Goal: Information Seeking & Learning: Check status

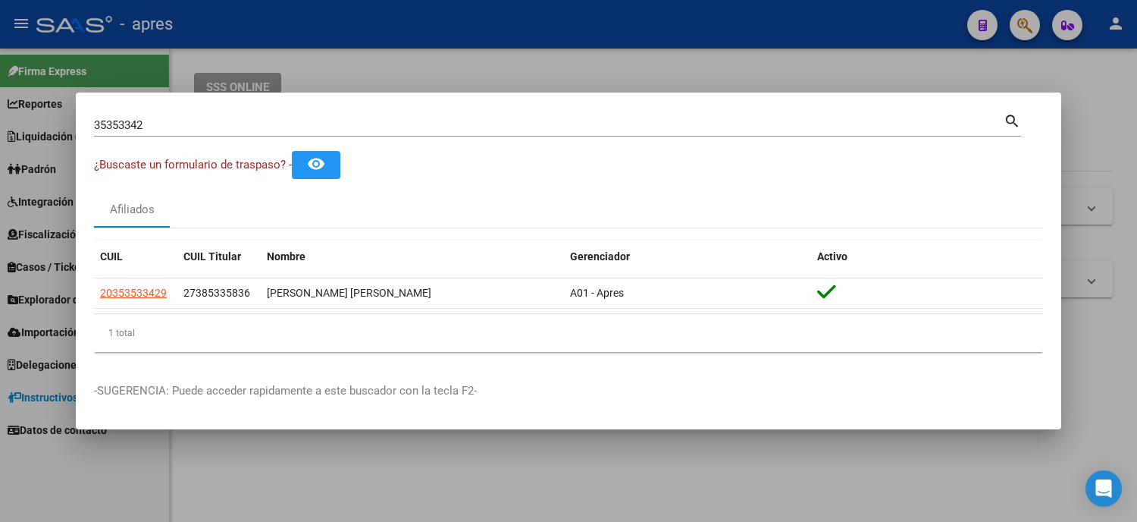
drag, startPoint x: 167, startPoint y: 117, endPoint x: 139, endPoint y: 133, distance: 32.3
click at [130, 130] on div "35353342 Buscar (apellido, dni, [PERSON_NAME], [PERSON_NAME], cuit, obra social)" at bounding box center [549, 125] width 910 height 23
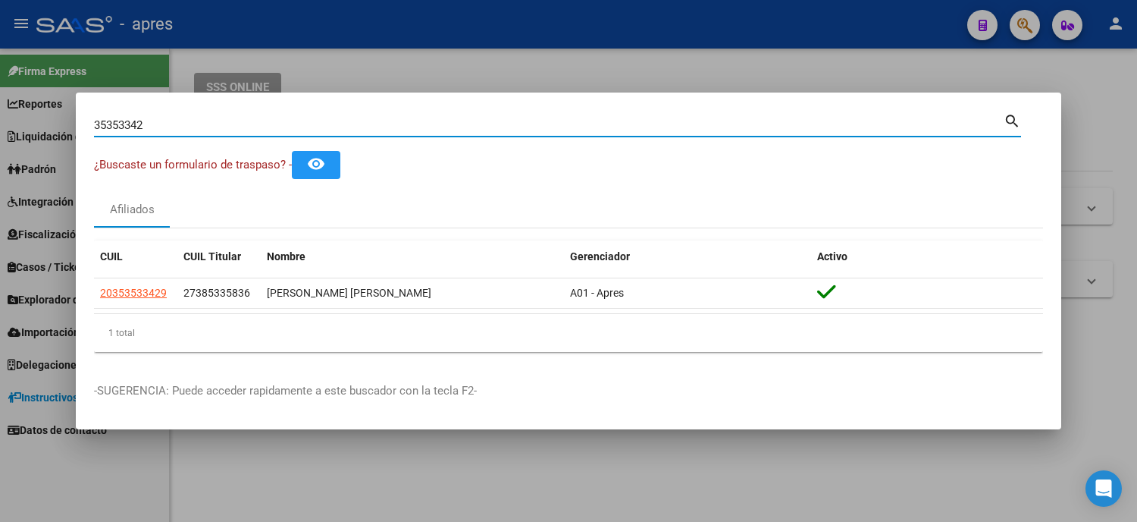
drag, startPoint x: 152, startPoint y: 129, endPoint x: 0, endPoint y: 123, distance: 152.5
click at [0, 123] on div "35353342 Buscar (apellido, dni, cuil, nro traspaso, cuit, obra social) search ¿…" at bounding box center [568, 261] width 1137 height 522
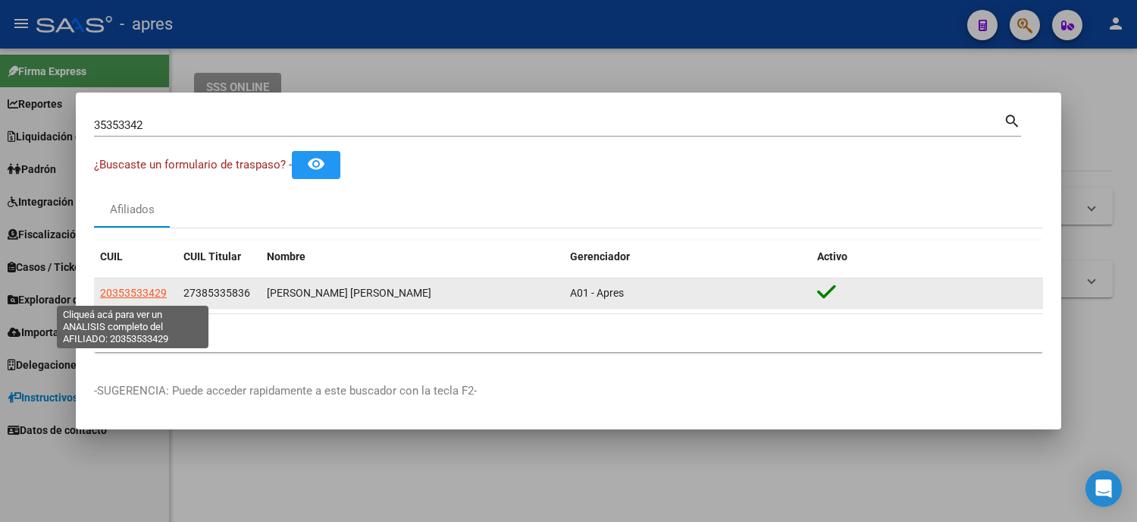
click at [126, 290] on span "20353533429" at bounding box center [133, 293] width 67 height 12
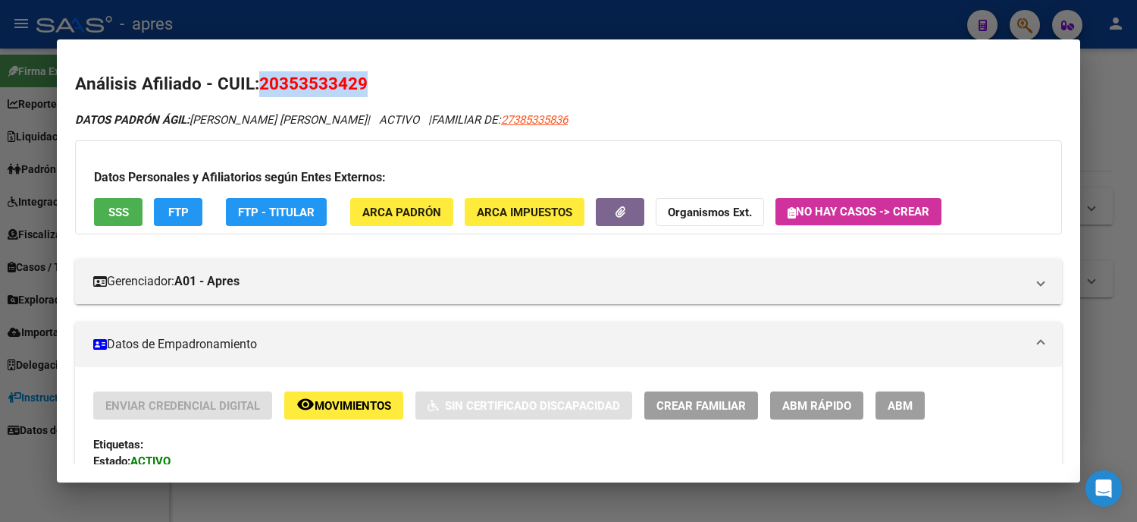
drag, startPoint x: 378, startPoint y: 87, endPoint x: 253, endPoint y: 81, distance: 125.3
click at [253, 81] on h2 "Análisis Afiliado - CUIL: 20353533429" at bounding box center [568, 84] width 987 height 26
copy span "20353533429"
click at [24, 122] on div at bounding box center [568, 261] width 1137 height 522
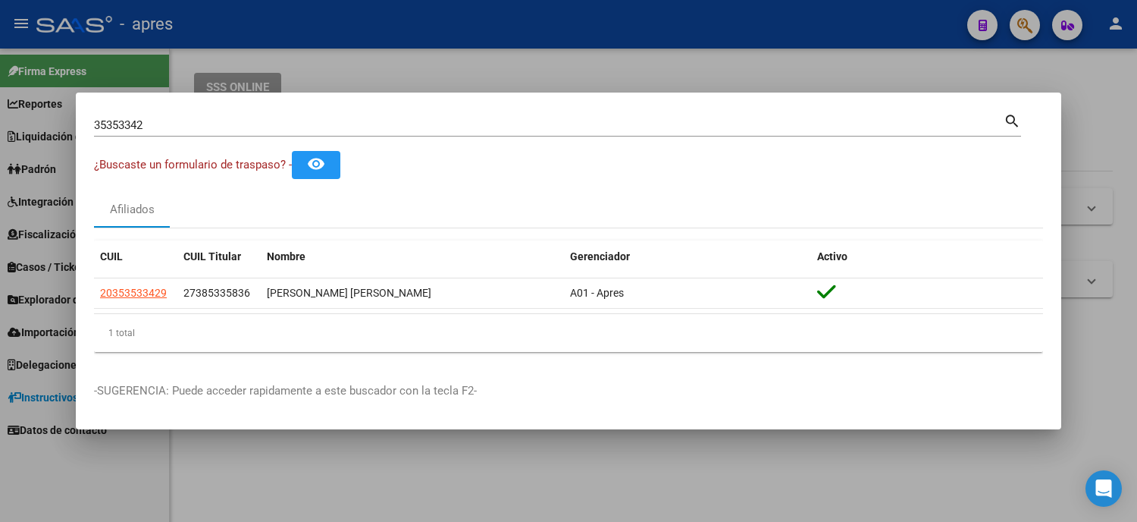
drag, startPoint x: 192, startPoint y: 124, endPoint x: 40, endPoint y: 112, distance: 152.1
click at [43, 114] on div "35353342 Buscar (apellido, dni, cuil, nro traspaso, cuit, obra social) search ¿…" at bounding box center [568, 261] width 1137 height 522
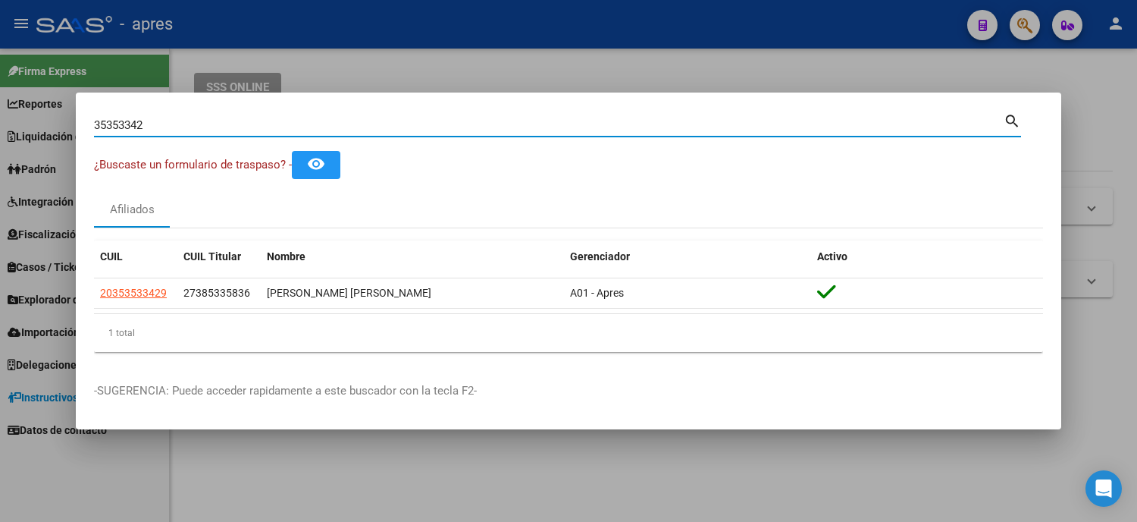
paste input "59970324"
type input "59970324"
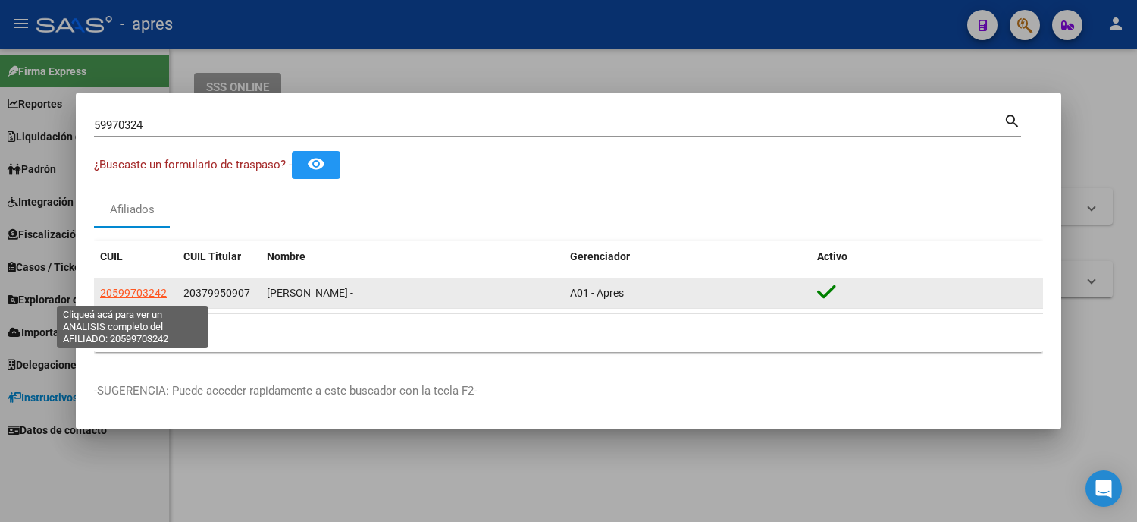
click at [149, 296] on span "20599703242" at bounding box center [133, 293] width 67 height 12
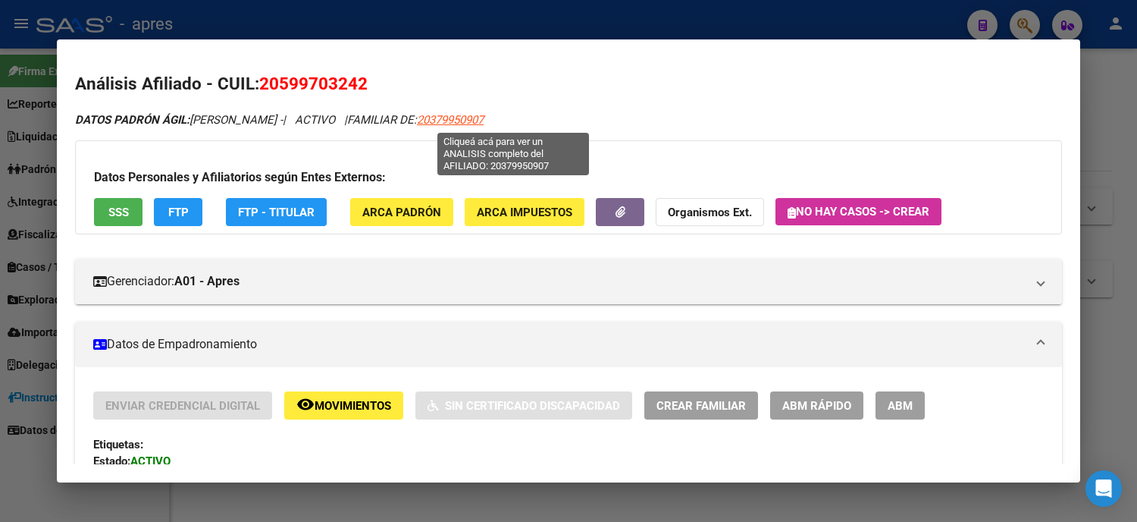
drag, startPoint x: 557, startPoint y: 121, endPoint x: 475, endPoint y: 118, distance: 82.7
click at [475, 118] on div "DATOS PADRÓN ÁGIL: [PERSON_NAME] - | ACTIVO | FAMILIAR DE: 20379950907" at bounding box center [568, 119] width 987 height 17
copy span "20379950907"
click at [484, 120] on span "20379950907" at bounding box center [450, 120] width 67 height 14
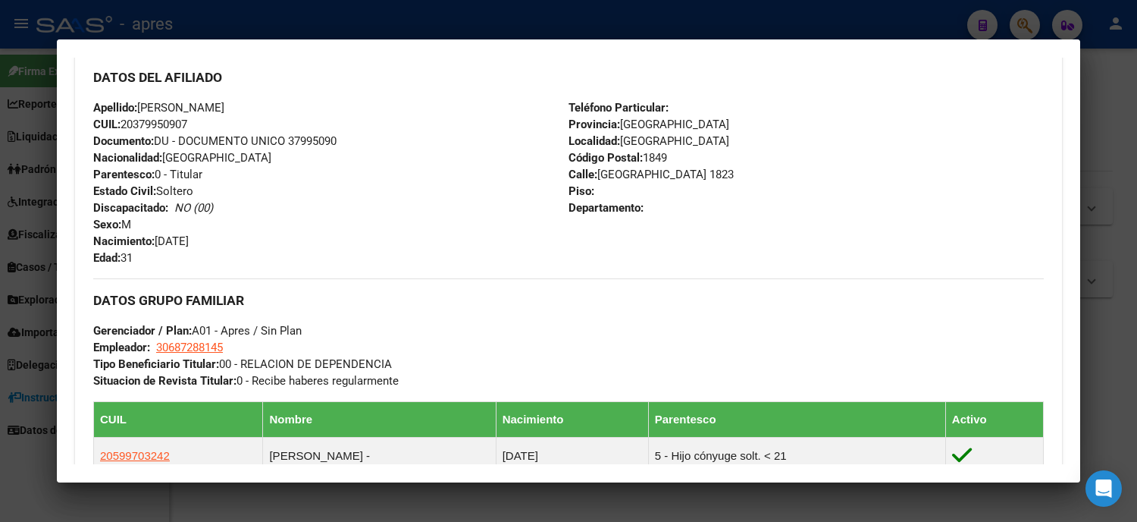
scroll to position [673, 0]
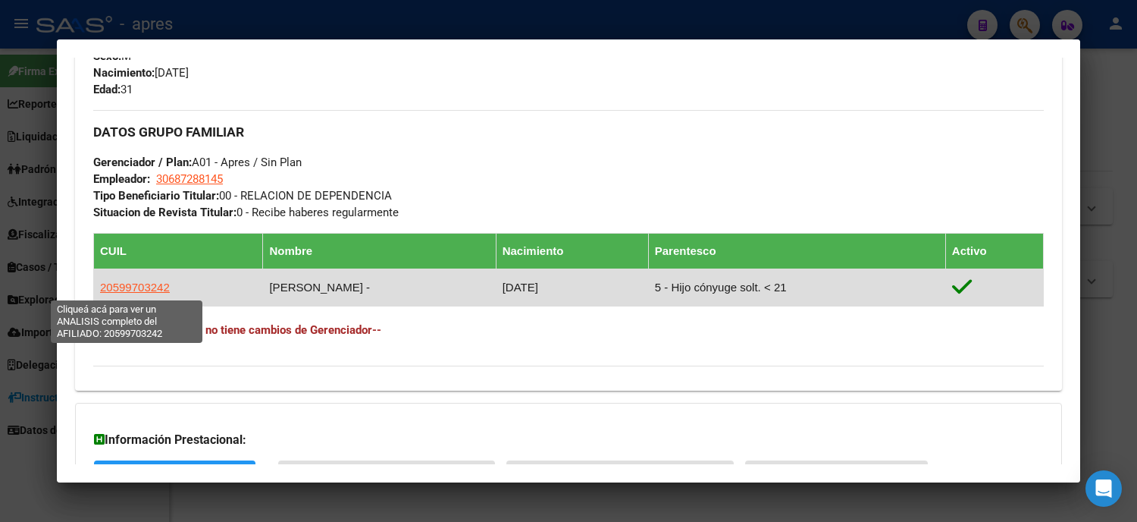
click at [140, 286] on span "20599703242" at bounding box center [135, 287] width 70 height 13
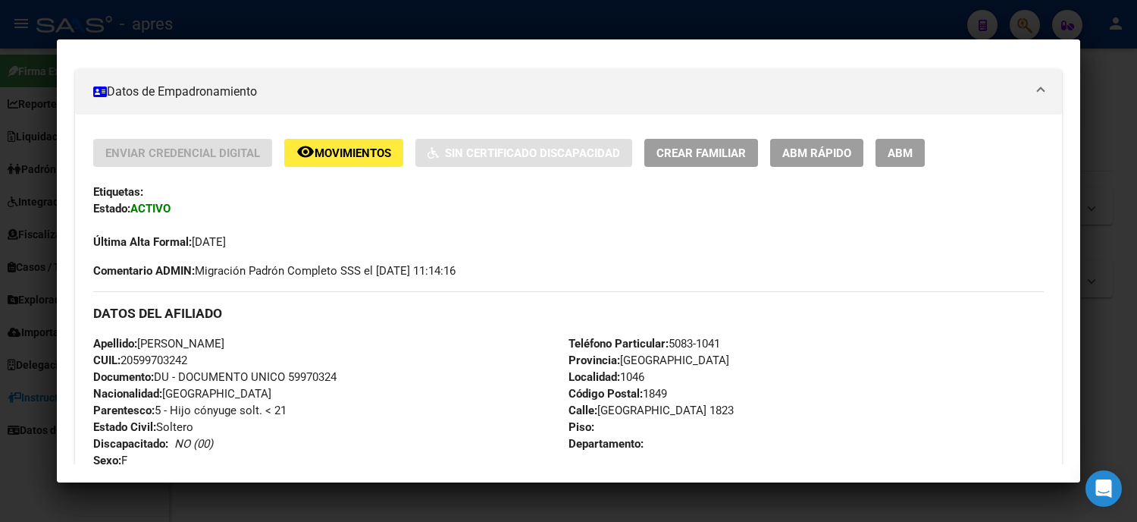
scroll to position [0, 0]
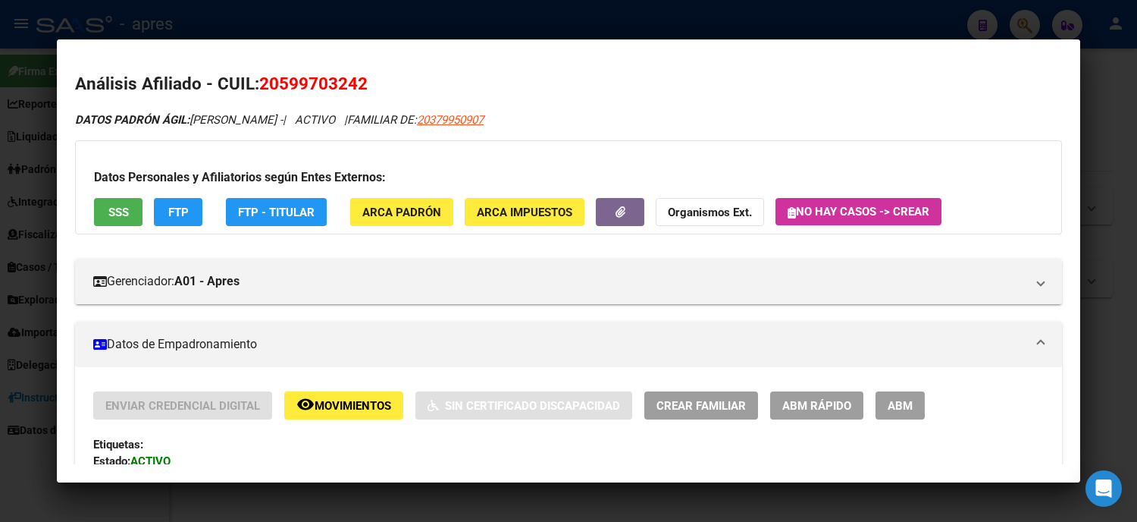
click at [381, 200] on button "ARCA Padrón" at bounding box center [401, 212] width 103 height 28
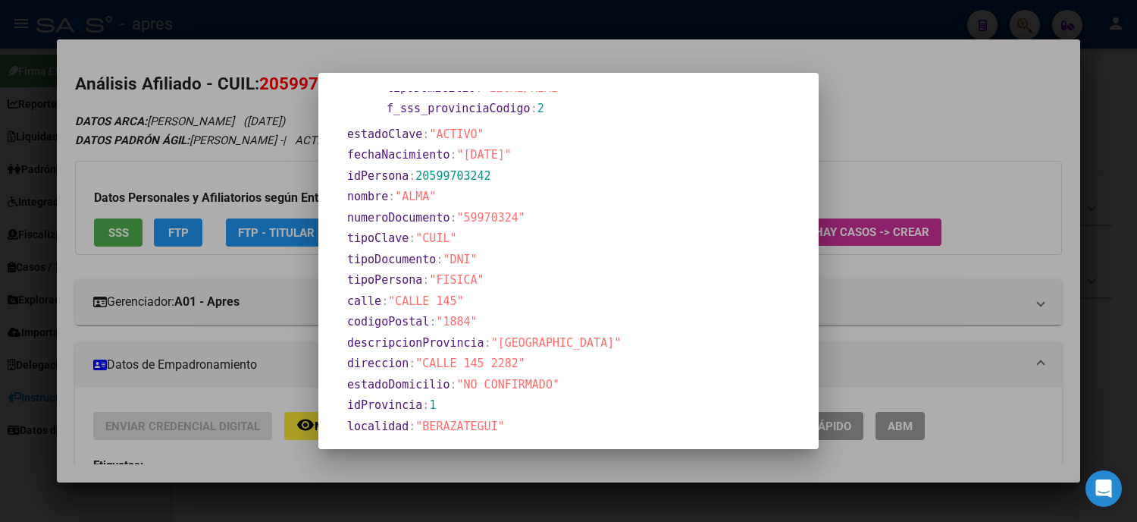
scroll to position [341, 0]
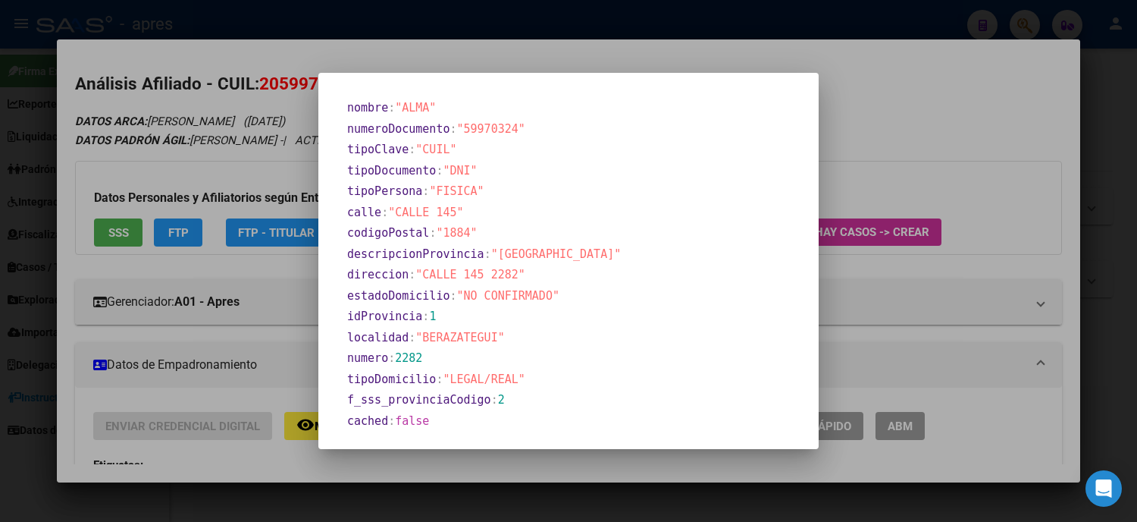
click at [931, 130] on div at bounding box center [568, 261] width 1137 height 522
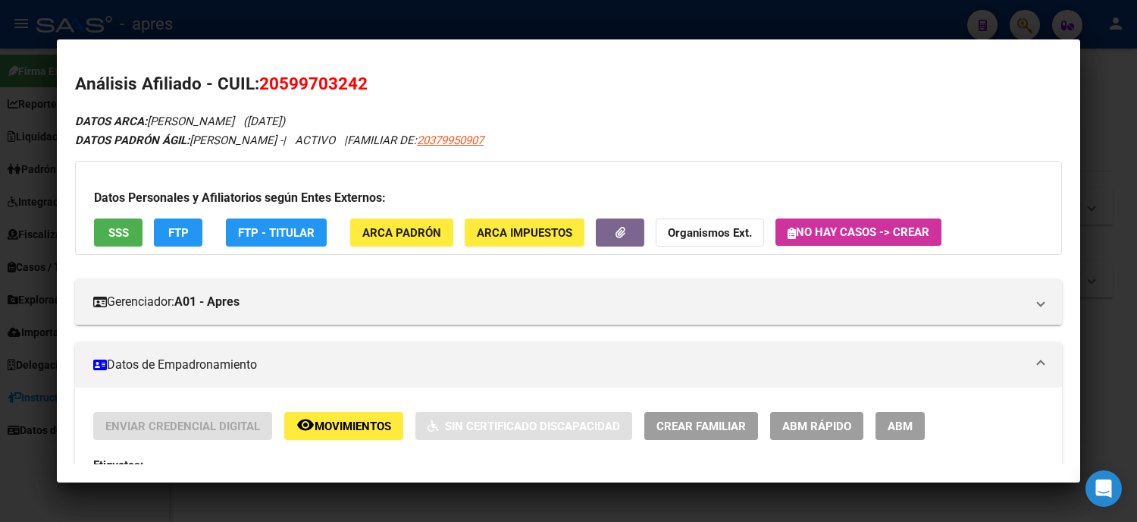
click at [171, 237] on span "FTP" at bounding box center [178, 233] width 20 height 14
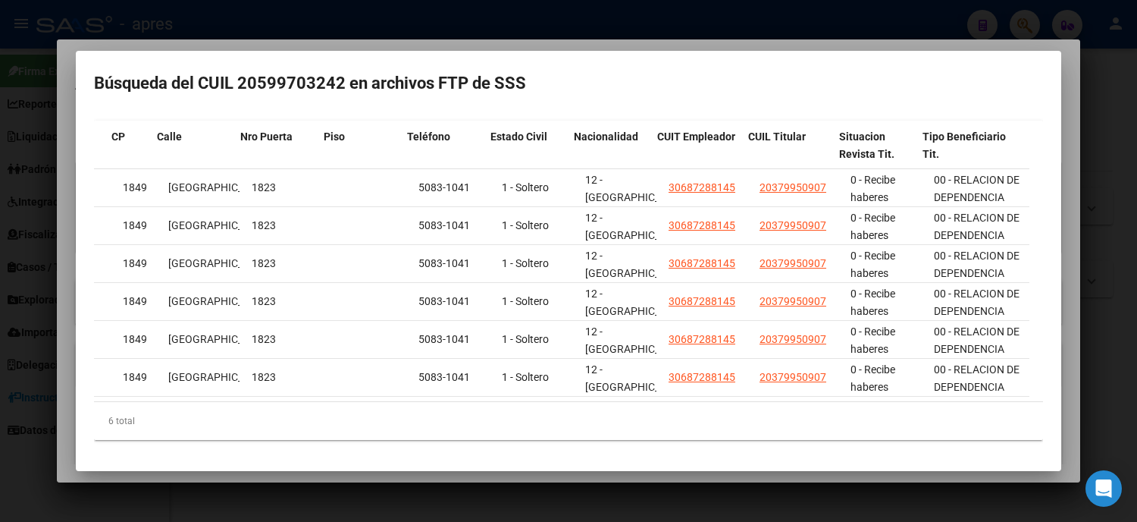
scroll to position [0, 1093]
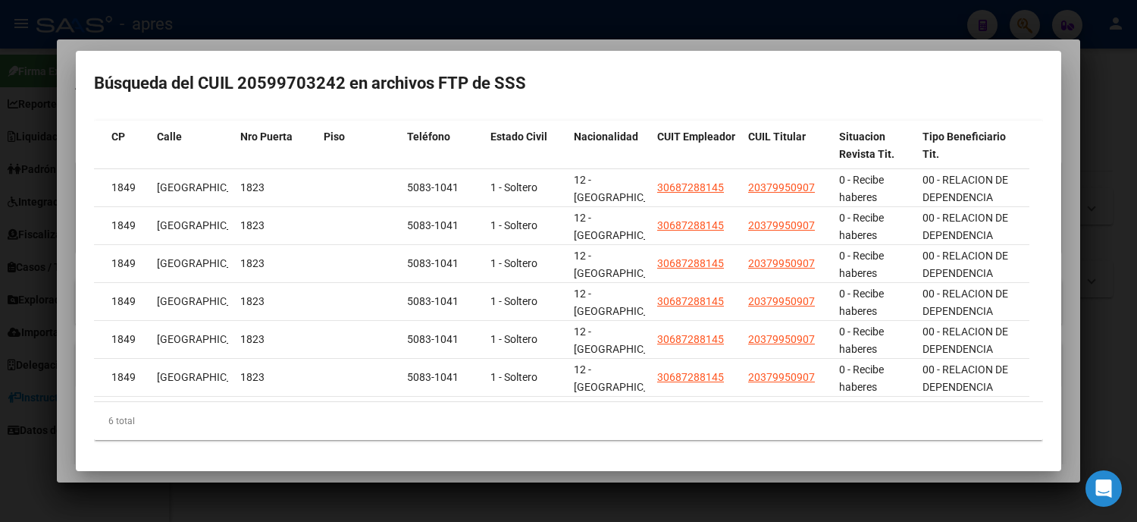
click at [0, 358] on div at bounding box center [568, 261] width 1137 height 522
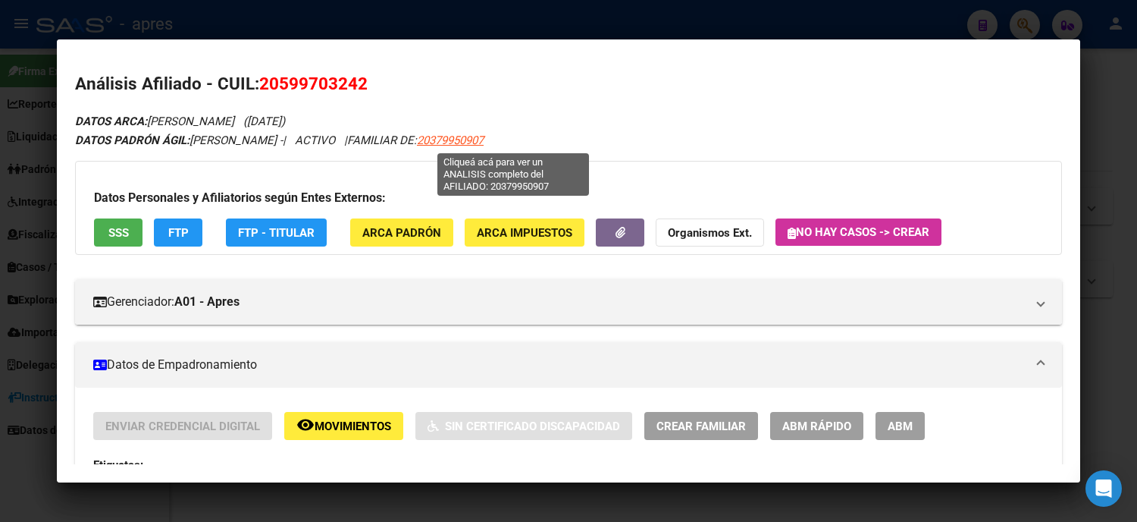
click at [484, 142] on span "20379950907" at bounding box center [450, 140] width 67 height 14
type textarea "20379950907"
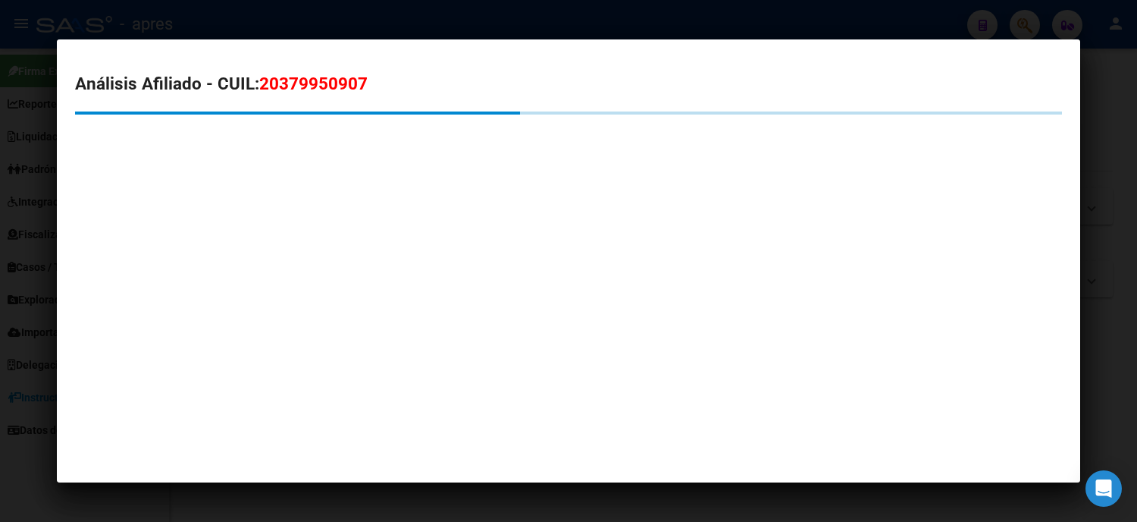
drag, startPoint x: 378, startPoint y: 83, endPoint x: 106, endPoint y: 474, distance: 475.6
click at [250, 84] on h2 "Análisis Afiliado - CUIL: 20379950907" at bounding box center [568, 84] width 987 height 26
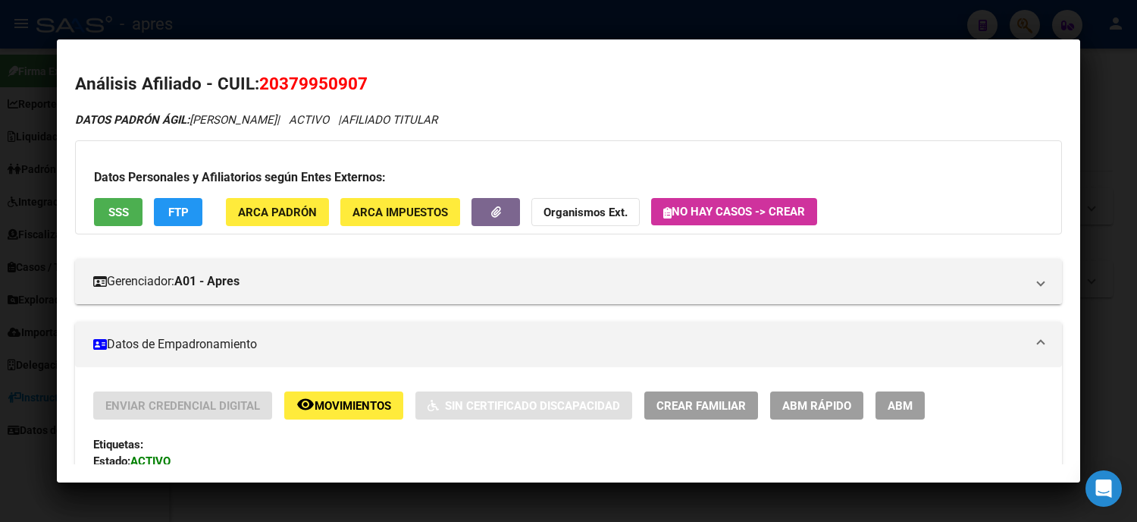
click at [0, 213] on div at bounding box center [568, 261] width 1137 height 522
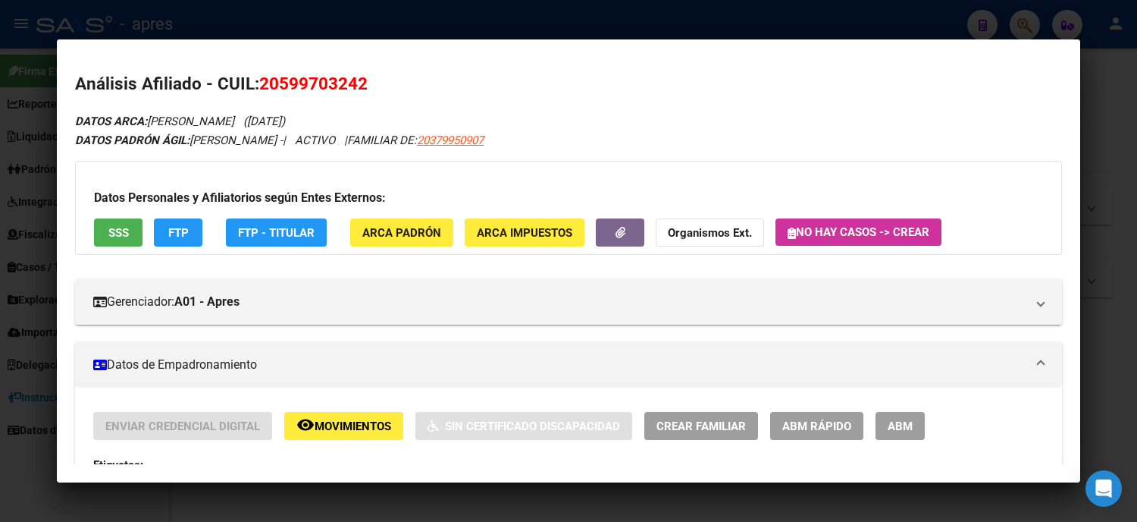
click at [0, 215] on div at bounding box center [568, 261] width 1137 height 522
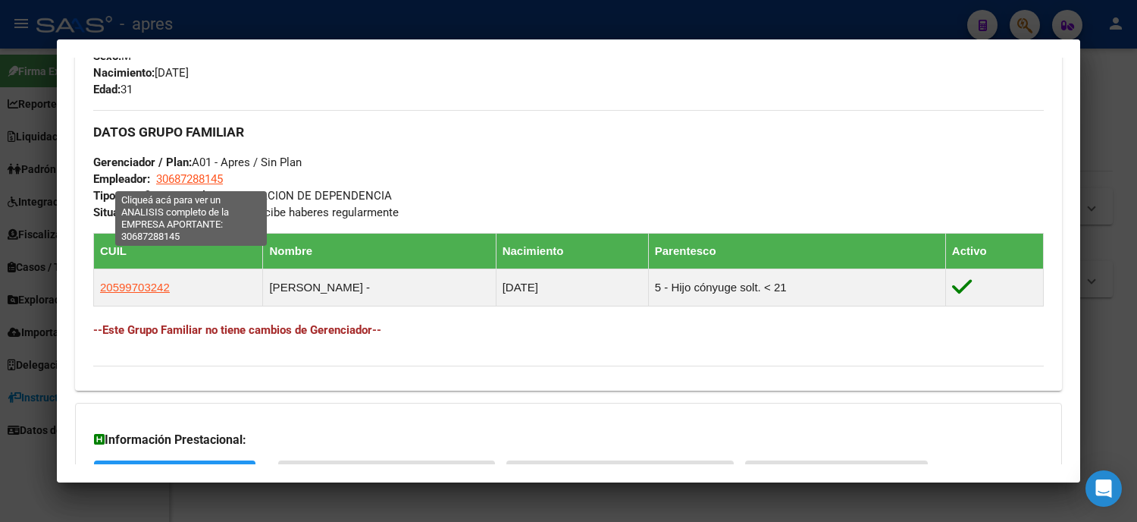
scroll to position [337, 0]
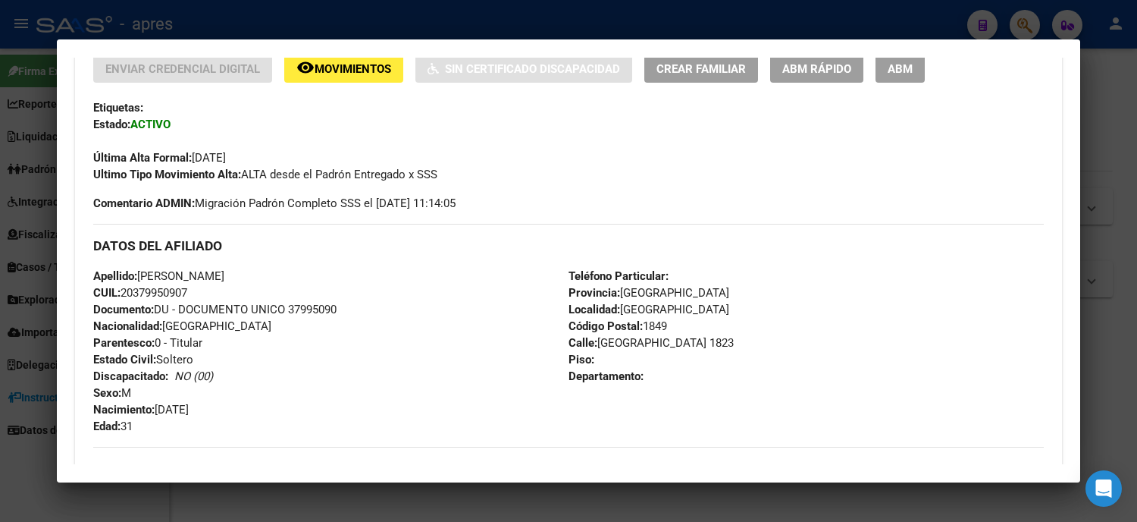
click at [0, 438] on div at bounding box center [568, 261] width 1137 height 522
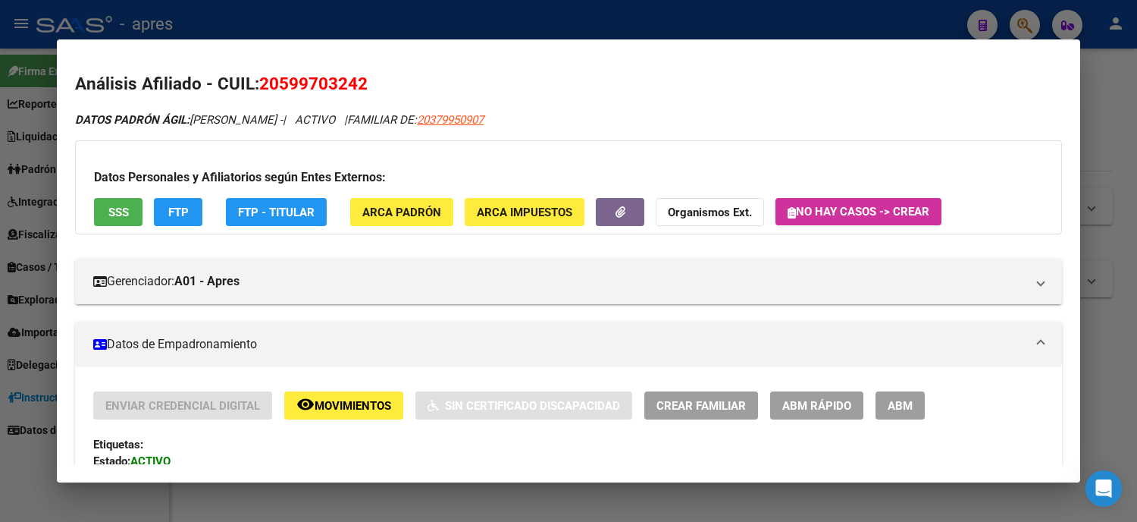
click at [0, 237] on div at bounding box center [568, 261] width 1137 height 522
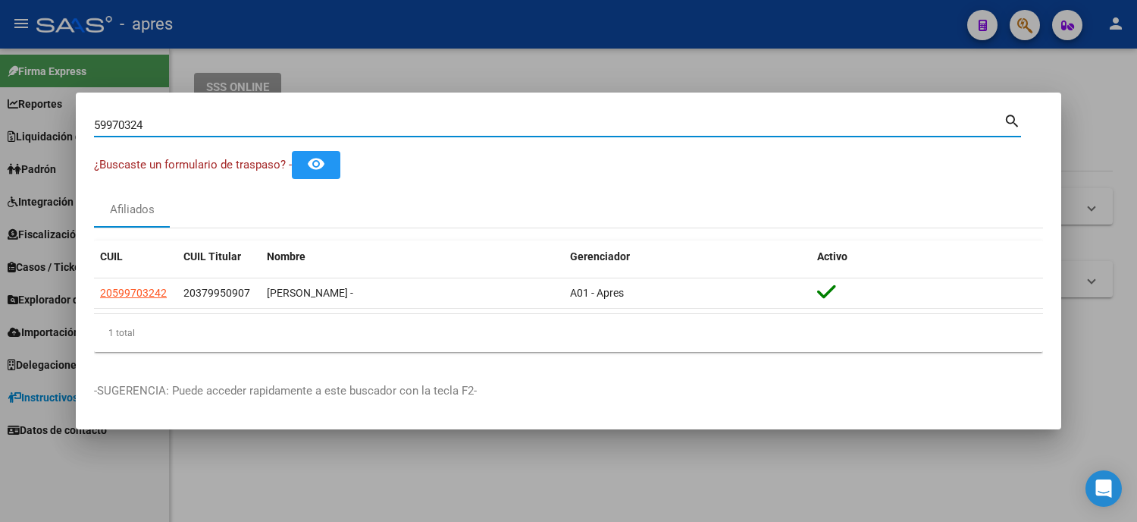
drag, startPoint x: 160, startPoint y: 120, endPoint x: 27, endPoint y: 129, distance: 133.8
click at [28, 129] on div "59970324 Buscar (apellido, dni, cuil, nro traspaso, cuit, obra social) search ¿…" at bounding box center [568, 261] width 1137 height 522
paste input "38833106"
type input "38833106"
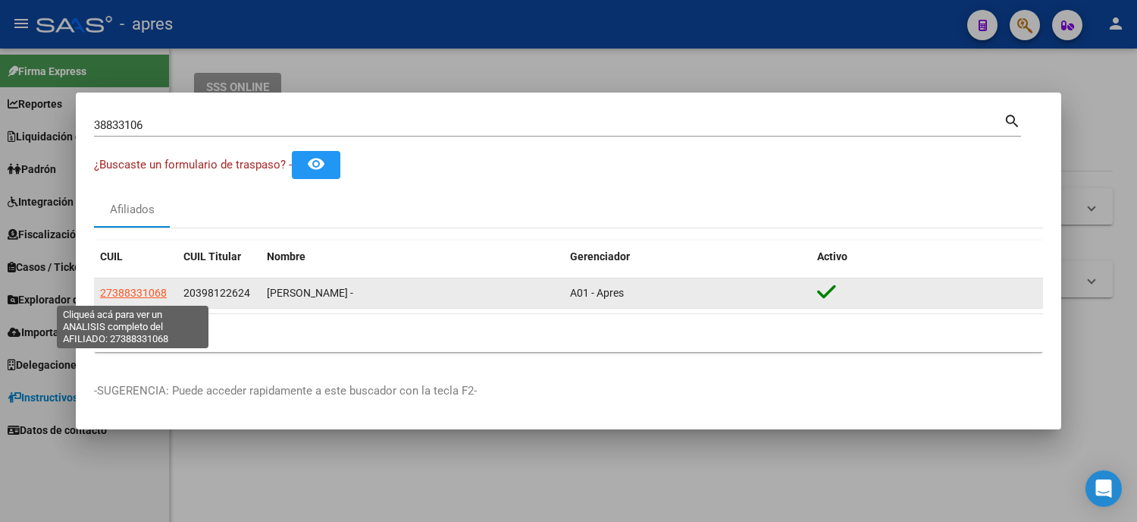
click at [137, 297] on span "27388331068" at bounding box center [133, 293] width 67 height 12
type textarea "27388331068"
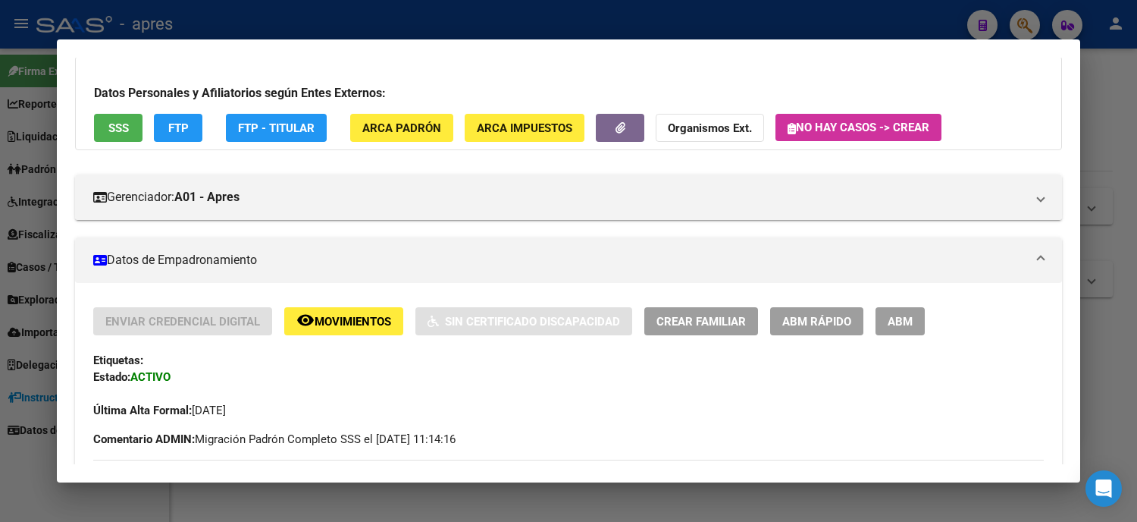
scroll to position [0, 0]
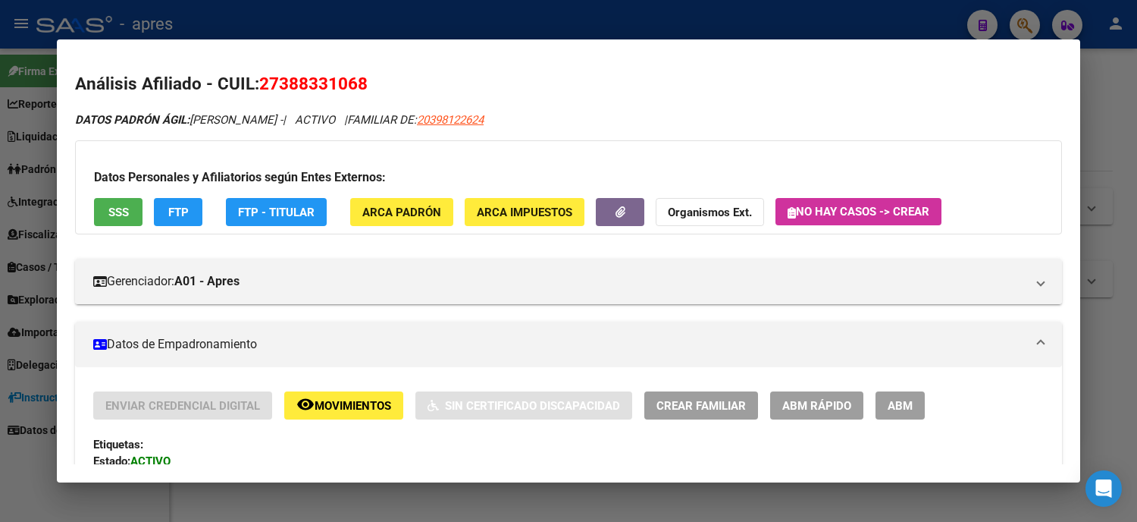
drag, startPoint x: 365, startPoint y: 86, endPoint x: 253, endPoint y: 86, distance: 113.0
click at [253, 86] on h2 "Análisis Afiliado - CUIL: 27388331068" at bounding box center [568, 84] width 987 height 26
copy span "27388331068"
click at [0, 205] on div at bounding box center [568, 261] width 1137 height 522
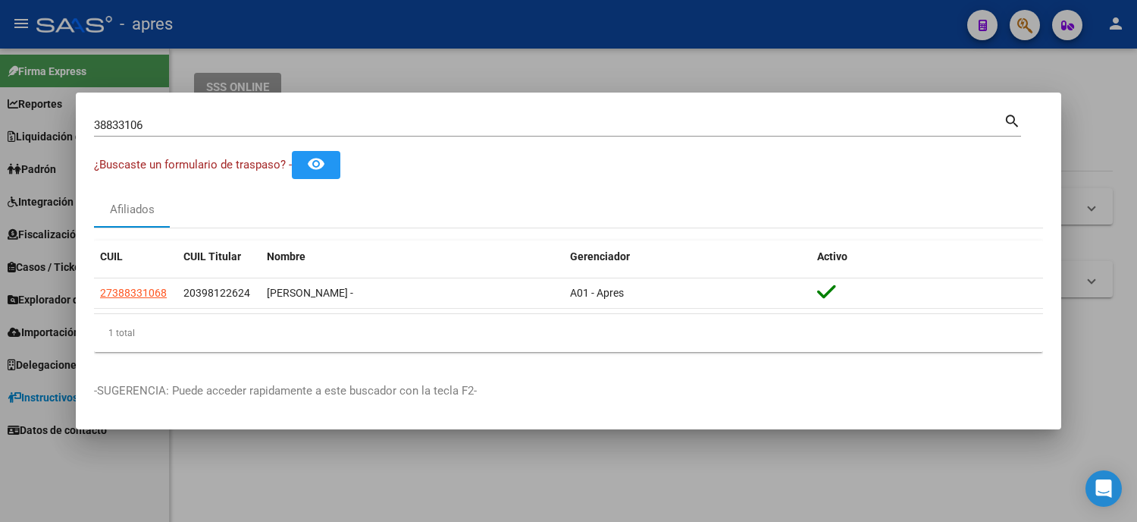
drag, startPoint x: 129, startPoint y: 134, endPoint x: 69, endPoint y: 121, distance: 61.3
click at [69, 121] on div "38833106 Buscar (apellido, dni, cuil, nro traspaso, cuit, obra social) search ¿…" at bounding box center [568, 261] width 1137 height 522
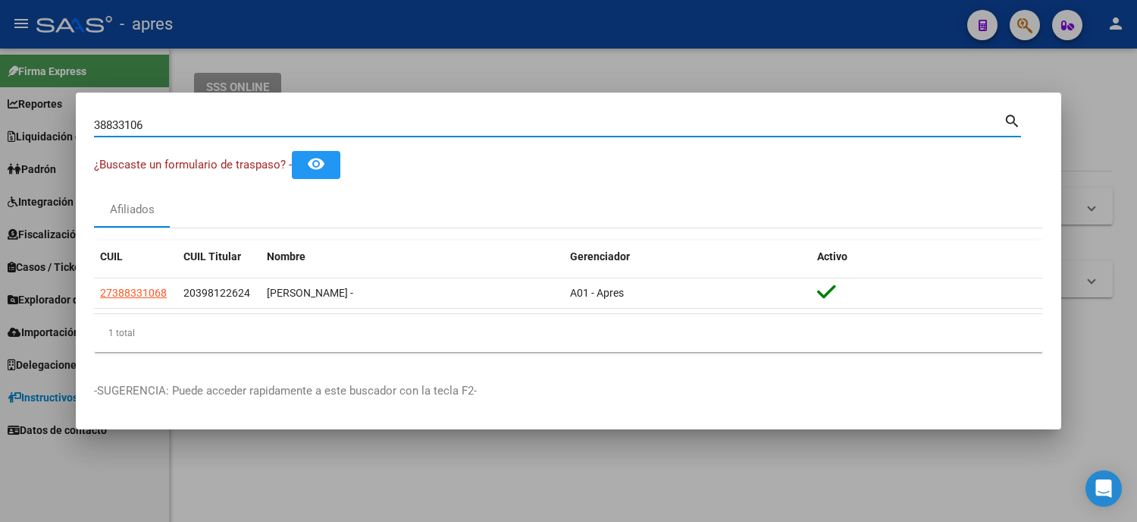
paste input "4847437"
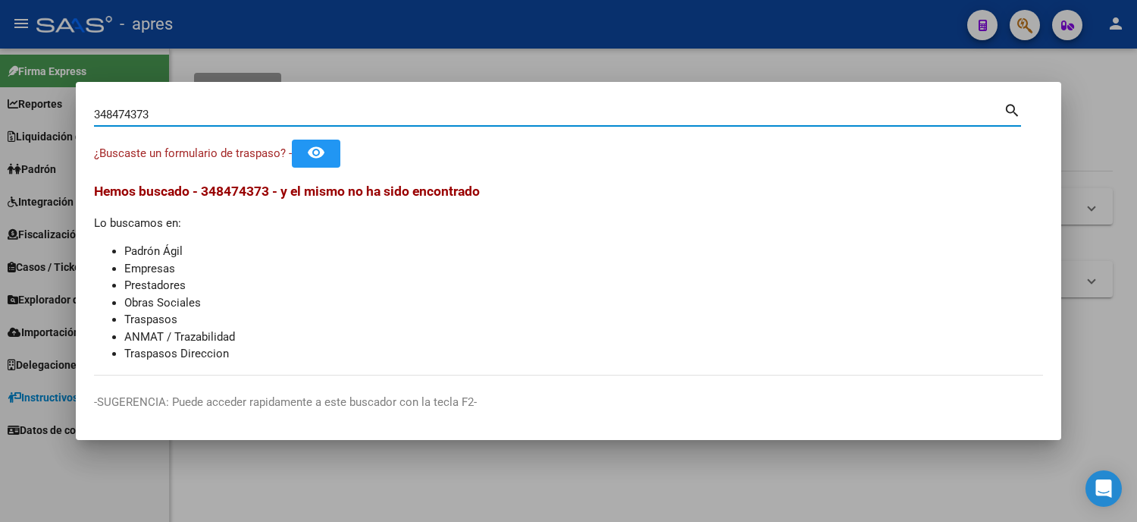
drag, startPoint x: 179, startPoint y: 118, endPoint x: 10, endPoint y: 102, distance: 169.9
click at [15, 103] on div "348474373 Buscar (apellido, dni, cuil, nro traspaso, cuit, obra social) search …" at bounding box center [568, 261] width 1137 height 522
paste input
type input "34847437"
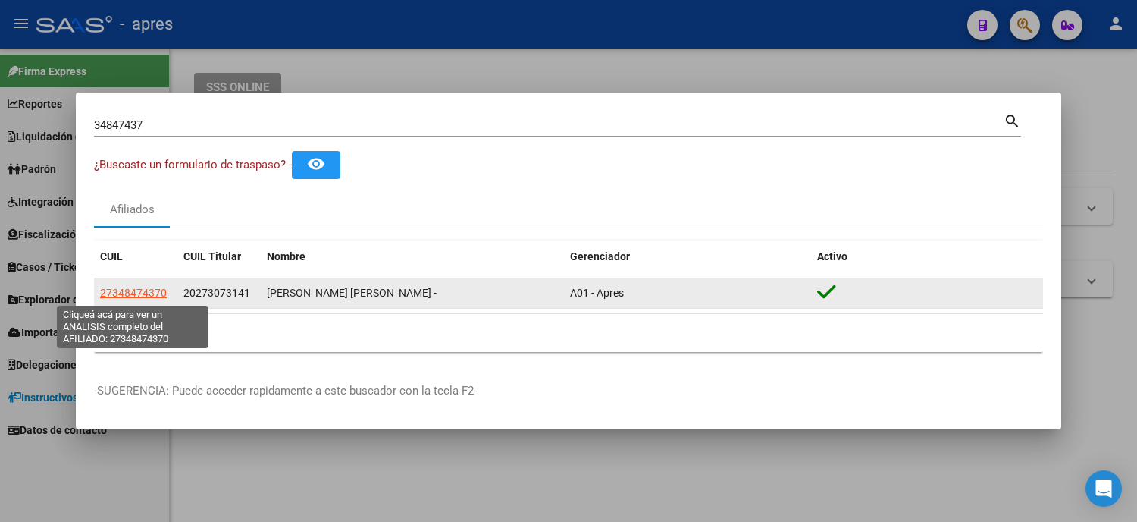
click at [148, 298] on span "27348474370" at bounding box center [133, 293] width 67 height 12
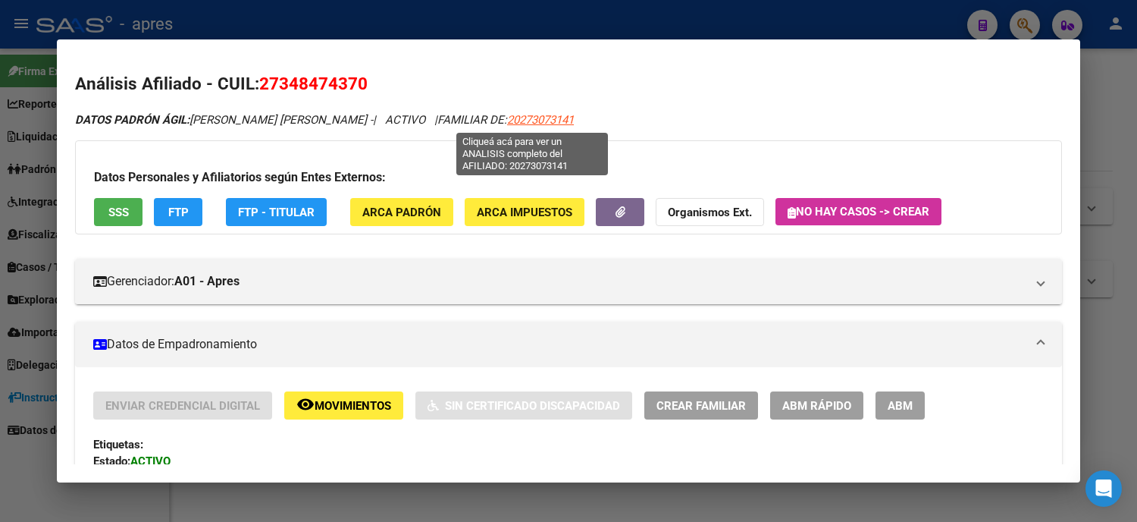
click at [532, 115] on span "20273073141" at bounding box center [540, 120] width 67 height 14
type textarea "20273073141"
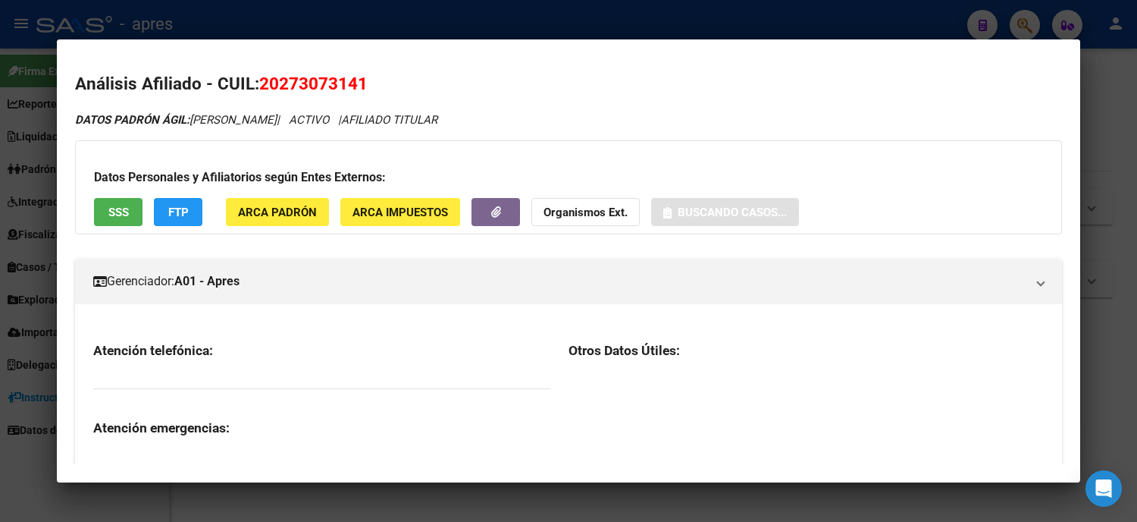
drag, startPoint x: 365, startPoint y: 77, endPoint x: 253, endPoint y: 79, distance: 112.2
click at [253, 79] on h2 "Análisis Afiliado - CUIL: 20273073141" at bounding box center [568, 84] width 987 height 26
copy span "20273073141"
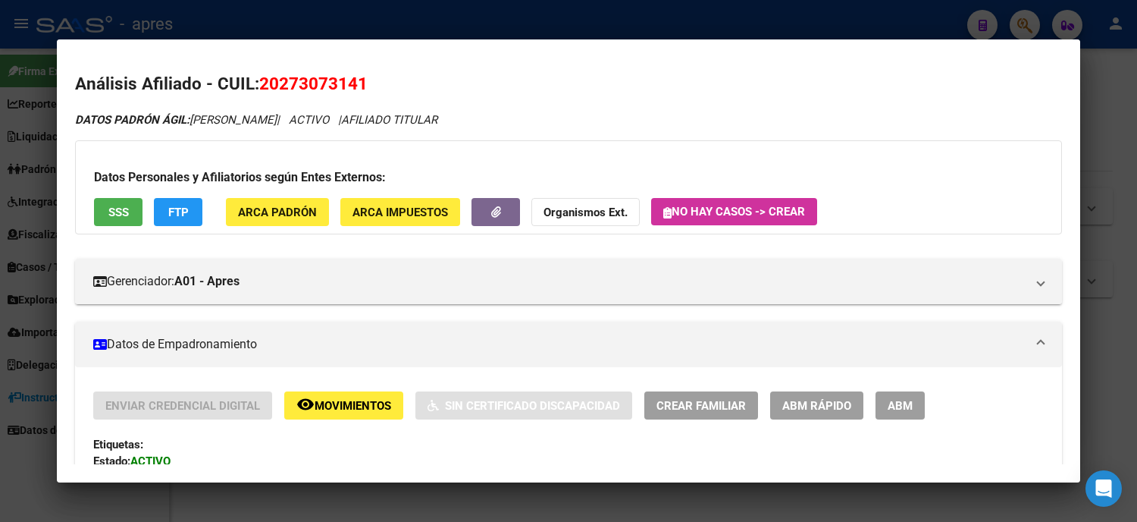
click at [0, 271] on div at bounding box center [568, 261] width 1137 height 522
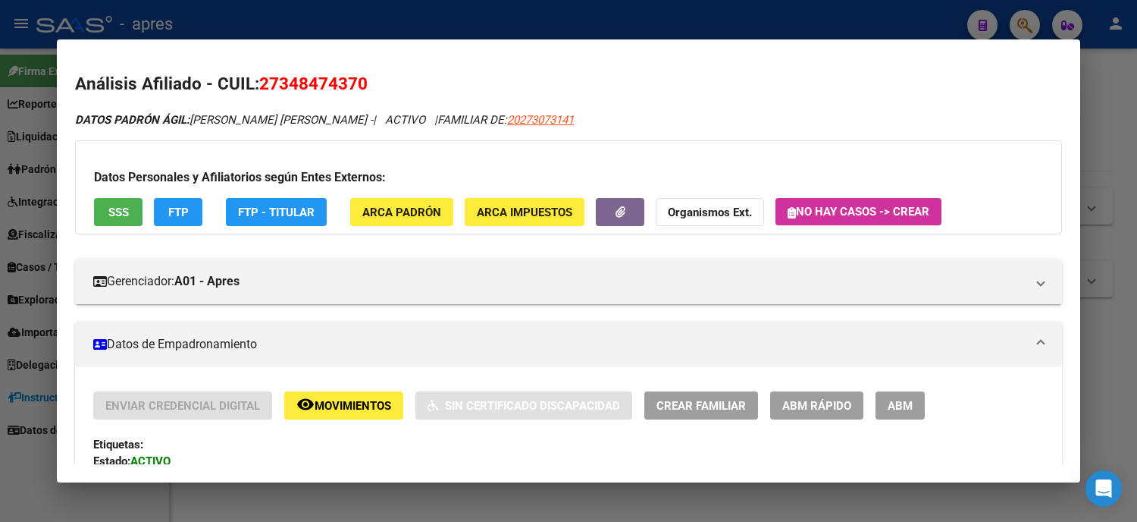
drag, startPoint x: 281, startPoint y: 86, endPoint x: 251, endPoint y: 79, distance: 30.4
click at [251, 79] on h2 "Análisis Afiliado - CUIL: 27348474370" at bounding box center [568, 84] width 987 height 26
click at [0, 271] on div at bounding box center [568, 261] width 1137 height 522
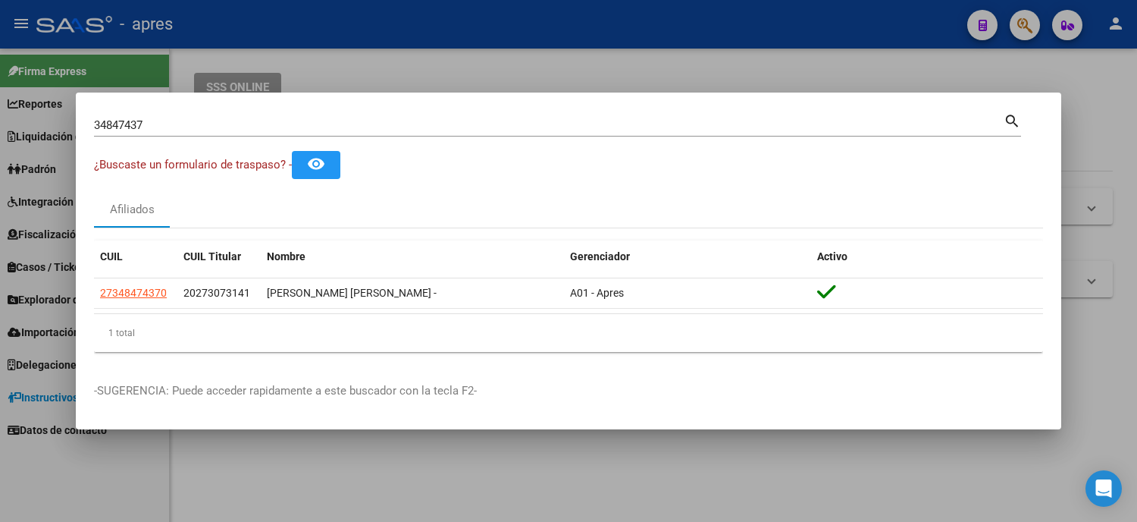
drag, startPoint x: 171, startPoint y: 138, endPoint x: 155, endPoint y: 136, distance: 15.2
click at [155, 140] on div "34847437 Buscar (apellido, dni, [PERSON_NAME], nro traspaso, cuit, obra social)…" at bounding box center [557, 131] width 927 height 40
click at [155, 135] on div "34847437 Buscar (apellido, dni, [PERSON_NAME], [PERSON_NAME], cuit, obra social)" at bounding box center [549, 125] width 910 height 23
click at [160, 133] on div "34847437 Buscar (apellido, dni, [PERSON_NAME], [PERSON_NAME], cuit, obra social)" at bounding box center [549, 125] width 910 height 23
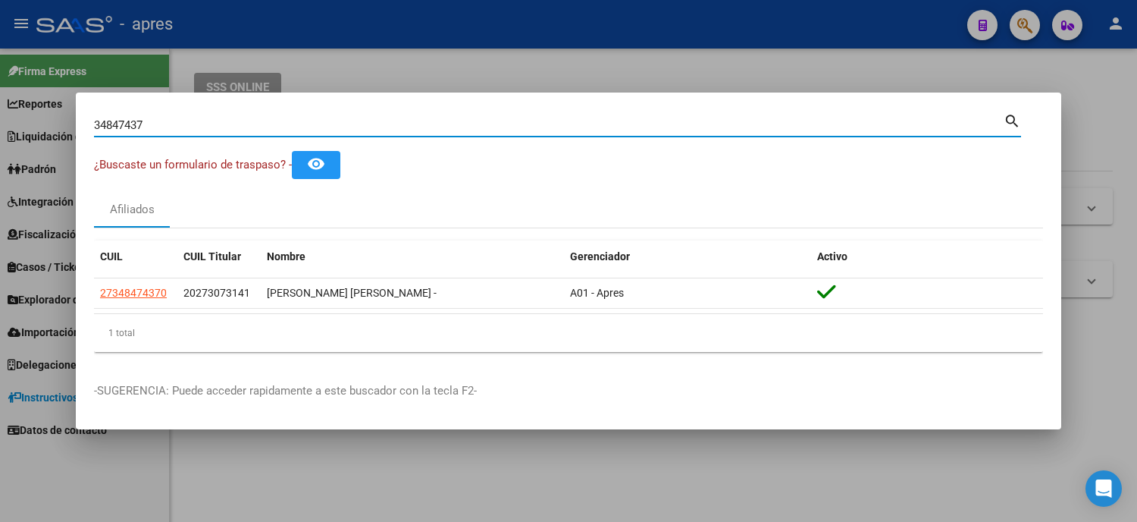
drag, startPoint x: 123, startPoint y: 131, endPoint x: 54, endPoint y: 139, distance: 69.4
click at [54, 139] on div "34847437 Buscar (apellido, dni, cuil, nro traspaso, cuit, obra social) search ¿…" at bounding box center [568, 261] width 1137 height 522
paste input "624048"
type input "34624048"
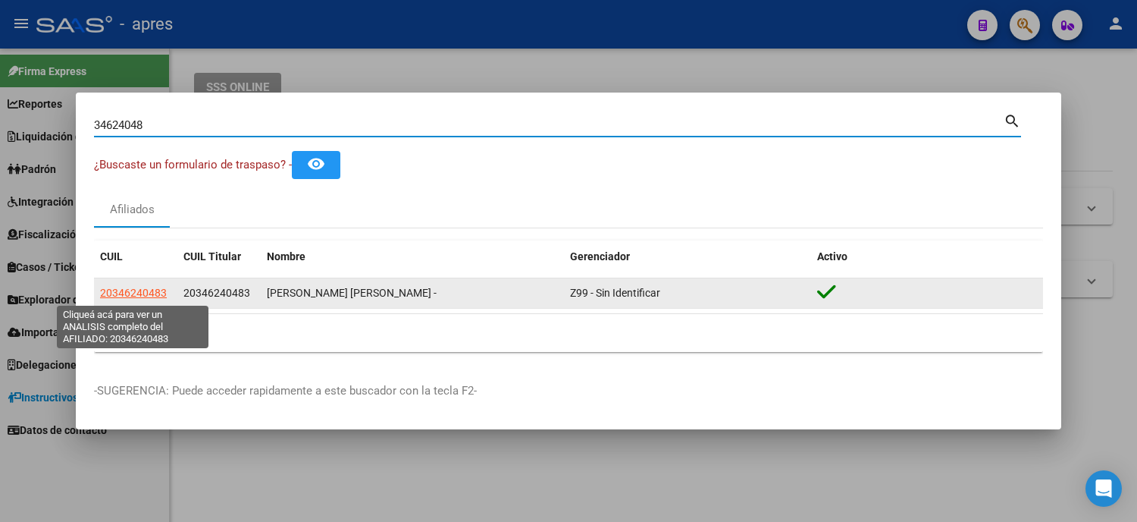
click at [142, 299] on span "20346240483" at bounding box center [133, 293] width 67 height 12
type textarea "20346240483"
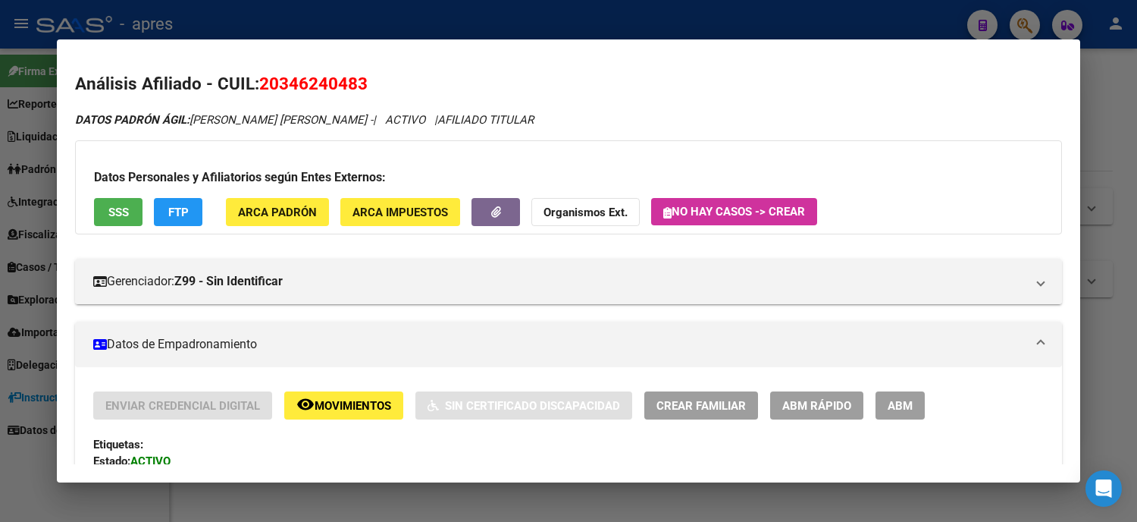
drag, startPoint x: 271, startPoint y: 80, endPoint x: 338, endPoint y: 82, distance: 67.5
click at [338, 82] on span "20346240483" at bounding box center [313, 84] width 108 height 20
copy span "34624048"
click at [4, 268] on div at bounding box center [568, 261] width 1137 height 522
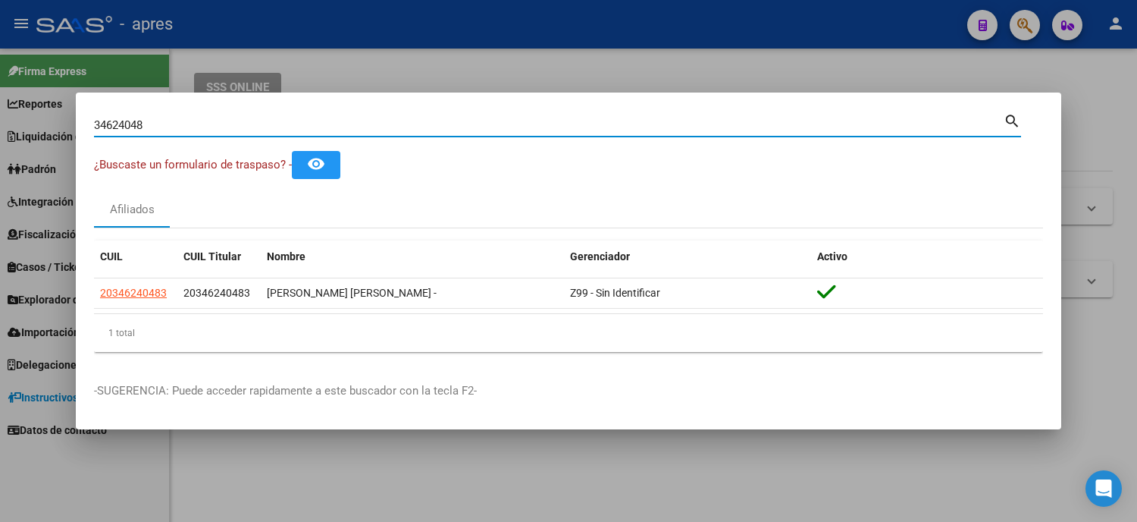
drag, startPoint x: 195, startPoint y: 125, endPoint x: 42, endPoint y: 117, distance: 152.6
click at [74, 119] on div "34624048 Buscar (apellido, dni, cuil, nro traspaso, cuit, obra social) search ¿…" at bounding box center [568, 261] width 1137 height 522
paste input "1494469"
type input "31494469"
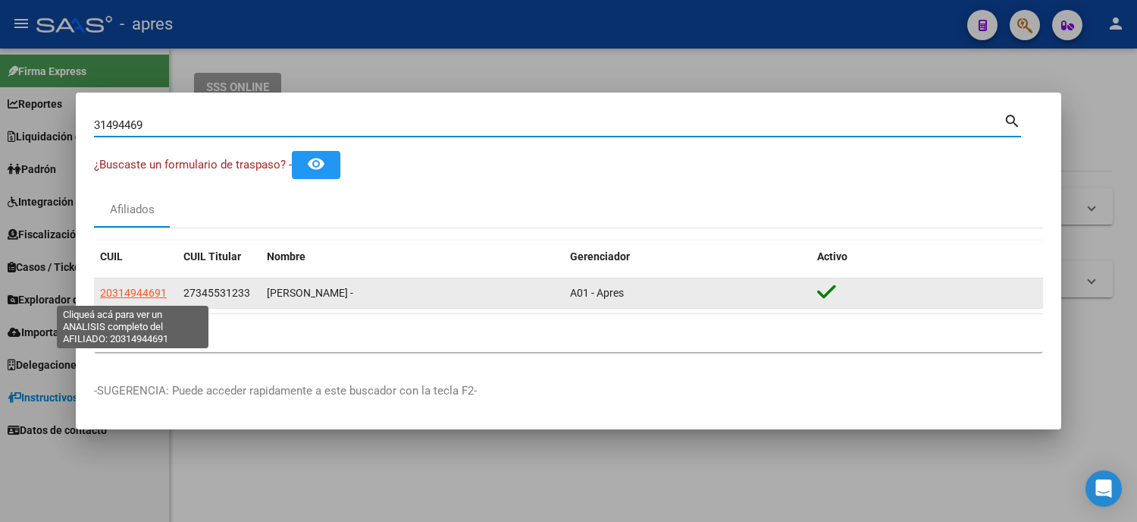
click at [130, 288] on span "20314944691" at bounding box center [133, 293] width 67 height 12
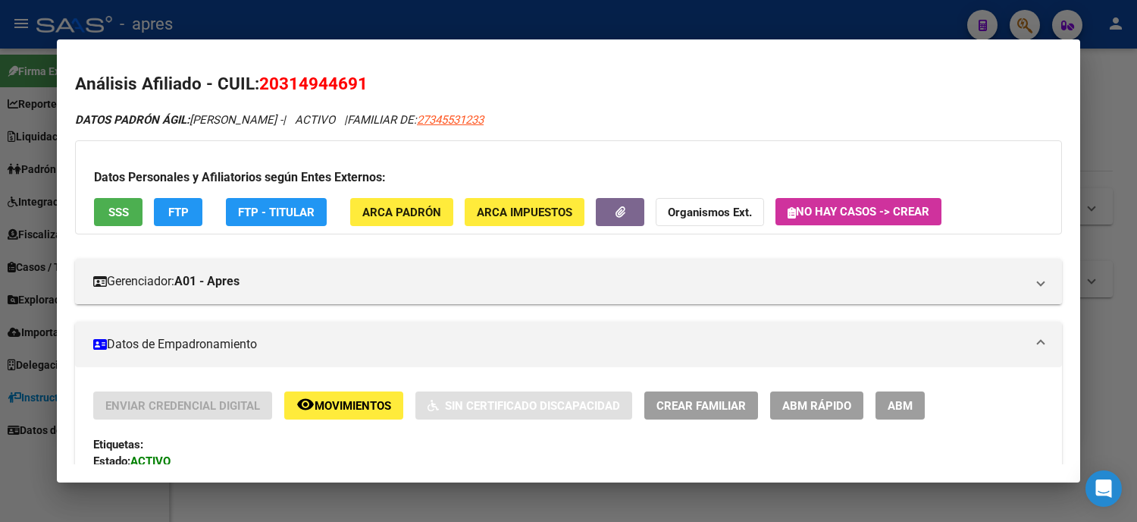
drag, startPoint x: 315, startPoint y: 86, endPoint x: 253, endPoint y: 89, distance: 63.0
click at [253, 89] on h2 "Análisis Afiliado - CUIL: 20314944691" at bounding box center [568, 84] width 987 height 26
copy span "20314944691"
click at [484, 111] on app-link-go-to "27345531233" at bounding box center [450, 119] width 67 height 17
click at [484, 121] on span "27345531233" at bounding box center [450, 120] width 67 height 14
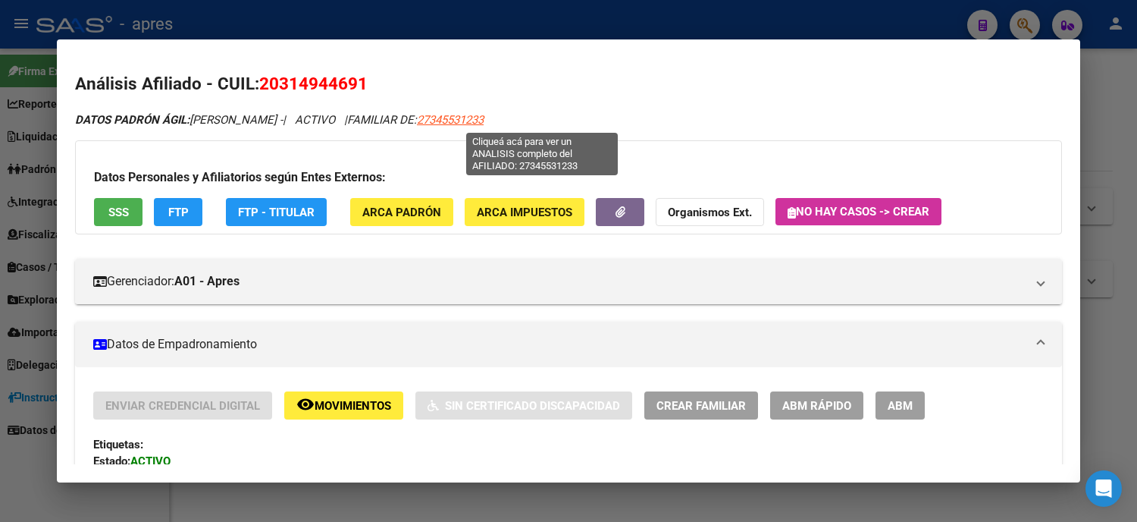
type textarea "27345531233"
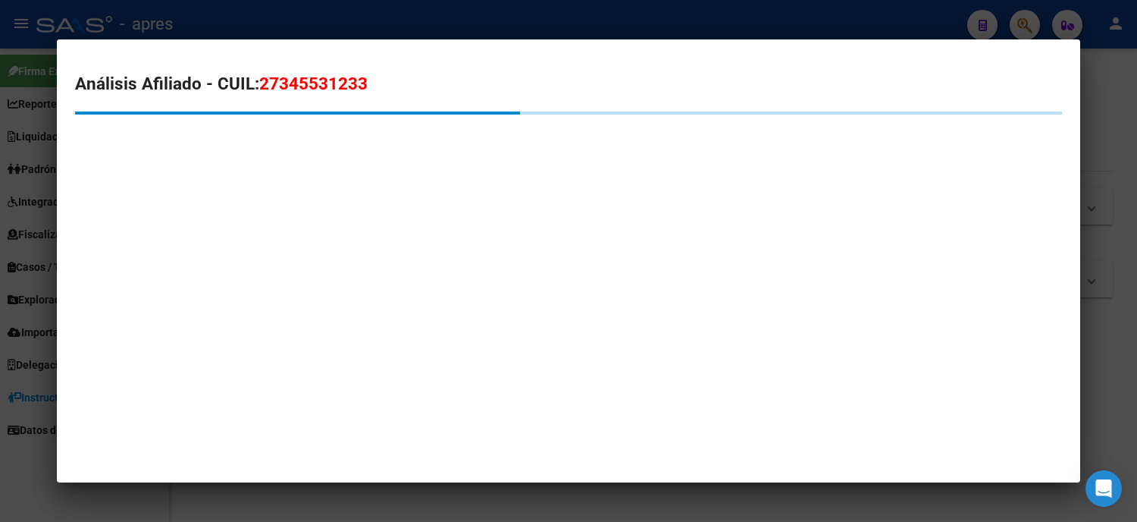
drag, startPoint x: 347, startPoint y: 77, endPoint x: 249, endPoint y: 77, distance: 97.8
click at [260, 71] on h2 "Análisis Afiliado - CUIL: 27345531233" at bounding box center [568, 84] width 987 height 26
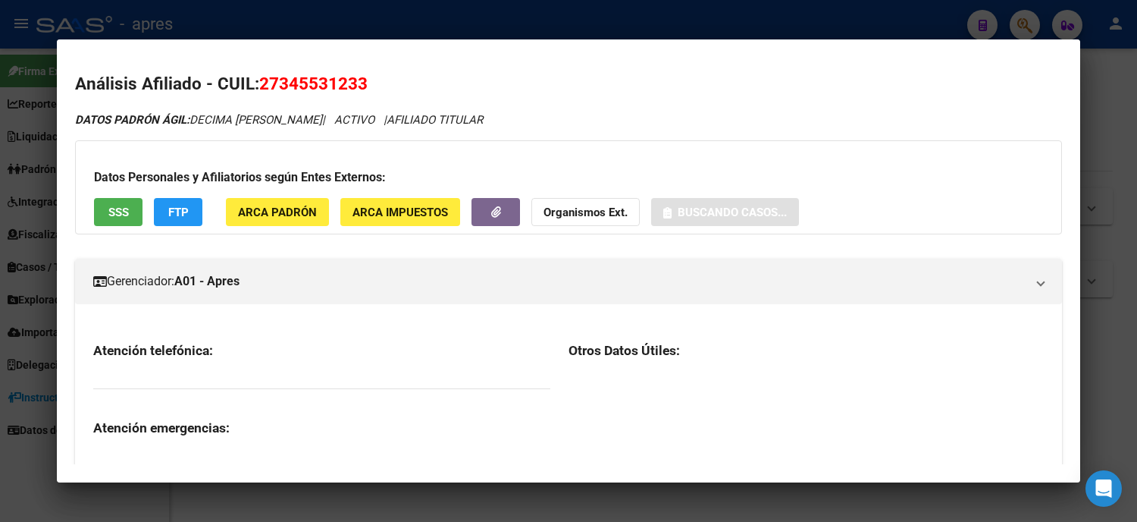
drag, startPoint x: 249, startPoint y: 77, endPoint x: 324, endPoint y: 77, distance: 75.1
click at [323, 77] on span "27345531233" at bounding box center [313, 84] width 108 height 20
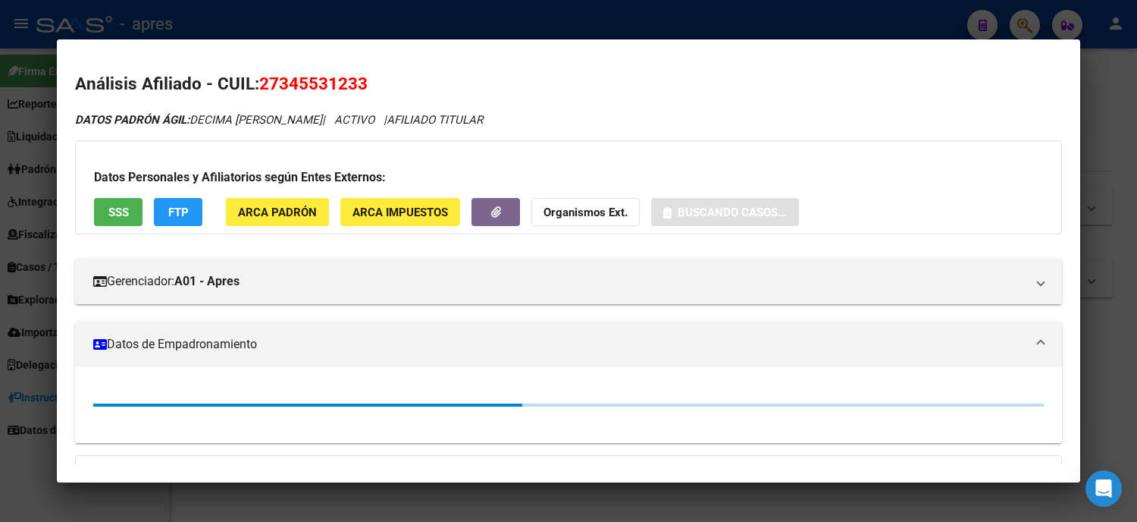
click at [369, 77] on h2 "Análisis Afiliado - CUIL: 27345531233" at bounding box center [568, 84] width 987 height 26
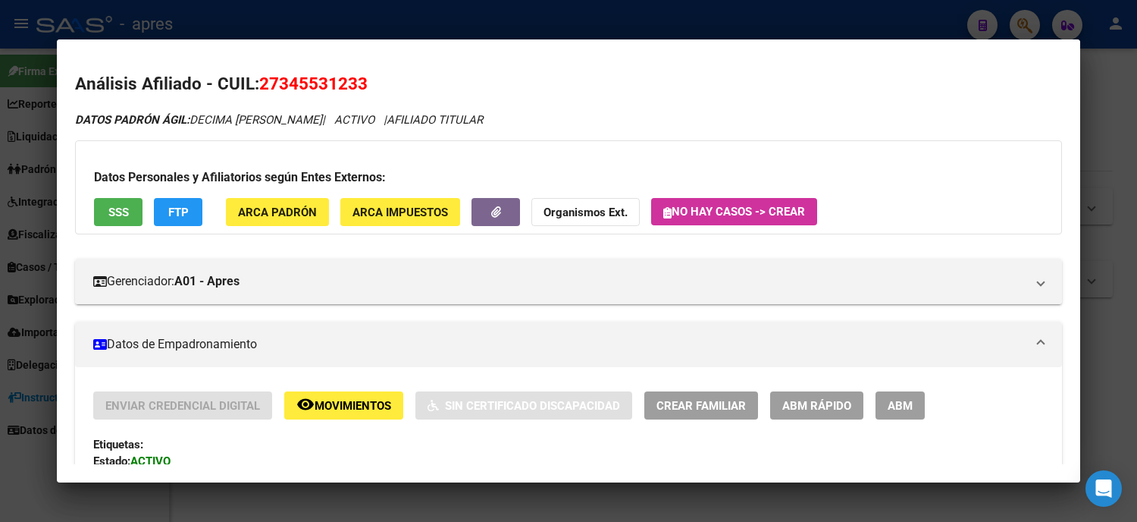
drag, startPoint x: 369, startPoint y: 74, endPoint x: 249, endPoint y: 79, distance: 120.7
click at [249, 79] on h2 "Análisis Afiliado - CUIL: 27345531233" at bounding box center [568, 84] width 987 height 26
copy span "27345531233"
click at [27, 203] on div at bounding box center [568, 261] width 1137 height 522
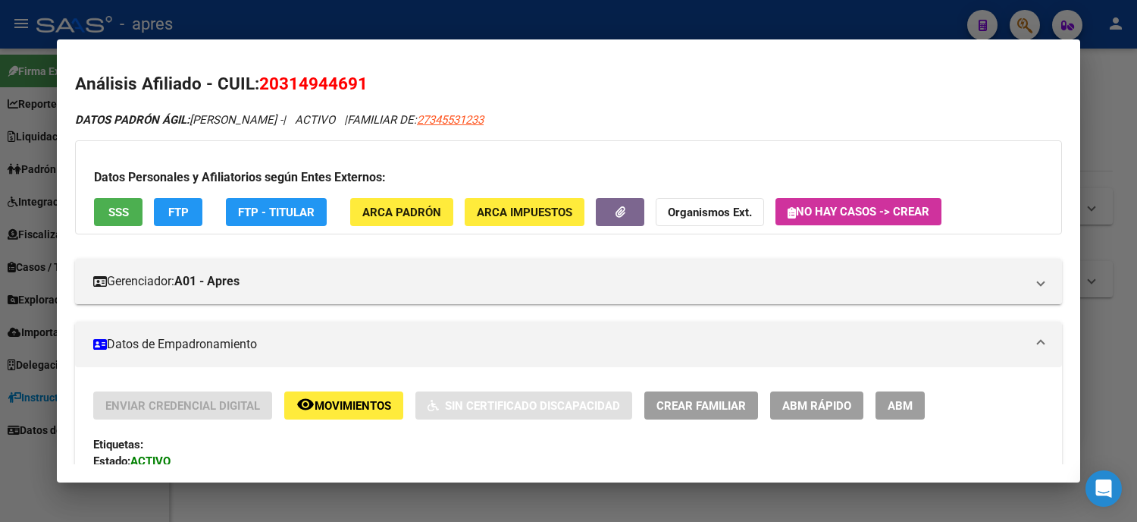
drag, startPoint x: 0, startPoint y: 253, endPoint x: 16, endPoint y: 253, distance: 15.9
click at [2, 253] on div at bounding box center [568, 261] width 1137 height 522
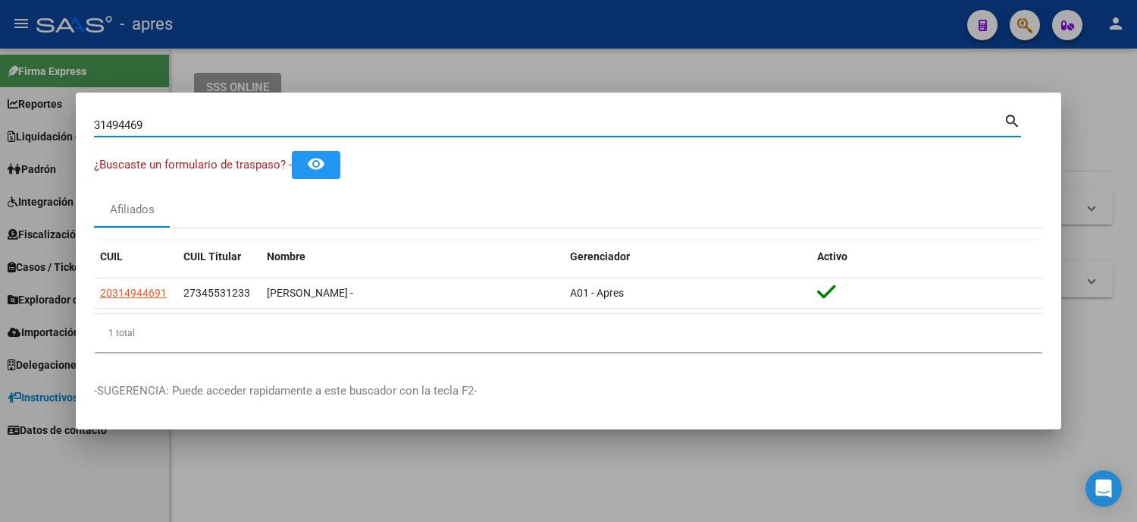
drag, startPoint x: 178, startPoint y: 127, endPoint x: 21, endPoint y: 122, distance: 157.1
click at [21, 122] on div "31494469 Buscar (apellido, dni, cuil, nro traspaso, cuit, obra social) search ¿…" at bounding box center [568, 261] width 1137 height 522
paste input "56337817"
type input "56337817"
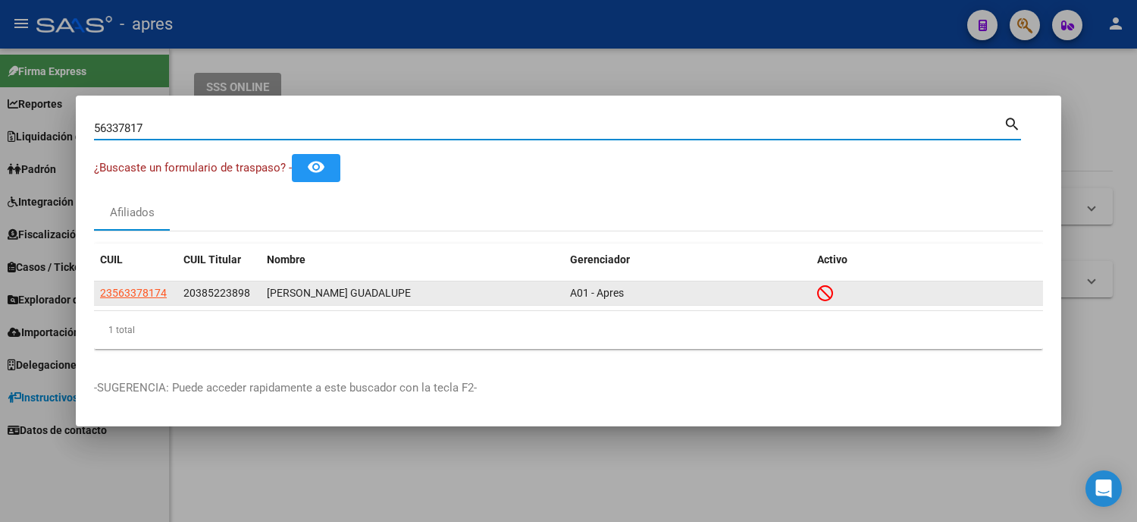
click at [146, 286] on app-link-go-to "23563378174" at bounding box center [133, 292] width 67 height 17
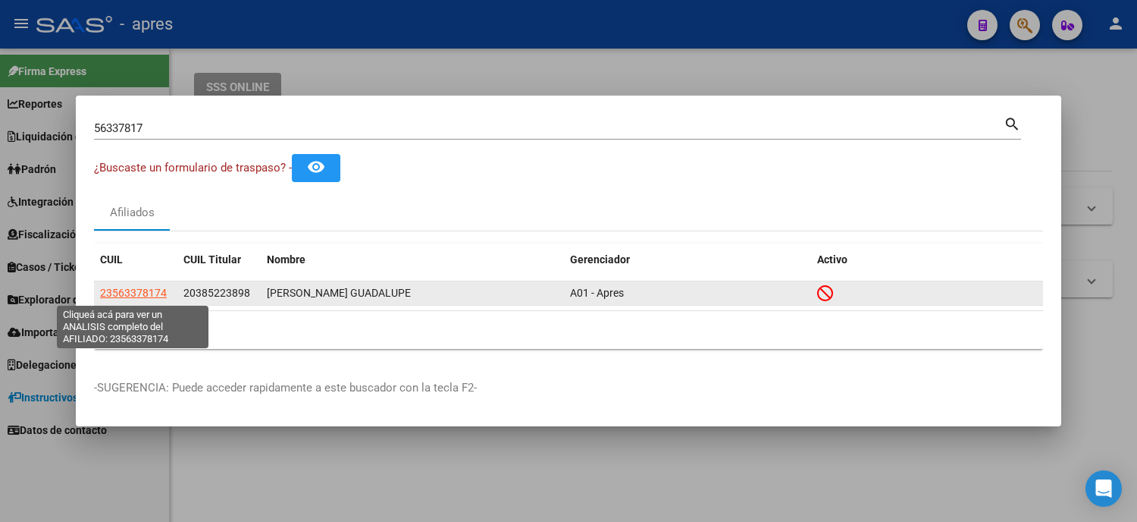
click at [147, 292] on span "23563378174" at bounding box center [133, 293] width 67 height 12
type textarea "23563378174"
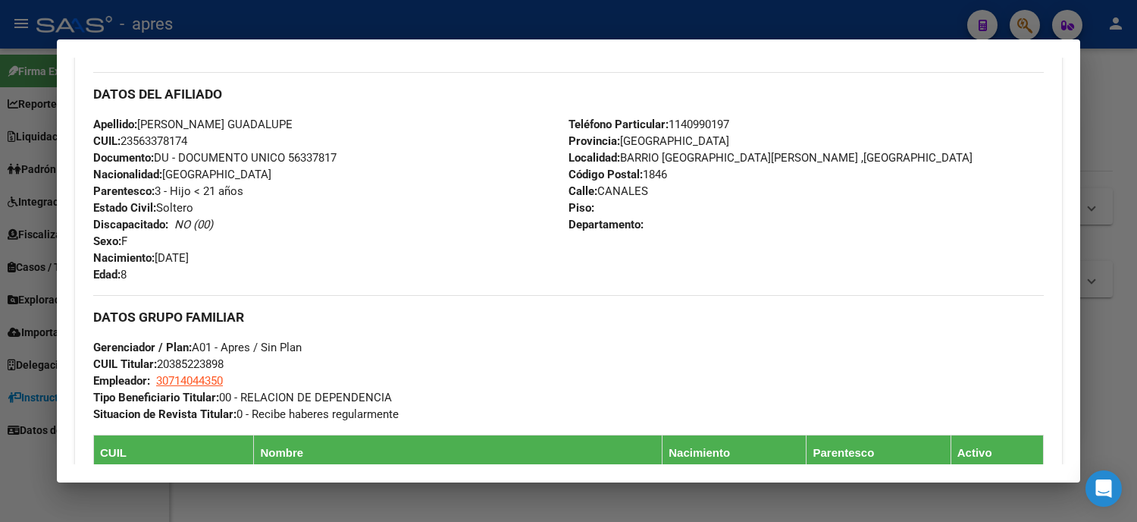
scroll to position [842, 0]
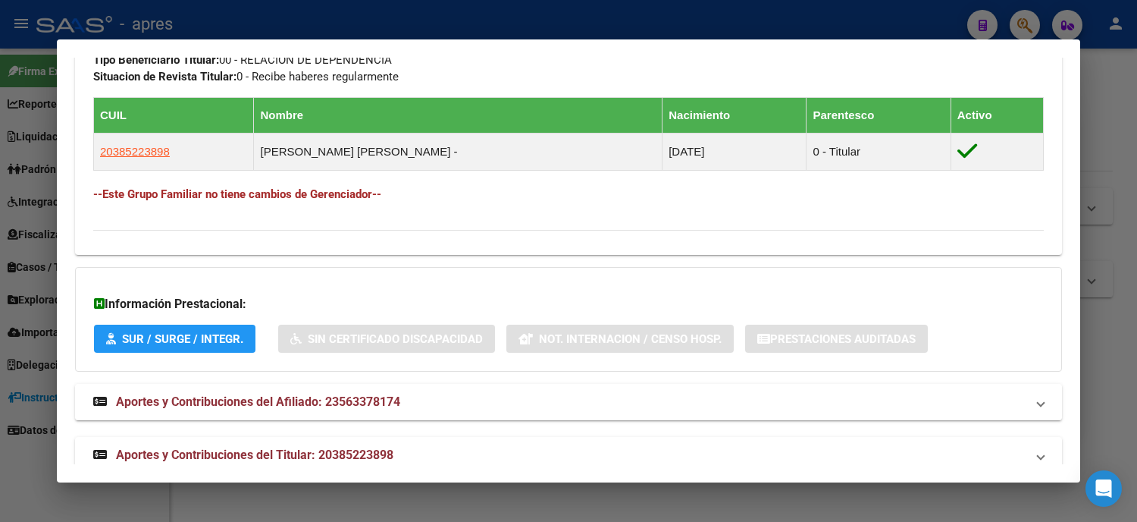
click at [0, 121] on div at bounding box center [568, 261] width 1137 height 522
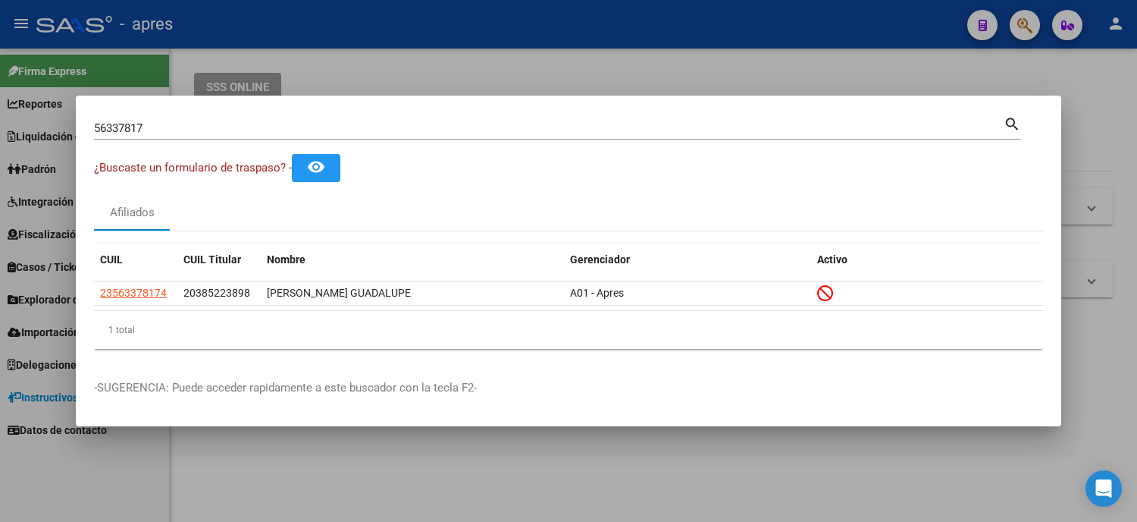
click at [62, 115] on div "56337817 Buscar (apellido, dni, cuil, nro traspaso, cuit, obra social) search ¿…" at bounding box center [568, 261] width 1137 height 522
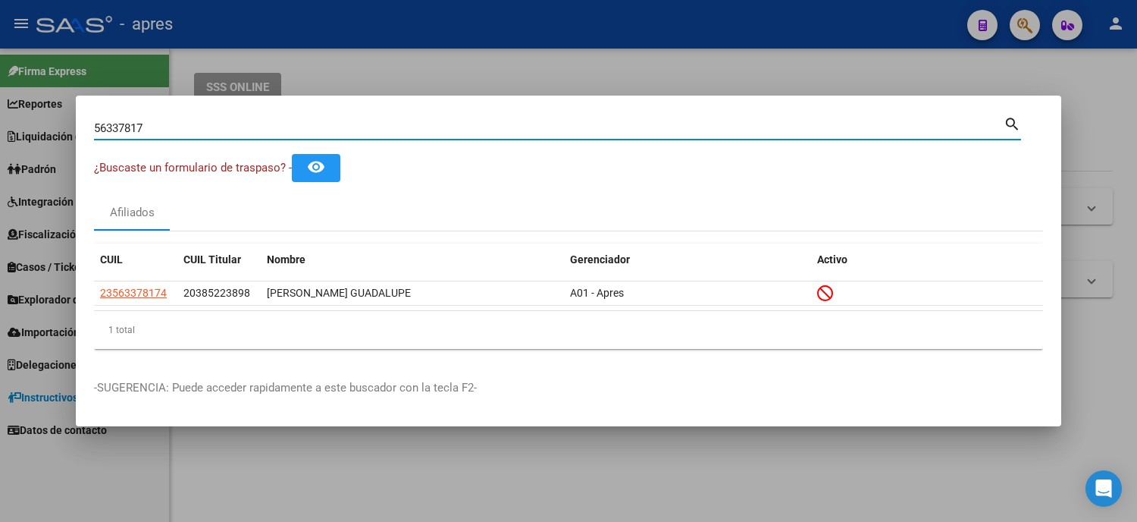
paste input "24788649"
type input "24788649"
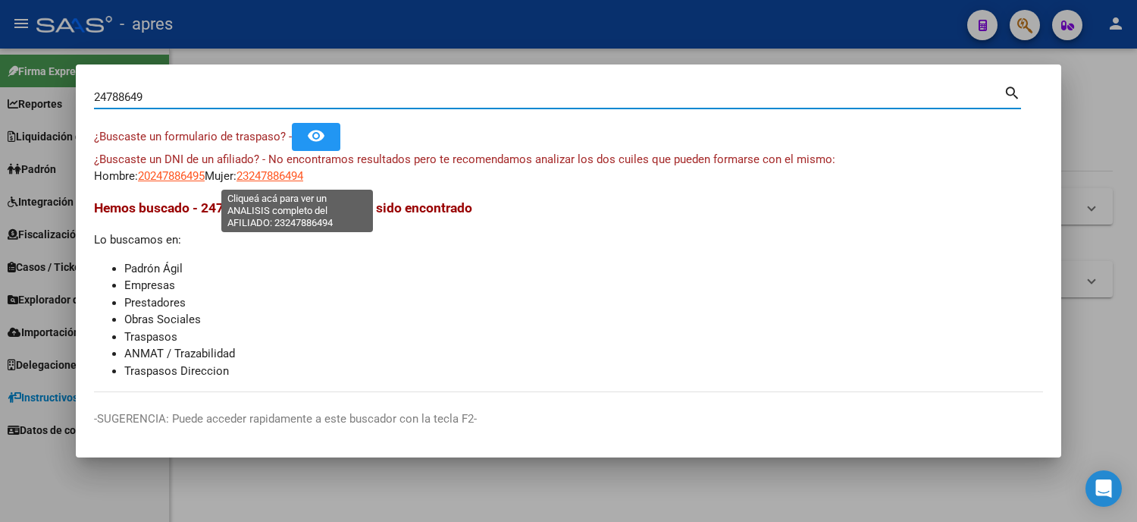
click at [299, 177] on span "23247886494" at bounding box center [270, 176] width 67 height 14
type textarea "23247886494"
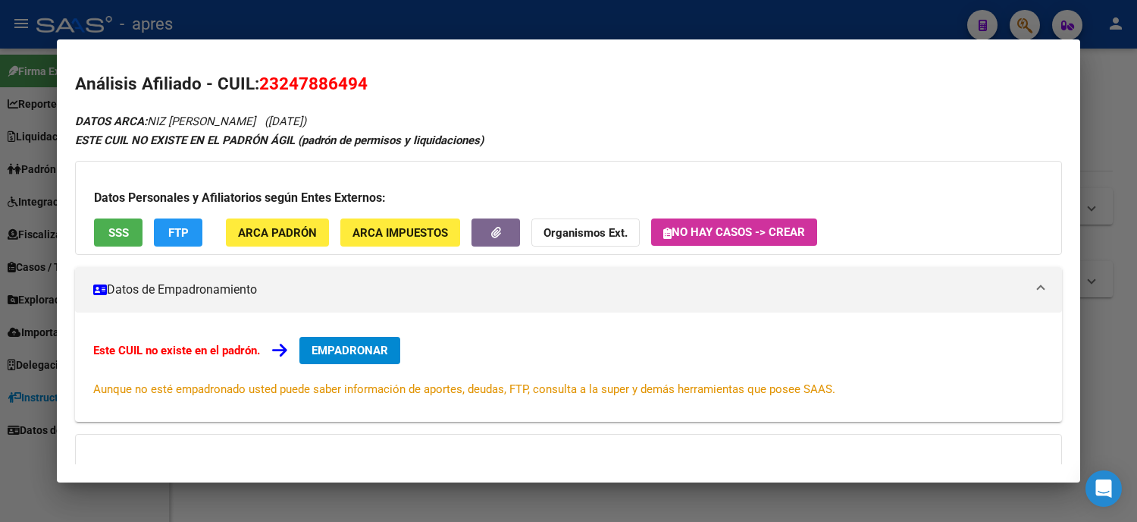
scroll to position [157, 0]
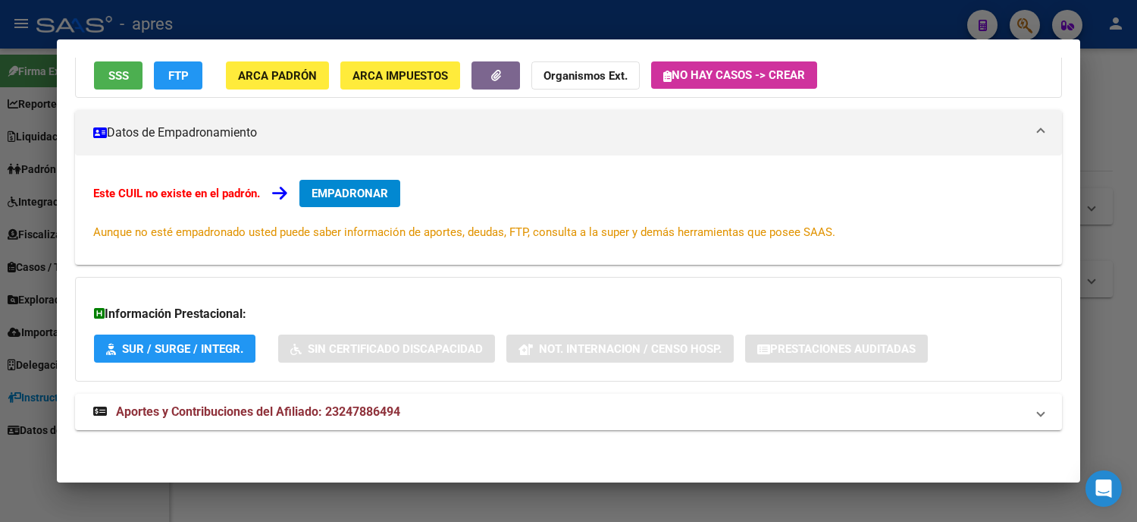
drag, startPoint x: 482, startPoint y: 5, endPoint x: 501, endPoint y: 77, distance: 74.0
click at [349, 422] on mat-expansion-panel-header "Aportes y Contribuciones del Afiliado: 23247886494" at bounding box center [568, 412] width 987 height 36
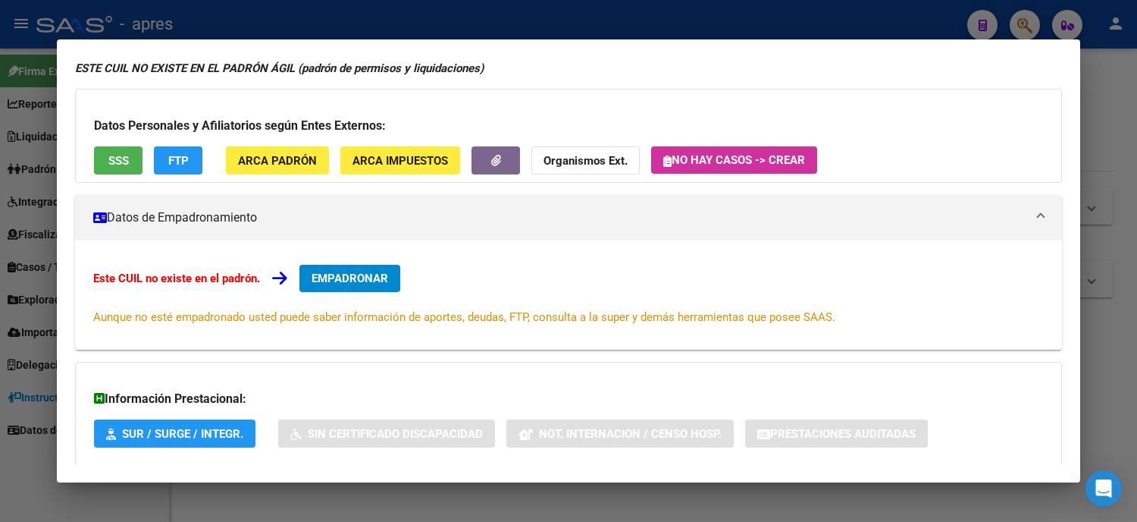
scroll to position [0, 0]
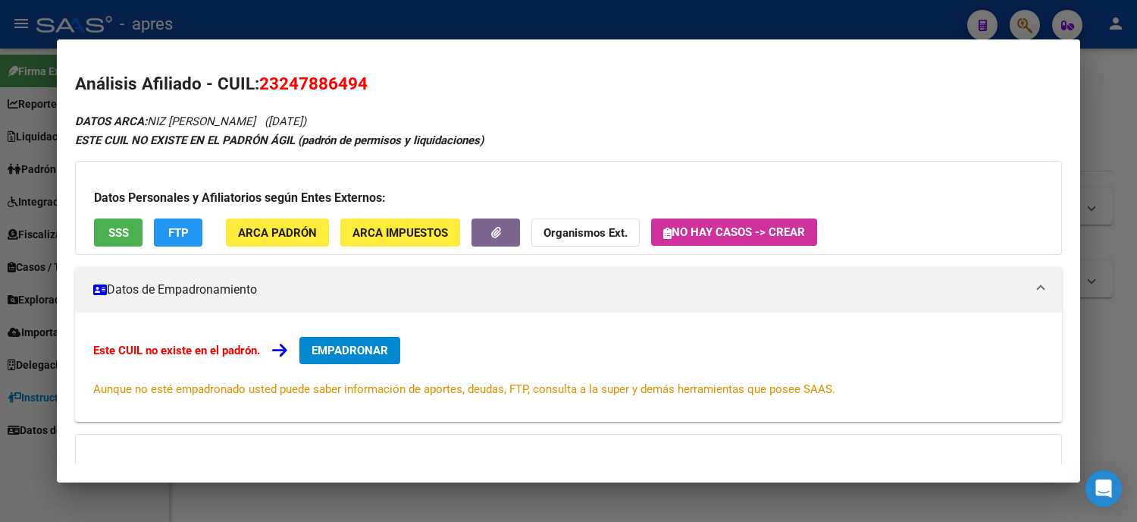
click at [0, 241] on div at bounding box center [568, 261] width 1137 height 522
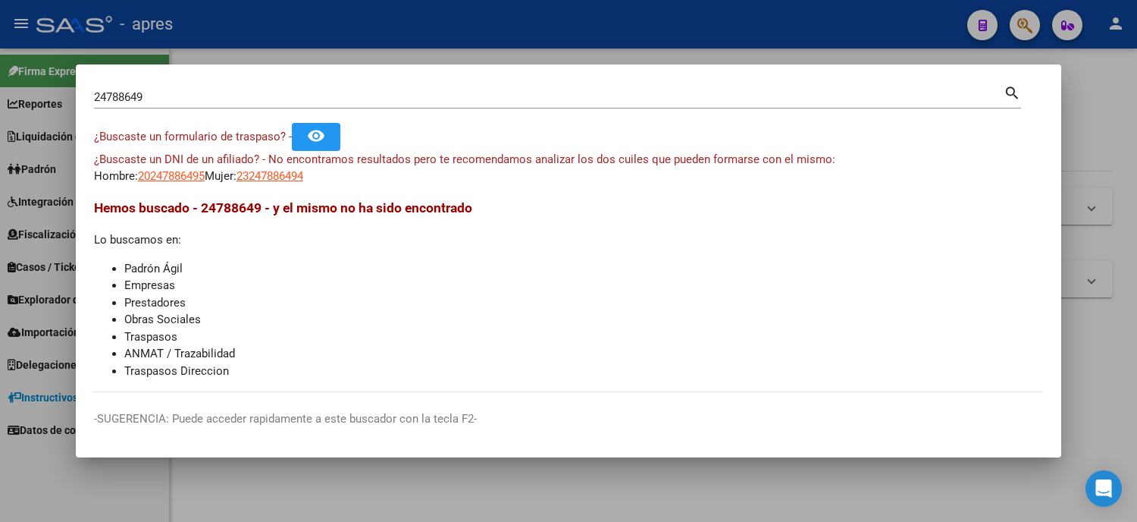
drag, startPoint x: 168, startPoint y: 104, endPoint x: 51, endPoint y: 89, distance: 117.7
click at [61, 89] on div "24788649 Buscar (apellido, dni, cuil, nro traspaso, cuit, obra social) search ¿…" at bounding box center [568, 261] width 1137 height 522
click at [193, 97] on input "24788649" at bounding box center [549, 97] width 910 height 14
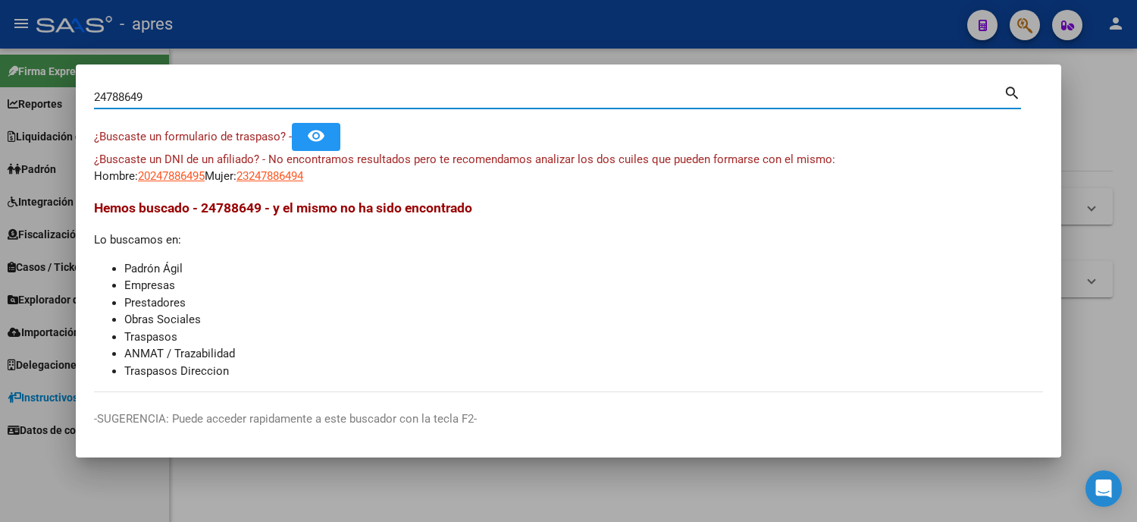
click at [2, 94] on div "24788649 Buscar (apellido, dni, cuil, nro traspaso, cuit, obra social) search ¿…" at bounding box center [568, 261] width 1137 height 522
paste input "3247886494"
type input "23247886494"
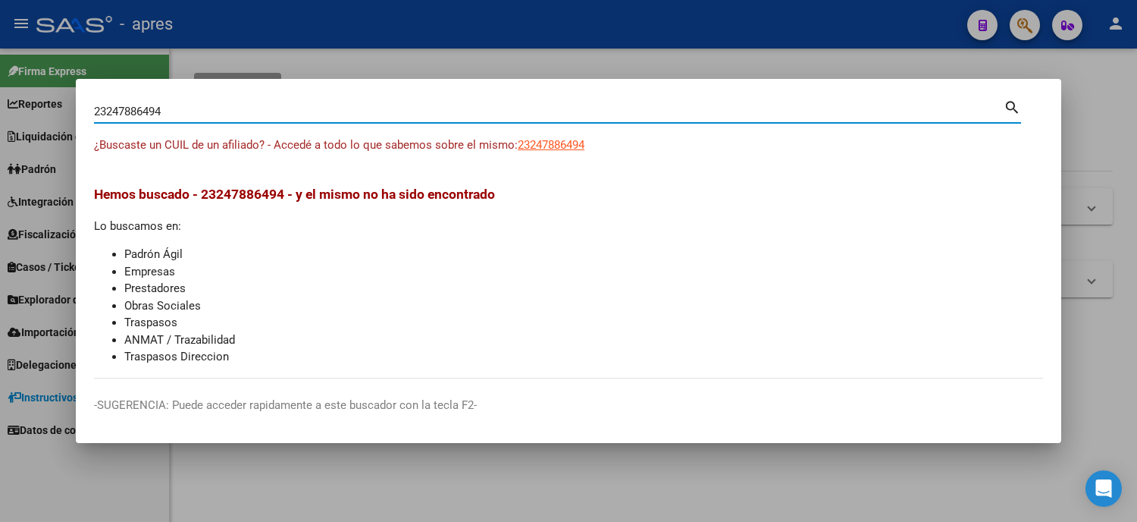
click at [0, 263] on div at bounding box center [568, 261] width 1137 height 522
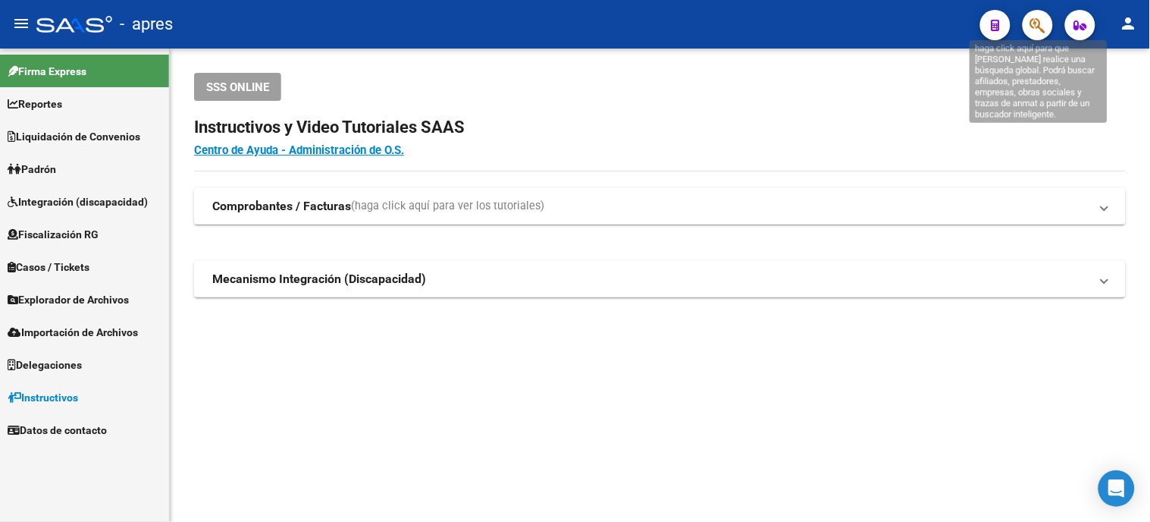
click at [1039, 33] on icon "button" at bounding box center [1038, 25] width 15 height 17
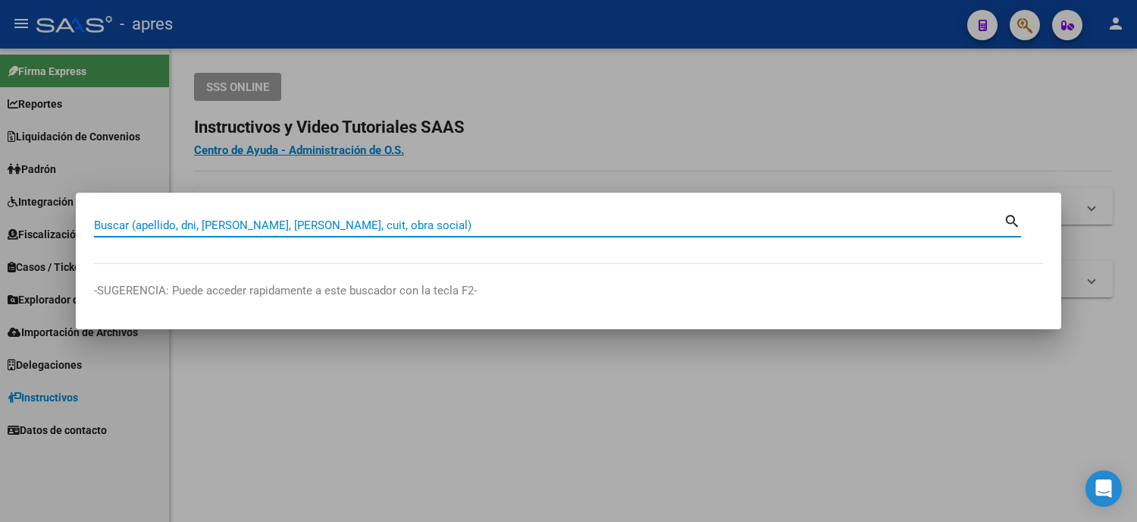
click at [296, 237] on div "Buscar (apellido, dni, [PERSON_NAME], [PERSON_NAME], cuit, obra social)" at bounding box center [549, 225] width 910 height 23
paste input "27-44833787-7"
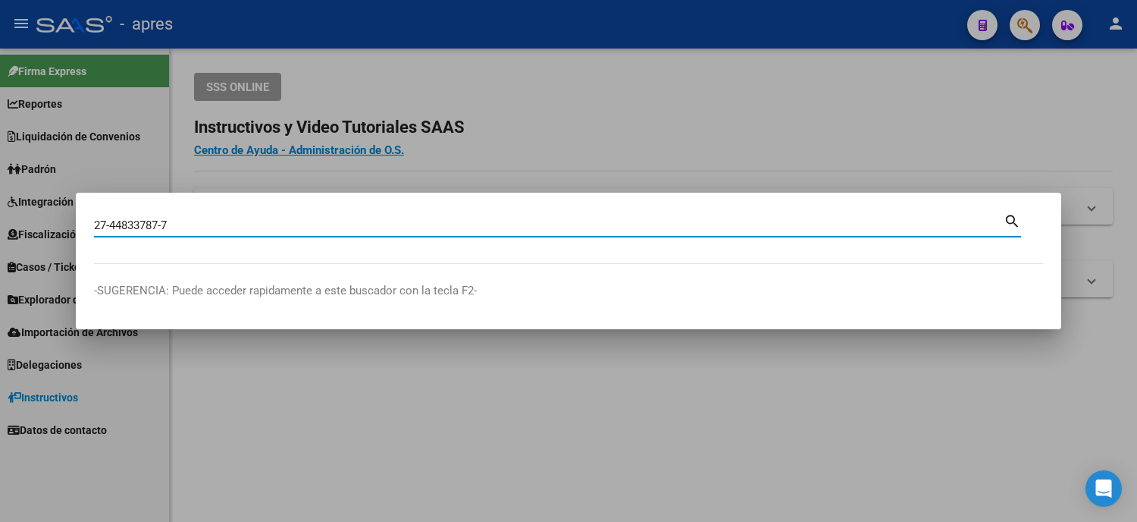
type input "27448337877"
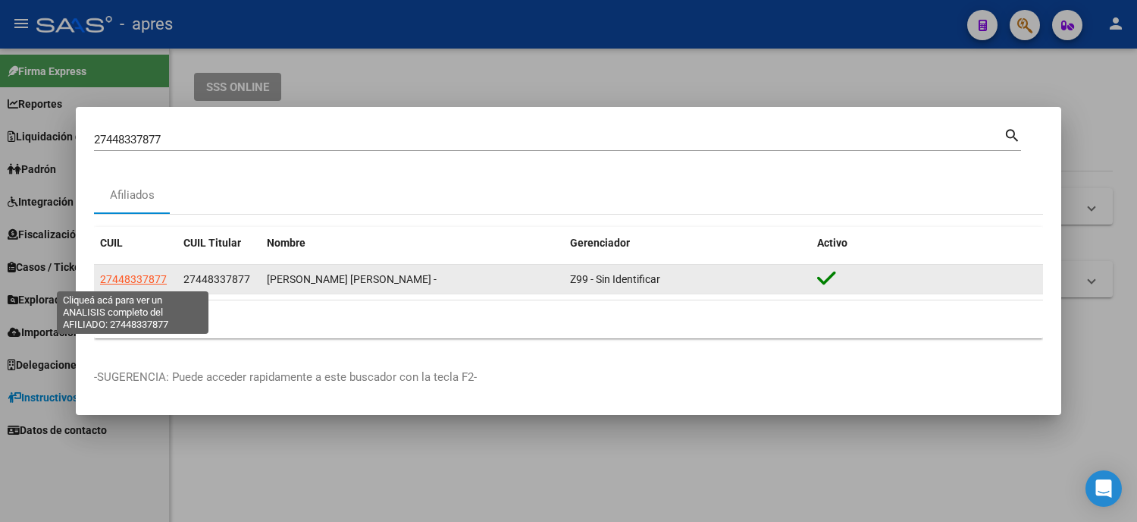
click at [137, 275] on span "27448337877" at bounding box center [133, 279] width 67 height 12
type textarea "27448337877"
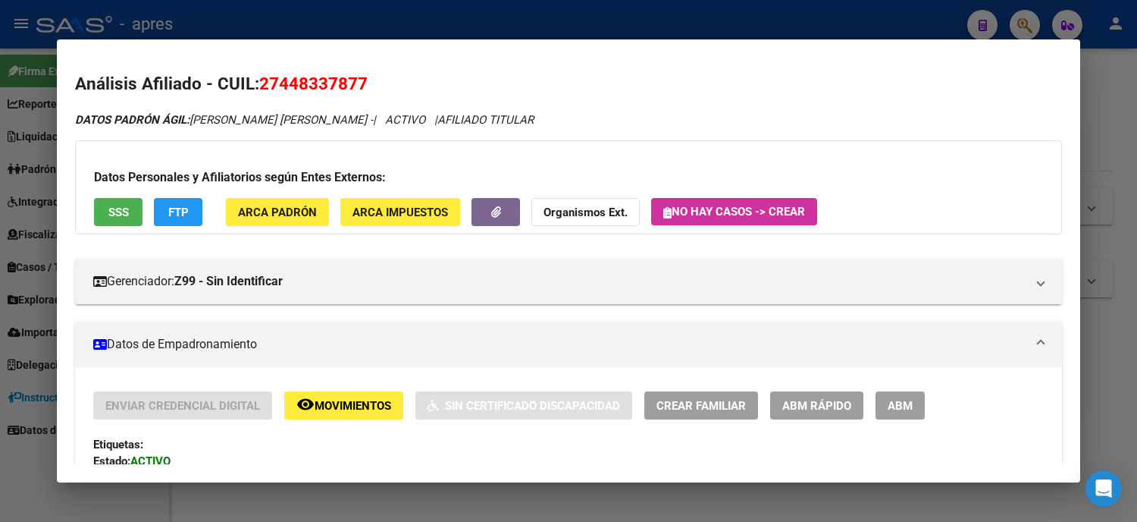
drag, startPoint x: 266, startPoint y: 78, endPoint x: 344, endPoint y: 80, distance: 78.1
click at [344, 80] on span "27448337877" at bounding box center [313, 84] width 108 height 20
copy span "44833787"
click at [4, 290] on div at bounding box center [568, 261] width 1137 height 522
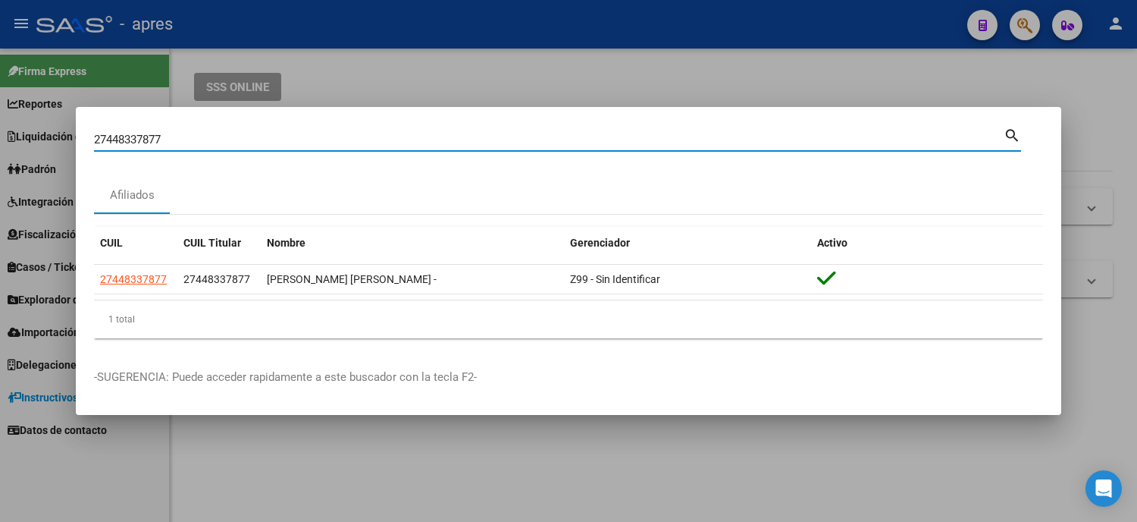
drag, startPoint x: 184, startPoint y: 140, endPoint x: 31, endPoint y: 136, distance: 152.4
click at [58, 138] on div "27448337877 Buscar (apellido, dni, cuil, nro traspaso, cuit, obra social) searc…" at bounding box center [568, 261] width 1137 height 522
paste input "41194386"
type input "41194386"
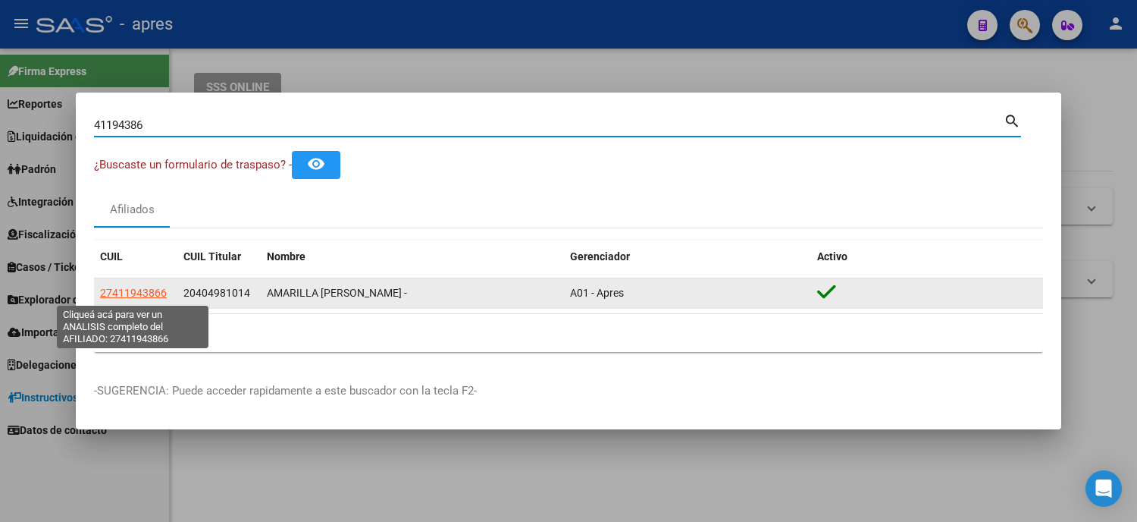
click at [120, 288] on span "27411943866" at bounding box center [133, 293] width 67 height 12
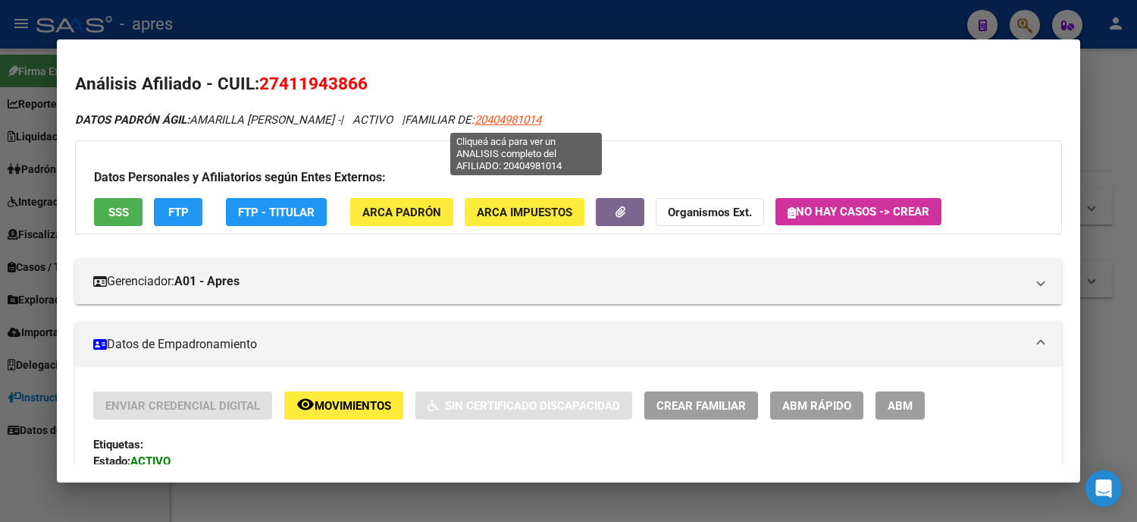
click at [502, 118] on span "20404981014" at bounding box center [508, 120] width 67 height 14
type textarea "20404981014"
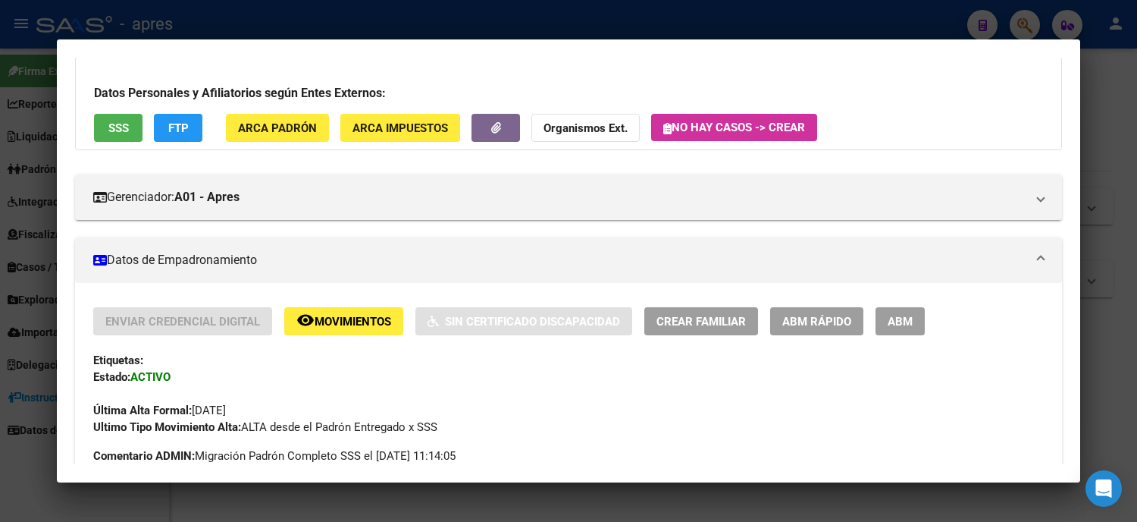
scroll to position [337, 0]
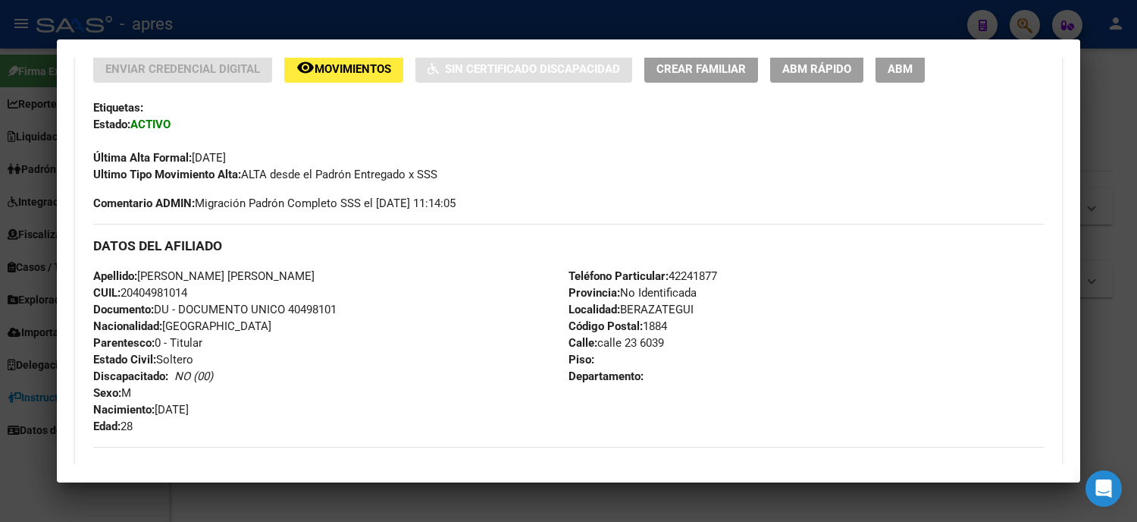
click at [0, 125] on div at bounding box center [568, 261] width 1137 height 522
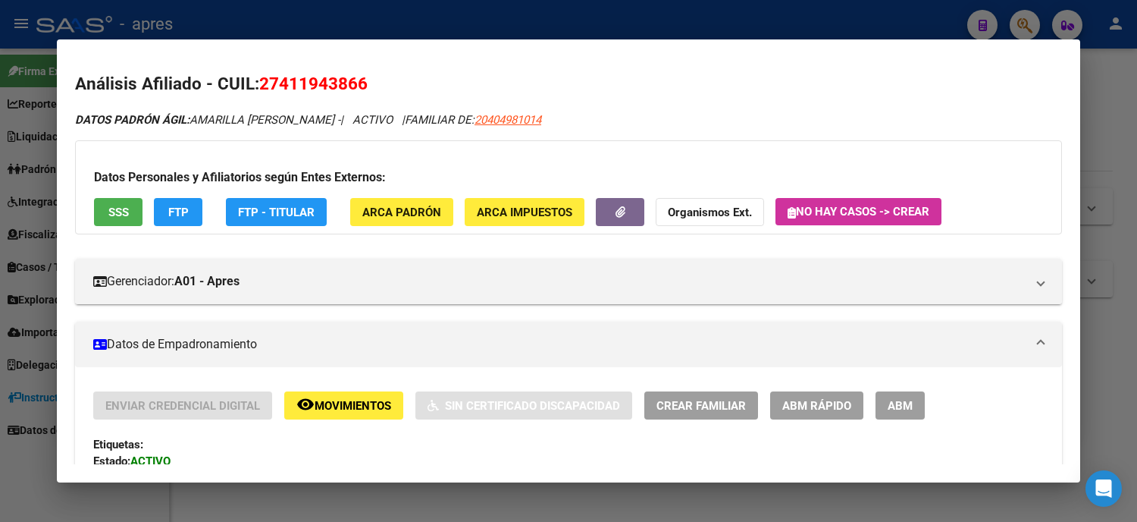
drag, startPoint x: 372, startPoint y: 81, endPoint x: 243, endPoint y: 12, distance: 146.2
click at [251, 86] on h2 "Análisis Afiliado - CUIL: 27411943866" at bounding box center [568, 84] width 987 height 26
copy span "27411943866"
click at [57, 276] on mat-dialog-content "Análisis Afiliado - CUIL: 27411943866 DATOS PADRÓN ÁGIL: [PERSON_NAME] - | ACTI…" at bounding box center [569, 261] width 1024 height 407
click at [30, 264] on div at bounding box center [568, 261] width 1137 height 522
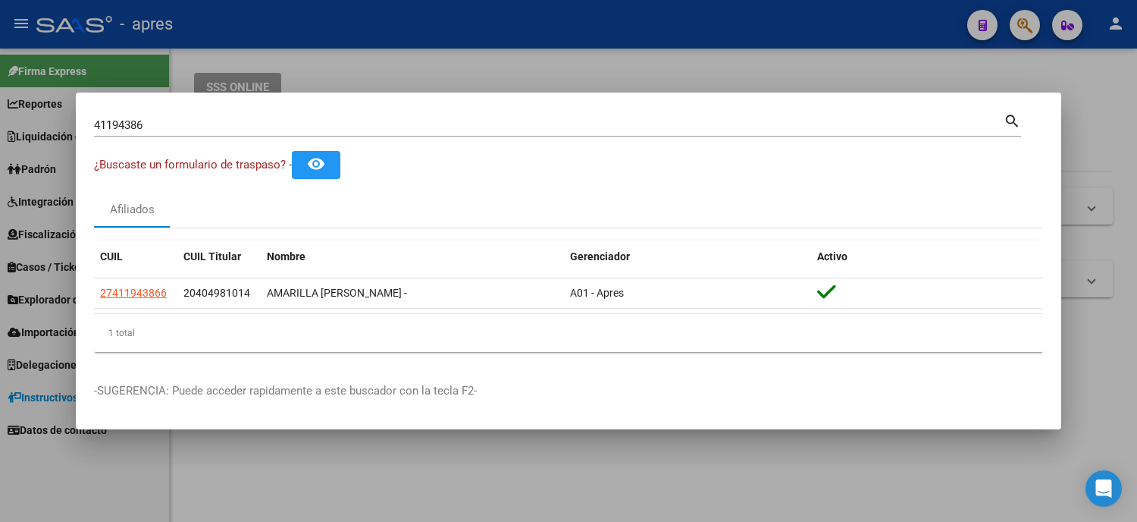
drag, startPoint x: 127, startPoint y: 135, endPoint x: 64, endPoint y: 135, distance: 63.7
click at [64, 135] on div "41194386 Buscar (apellido, dni, cuil, nro traspaso, cuit, obra social) search ¿…" at bounding box center [568, 261] width 1137 height 522
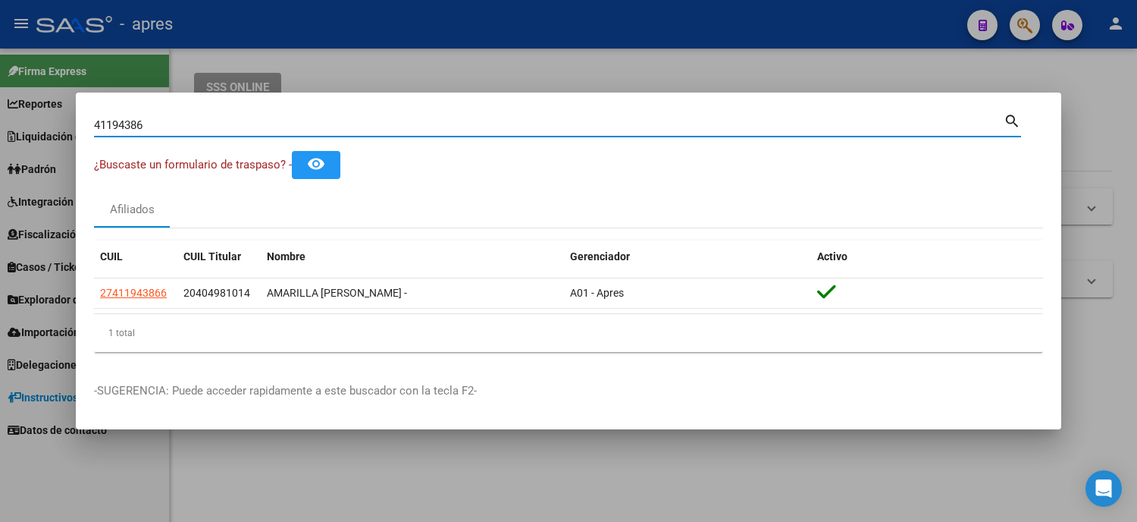
paste input "07918"
type input "41107918"
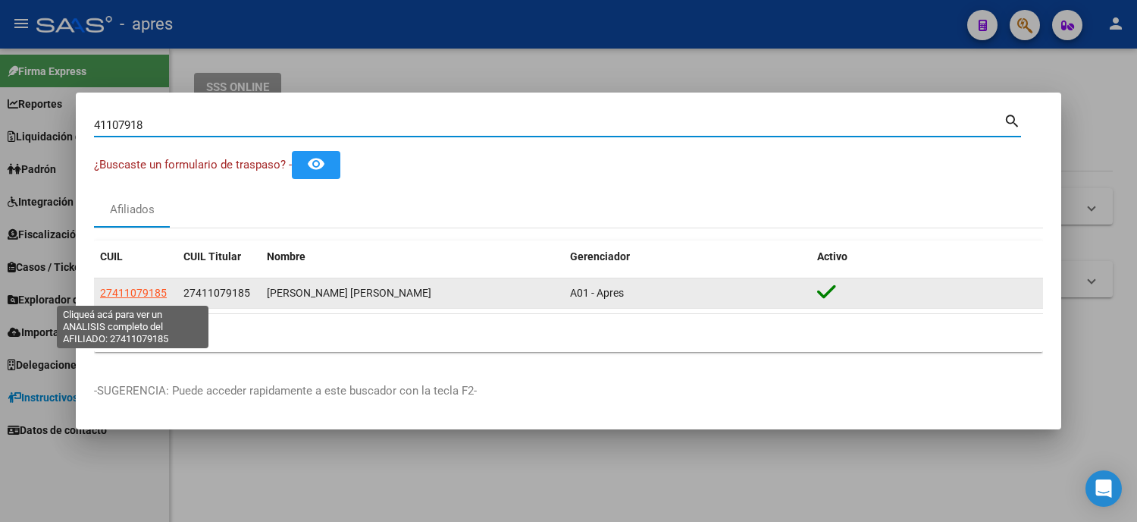
click at [149, 290] on span "27411079185" at bounding box center [133, 293] width 67 height 12
type textarea "27411079185"
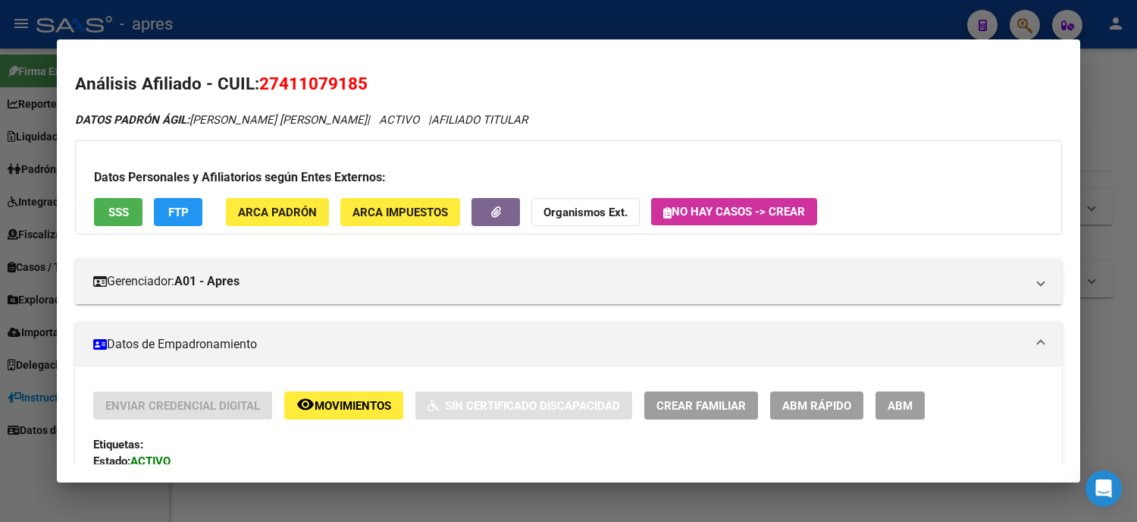
drag, startPoint x: 366, startPoint y: 86, endPoint x: 248, endPoint y: 78, distance: 118.6
click at [248, 78] on h2 "Análisis Afiliado - CUIL: 27411079185" at bounding box center [568, 84] width 987 height 26
drag, startPoint x: 275, startPoint y: 81, endPoint x: 275, endPoint y: 92, distance: 10.6
click at [275, 81] on span "27411079185" at bounding box center [313, 84] width 108 height 20
click at [271, 89] on span "27411079185" at bounding box center [313, 84] width 108 height 20
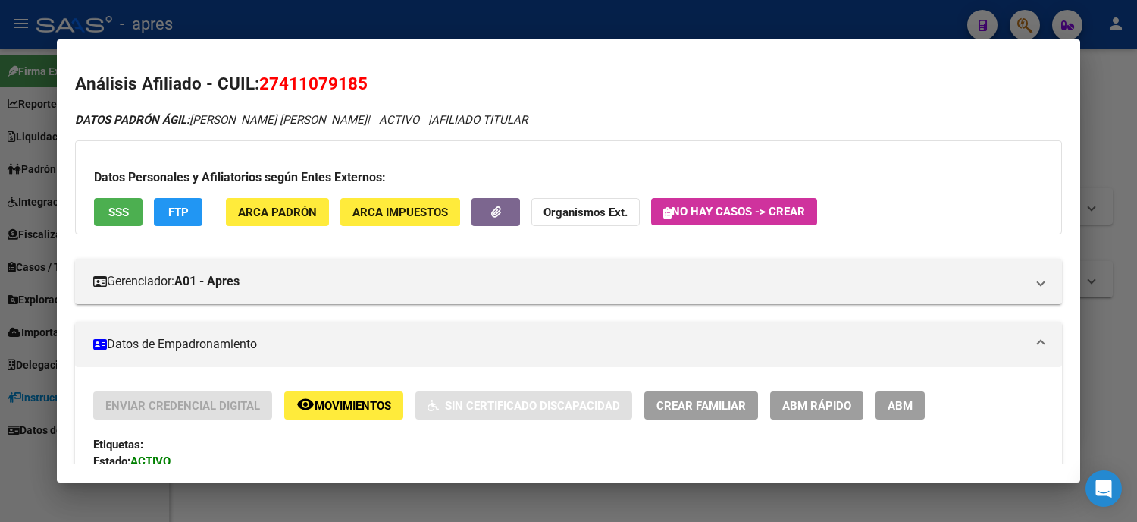
drag, startPoint x: 275, startPoint y: 74, endPoint x: 286, endPoint y: 85, distance: 15.6
click at [286, 85] on span "27411079185" at bounding box center [313, 84] width 108 height 20
drag, startPoint x: 273, startPoint y: 86, endPoint x: 341, endPoint y: 88, distance: 68.3
click at [341, 88] on span "27411079185" at bounding box center [313, 84] width 108 height 20
drag, startPoint x: 0, startPoint y: 378, endPoint x: 24, endPoint y: 357, distance: 31.2
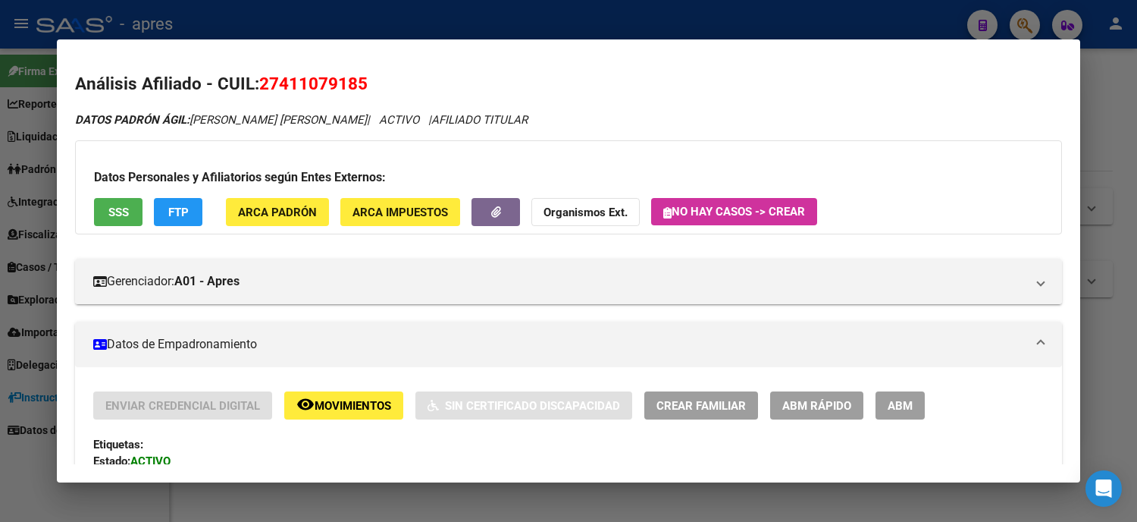
click at [0, 379] on div at bounding box center [568, 261] width 1137 height 522
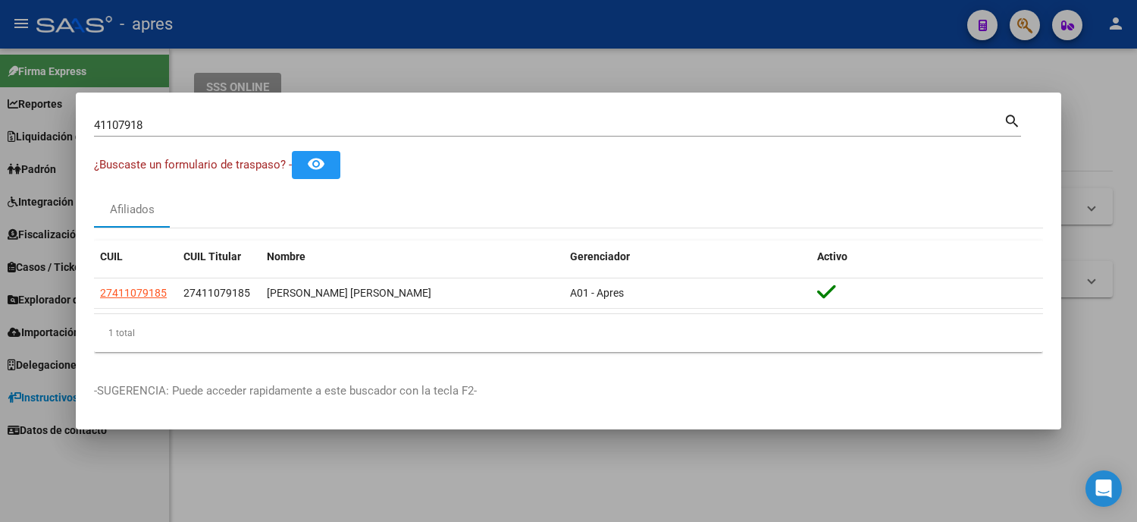
drag, startPoint x: 165, startPoint y: 120, endPoint x: 0, endPoint y: 118, distance: 164.6
click at [25, 124] on div "41107918 Buscar (apellido, dni, cuil, nro traspaso, cuit, obra social) search ¿…" at bounding box center [568, 261] width 1137 height 522
paste input "26328794"
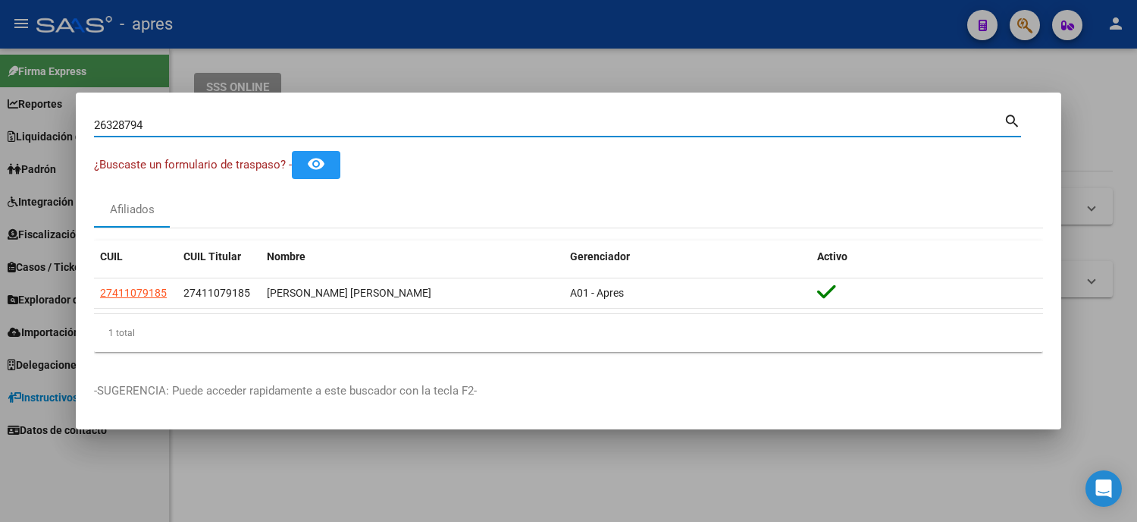
type input "26328794"
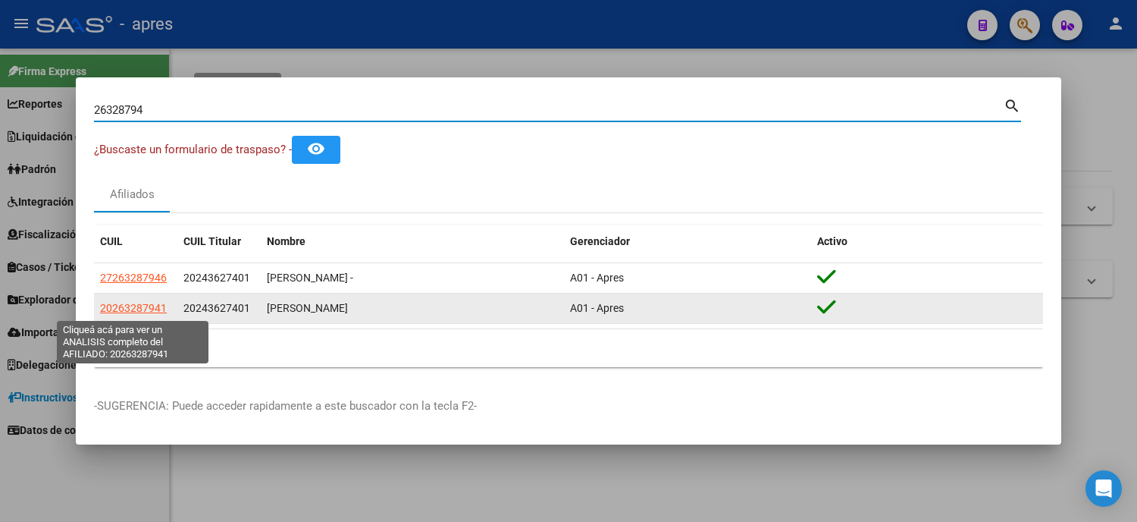
click at [126, 305] on span "20263287941" at bounding box center [133, 308] width 67 height 12
type textarea "20263287941"
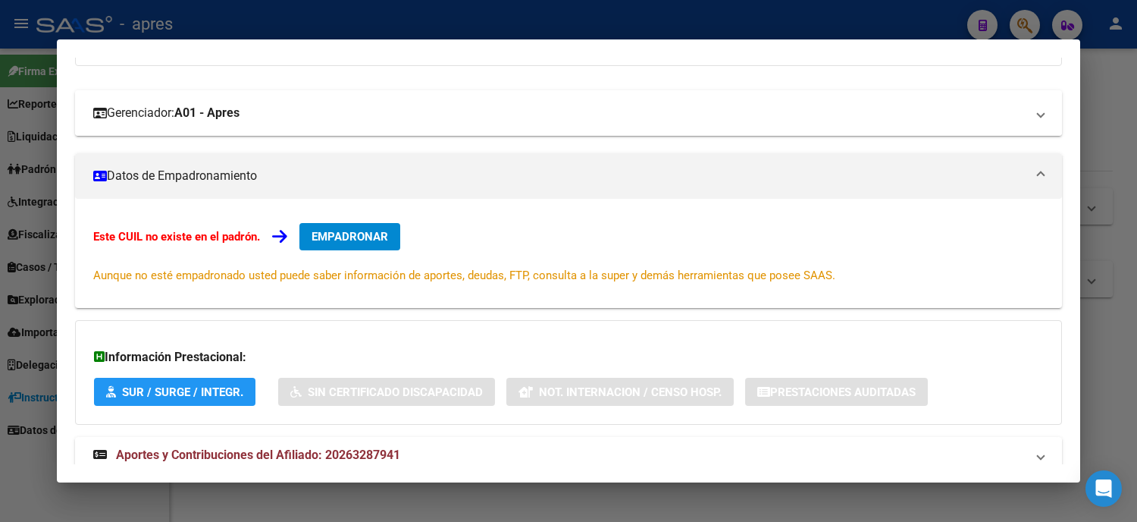
scroll to position [0, 0]
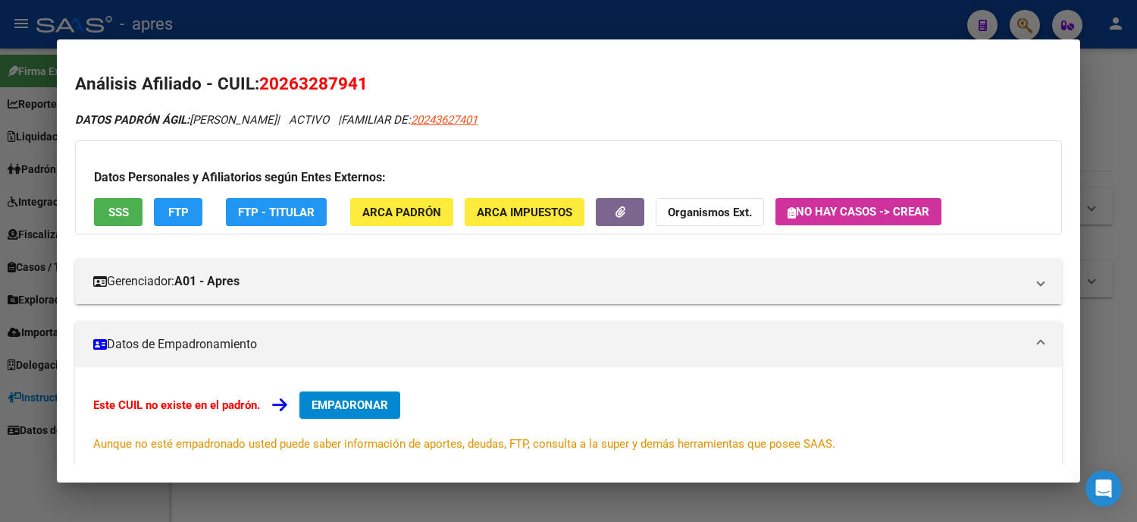
click at [0, 159] on div at bounding box center [568, 261] width 1137 height 522
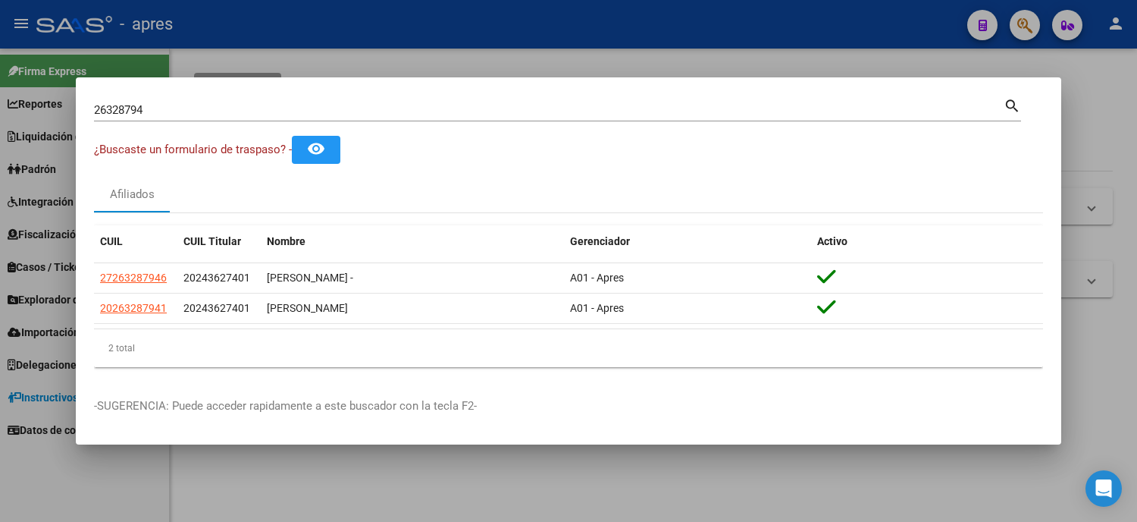
drag, startPoint x: 167, startPoint y: 284, endPoint x: 93, endPoint y: 276, distance: 74.8
click at [93, 276] on mat-dialog-content "26328794 Buscar (apellido, dni, cuil, nro traspaso, cuit, obra social) search ¿…" at bounding box center [569, 238] width 986 height 284
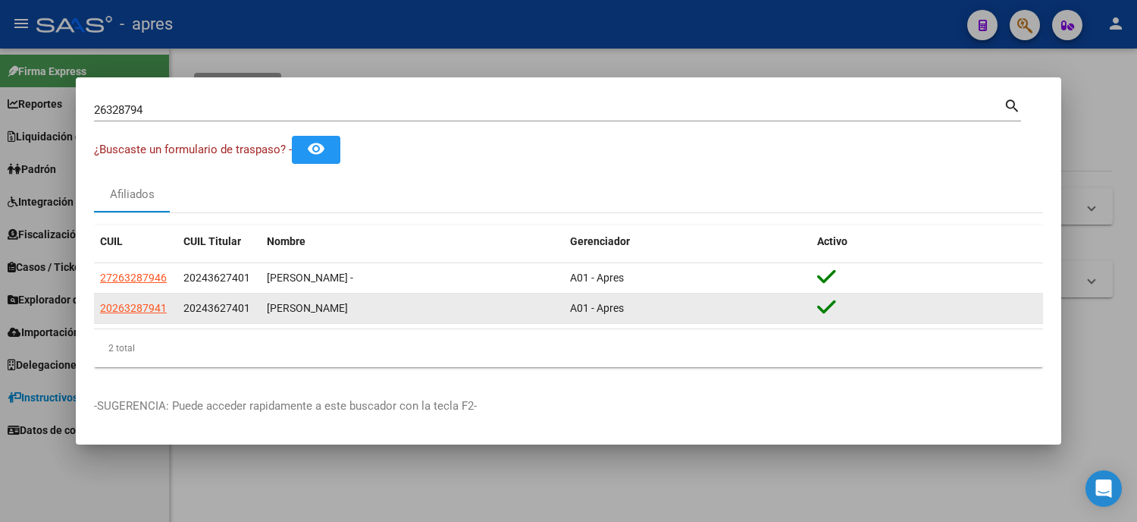
drag, startPoint x: 174, startPoint y: 312, endPoint x: 95, endPoint y: 312, distance: 79.6
click at [95, 312] on datatable-body-cell "20263287941" at bounding box center [135, 308] width 83 height 30
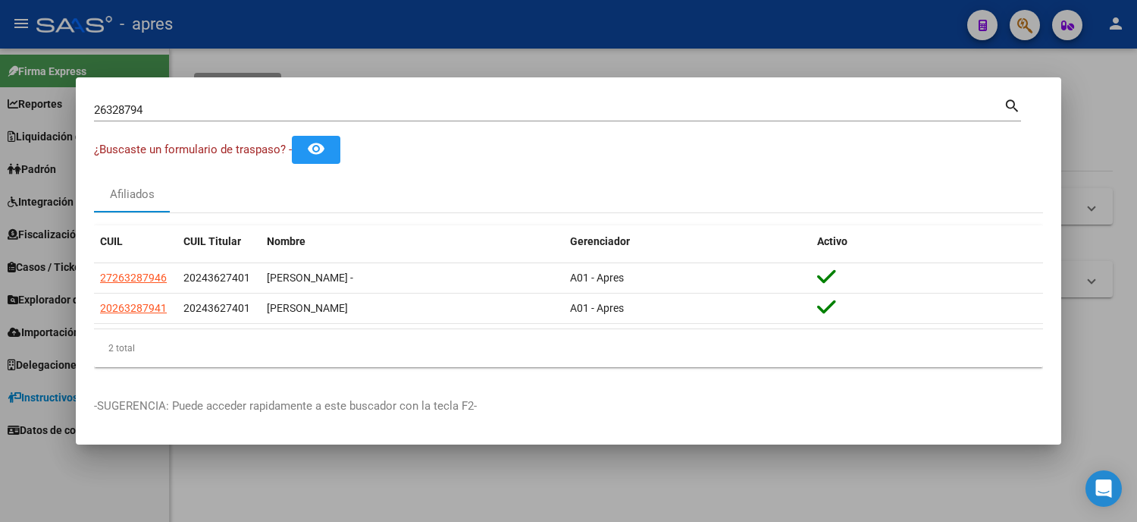
drag, startPoint x: 190, startPoint y: 115, endPoint x: 0, endPoint y: 61, distance: 197.6
click at [0, 62] on div "26328794 Buscar (apellido, dni, cuil, nro traspaso, cuit, obra social) search ¿…" at bounding box center [568, 261] width 1137 height 522
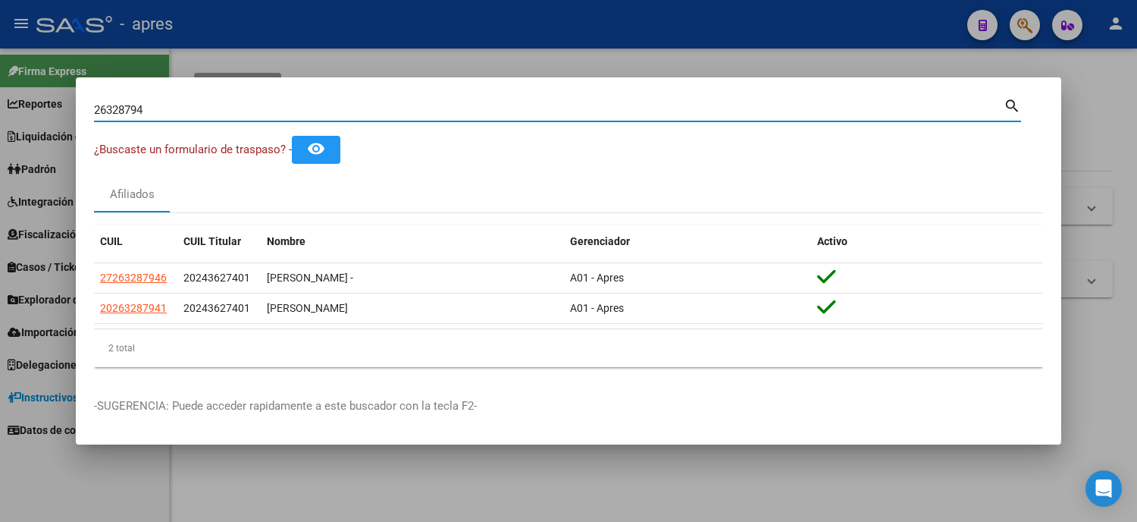
paste input "39339228"
type input "39339228"
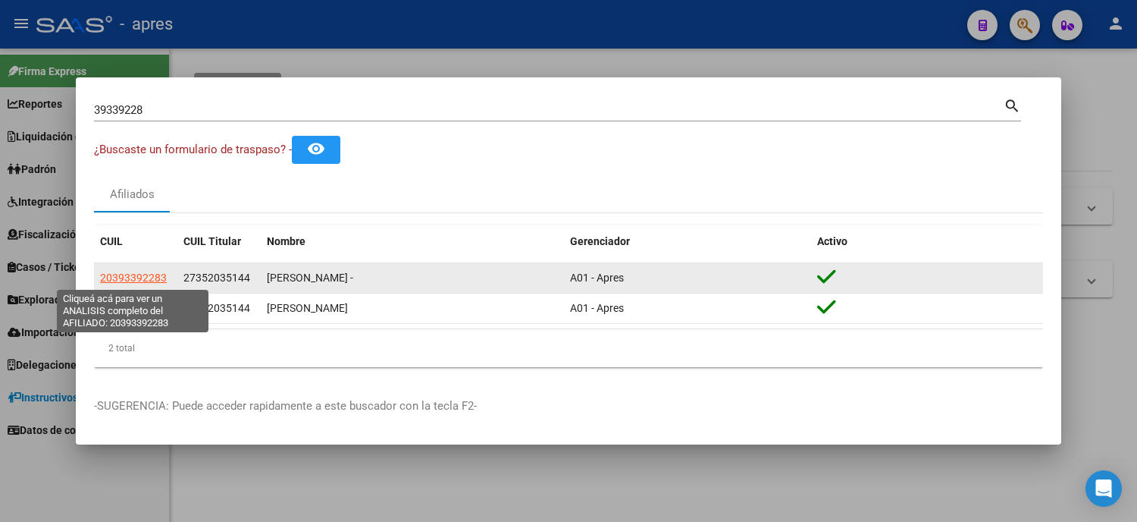
drag, startPoint x: 164, startPoint y: 278, endPoint x: 102, endPoint y: 282, distance: 61.5
click at [102, 282] on span "20393392283" at bounding box center [133, 277] width 67 height 12
type textarea "20393392283"
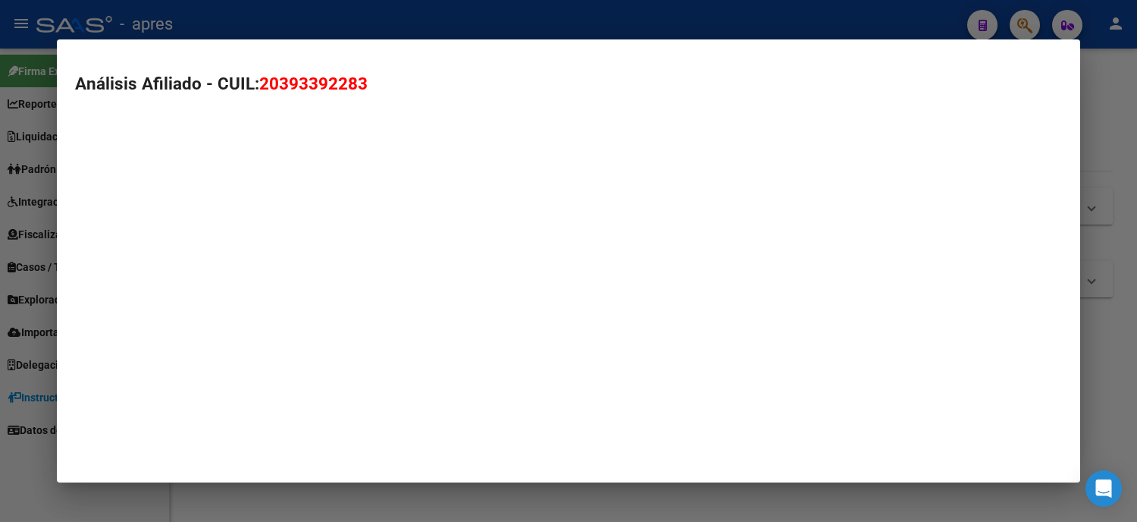
drag, startPoint x: 246, startPoint y: 377, endPoint x: 221, endPoint y: 359, distance: 31.6
click at [243, 376] on mat-dialog-container "Análisis Afiliado - CUIL: 20393392283" at bounding box center [569, 261] width 1024 height 444
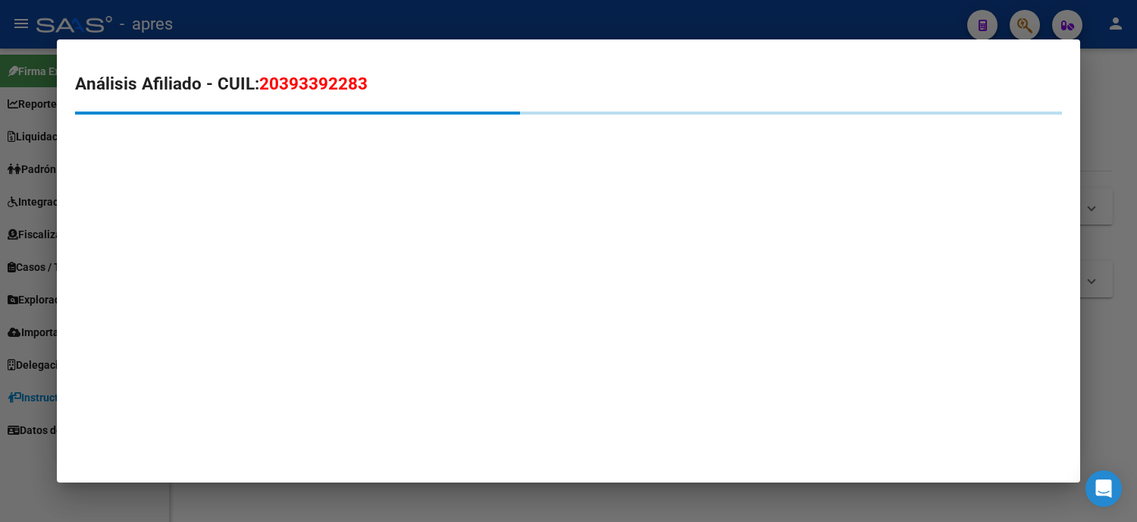
click at [0, 337] on div at bounding box center [568, 261] width 1137 height 522
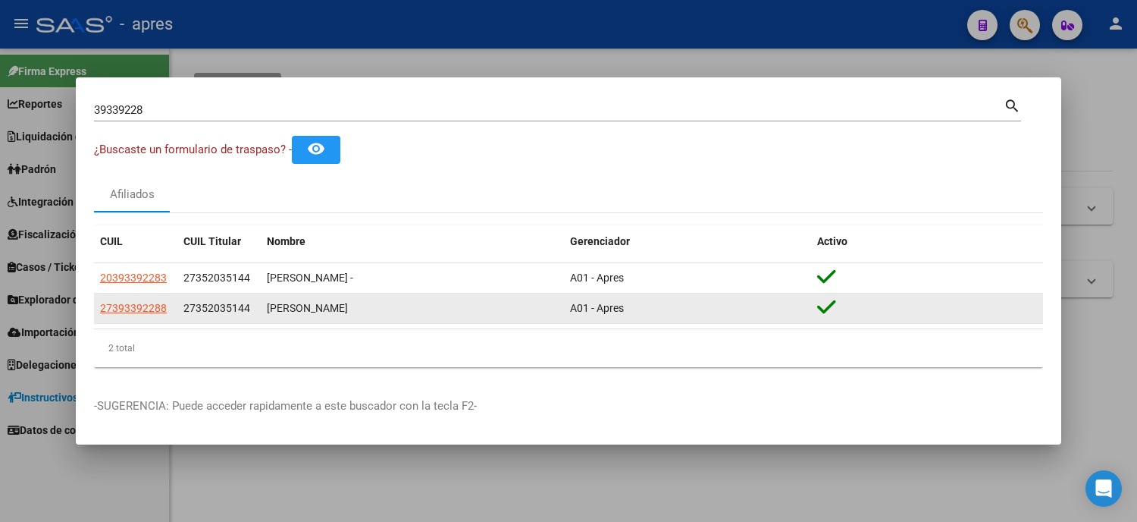
drag, startPoint x: 165, startPoint y: 304, endPoint x: 94, endPoint y: 305, distance: 71.3
click at [94, 305] on datatable-body-cell "27393392288" at bounding box center [135, 308] width 83 height 30
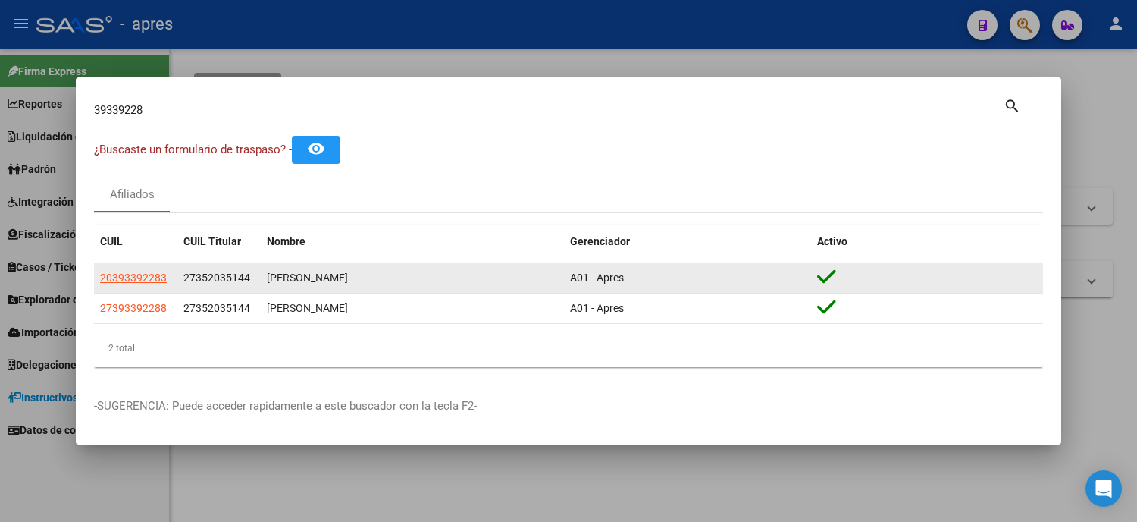
drag, startPoint x: 171, startPoint y: 275, endPoint x: 97, endPoint y: 278, distance: 73.6
click at [97, 278] on datatable-body-cell "20393392283" at bounding box center [135, 278] width 83 height 30
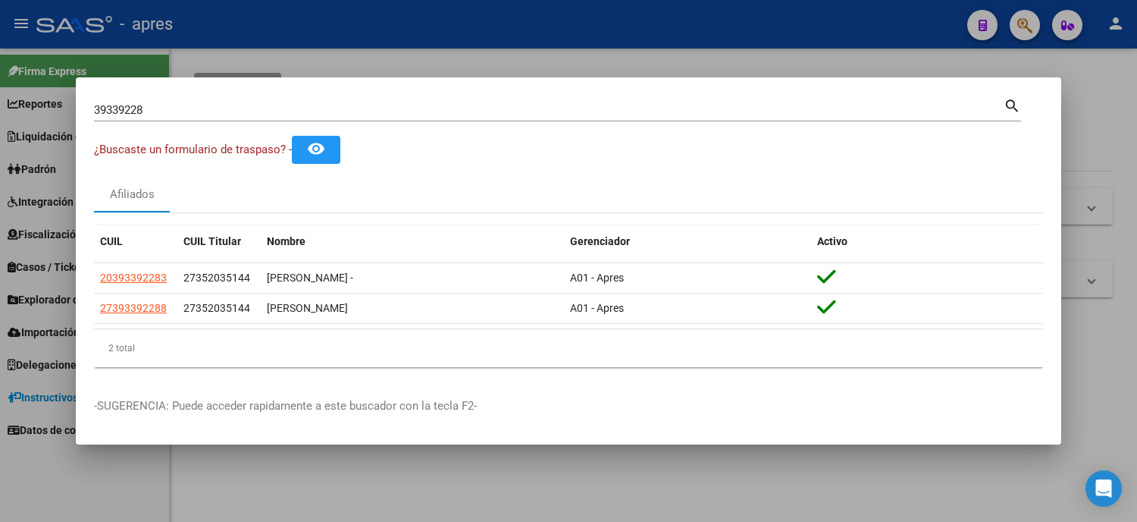
drag, startPoint x: 220, startPoint y: 353, endPoint x: 205, endPoint y: 353, distance: 14.4
click at [214, 355] on div "2 total" at bounding box center [568, 348] width 949 height 38
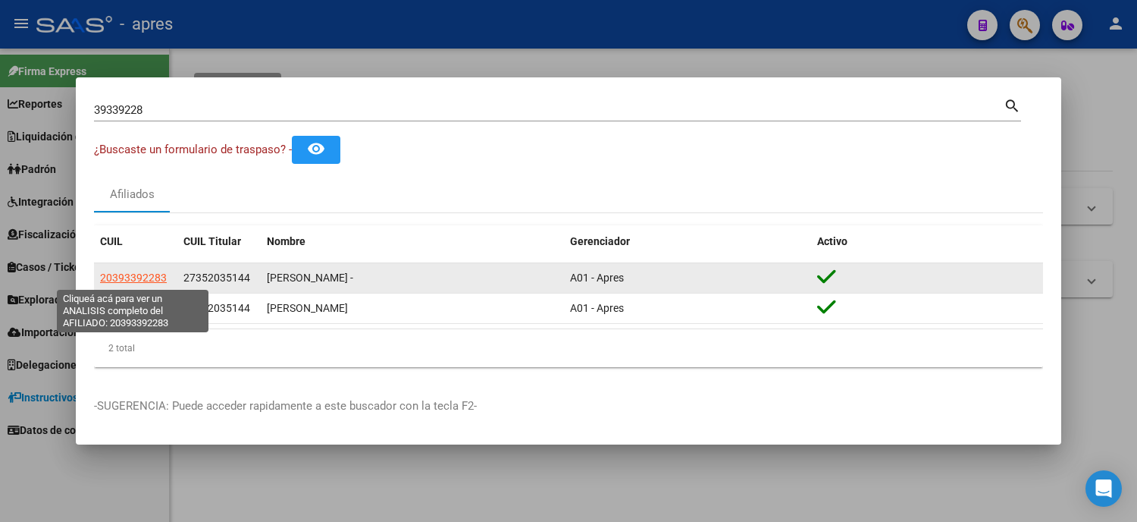
drag, startPoint x: 171, startPoint y: 278, endPoint x: 119, endPoint y: 274, distance: 52.5
click at [119, 274] on datatable-body-cell "20393392283" at bounding box center [135, 278] width 83 height 30
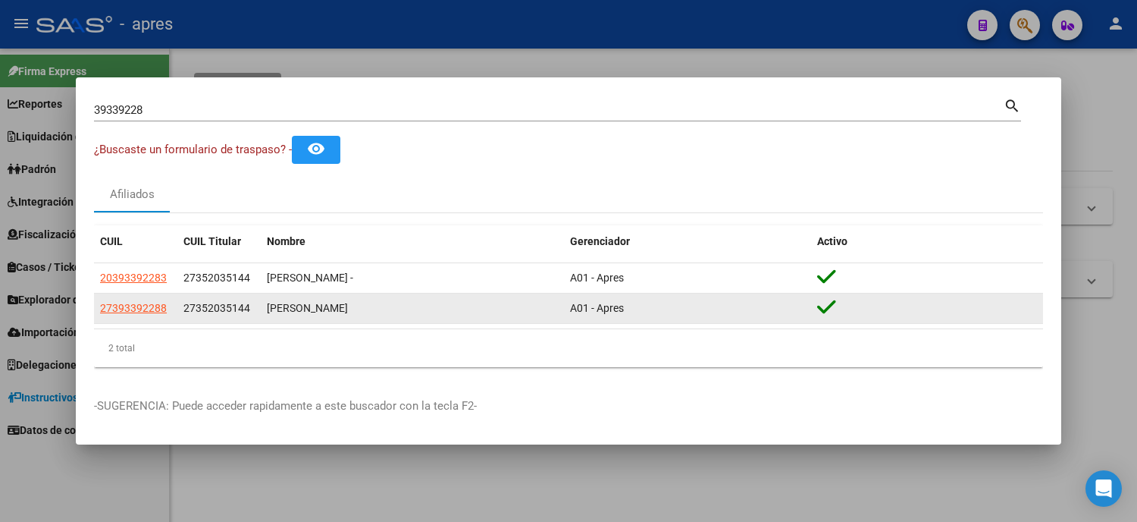
drag, startPoint x: 190, startPoint y: 356, endPoint x: 153, endPoint y: 316, distance: 54.2
click at [184, 356] on div "2 total" at bounding box center [568, 348] width 949 height 38
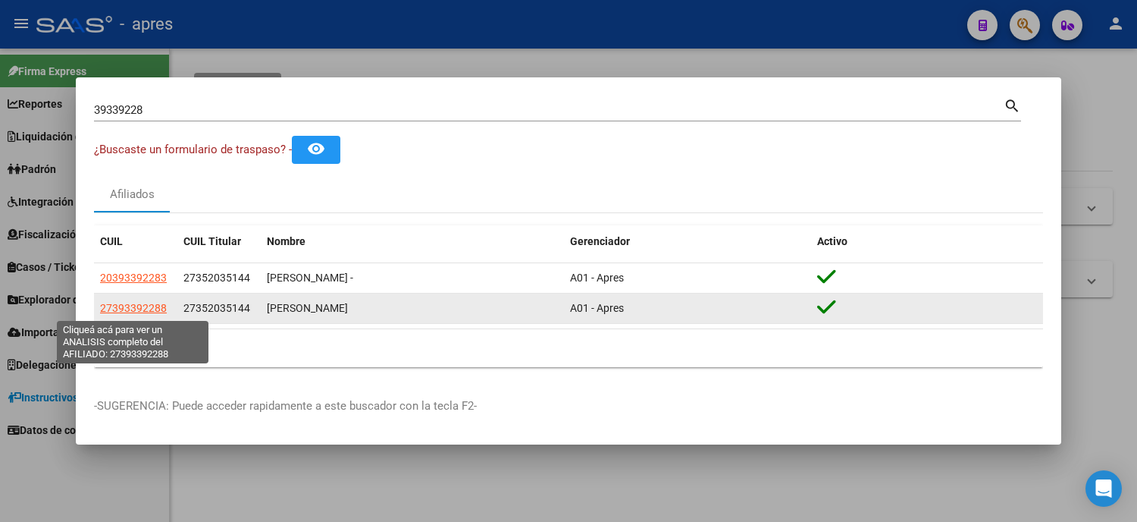
drag, startPoint x: 168, startPoint y: 312, endPoint x: 102, endPoint y: 313, distance: 66.0
click at [102, 313] on div "27393392288" at bounding box center [135, 308] width 71 height 17
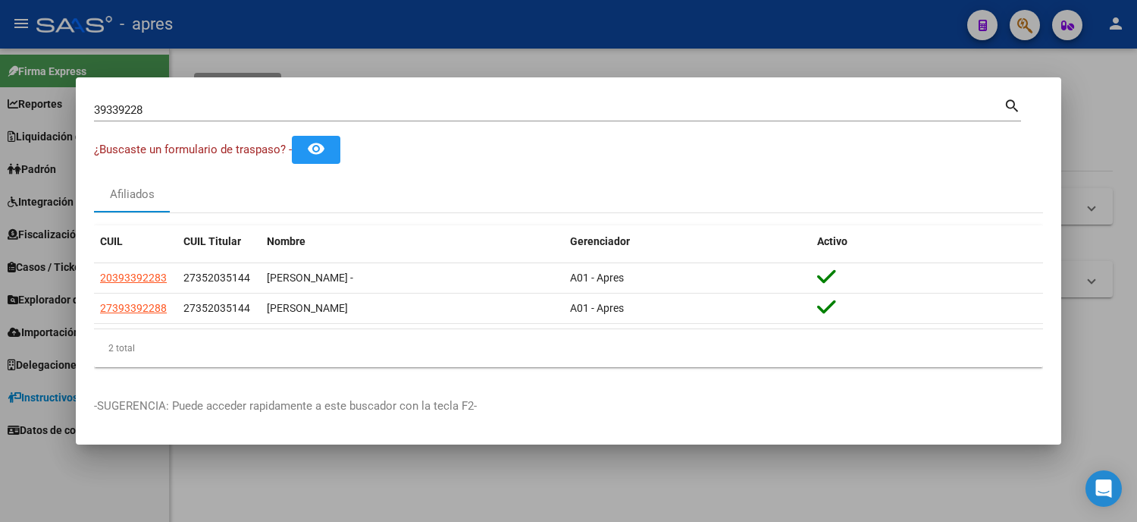
click at [0, 231] on div at bounding box center [568, 261] width 1137 height 522
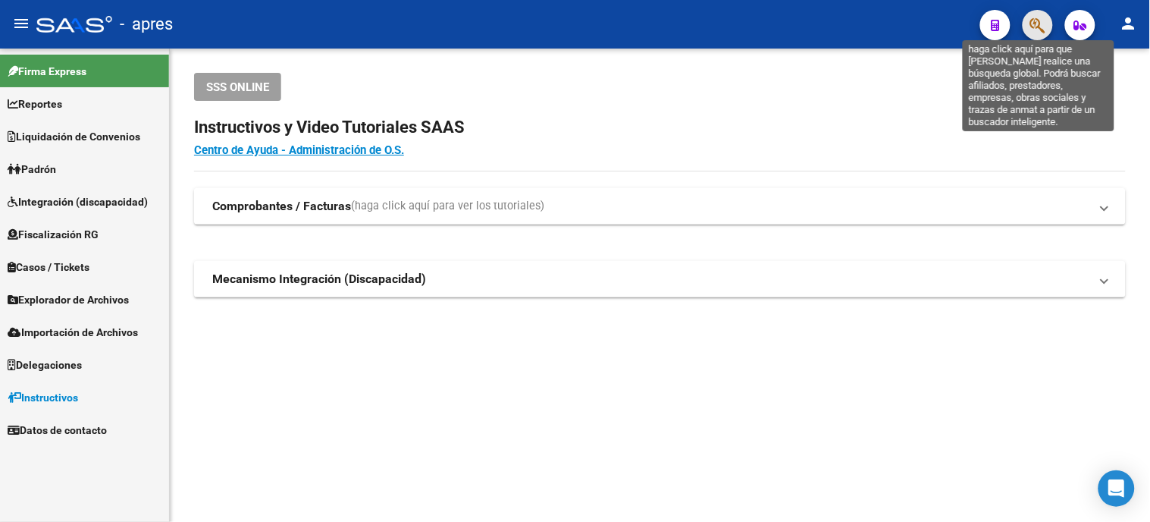
click at [1045, 21] on icon "button" at bounding box center [1038, 25] width 15 height 17
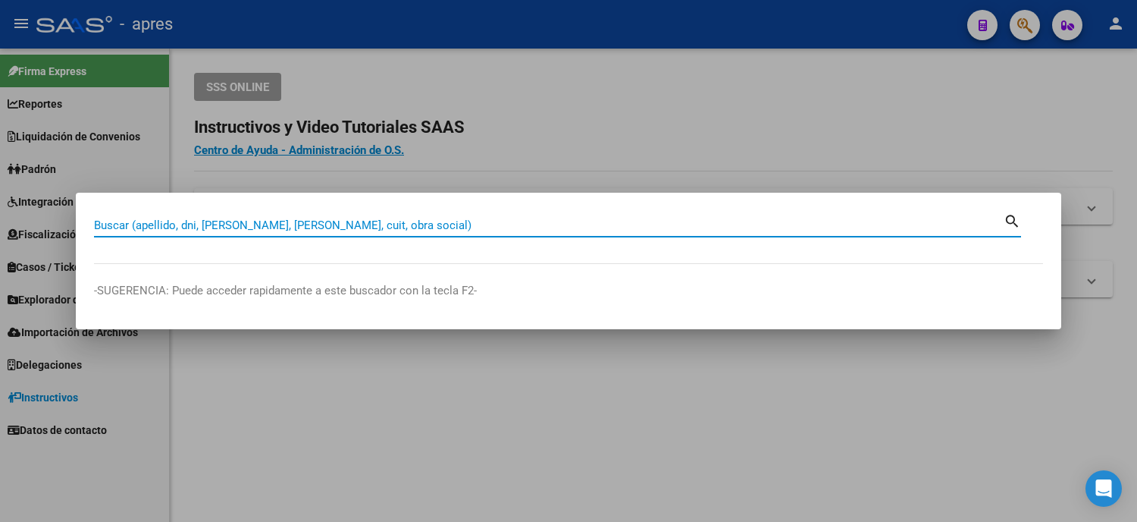
paste input "52772714"
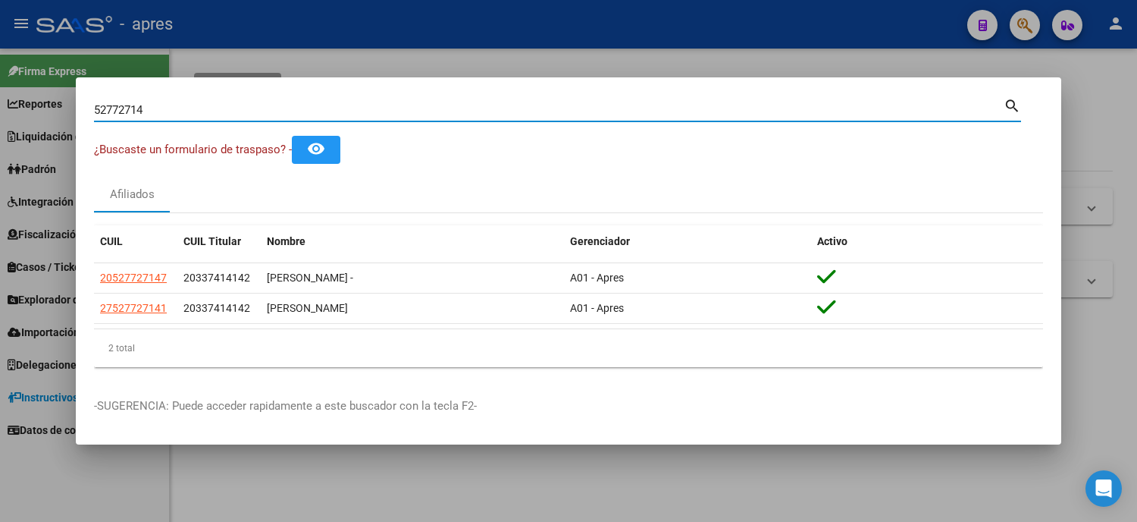
drag, startPoint x: 178, startPoint y: 110, endPoint x: 4, endPoint y: 79, distance: 177.2
click at [4, 79] on div "52772714 Buscar (apellido, dni, cuil, nro traspaso, cuit, obra social) search ¿…" at bounding box center [568, 261] width 1137 height 522
drag, startPoint x: 162, startPoint y: 116, endPoint x: 41, endPoint y: 99, distance: 122.5
click at [42, 99] on div "52772714 Buscar (apellido, dni, cuil, nro traspaso, cuit, obra social) search ¿…" at bounding box center [568, 261] width 1137 height 522
paste input "7"
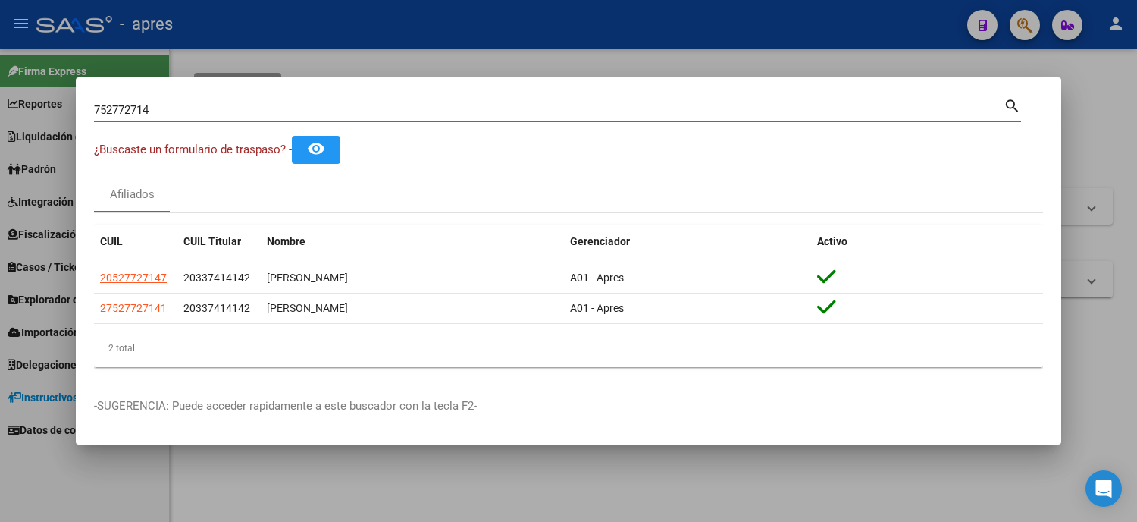
drag, startPoint x: 101, startPoint y: 108, endPoint x: 77, endPoint y: 102, distance: 25.2
click at [77, 102] on mat-dialog-content "752772714 Buscar (apellido, dni, cuil, nro traspaso, cuit, obra social) search …" at bounding box center [569, 238] width 986 height 284
drag, startPoint x: 153, startPoint y: 108, endPoint x: 42, endPoint y: 99, distance: 111.8
click at [52, 103] on div "52772714 Buscar (apellido, dni, cuil, nro traspaso, cuit, obra social) search ¿…" at bounding box center [568, 261] width 1137 height 522
paste input "22849190"
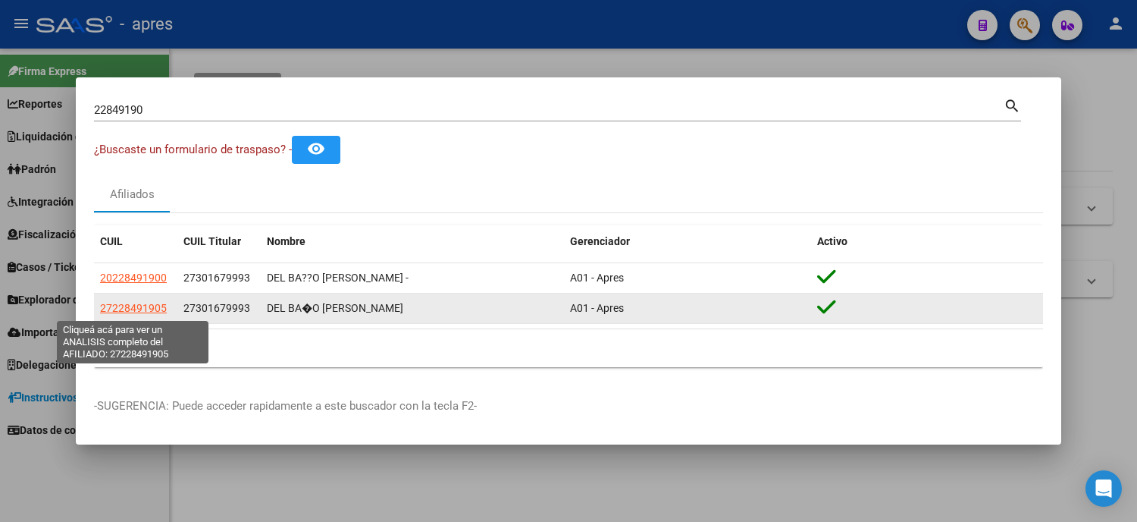
drag, startPoint x: 173, startPoint y: 306, endPoint x: 96, endPoint y: 307, distance: 76.6
click at [96, 307] on datatable-body-cell "27228491905" at bounding box center [135, 308] width 83 height 30
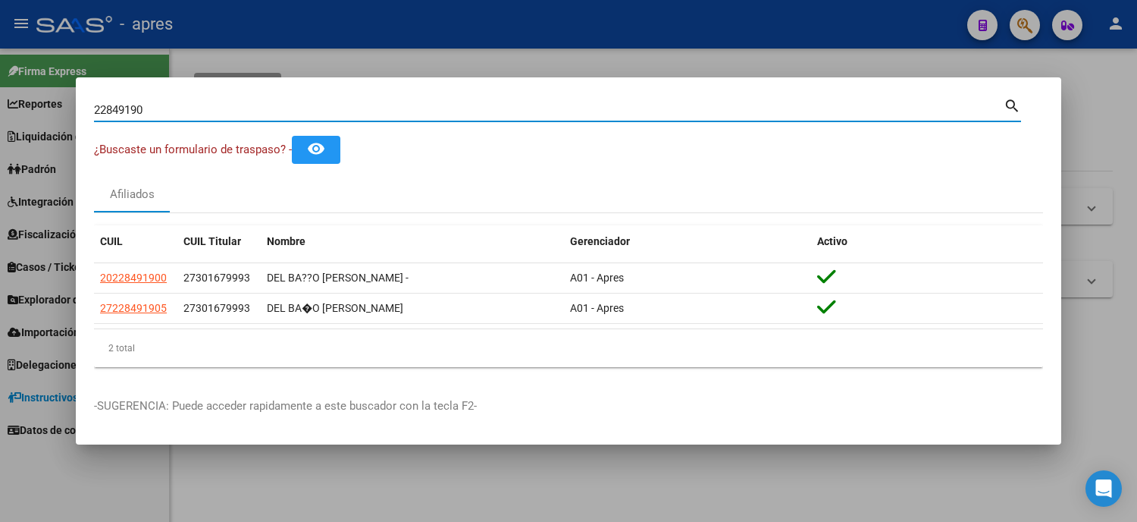
drag, startPoint x: 174, startPoint y: 102, endPoint x: 39, endPoint y: 91, distance: 136.2
click at [52, 94] on div "22849190 Buscar (apellido, dni, cuil, nro traspaso, cuit, obra social) search ¿…" at bounding box center [568, 261] width 1137 height 522
paste input "7711405"
type input "27711405"
drag, startPoint x: 105, startPoint y: 117, endPoint x: 0, endPoint y: 111, distance: 104.8
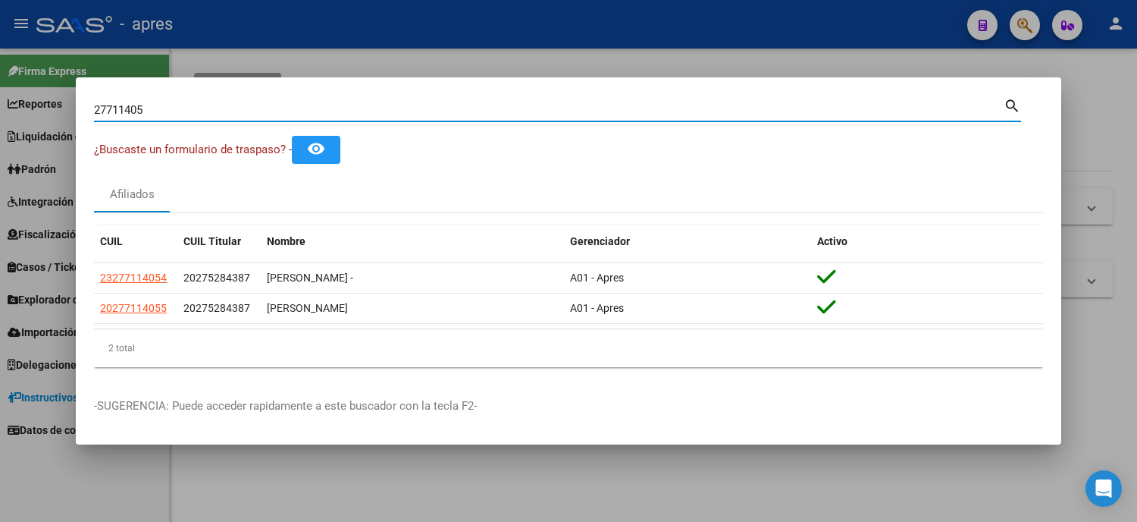
click at [0, 117] on div "27711405 Buscar (apellido, dni, cuil, nro traspaso, cuit, obra social) search ¿…" at bounding box center [568, 261] width 1137 height 522
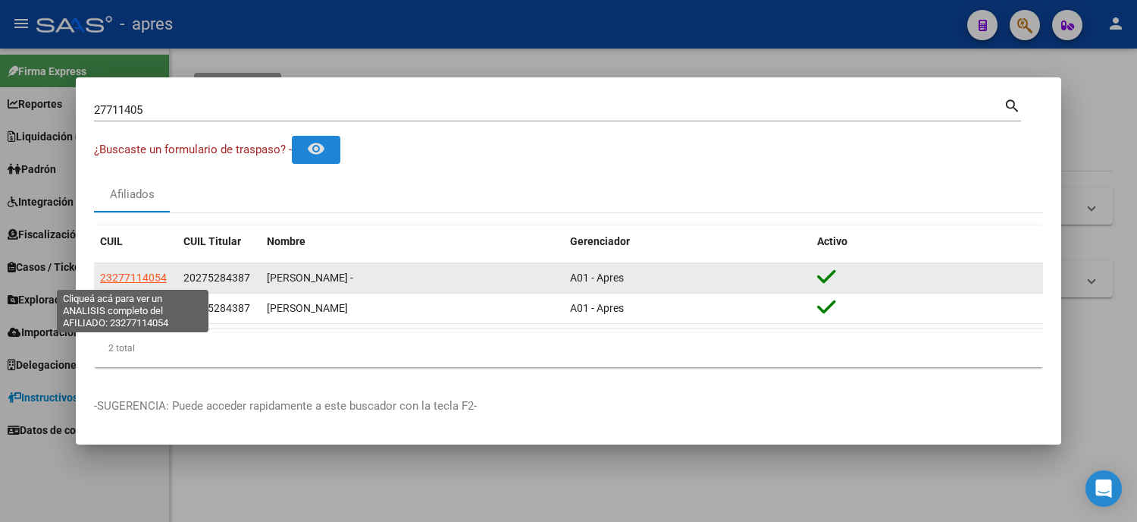
click at [134, 278] on span "23277114054" at bounding box center [133, 277] width 67 height 12
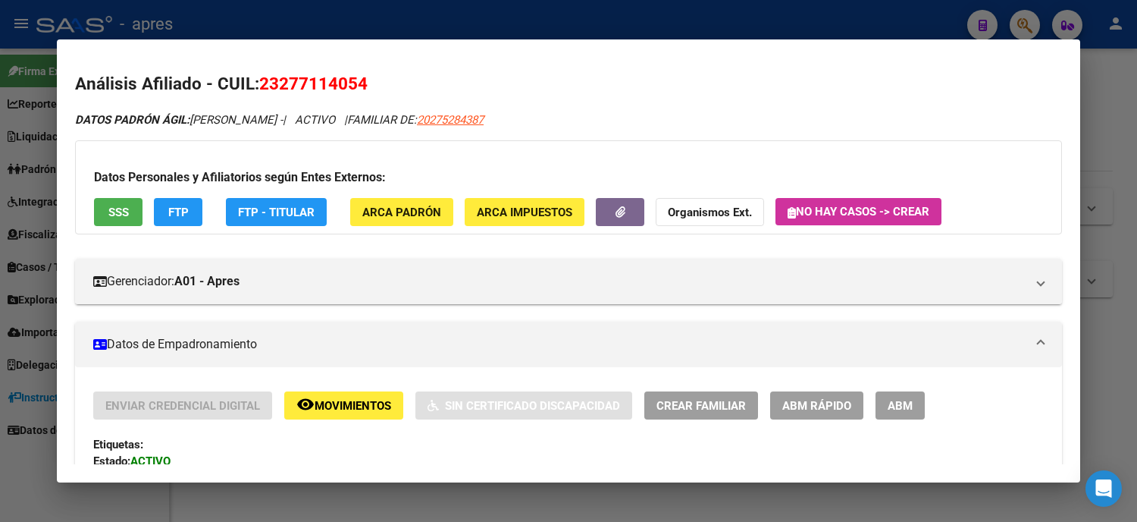
click at [129, 202] on button "SSS" at bounding box center [118, 212] width 49 height 28
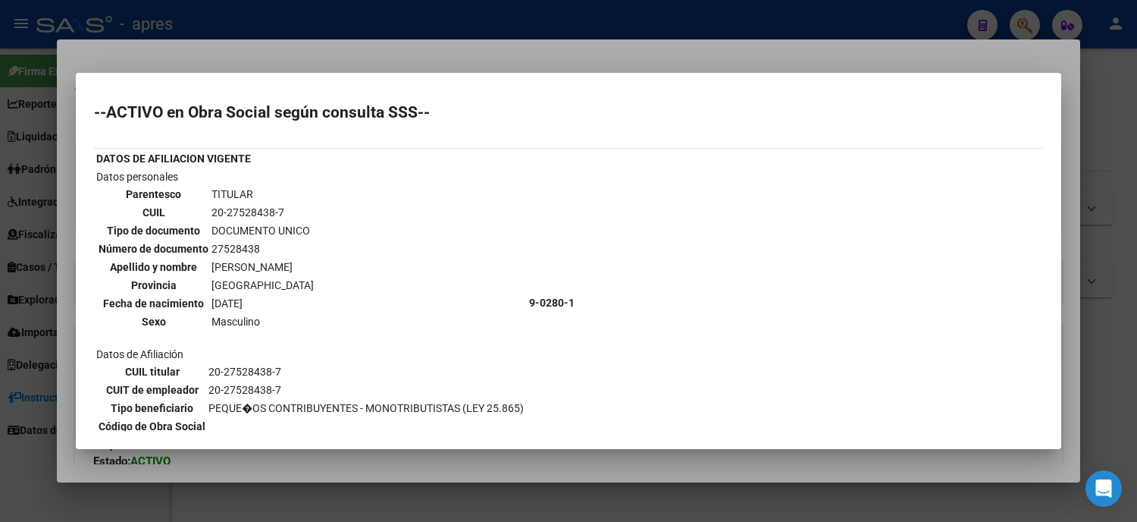
scroll to position [337, 0]
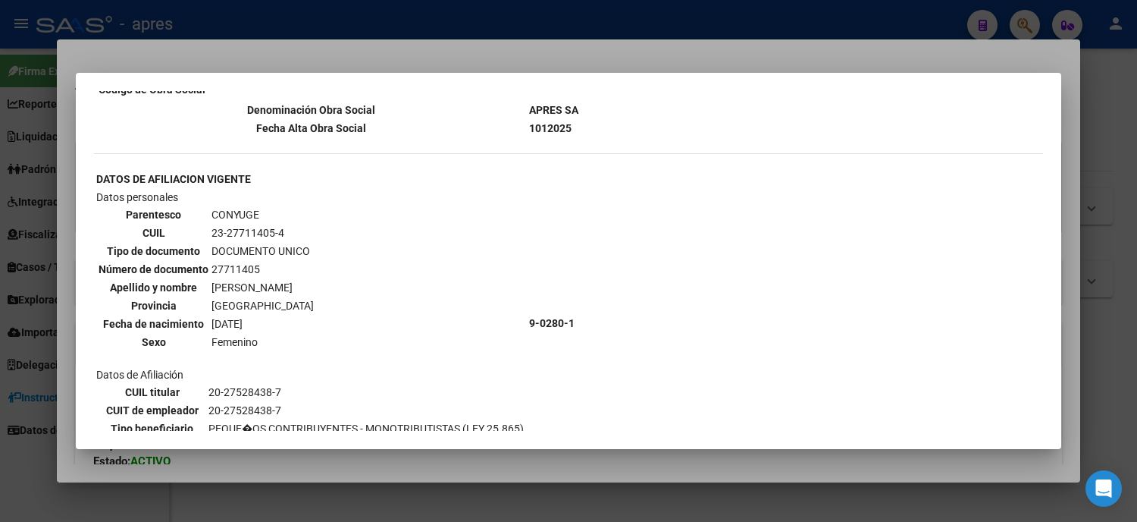
click at [0, 226] on div at bounding box center [568, 261] width 1137 height 522
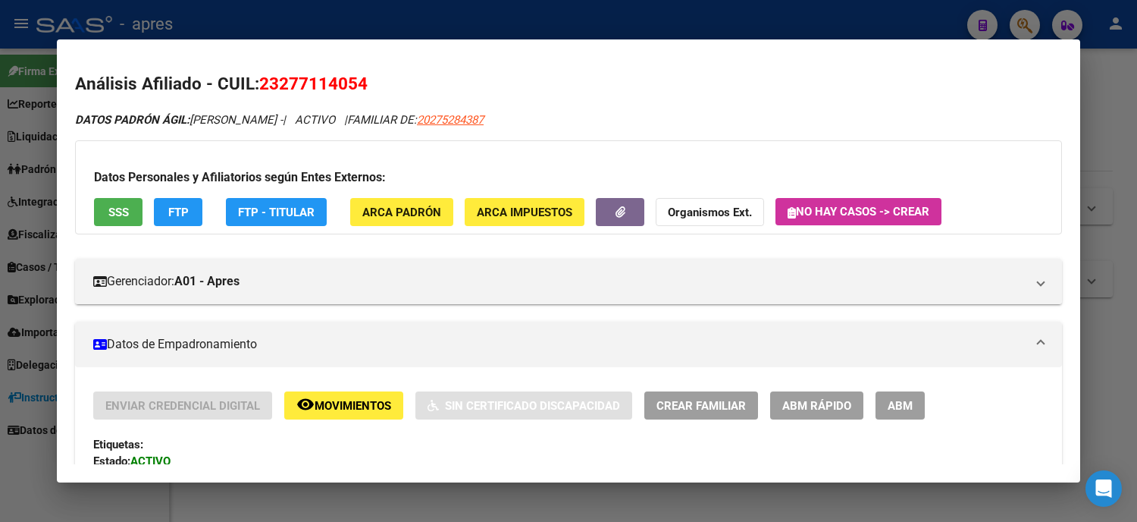
drag, startPoint x: 4, startPoint y: 180, endPoint x: 8, endPoint y: 165, distance: 15.8
click at [5, 180] on div at bounding box center [568, 261] width 1137 height 522
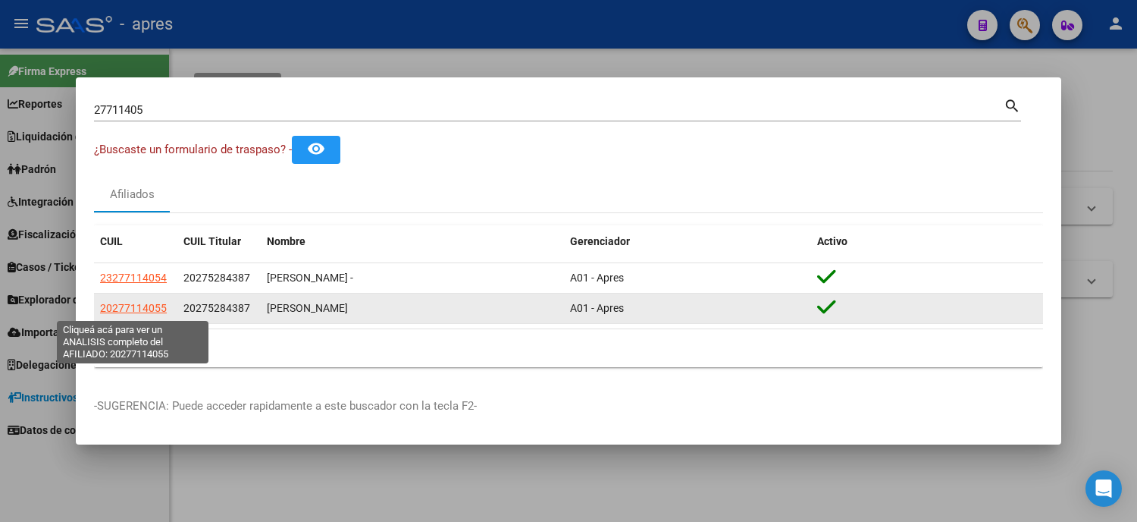
click at [142, 309] on span "20277114055" at bounding box center [133, 308] width 67 height 12
type textarea "20277114055"
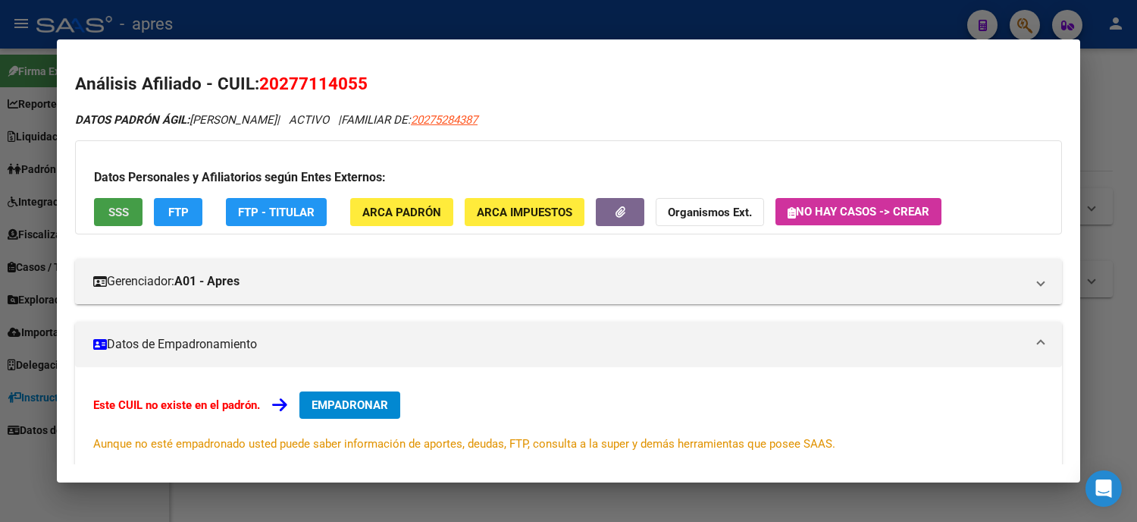
click at [119, 208] on span "SSS" at bounding box center [118, 212] width 20 height 14
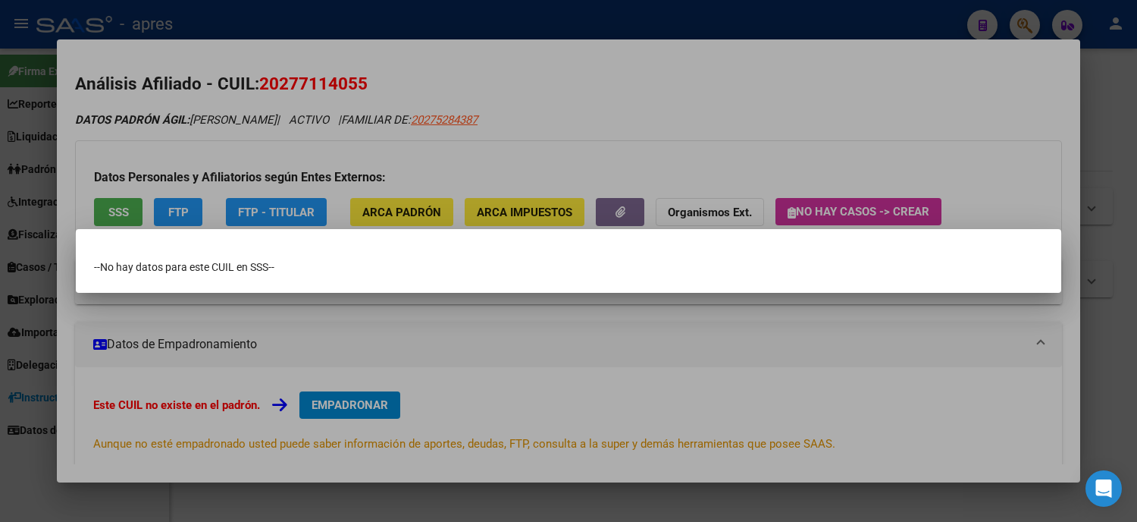
click at [0, 248] on div at bounding box center [568, 261] width 1137 height 522
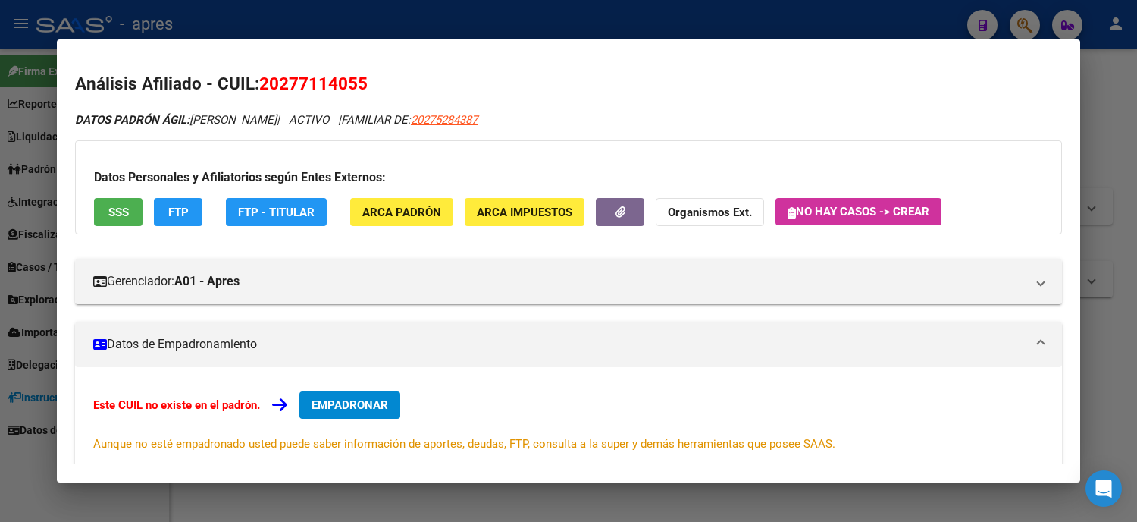
drag, startPoint x: 356, startPoint y: 87, endPoint x: 253, endPoint y: 92, distance: 104.0
click at [253, 92] on h2 "Análisis Afiliado - CUIL: 20277114055" at bounding box center [568, 84] width 987 height 26
click at [0, 153] on div at bounding box center [568, 261] width 1137 height 522
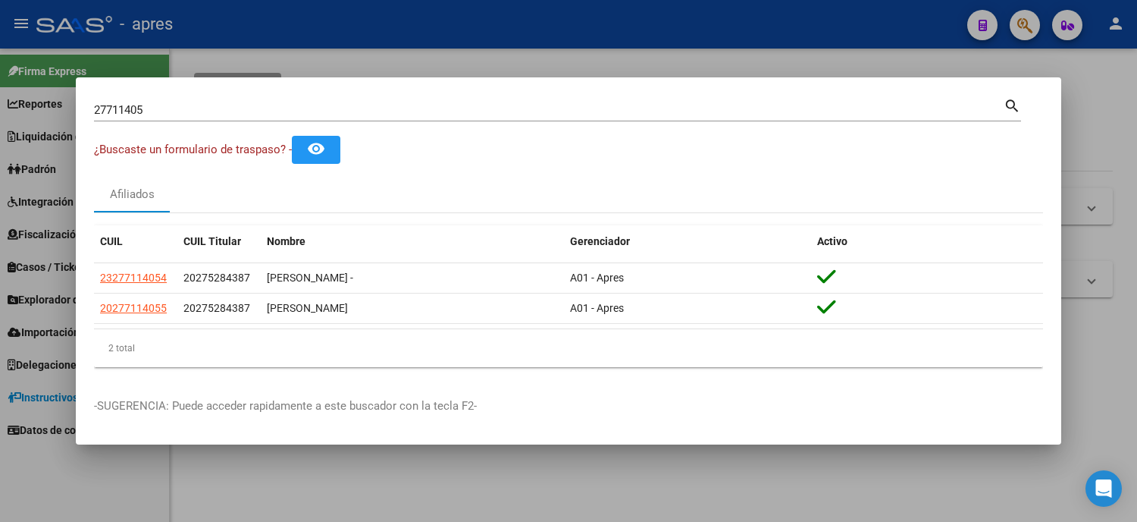
drag, startPoint x: 190, startPoint y: 114, endPoint x: 0, endPoint y: 92, distance: 190.8
click at [0, 92] on div "27711405 Buscar (apellido, dni, cuil, nro traspaso, cuit, obra social) search ¿…" at bounding box center [568, 261] width 1137 height 522
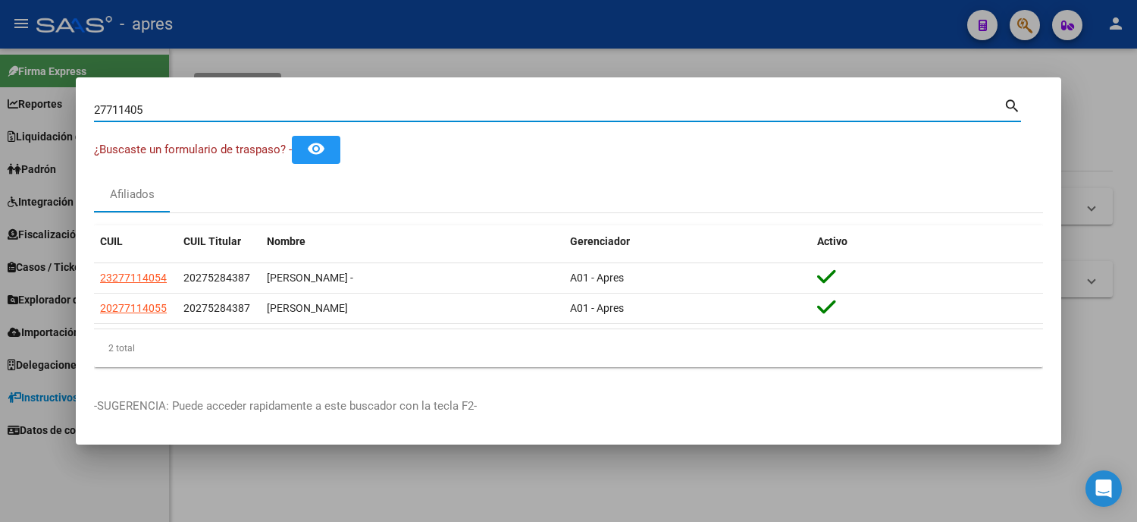
paste input "6475410"
type input "26475410"
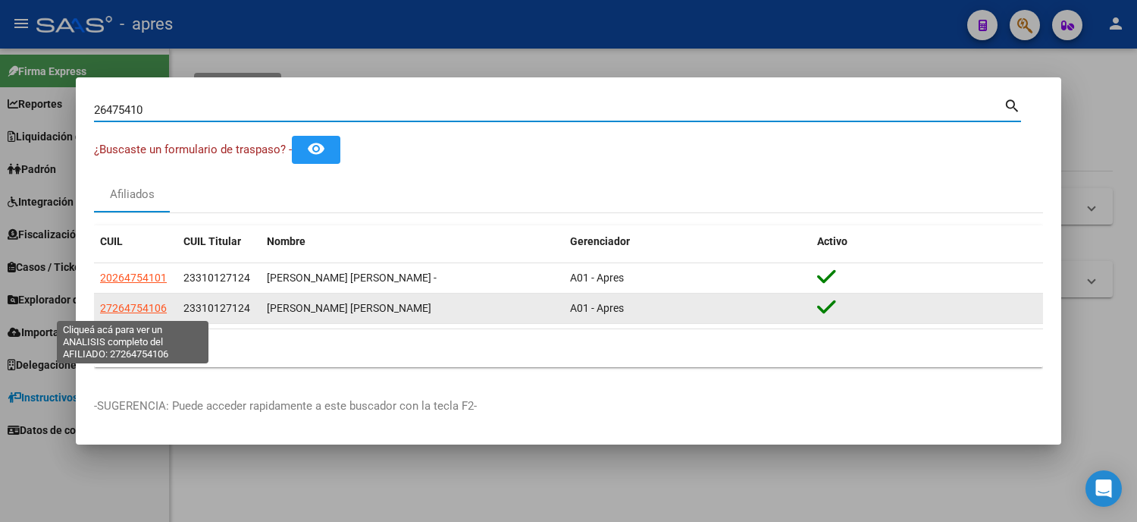
click at [149, 304] on span "27264754106" at bounding box center [133, 308] width 67 height 12
type textarea "27264754106"
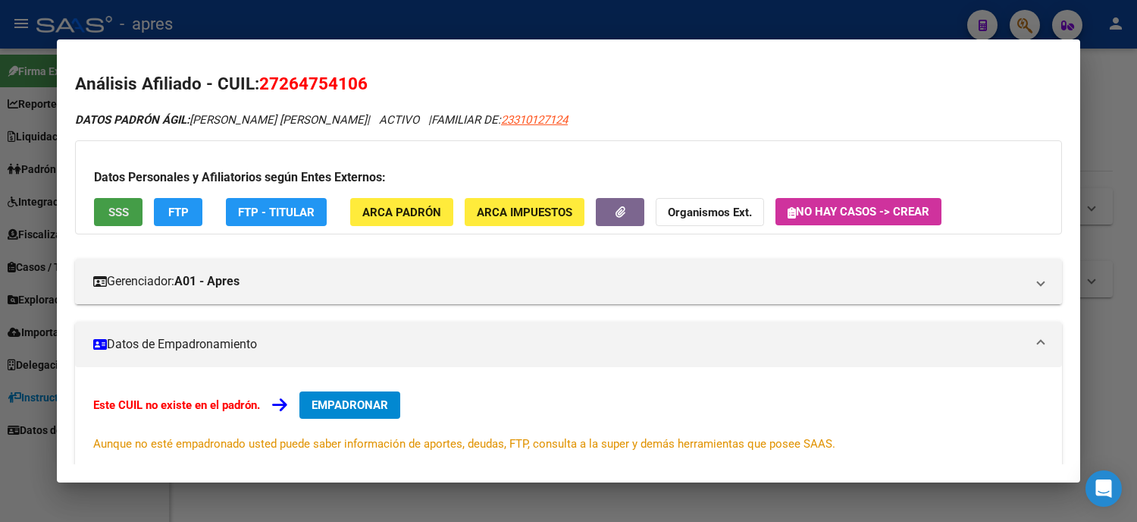
click at [96, 207] on button "SSS" at bounding box center [118, 212] width 49 height 28
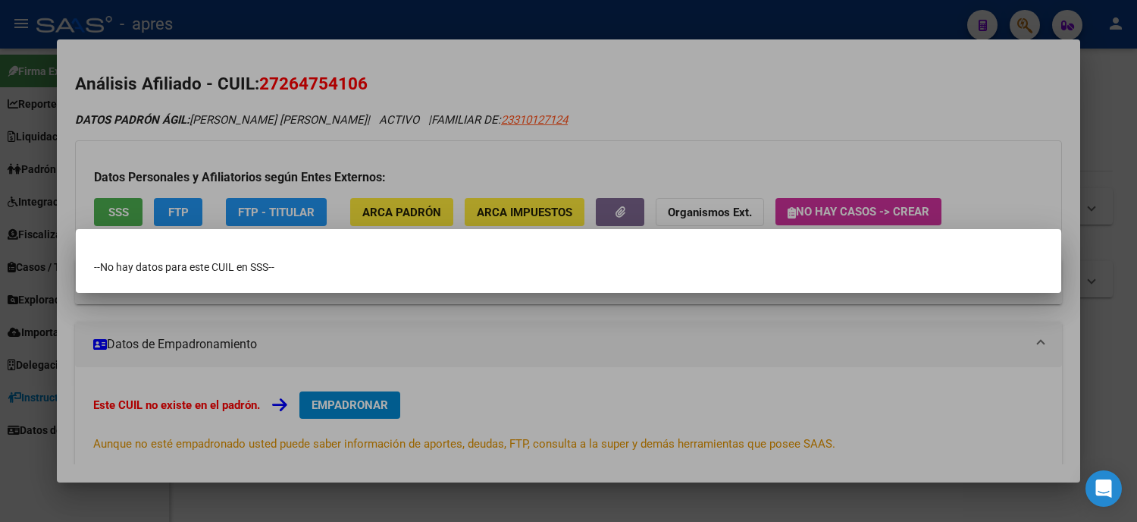
click at [0, 211] on div at bounding box center [568, 261] width 1137 height 522
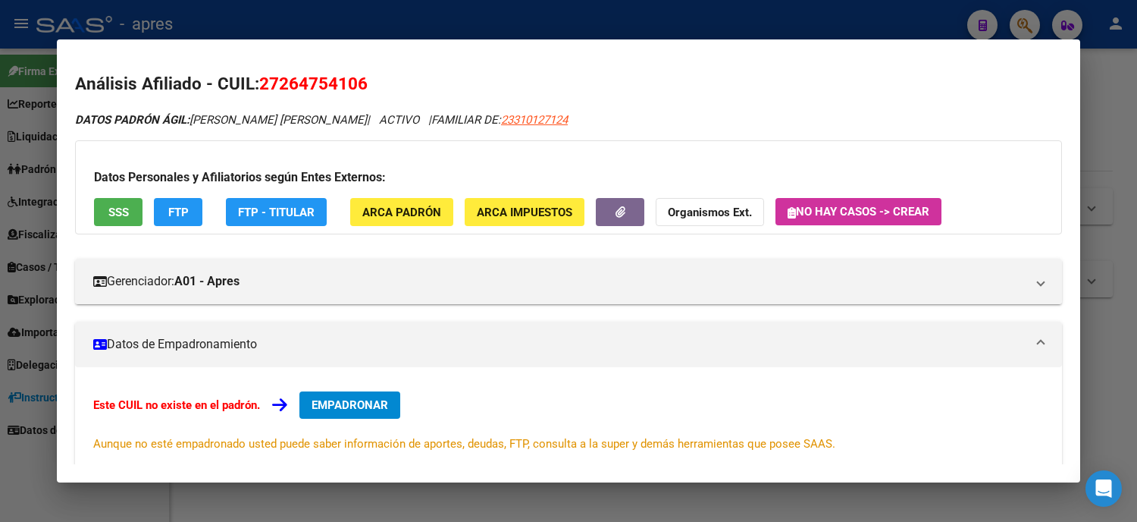
drag, startPoint x: 381, startPoint y: 83, endPoint x: 253, endPoint y: 91, distance: 127.6
click at [253, 91] on h2 "Análisis Afiliado - CUIL: 27264754106" at bounding box center [568, 84] width 987 height 26
click at [0, 220] on div at bounding box center [568, 261] width 1137 height 522
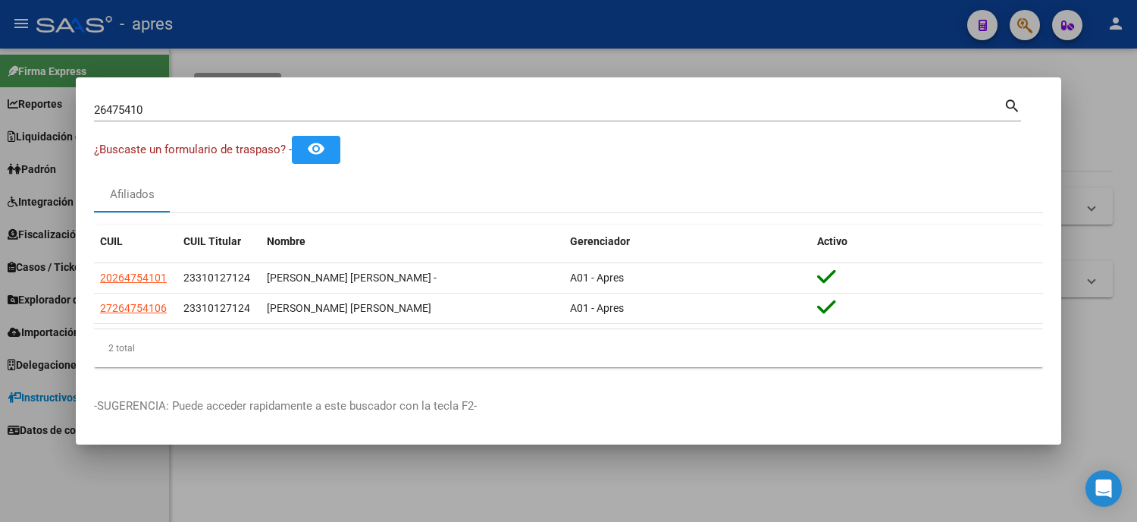
drag, startPoint x: 156, startPoint y: 111, endPoint x: 51, endPoint y: 108, distance: 105.4
click at [55, 109] on div "26475410 Buscar (apellido, dni, cuil, nro traspaso, cuit, obra social) search ¿…" at bounding box center [568, 261] width 1137 height 522
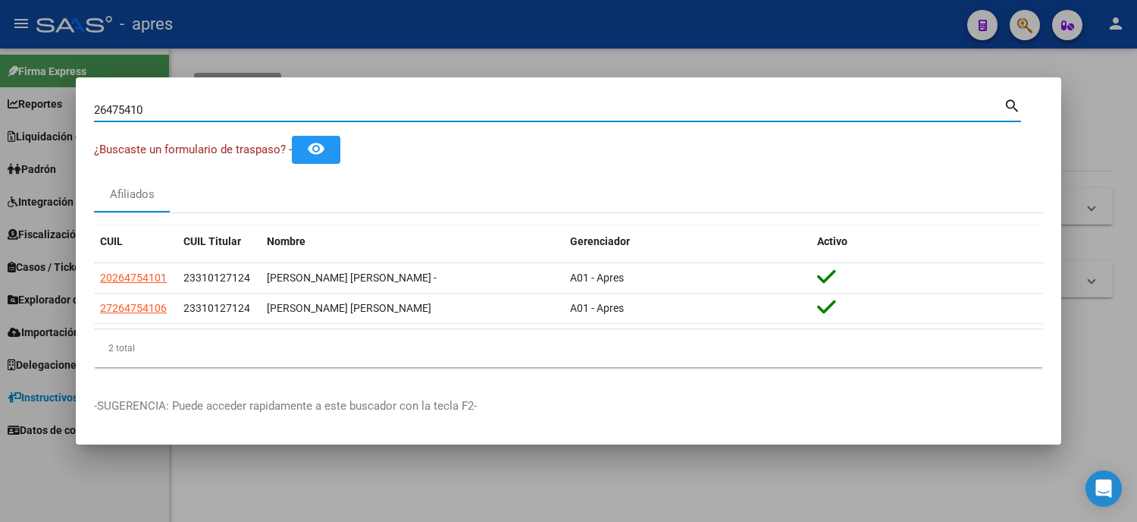
paste input "53823842"
type input "53823842"
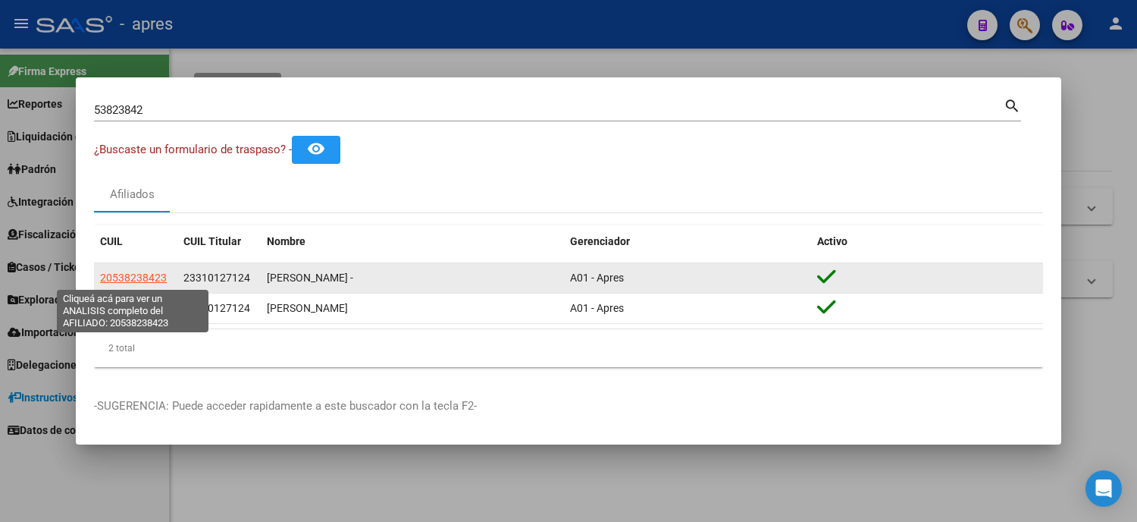
click at [152, 278] on span "20538238423" at bounding box center [133, 277] width 67 height 12
type textarea "20538238423"
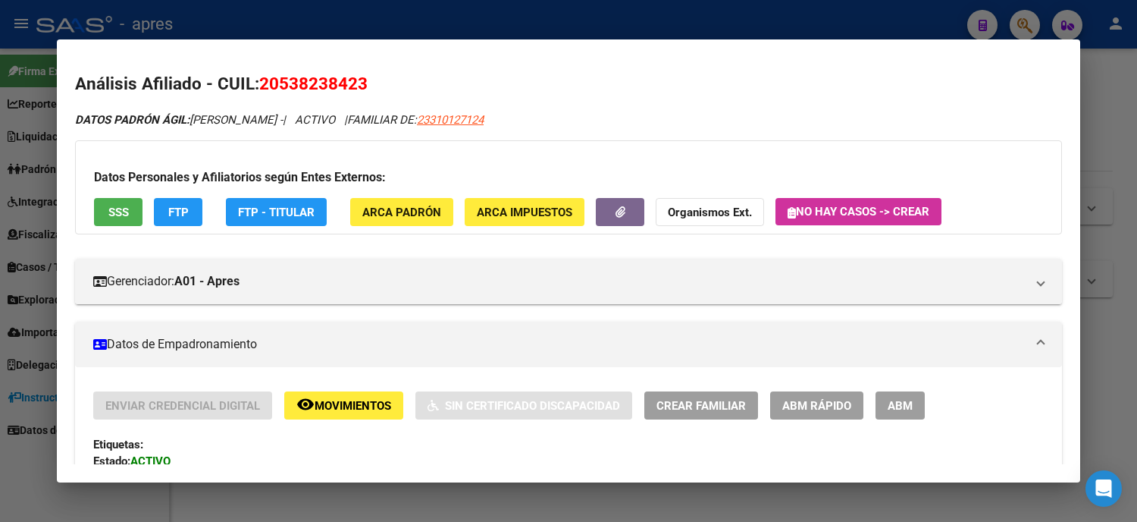
click at [111, 233] on div "Datos Personales y Afiliatorios según Entes Externos: SSS FTP FTP - Titular ARC…" at bounding box center [568, 187] width 987 height 94
click at [108, 209] on span "SSS" at bounding box center [118, 212] width 20 height 14
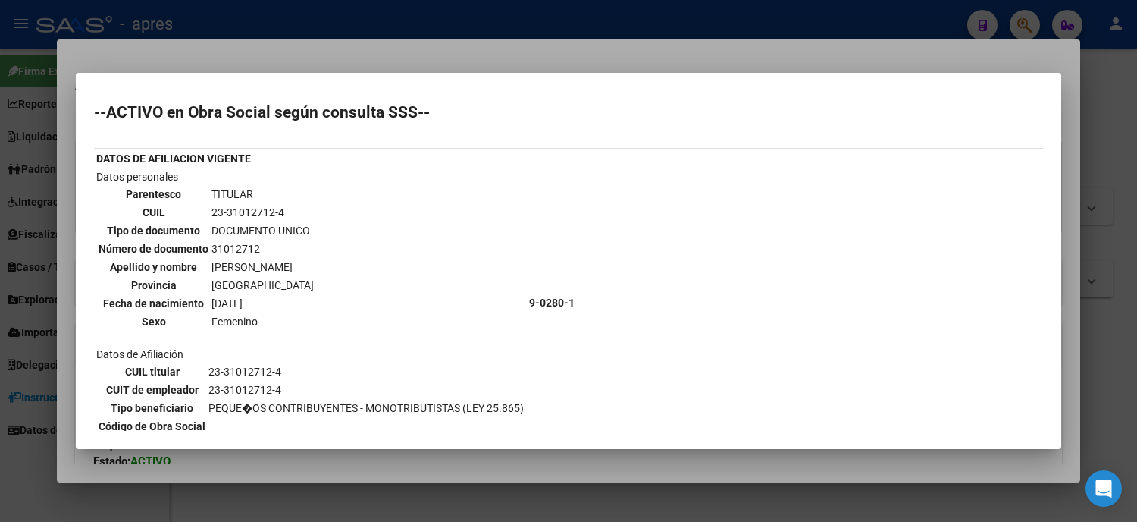
scroll to position [168, 0]
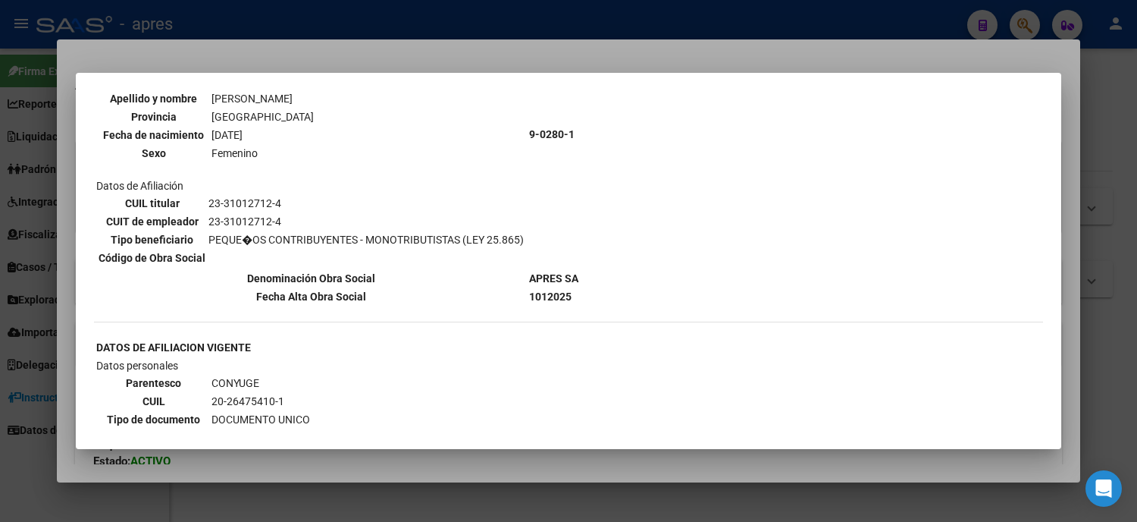
click at [0, 283] on div at bounding box center [568, 261] width 1137 height 522
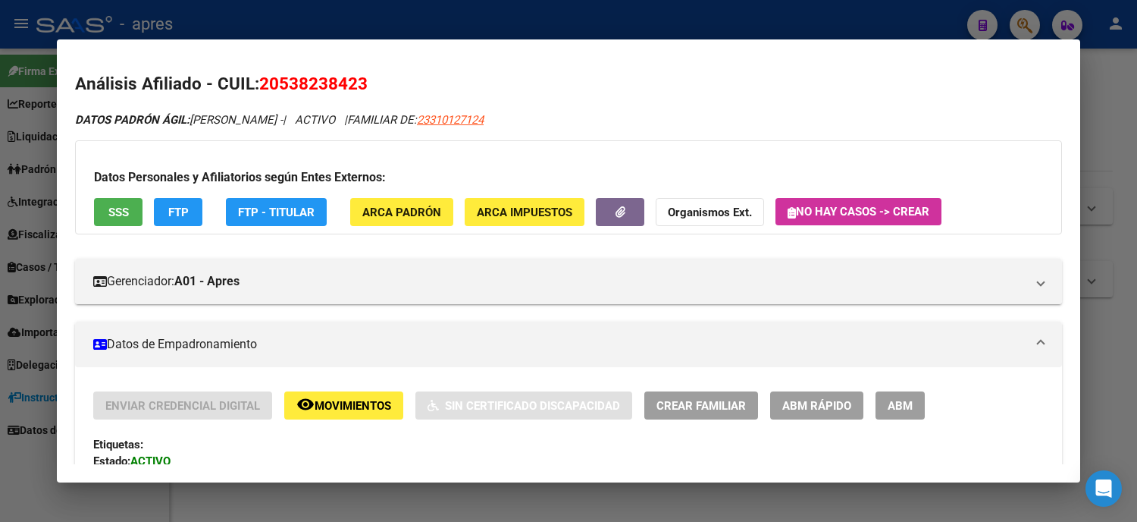
click at [8, 278] on div at bounding box center [568, 261] width 1137 height 522
drag, startPoint x: 168, startPoint y: 309, endPoint x: 96, endPoint y: 314, distance: 72.2
click at [96, 314] on datatable-body-cell "27538238428" at bounding box center [135, 308] width 83 height 30
drag, startPoint x: 168, startPoint y: 112, endPoint x: 63, endPoint y: 101, distance: 105.3
click at [63, 101] on div "53823842 Buscar (apellido, dni, cuil, nro traspaso, cuit, obra social) search ¿…" at bounding box center [568, 261] width 1137 height 522
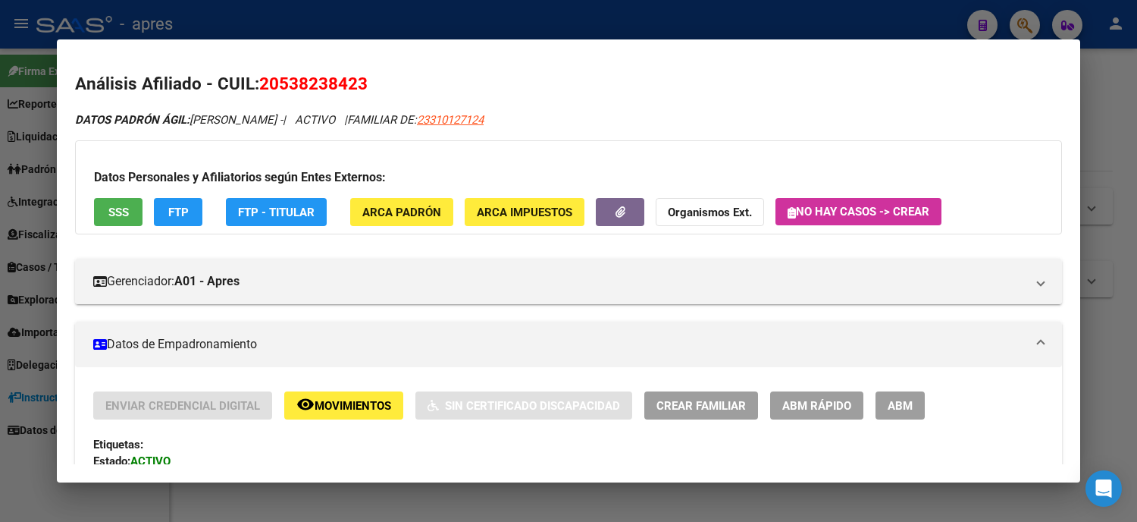
paste input "34247539"
type input "34247539"
click span "27342475391"
click span "20329054382"
type textarea "20329054382"
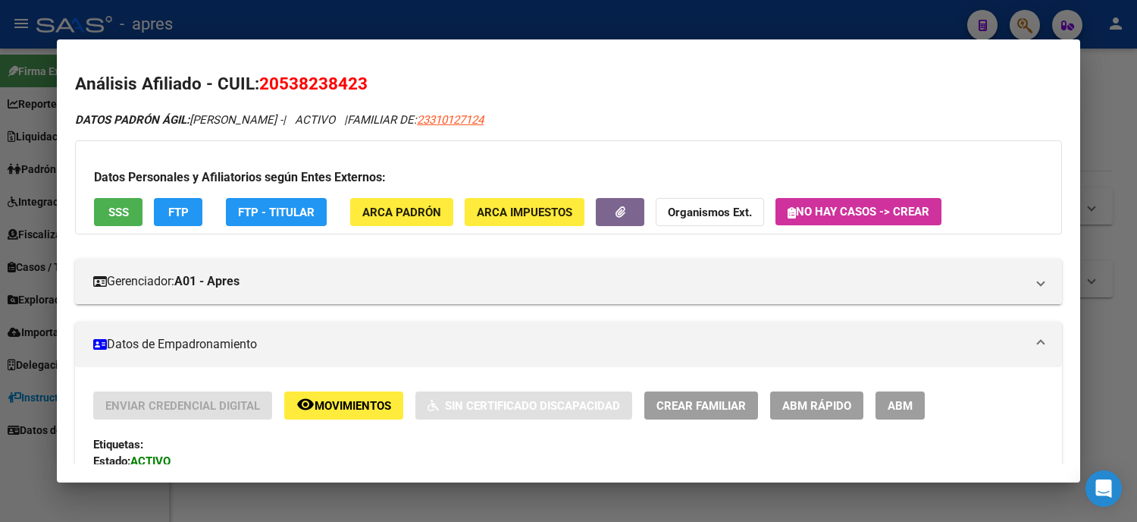
scroll to position [0, 0]
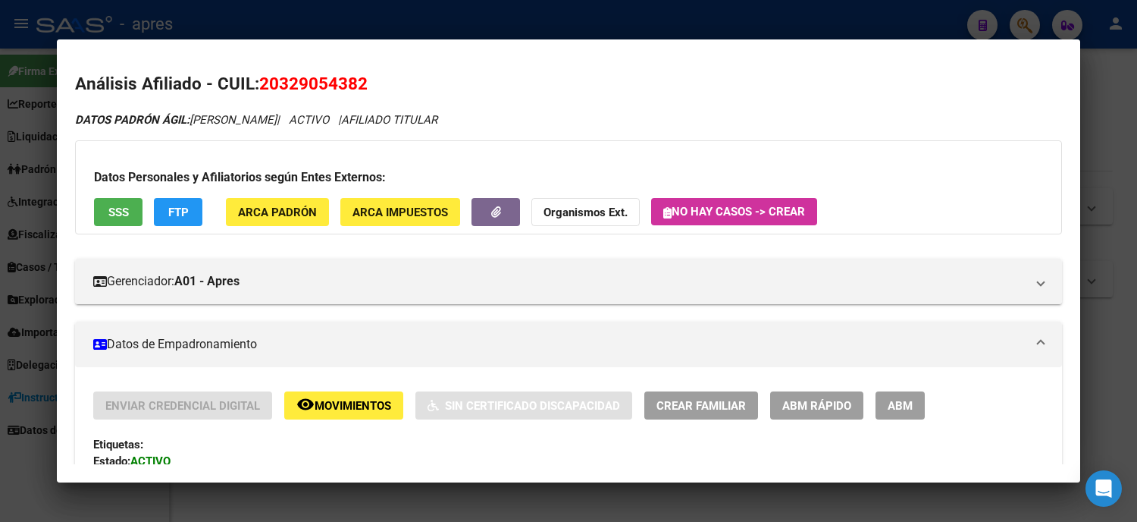
drag, startPoint x: 0, startPoint y: 274, endPoint x: 1, endPoint y: 321, distance: 47.0
click at [1, 321] on div at bounding box center [568, 261] width 1137 height 522
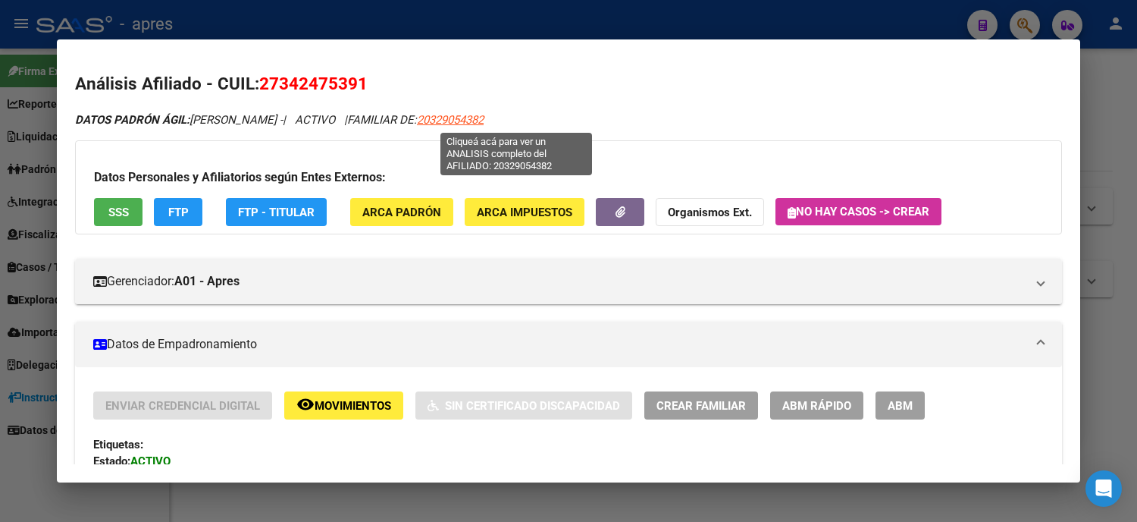
click at [484, 121] on span "20329054382" at bounding box center [450, 120] width 67 height 14
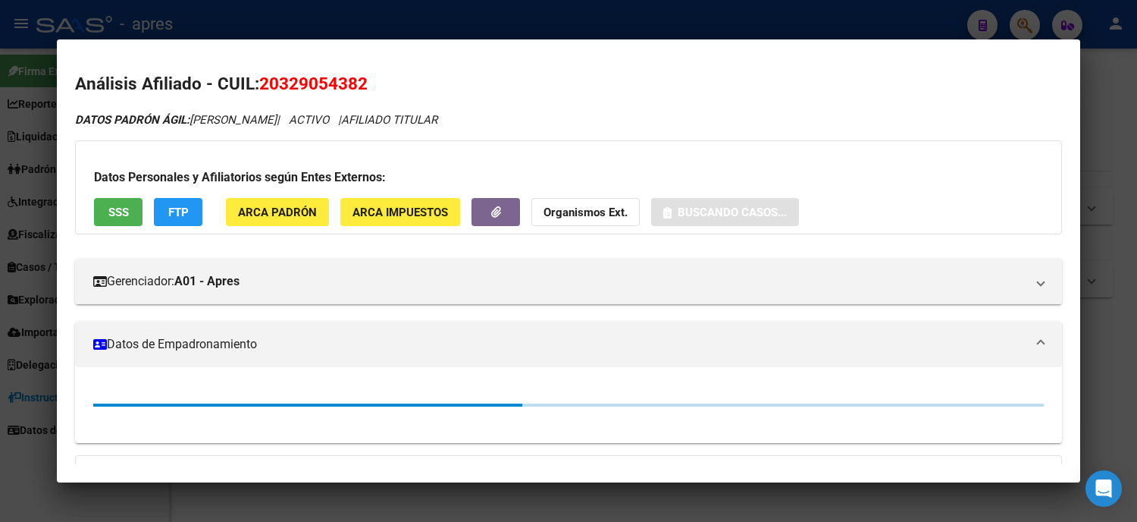
drag, startPoint x: 367, startPoint y: 92, endPoint x: 247, endPoint y: 93, distance: 119.8
click at [247, 93] on h2 "Análisis Afiliado - CUIL: 20329054382" at bounding box center [568, 84] width 987 height 26
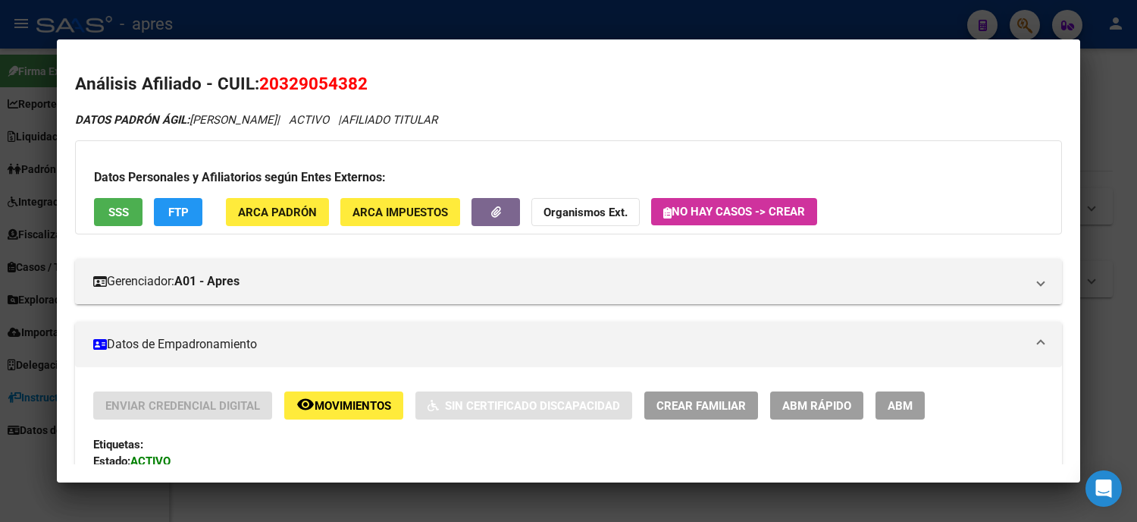
click at [284, 87] on span "20329054382" at bounding box center [313, 84] width 108 height 20
drag, startPoint x: 271, startPoint y: 83, endPoint x: 341, endPoint y: 85, distance: 69.8
click at [341, 85] on span "20329054382" at bounding box center [313, 84] width 108 height 20
click at [0, 282] on div at bounding box center [568, 261] width 1137 height 522
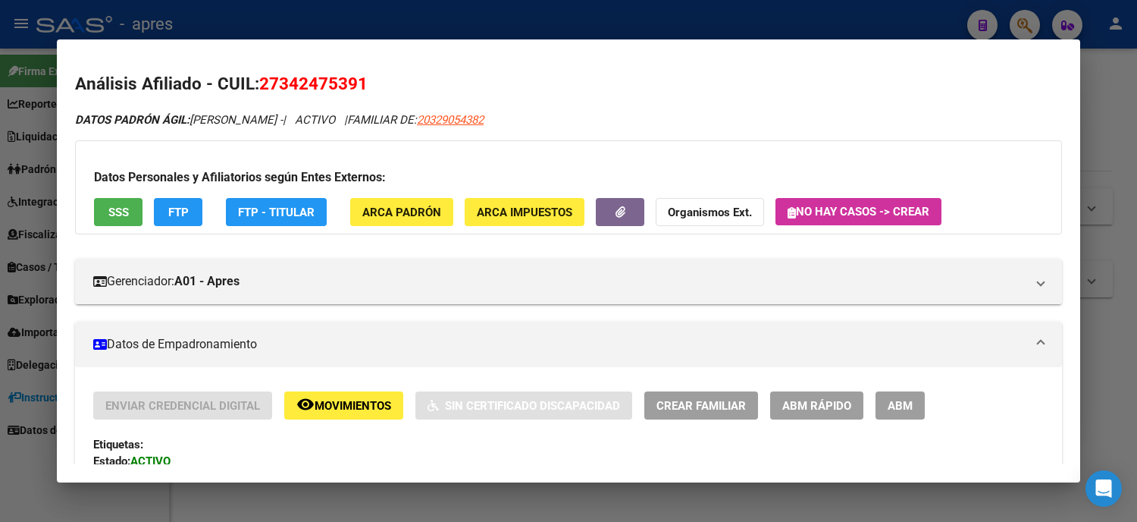
drag, startPoint x: 305, startPoint y: 73, endPoint x: 249, endPoint y: 74, distance: 56.1
click at [249, 74] on h2 "Análisis Afiliado - CUIL: 27342475391" at bounding box center [568, 84] width 987 height 26
click at [277, 84] on span "27342475391" at bounding box center [313, 84] width 108 height 20
drag, startPoint x: 273, startPoint y: 83, endPoint x: 344, endPoint y: 87, distance: 70.6
click at [344, 87] on span "27342475391" at bounding box center [313, 84] width 108 height 20
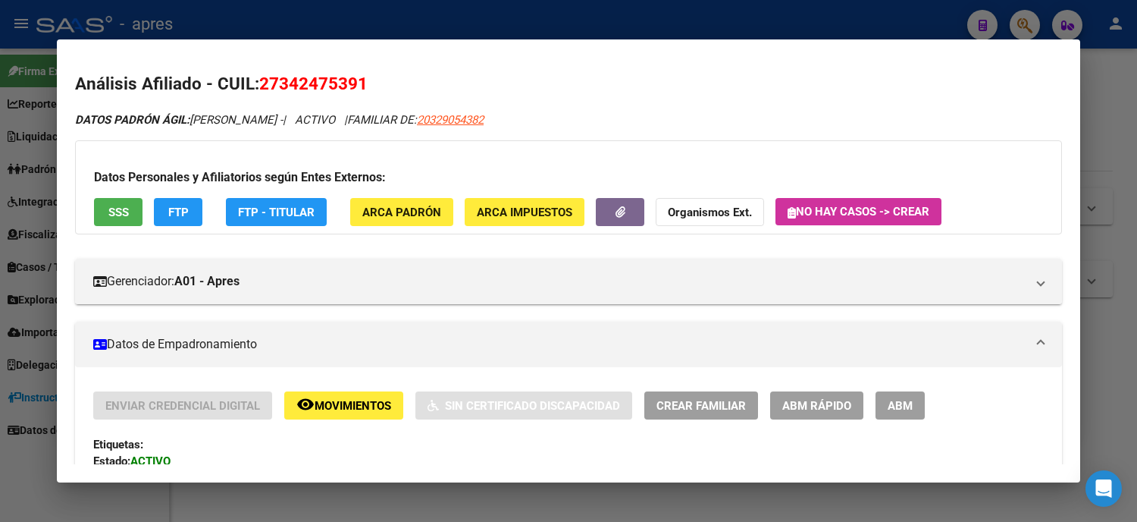
click at [0, 188] on div at bounding box center [568, 261] width 1137 height 522
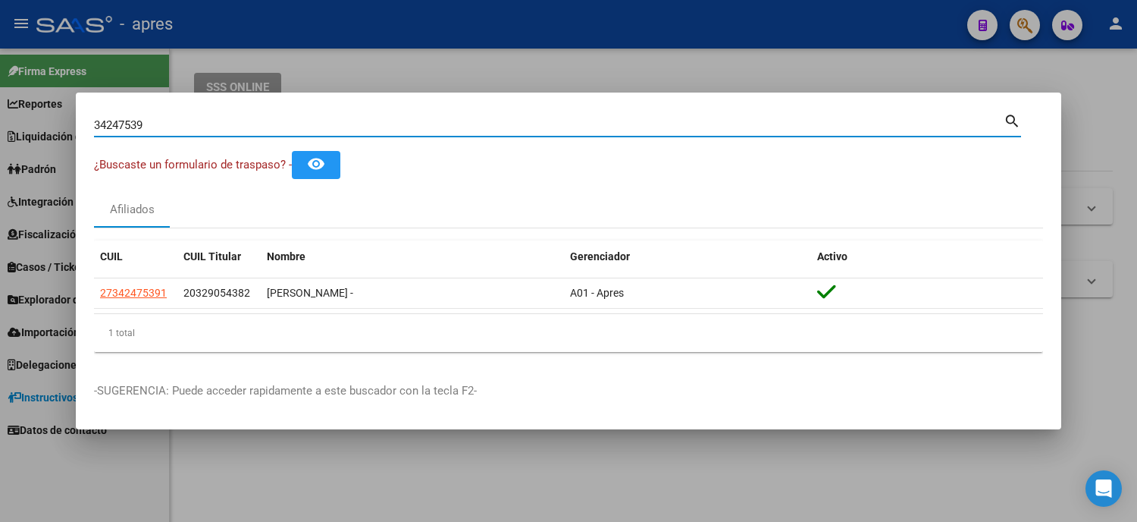
drag, startPoint x: 168, startPoint y: 118, endPoint x: 17, endPoint y: 124, distance: 151.8
click at [18, 124] on div "34247539 Buscar (apellido, dni, cuil, nro traspaso, cuit, obra social) search ¿…" at bounding box center [568, 261] width 1137 height 522
paste input "45227062"
type input "45227062"
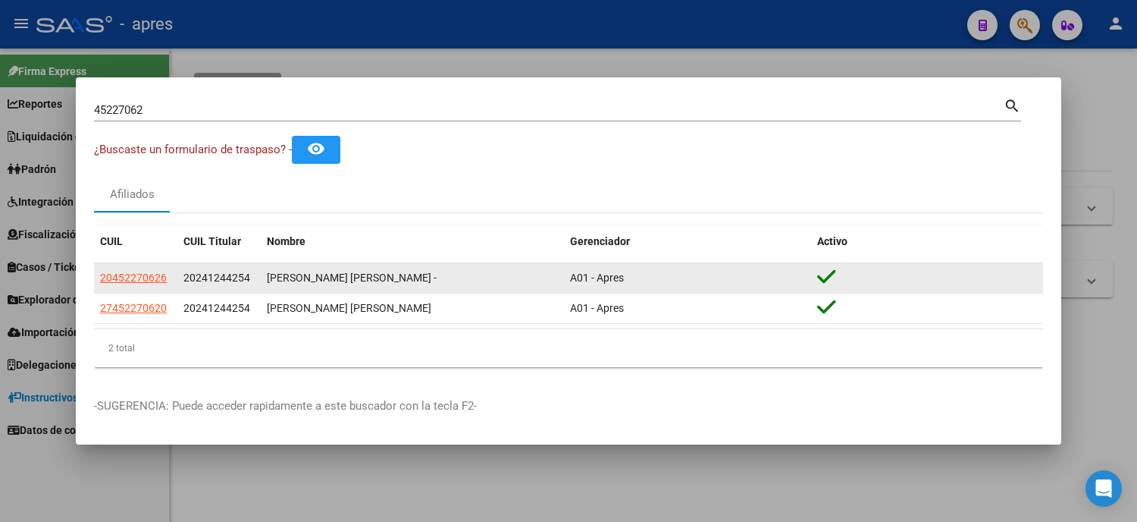
click at [165, 281] on div "20452270626" at bounding box center [135, 277] width 71 height 17
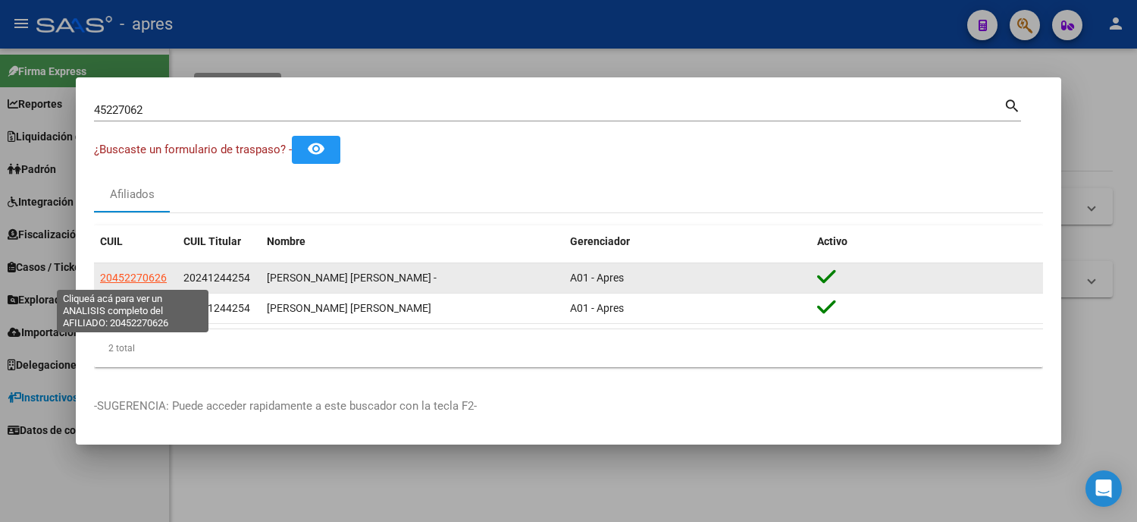
click at [147, 274] on span "20452270626" at bounding box center [133, 277] width 67 height 12
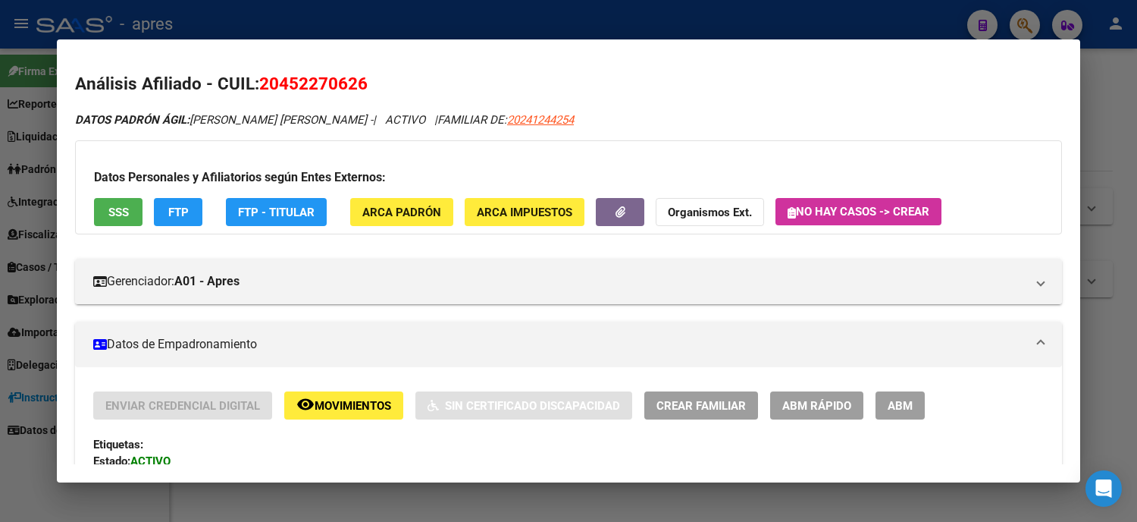
click at [120, 209] on span "SSS" at bounding box center [118, 212] width 20 height 14
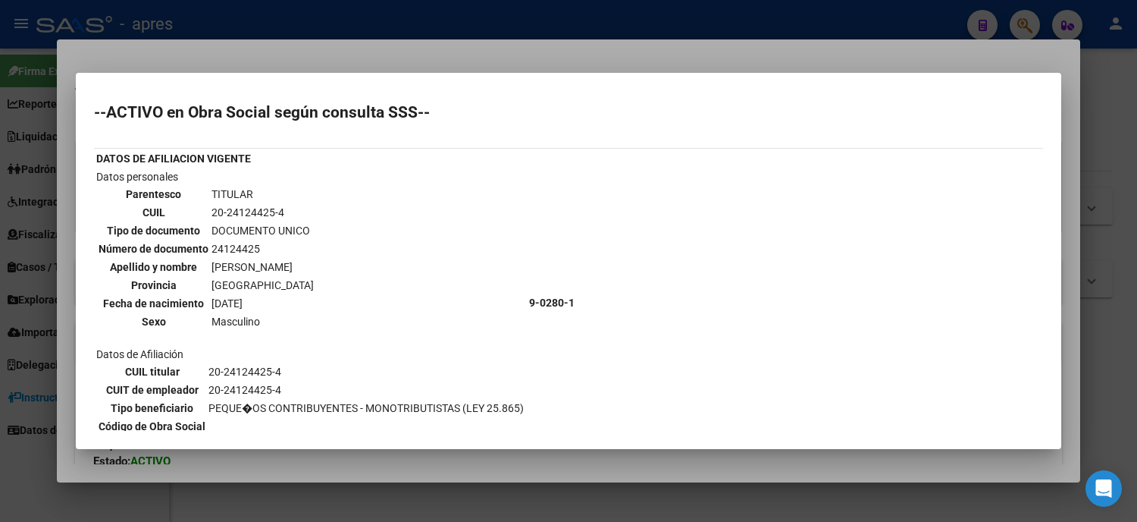
click at [0, 359] on div at bounding box center [568, 261] width 1137 height 522
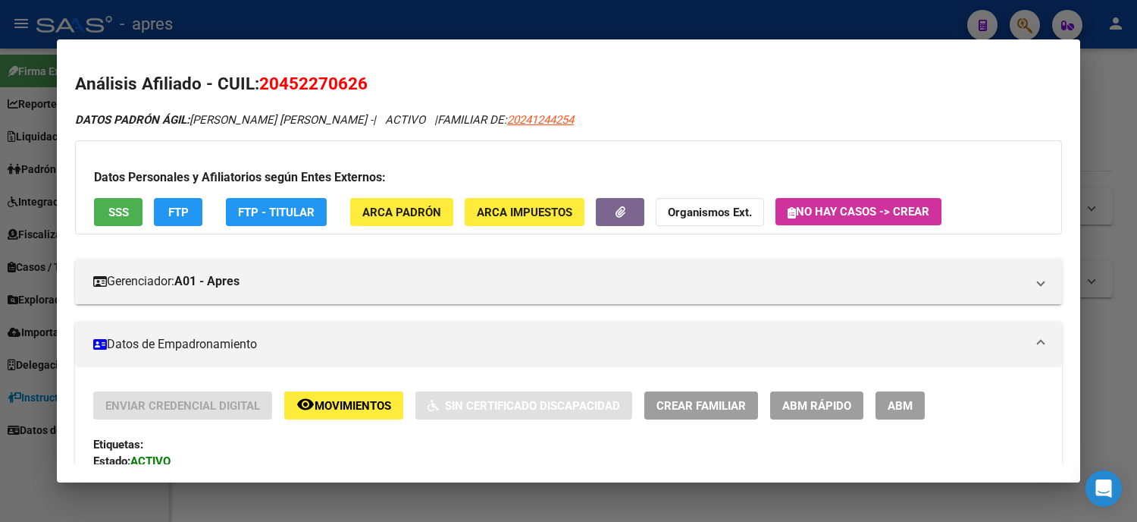
click at [0, 359] on div at bounding box center [568, 261] width 1137 height 522
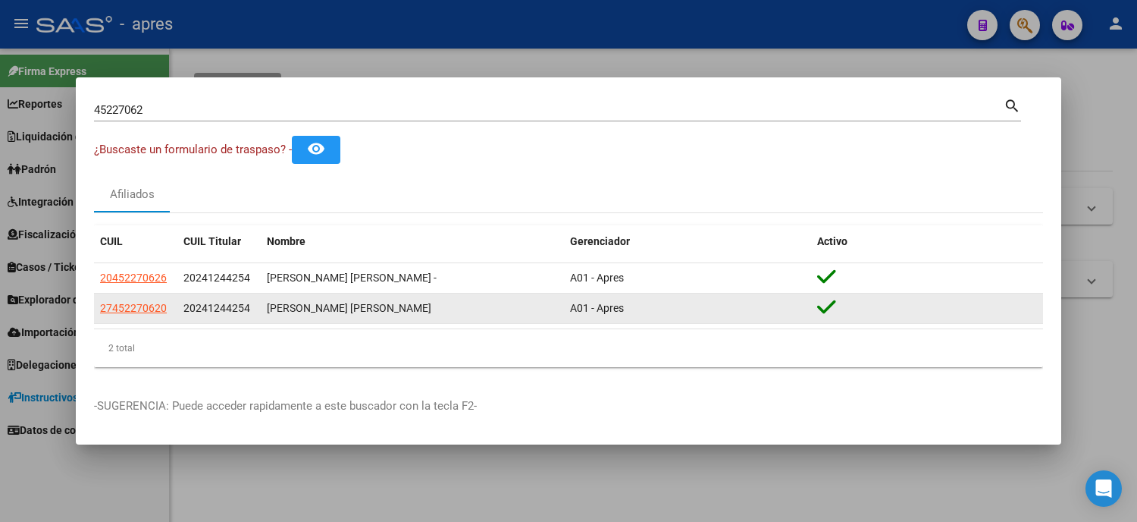
click at [96, 305] on datatable-body-cell "27452270620" at bounding box center [135, 308] width 83 height 30
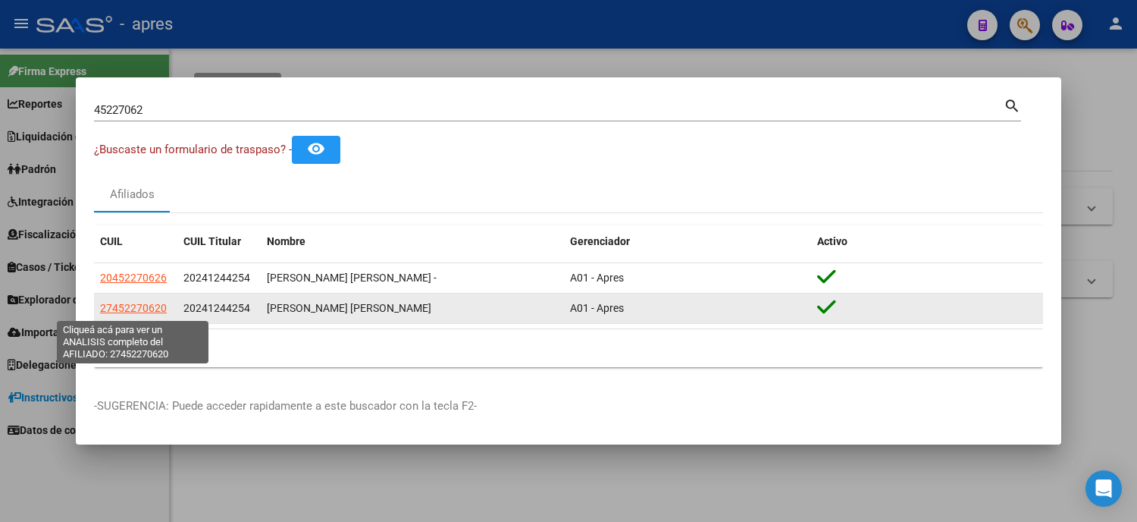
click at [103, 313] on span "27452270620" at bounding box center [133, 308] width 67 height 12
type textarea "27452270620"
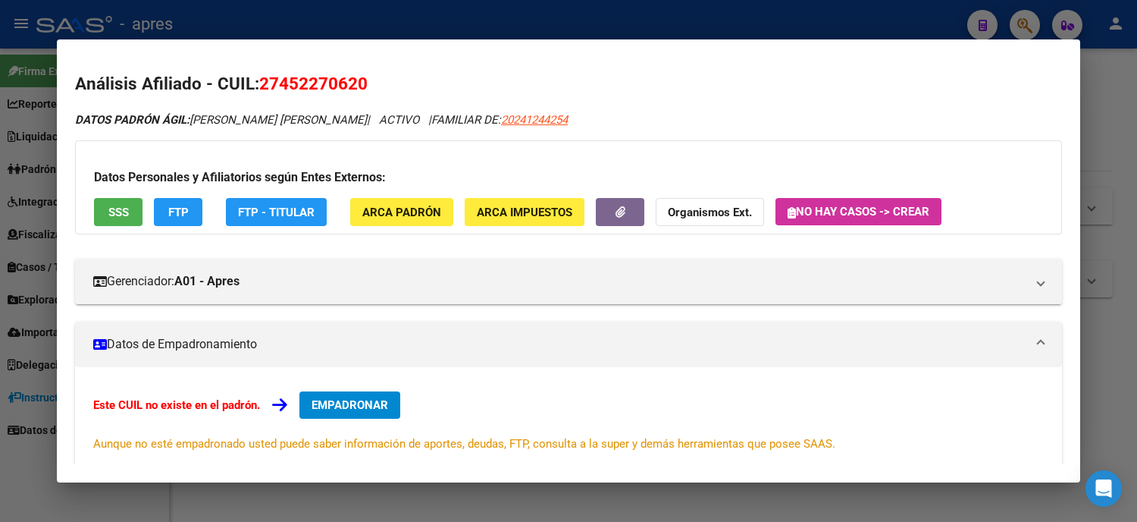
click at [120, 211] on span "SSS" at bounding box center [118, 212] width 20 height 14
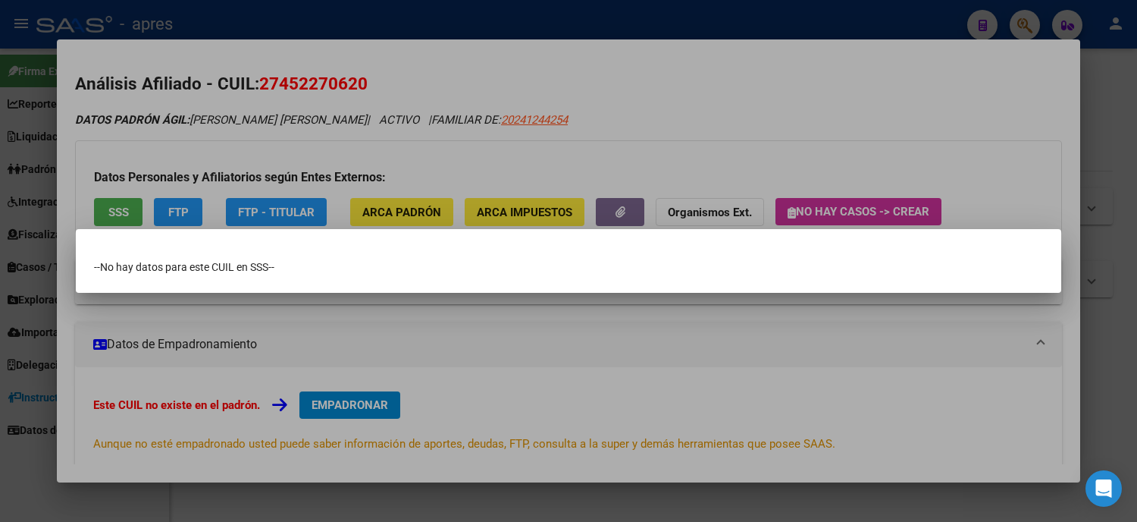
drag, startPoint x: 105, startPoint y: 163, endPoint x: 123, endPoint y: 145, distance: 25.7
click at [105, 163] on div at bounding box center [568, 261] width 1137 height 522
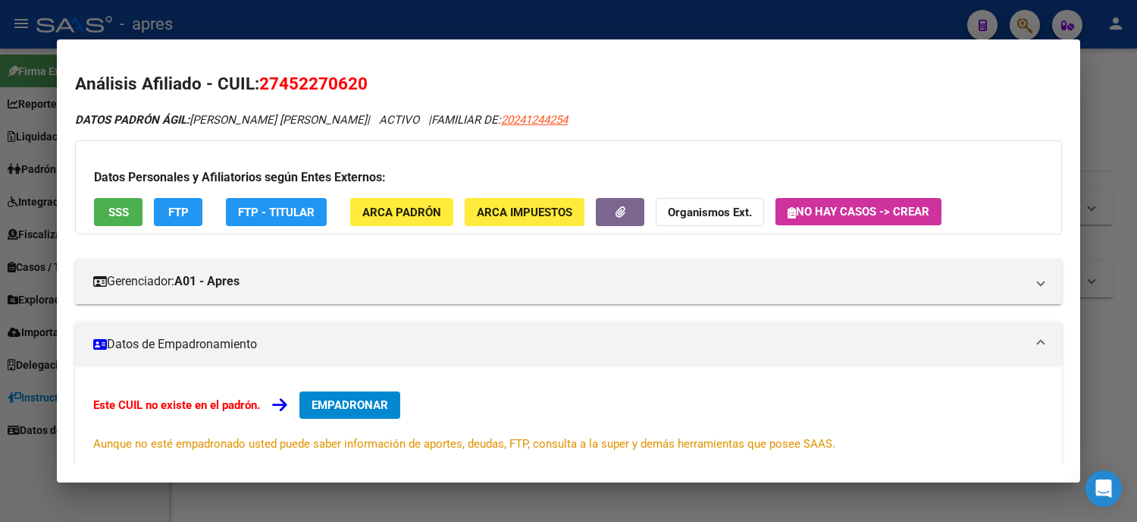
drag, startPoint x: 370, startPoint y: 73, endPoint x: 252, endPoint y: 92, distance: 119.8
click at [252, 92] on h2 "Análisis Afiliado - CUIL: 27452270620" at bounding box center [568, 84] width 987 height 26
click at [4, 290] on div at bounding box center [568, 261] width 1137 height 522
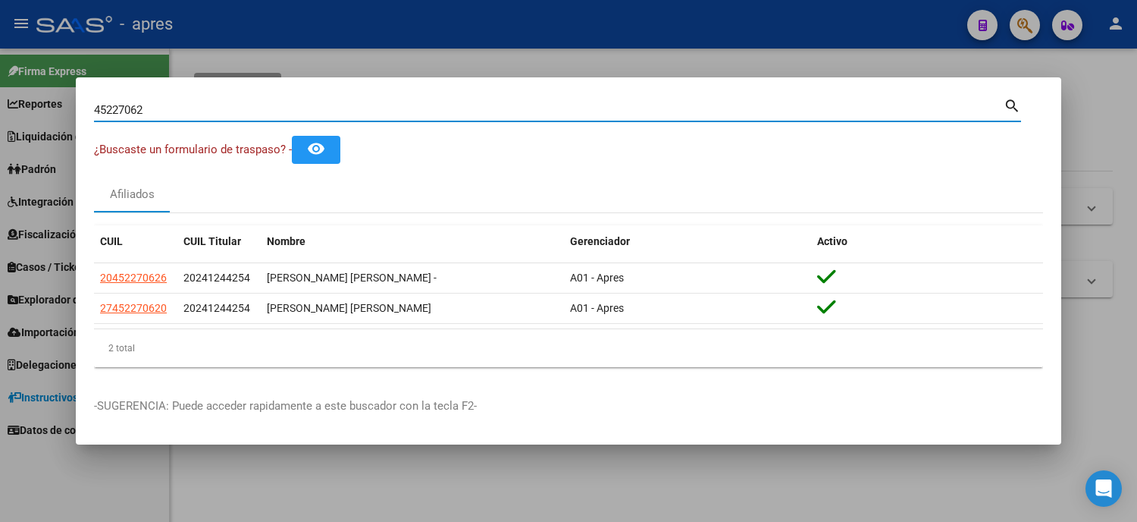
drag, startPoint x: 152, startPoint y: 111, endPoint x: 12, endPoint y: 115, distance: 140.4
click at [15, 115] on div "45227062 Buscar (apellido, dni, cuil, nro traspaso, cuit, obra social) search ¿…" at bounding box center [568, 261] width 1137 height 522
paste input "27250284883"
type input "27250284883"
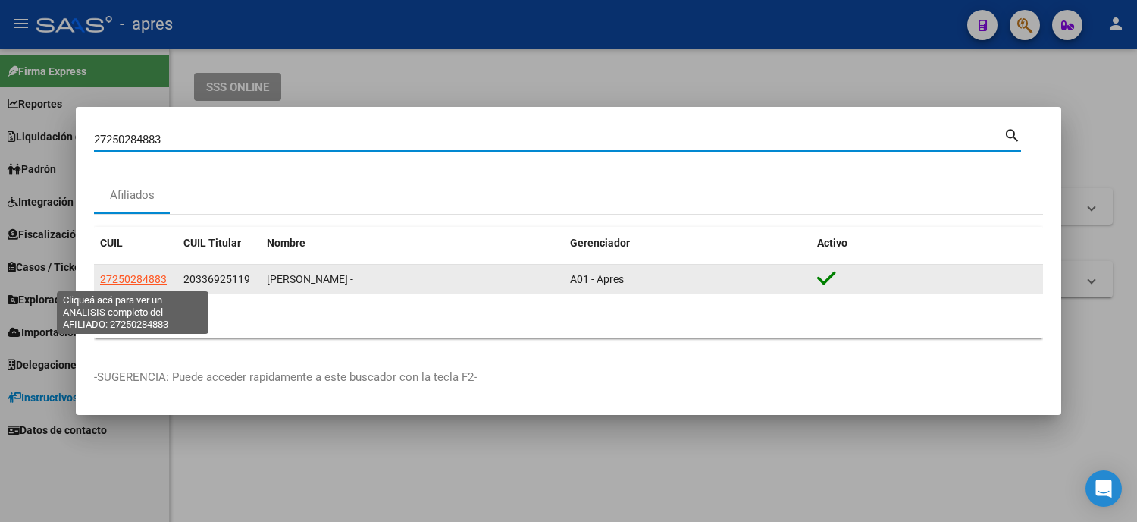
click at [102, 277] on span "27250284883" at bounding box center [133, 279] width 67 height 12
type textarea "27250284883"
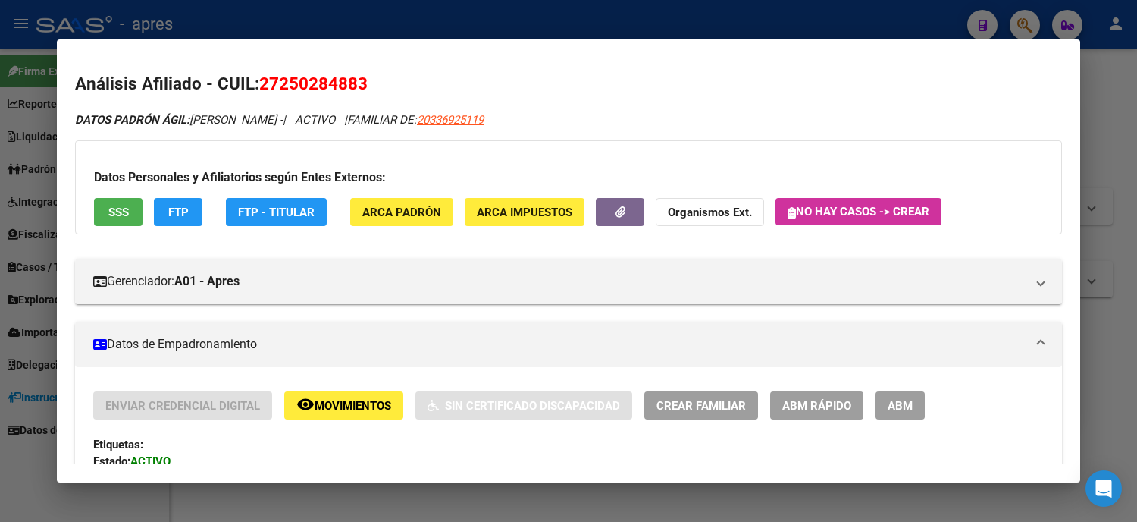
drag, startPoint x: 271, startPoint y: 87, endPoint x: 344, endPoint y: 85, distance: 72.8
click at [344, 85] on span "27250284883" at bounding box center [313, 84] width 108 height 20
click at [347, 70] on mat-dialog-content "Análisis Afiliado - CUIL: 27250284883 DATOS PADRÓN ÁGIL: [PERSON_NAME] - | ACTI…" at bounding box center [569, 261] width 1024 height 407
click at [111, 218] on span "SSS" at bounding box center [118, 212] width 20 height 14
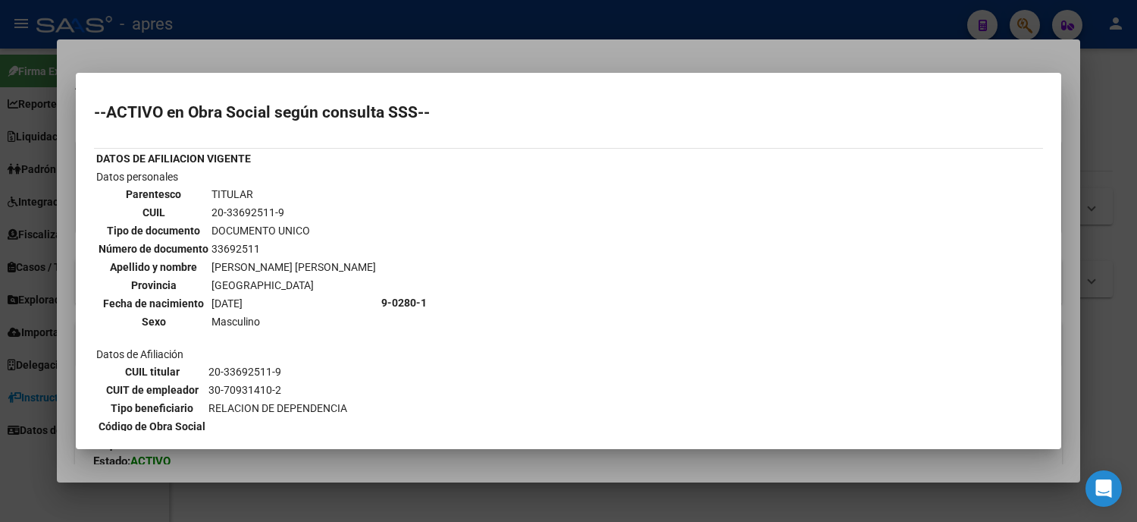
scroll to position [84, 0]
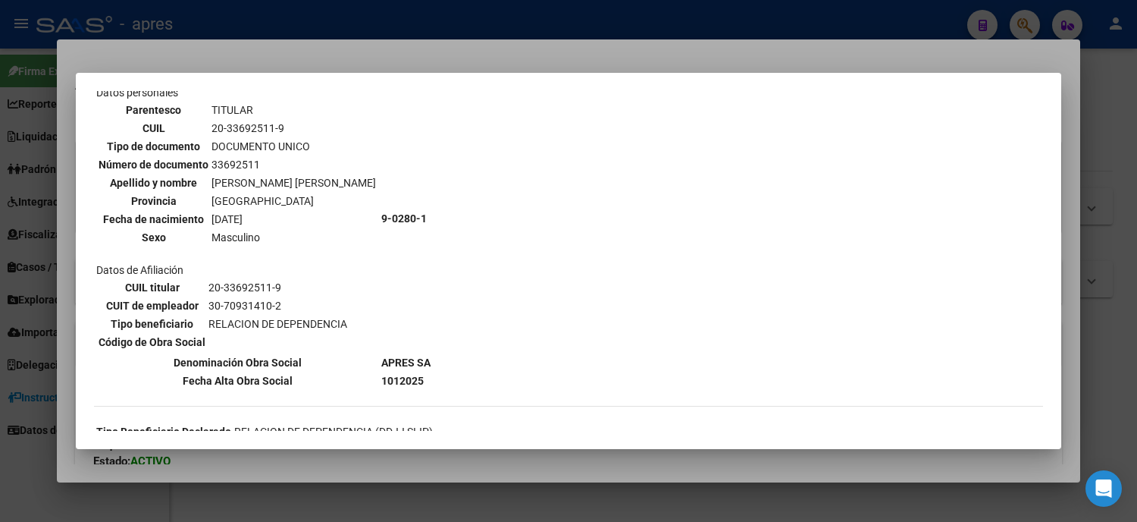
click at [0, 233] on div at bounding box center [568, 261] width 1137 height 522
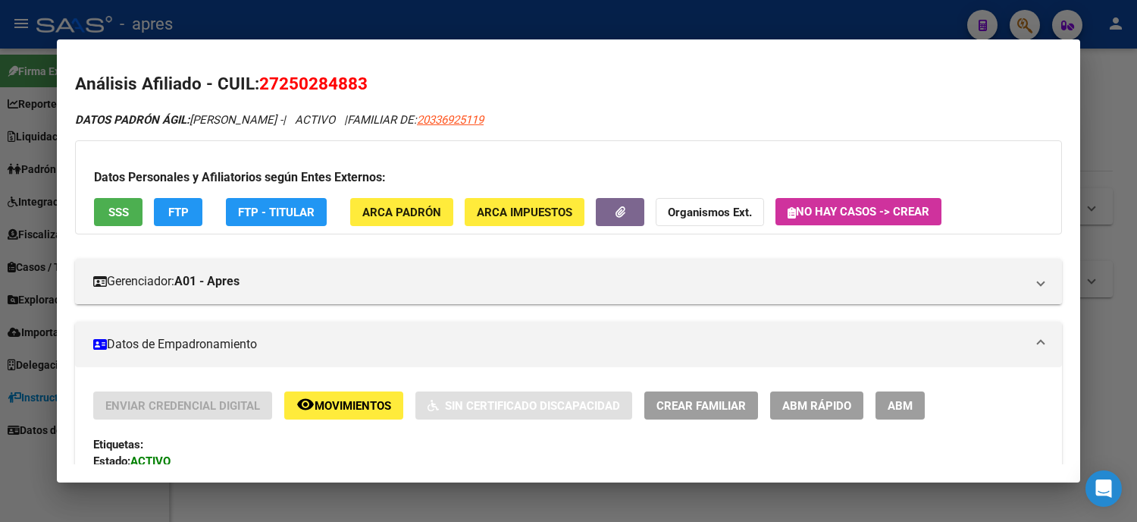
drag, startPoint x: 358, startPoint y: 80, endPoint x: 251, endPoint y: 77, distance: 106.9
click at [251, 77] on h2 "Análisis Afiliado - CUIL: 27250284883" at bounding box center [568, 84] width 987 height 26
click at [0, 244] on div at bounding box center [568, 261] width 1137 height 522
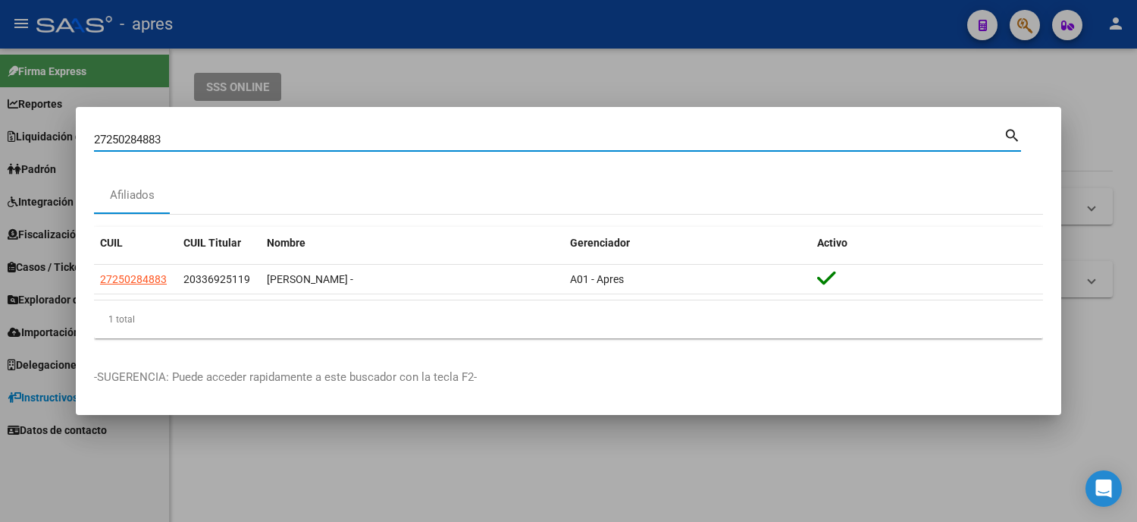
drag, startPoint x: 187, startPoint y: 136, endPoint x: 0, endPoint y: 140, distance: 187.3
click at [0, 140] on div "27250284883 Buscar (apellido, dni, cuil, nro traspaso, cuit, obra social) searc…" at bounding box center [568, 261] width 1137 height 522
paste input "122006"
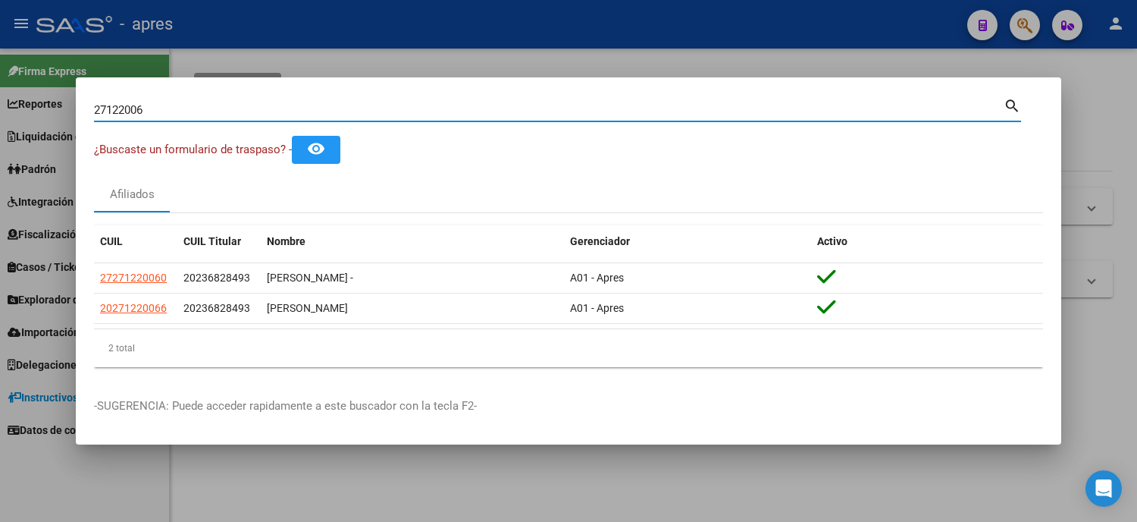
type input "27122006"
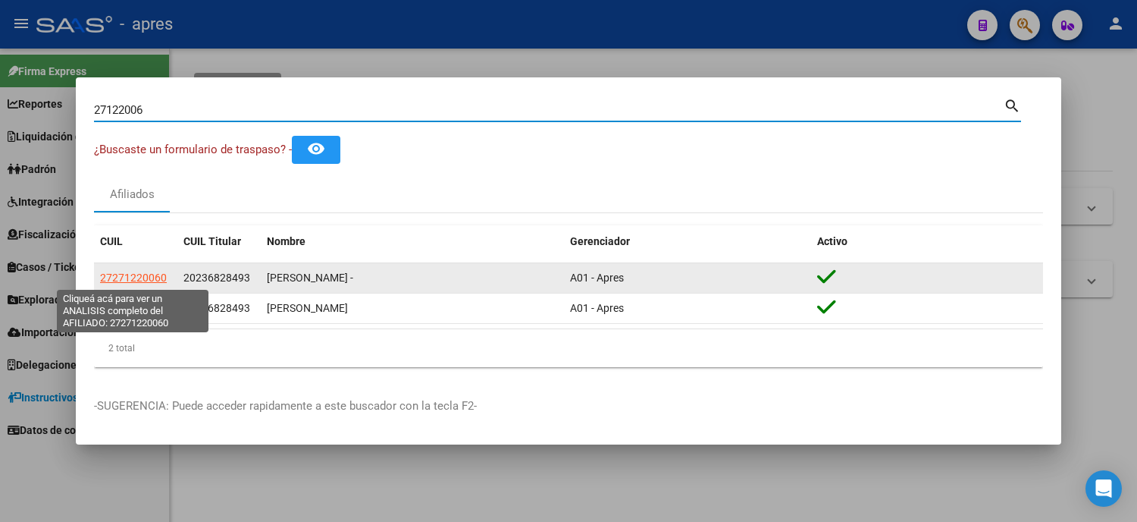
click at [129, 282] on span "27271220060" at bounding box center [133, 277] width 67 height 12
type textarea "27271220060"
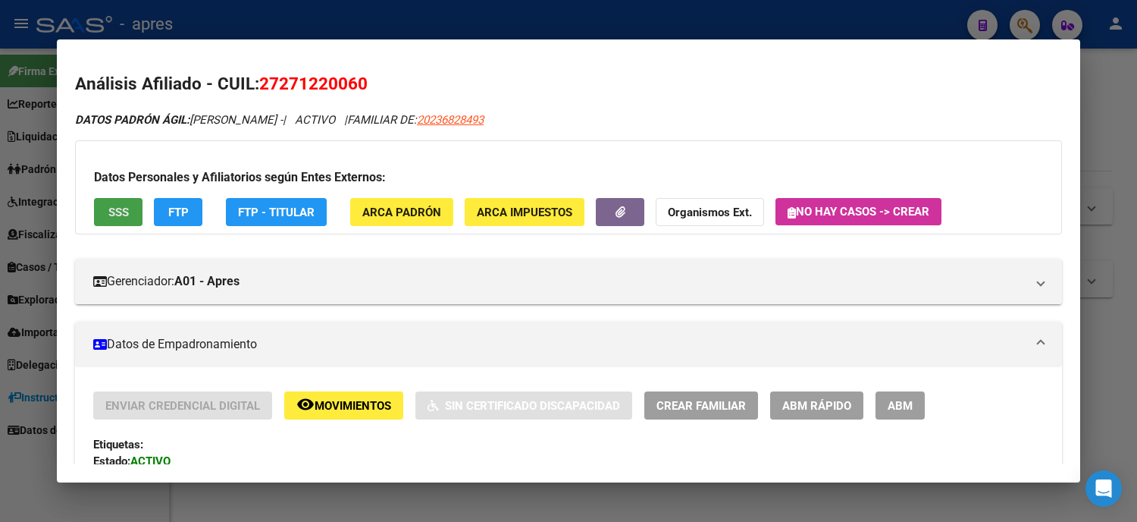
click at [130, 212] on button "SSS" at bounding box center [118, 212] width 49 height 28
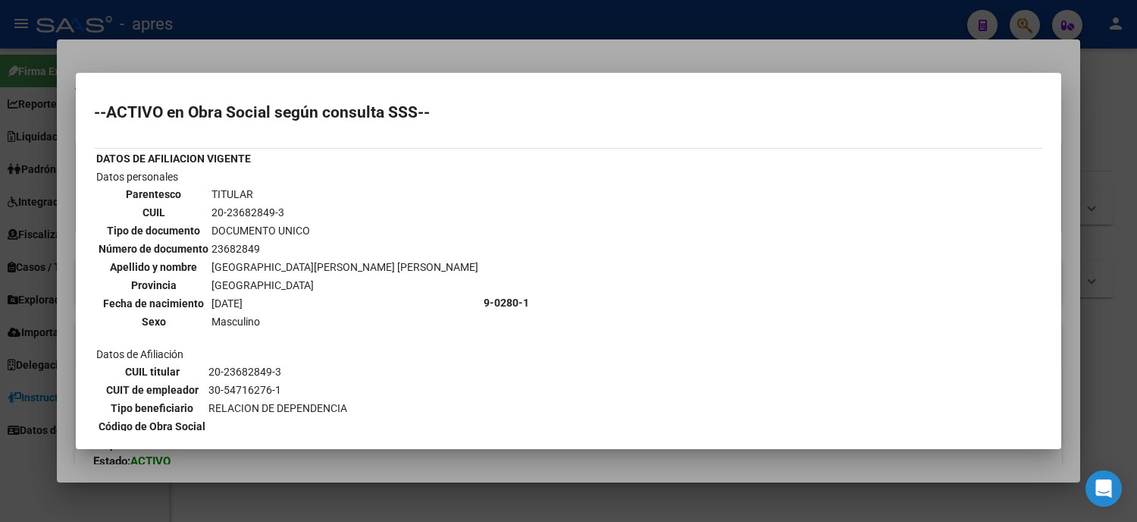
click at [2, 201] on div at bounding box center [568, 261] width 1137 height 522
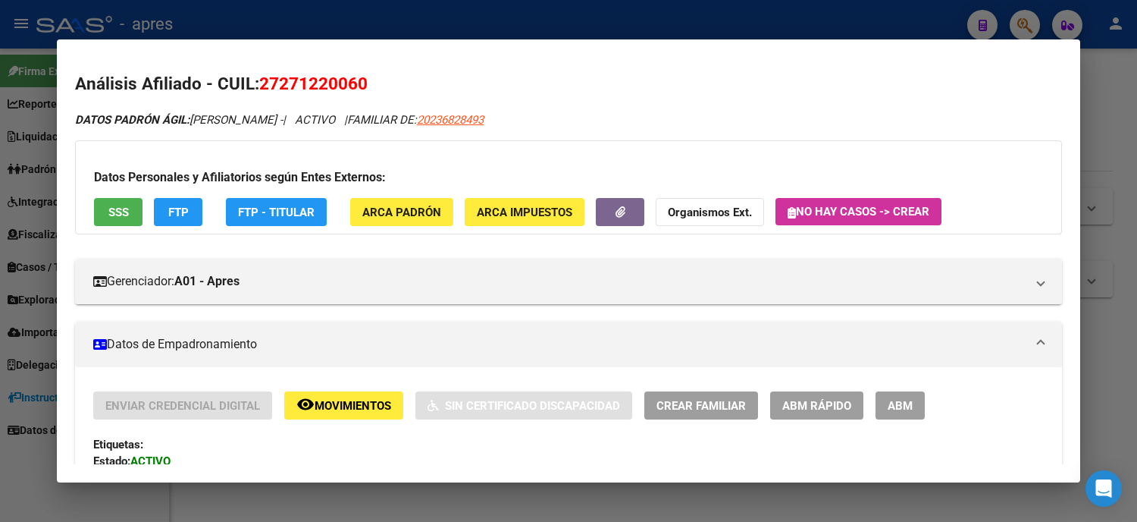
click at [2, 201] on div at bounding box center [568, 261] width 1137 height 522
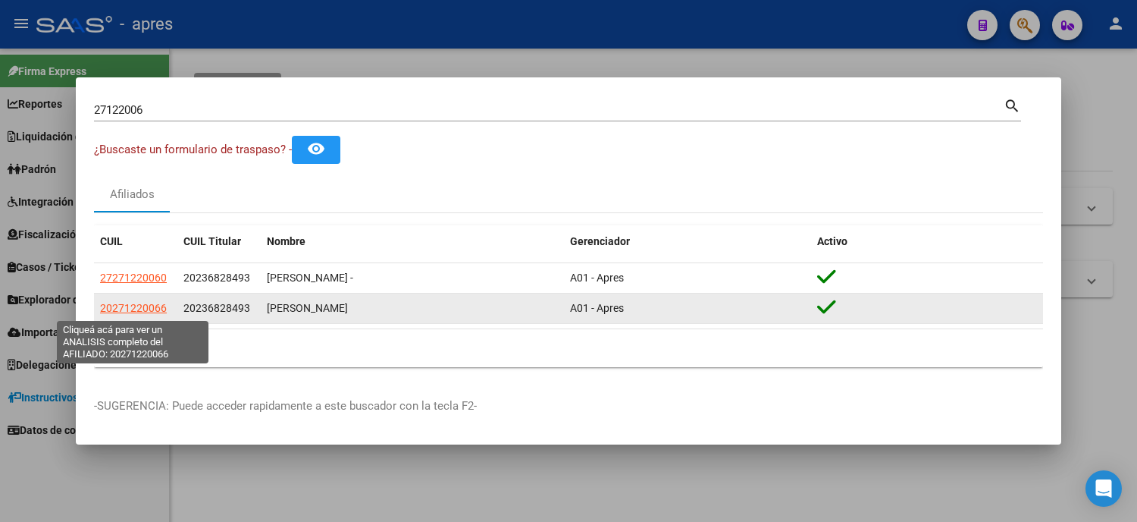
drag, startPoint x: 139, startPoint y: 312, endPoint x: 101, endPoint y: 312, distance: 37.9
click at [101, 312] on div "20271220066" at bounding box center [135, 308] width 71 height 17
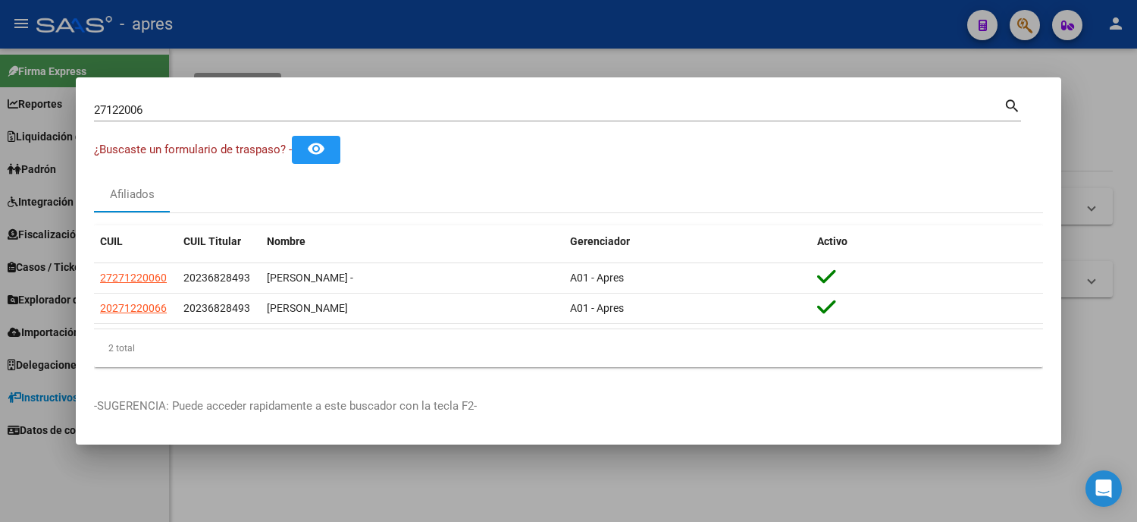
click at [19, 218] on div at bounding box center [568, 261] width 1137 height 522
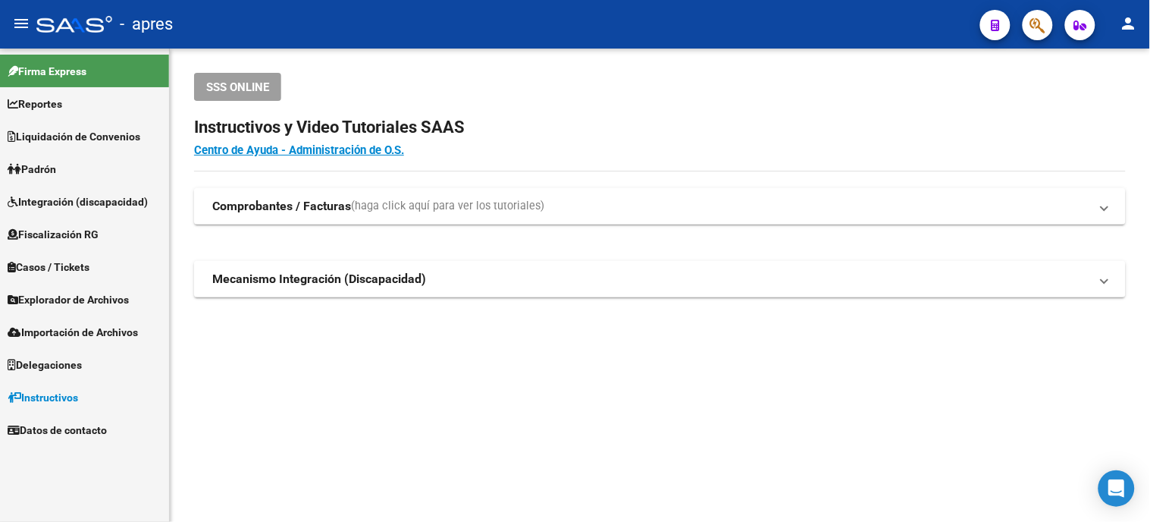
click at [1034, 29] on icon "button" at bounding box center [1038, 25] width 15 height 17
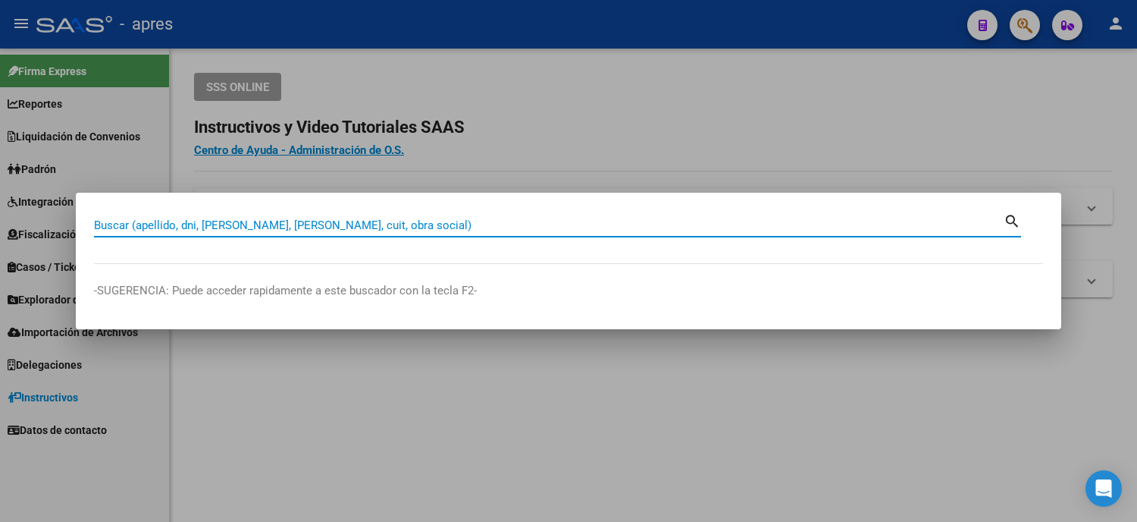
paste input "36292362"
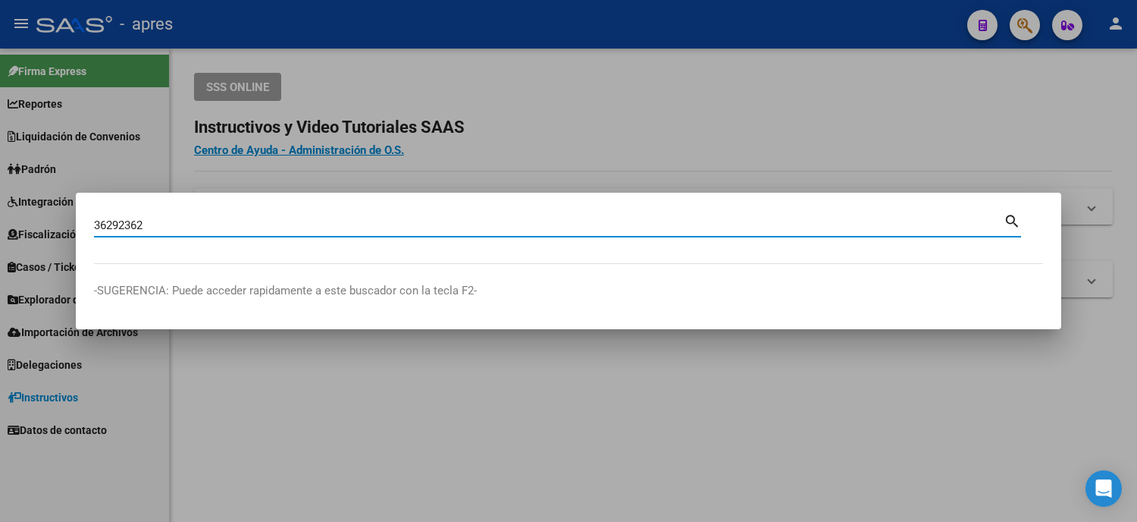
type input "36292362"
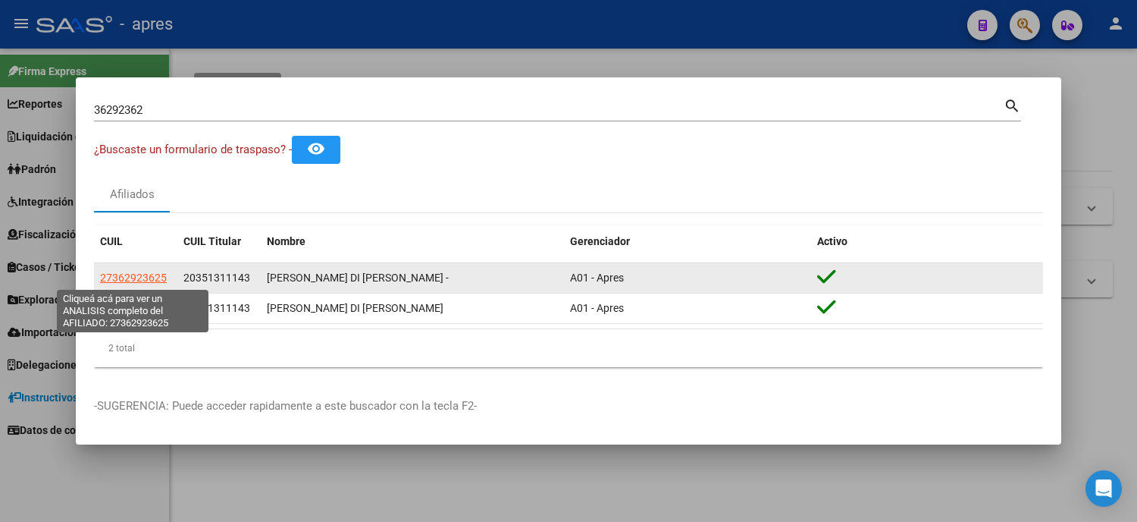
click at [149, 279] on span "27362923625" at bounding box center [133, 277] width 67 height 12
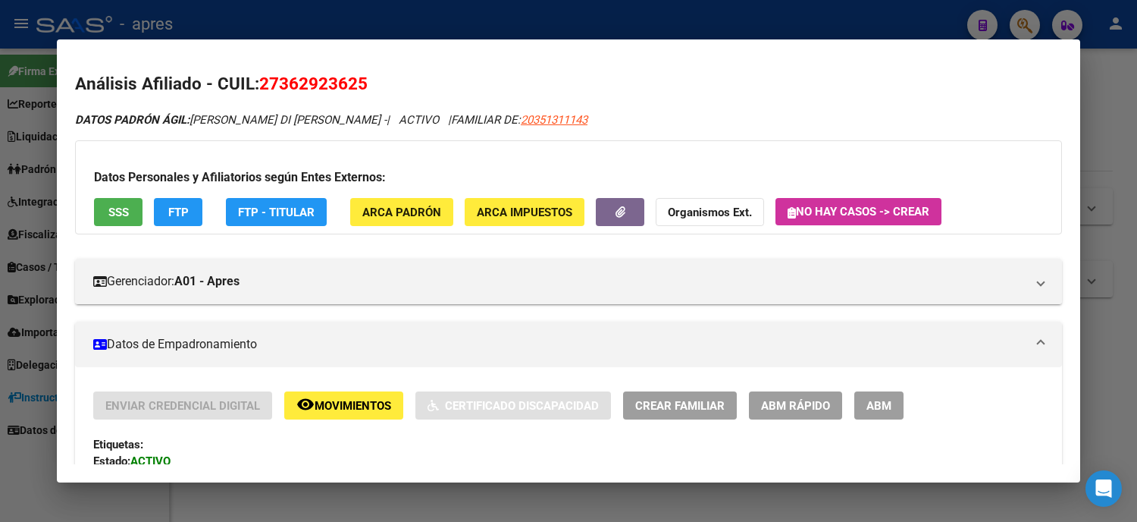
click at [115, 208] on span "SSS" at bounding box center [118, 212] width 20 height 14
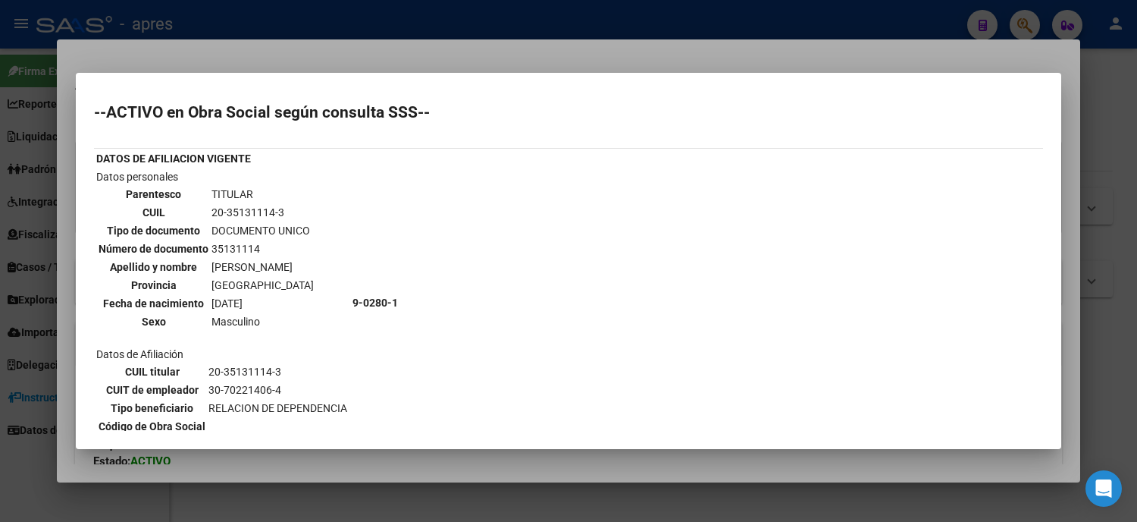
click at [0, 342] on div at bounding box center [568, 261] width 1137 height 522
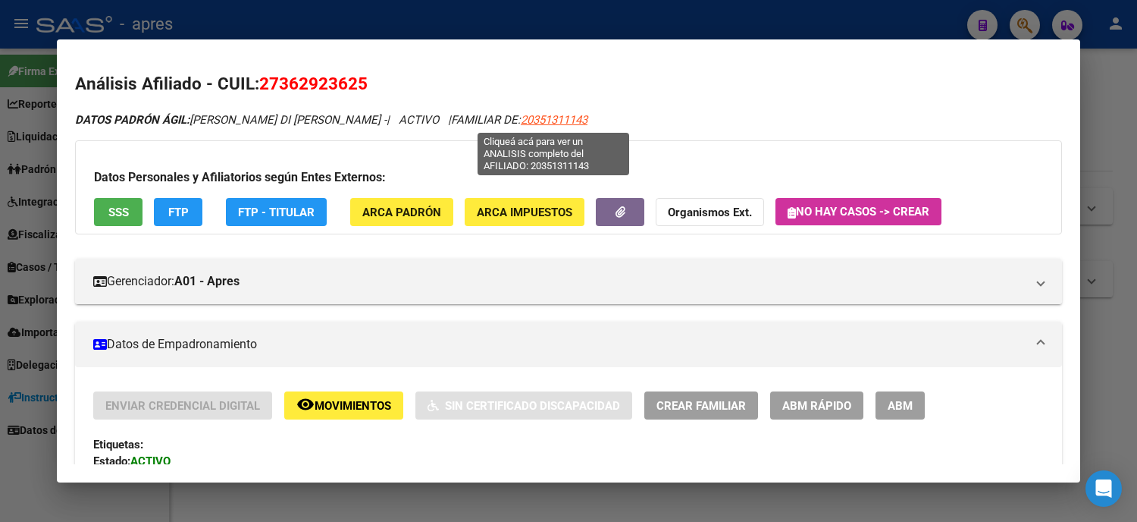
click at [521, 119] on span "20351311143" at bounding box center [554, 120] width 67 height 14
type textarea "20351311143"
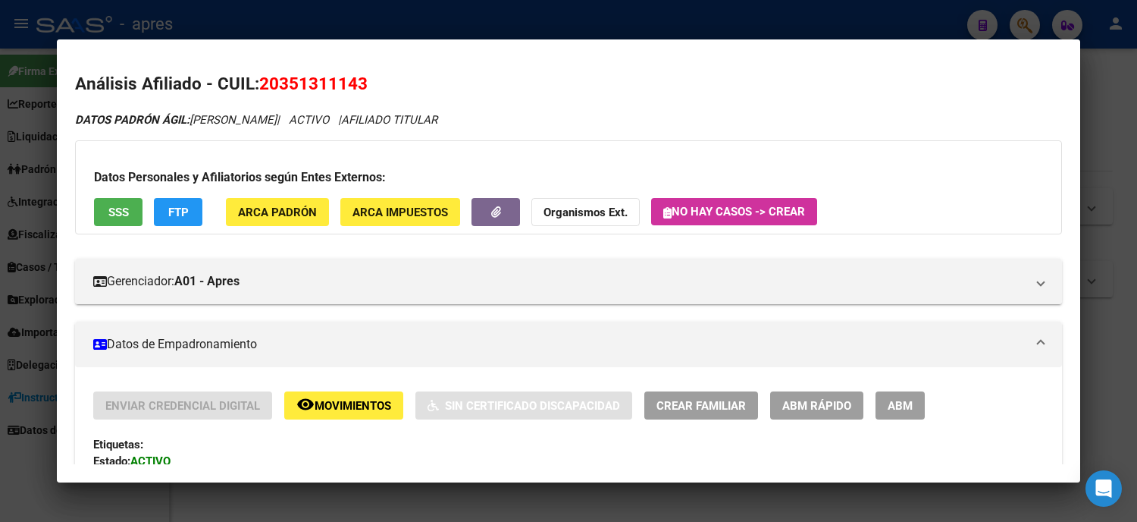
drag, startPoint x: 369, startPoint y: 93, endPoint x: 253, endPoint y: 74, distance: 117.4
click at [253, 74] on h2 "Análisis Afiliado - CUIL: 20351311143" at bounding box center [568, 84] width 987 height 26
click at [89, 229] on div "Datos Personales y Afiliatorios según Entes Externos: SSS FTP ARCA Padrón ARCA …" at bounding box center [568, 187] width 987 height 94
click at [0, 190] on div at bounding box center [568, 261] width 1137 height 522
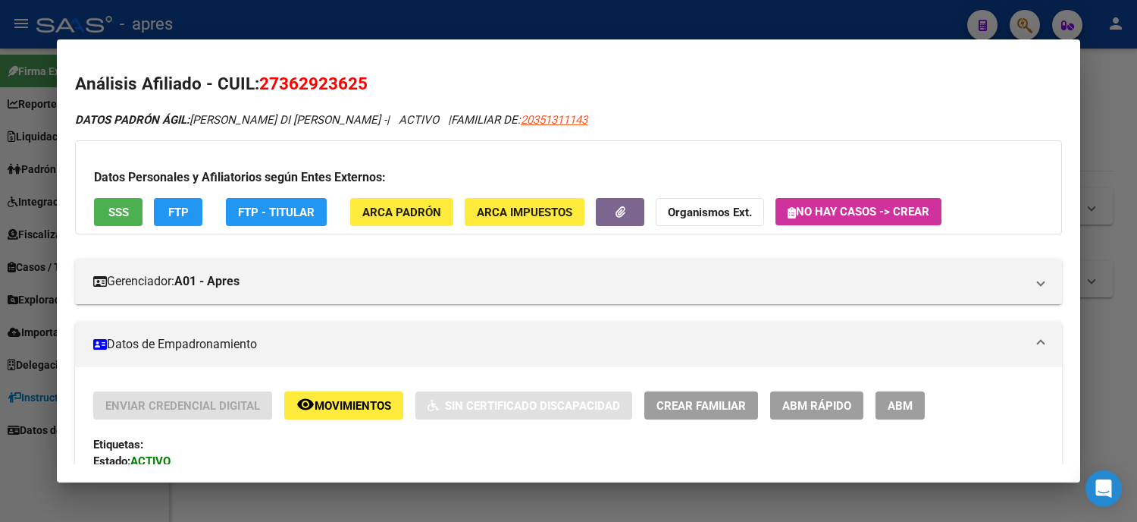
click at [0, 190] on div at bounding box center [568, 261] width 1137 height 522
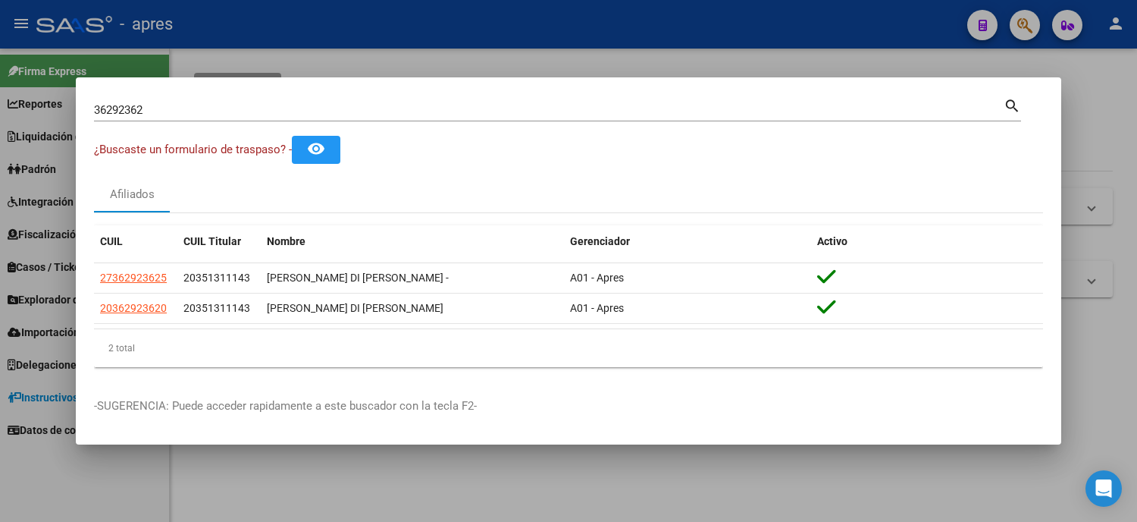
drag, startPoint x: 177, startPoint y: 117, endPoint x: 157, endPoint y: 115, distance: 19.8
click at [160, 120] on div "36292362 Buscar (apellido, dni, [PERSON_NAME], [PERSON_NAME], cuit, obra social)" at bounding box center [549, 110] width 910 height 23
drag, startPoint x: 172, startPoint y: 93, endPoint x: 0, endPoint y: 74, distance: 173.1
click at [9, 93] on div "36292362 Buscar (apellido, dni, cuil, nro traspaso, cuit, obra social) search ¿…" at bounding box center [568, 261] width 1137 height 522
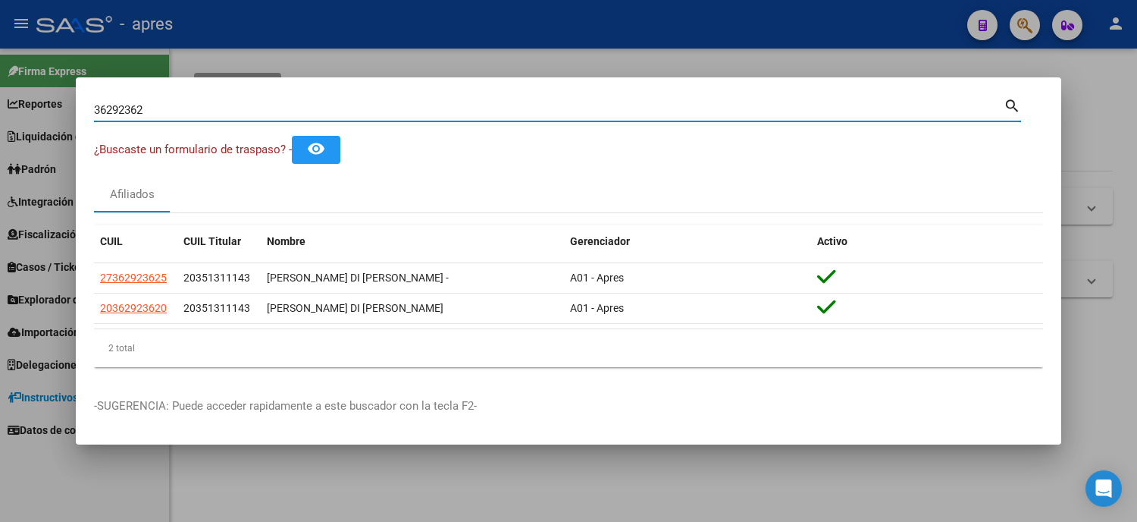
click at [190, 108] on input "36292362" at bounding box center [549, 110] width 910 height 14
drag, startPoint x: 180, startPoint y: 111, endPoint x: 96, endPoint y: 116, distance: 83.6
click at [96, 116] on input "36292362" at bounding box center [549, 110] width 910 height 14
paste input "46822213"
type input "46822213"
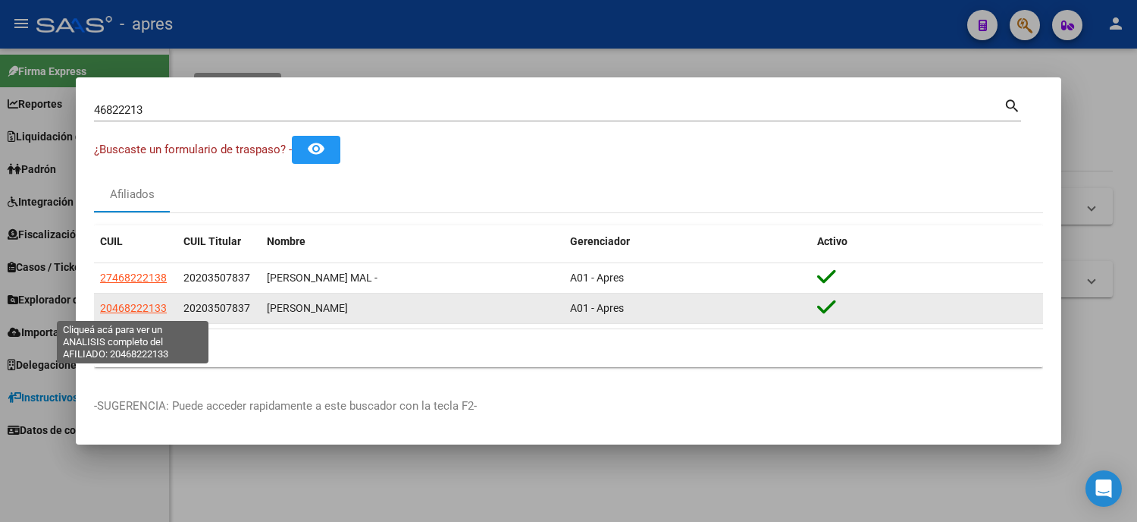
click at [147, 313] on span "20468222133" at bounding box center [133, 308] width 67 height 12
type textarea "20468222133"
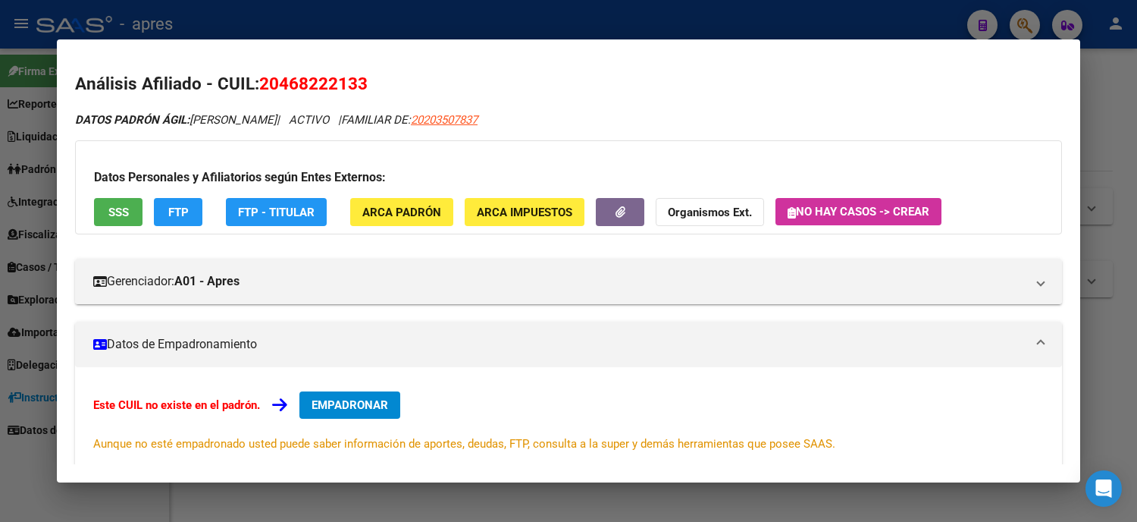
click at [108, 218] on span "SSS" at bounding box center [118, 212] width 20 height 14
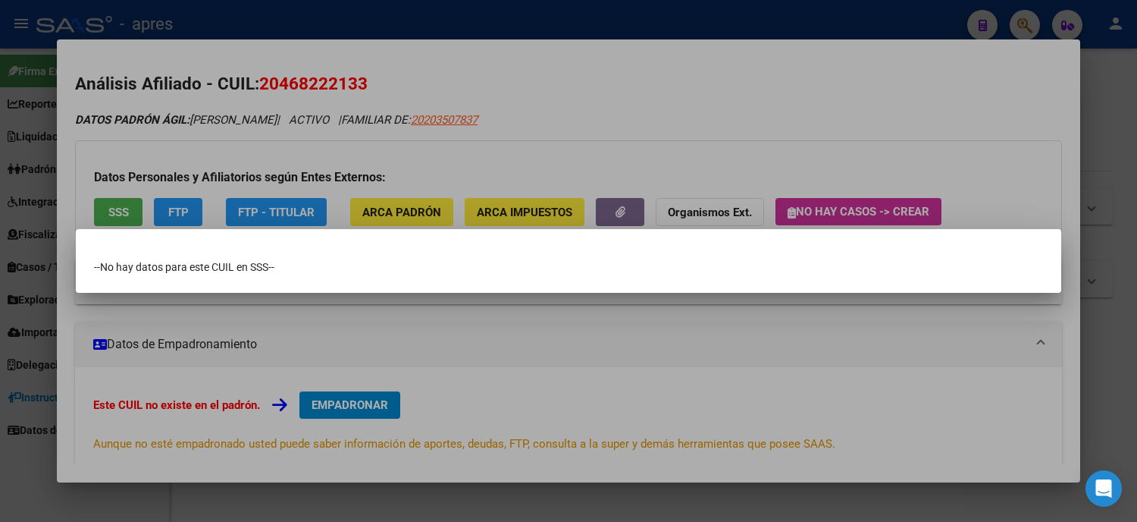
click at [0, 99] on div at bounding box center [568, 261] width 1137 height 522
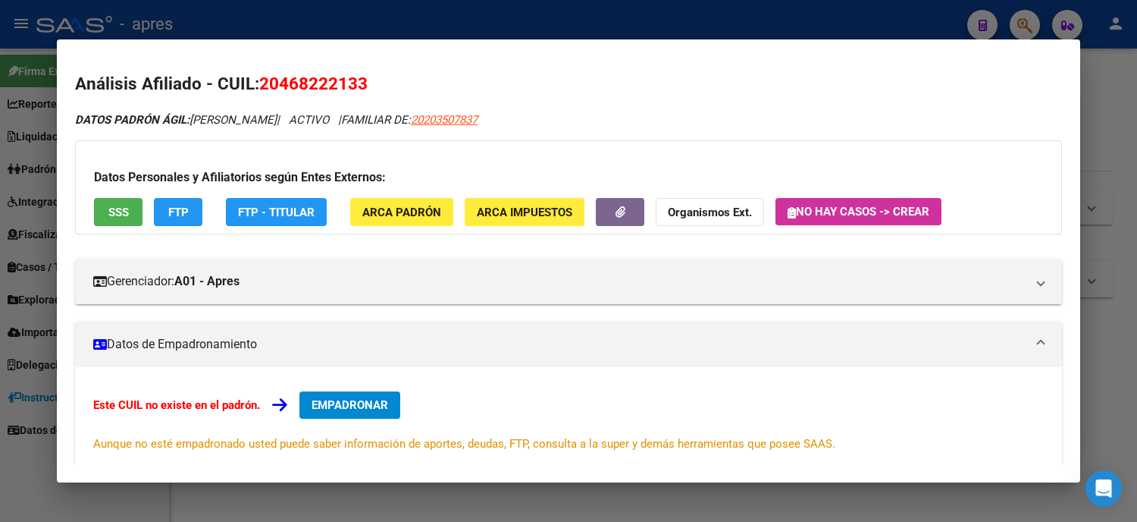
click at [0, 99] on div at bounding box center [568, 261] width 1137 height 522
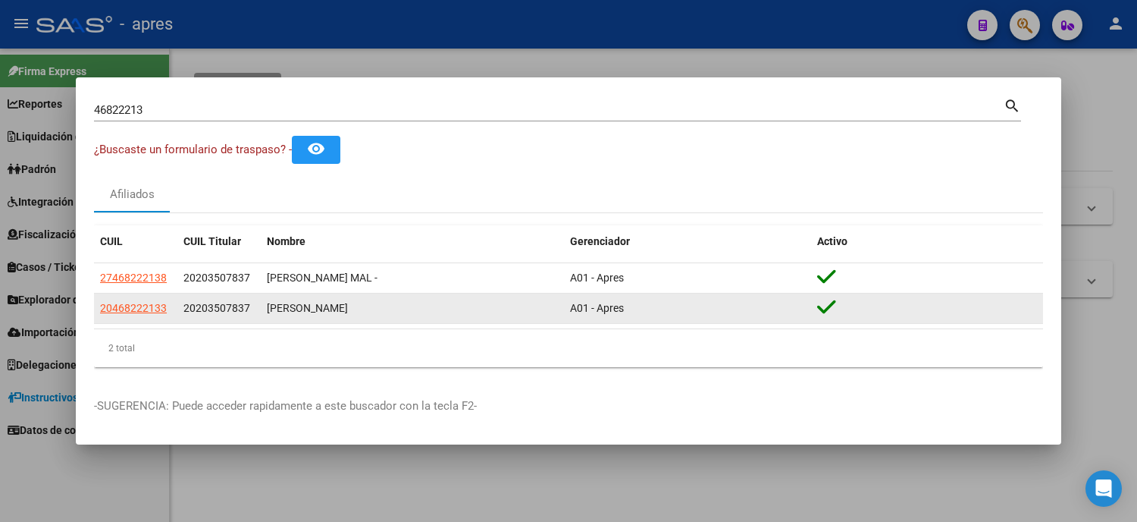
drag, startPoint x: 170, startPoint y: 308, endPoint x: 95, endPoint y: 319, distance: 75.9
click at [95, 319] on datatable-body-cell "20468222133" at bounding box center [135, 308] width 83 height 30
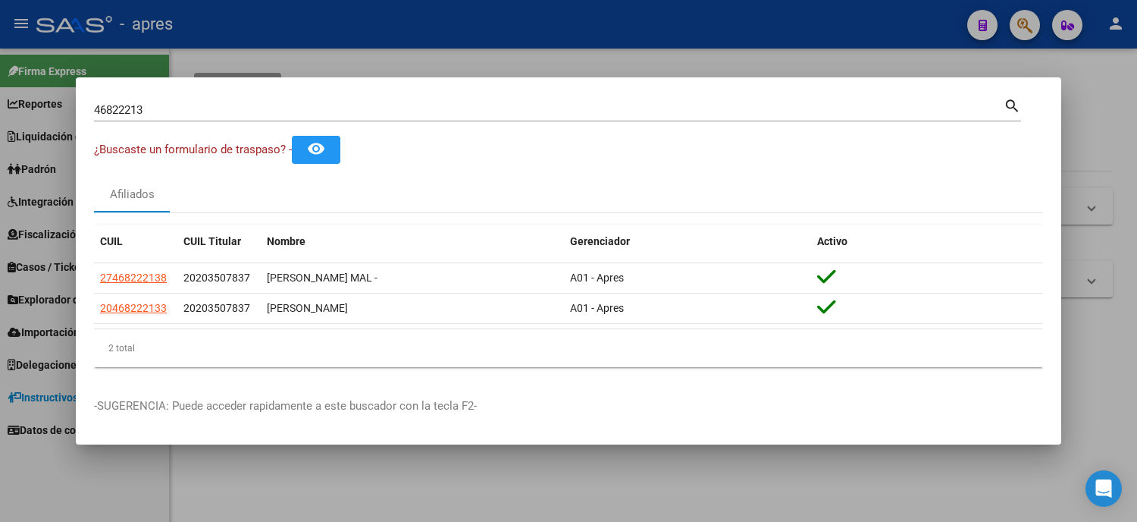
drag, startPoint x: 168, startPoint y: 118, endPoint x: 102, endPoint y: 127, distance: 66.5
click at [102, 127] on div "46822213 Buscar (apellido, dni, [PERSON_NAME], [PERSON_NAME], cuit, obra social…" at bounding box center [557, 116] width 927 height 40
drag, startPoint x: 149, startPoint y: 111, endPoint x: 0, endPoint y: 117, distance: 148.7
click at [0, 117] on div "46822213 Buscar (apellido, dni, cuil, nro traspaso, cuit, obra social) search ¿…" at bounding box center [568, 261] width 1137 height 522
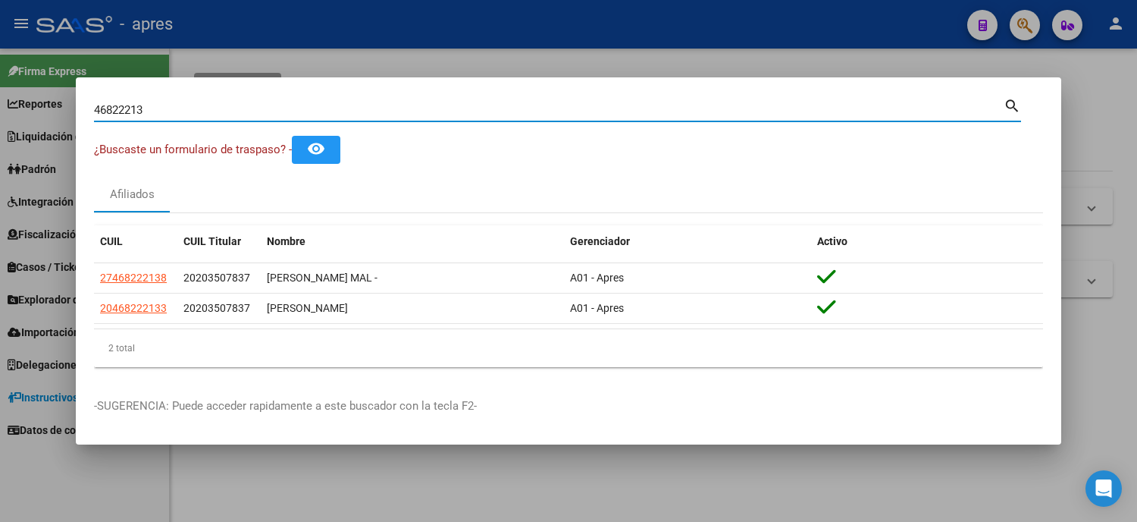
paste input "8808525"
type input "48808525"
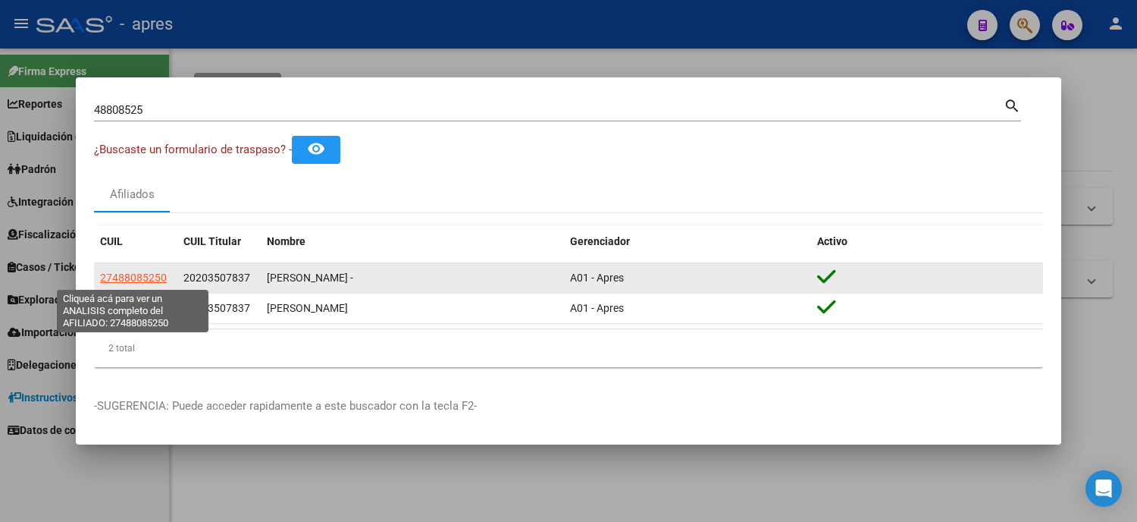
click at [131, 273] on span "27488085250" at bounding box center [133, 277] width 67 height 12
type textarea "27488085250"
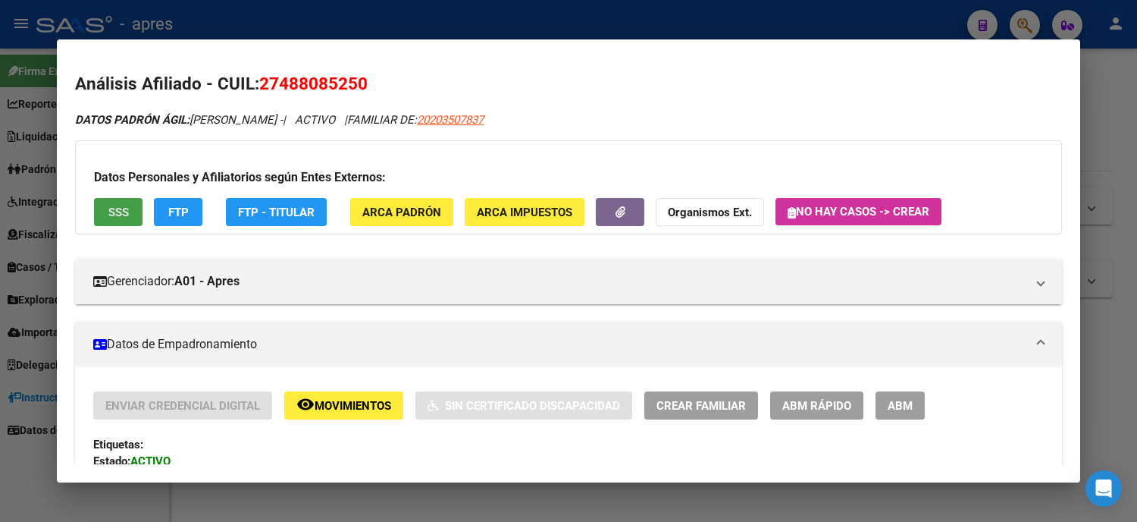
click at [112, 216] on span "SSS" at bounding box center [118, 212] width 20 height 14
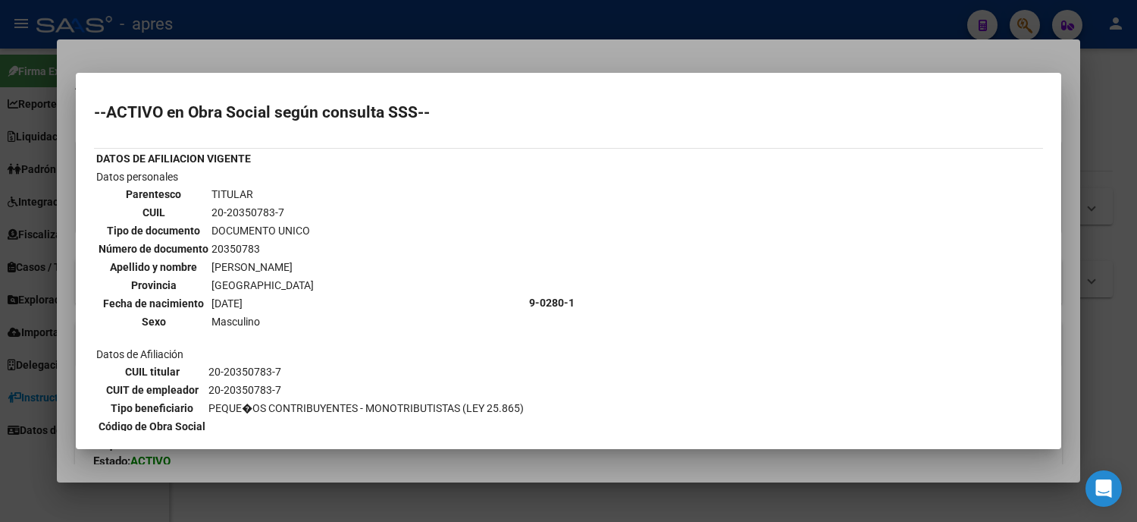
click at [0, 233] on div at bounding box center [568, 261] width 1137 height 522
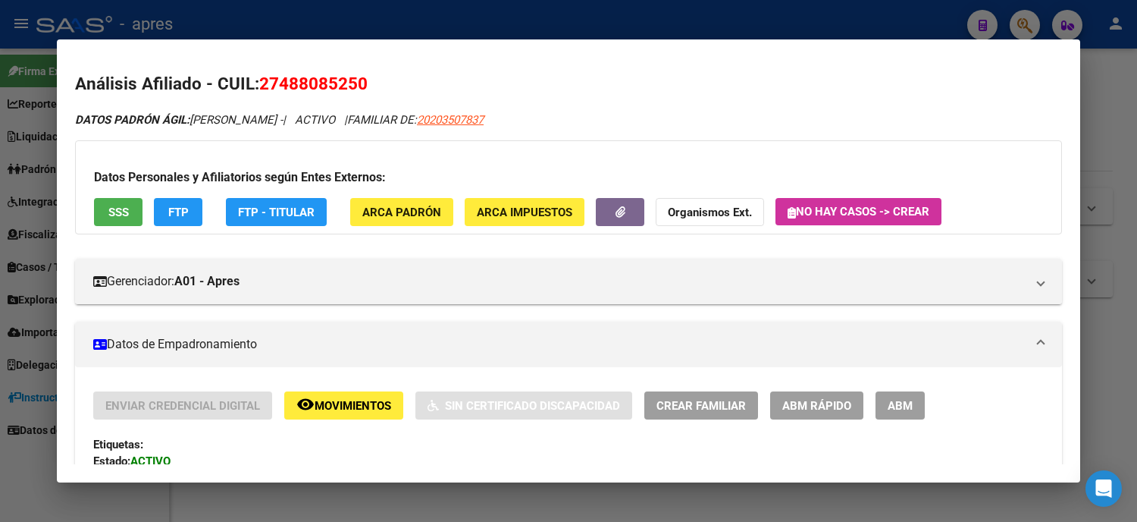
click at [0, 209] on div at bounding box center [568, 261] width 1137 height 522
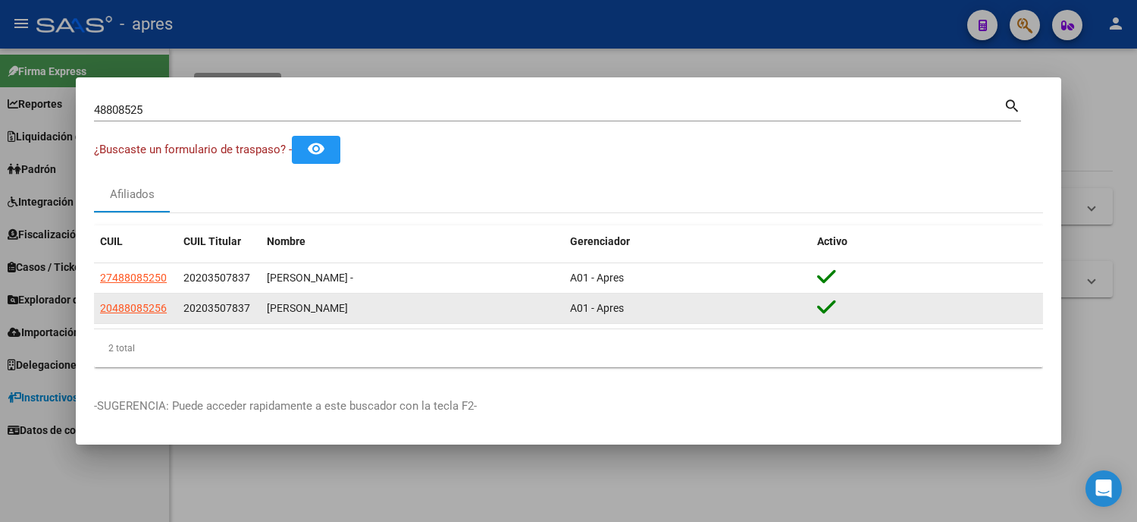
drag, startPoint x: 172, startPoint y: 308, endPoint x: 96, endPoint y: 312, distance: 76.0
click at [96, 312] on datatable-body-cell "20488085256" at bounding box center [135, 308] width 83 height 30
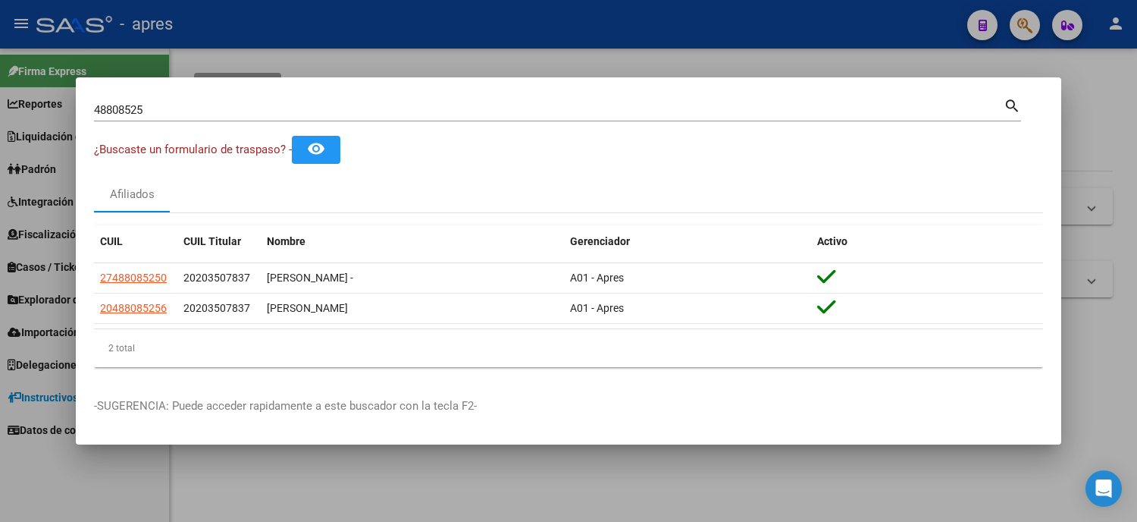
drag, startPoint x: 154, startPoint y: 108, endPoint x: 81, endPoint y: 108, distance: 72.8
click at [81, 108] on mat-dialog-content "48808525 Buscar (apellido, dni, cuil, nro traspaso, cuit, obra social) search ¿…" at bounding box center [569, 238] width 986 height 284
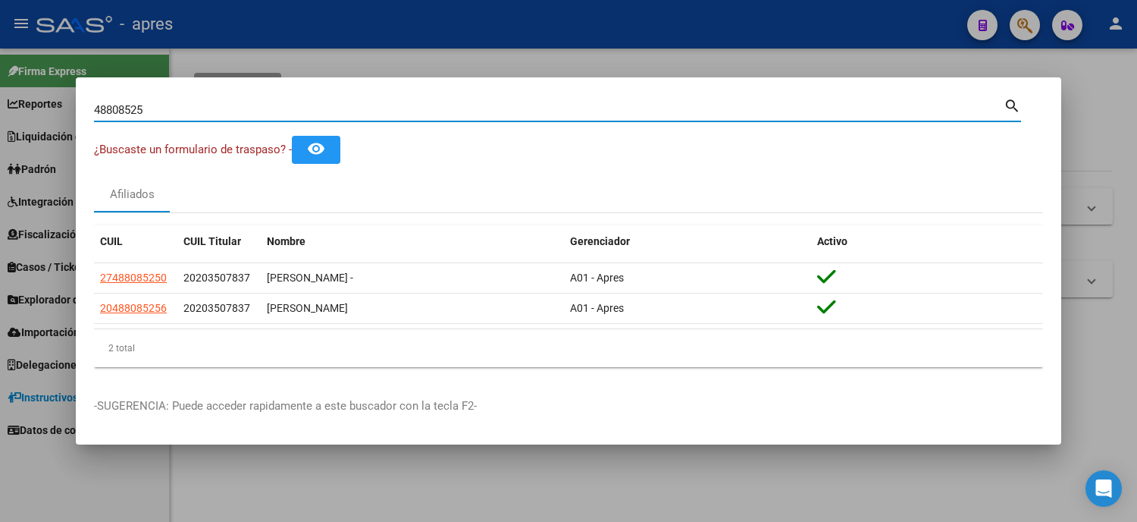
paste input "25475863"
type input "25475863"
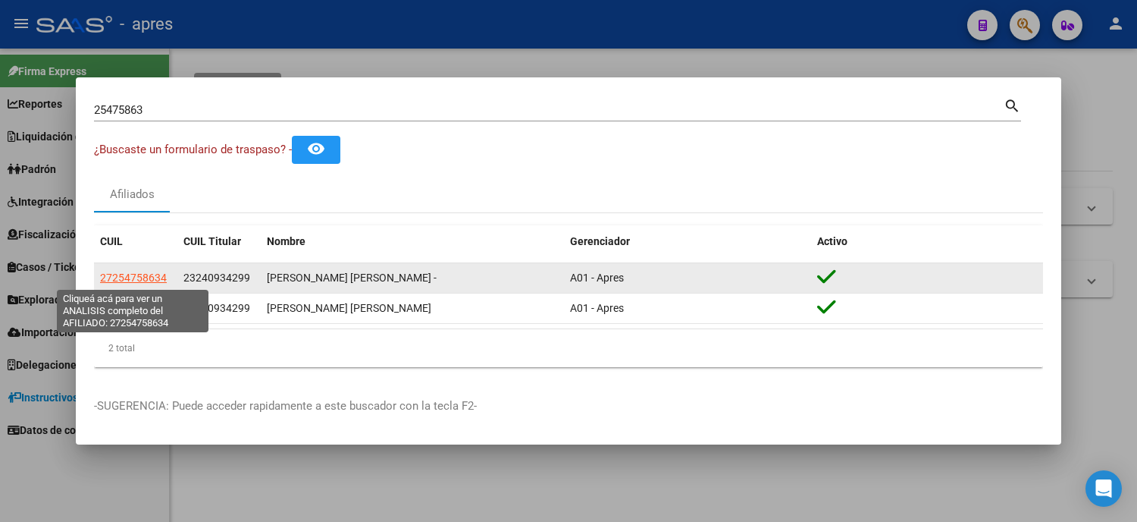
click at [124, 273] on span "27254758634" at bounding box center [133, 277] width 67 height 12
type textarea "27254758634"
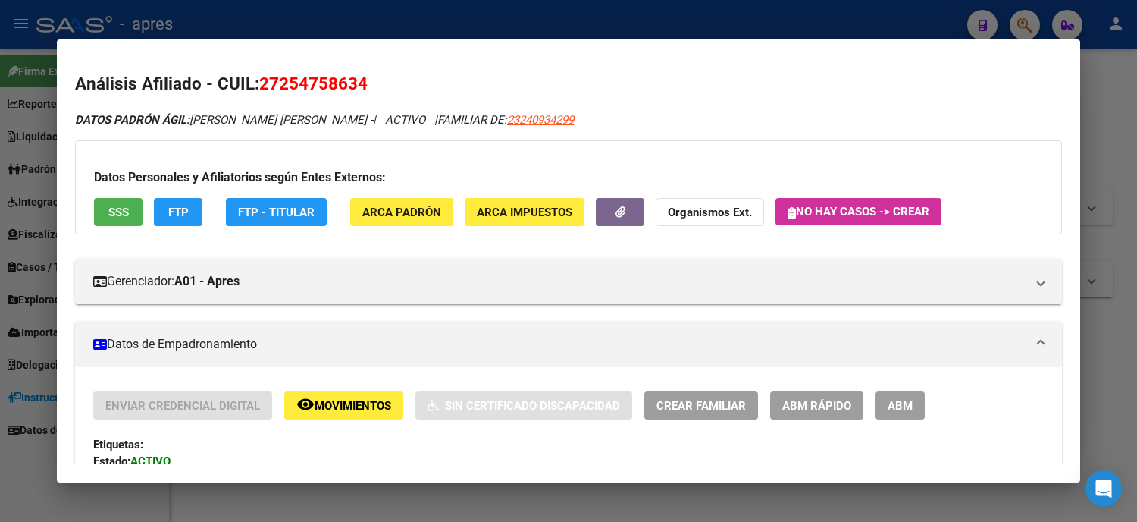
click at [108, 214] on span "SSS" at bounding box center [118, 212] width 20 height 14
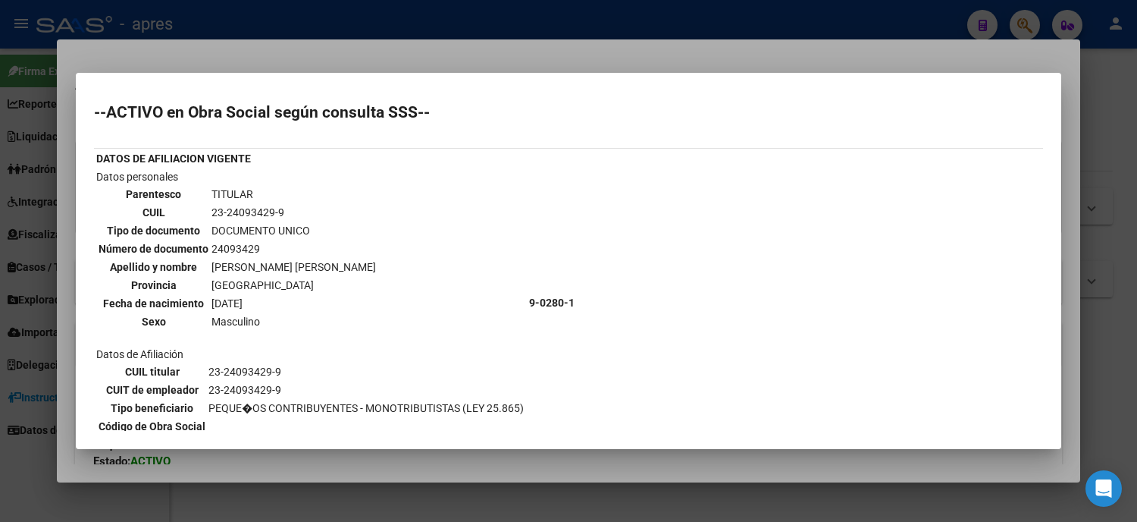
click at [5, 207] on div at bounding box center [568, 261] width 1137 height 522
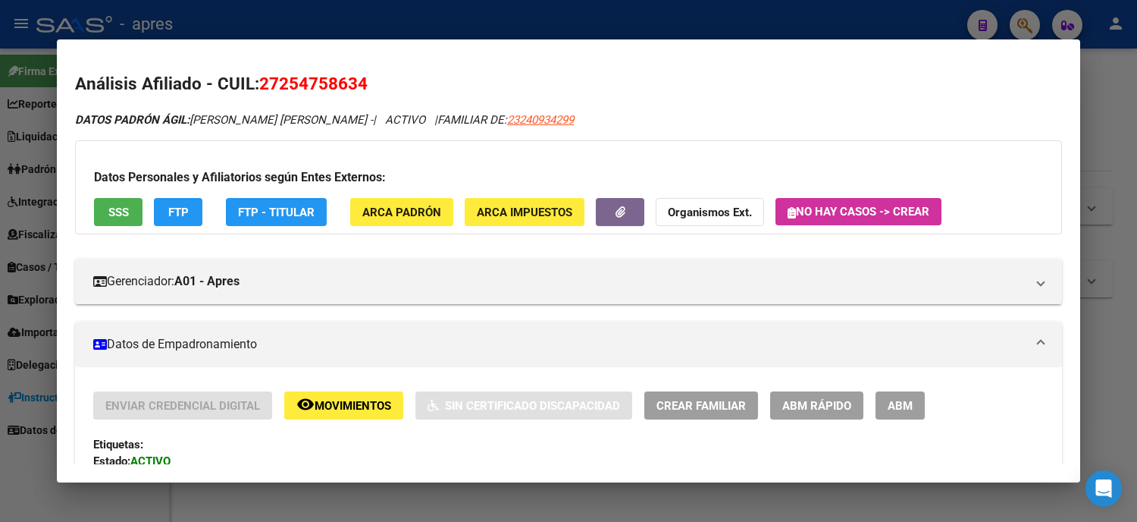
click at [2, 207] on div at bounding box center [568, 261] width 1137 height 522
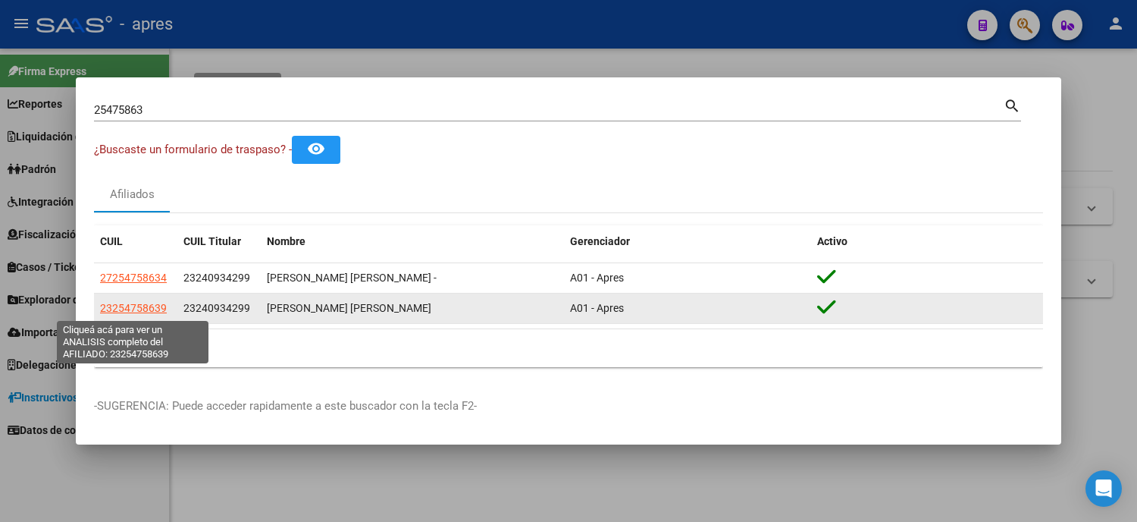
drag, startPoint x: 147, startPoint y: 309, endPoint x: 101, endPoint y: 309, distance: 46.3
click at [101, 309] on datatable-body-cell "23254758639" at bounding box center [135, 308] width 83 height 30
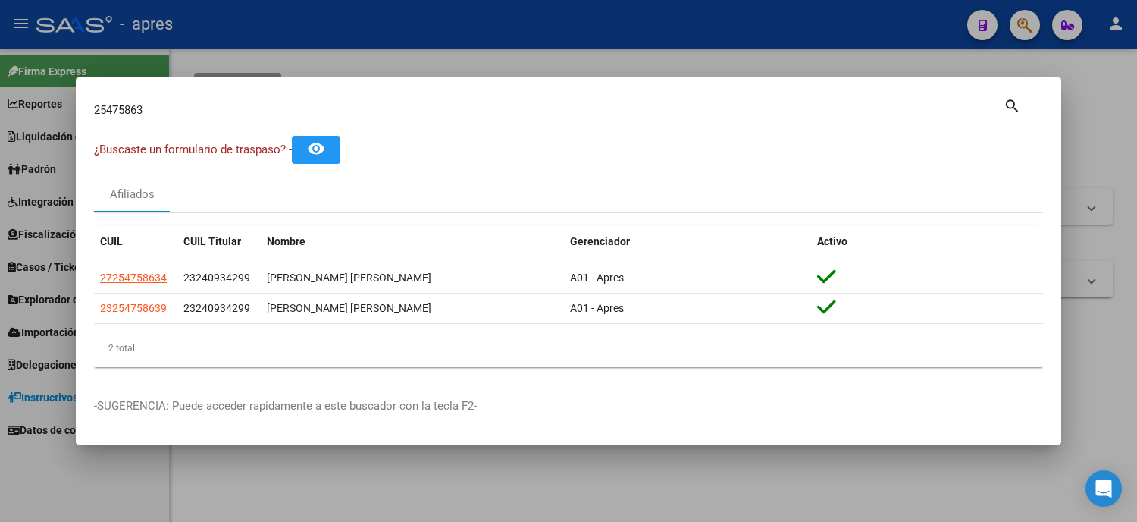
drag, startPoint x: 171, startPoint y: 101, endPoint x: 109, endPoint y: 94, distance: 61.8
click at [102, 93] on mat-dialog-container "25475863 Buscar (apellido, dni, cuil, nro traspaso, cuit, obra social) search ¿…" at bounding box center [569, 260] width 986 height 366
drag, startPoint x: 162, startPoint y: 95, endPoint x: 179, endPoint y: 115, distance: 26.3
click at [162, 96] on div "25475863 Buscar (apellido, dni, [PERSON_NAME], [PERSON_NAME], cuit, obra social…" at bounding box center [557, 109] width 927 height 26
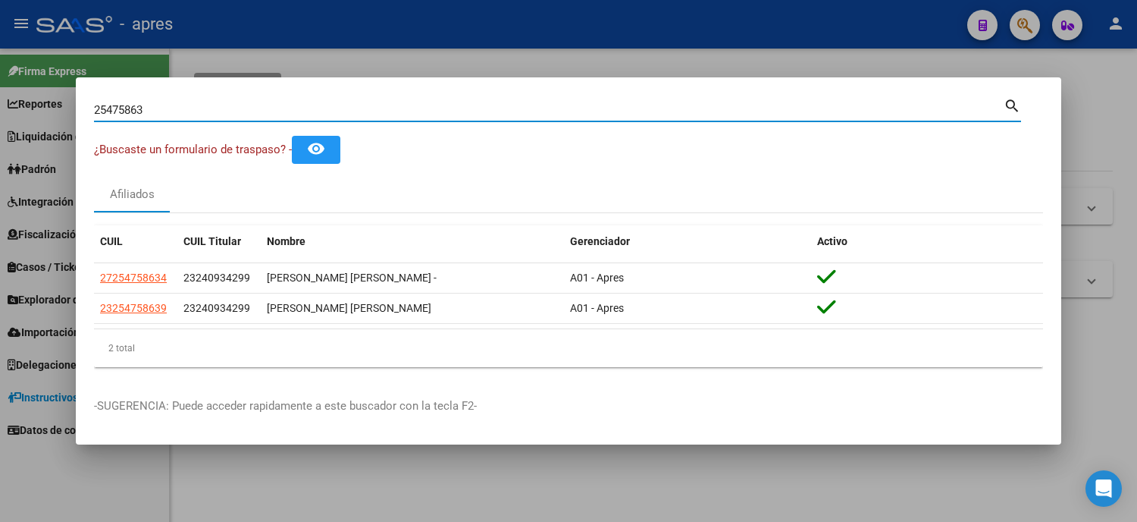
drag, startPoint x: 179, startPoint y: 115, endPoint x: 0, endPoint y: 72, distance: 183.9
click at [0, 76] on div "25475863 Buscar (apellido, dni, cuil, nro traspaso, cuit, obra social) search ¿…" at bounding box center [568, 261] width 1137 height 522
paste input "49665729"
type input "49665729"
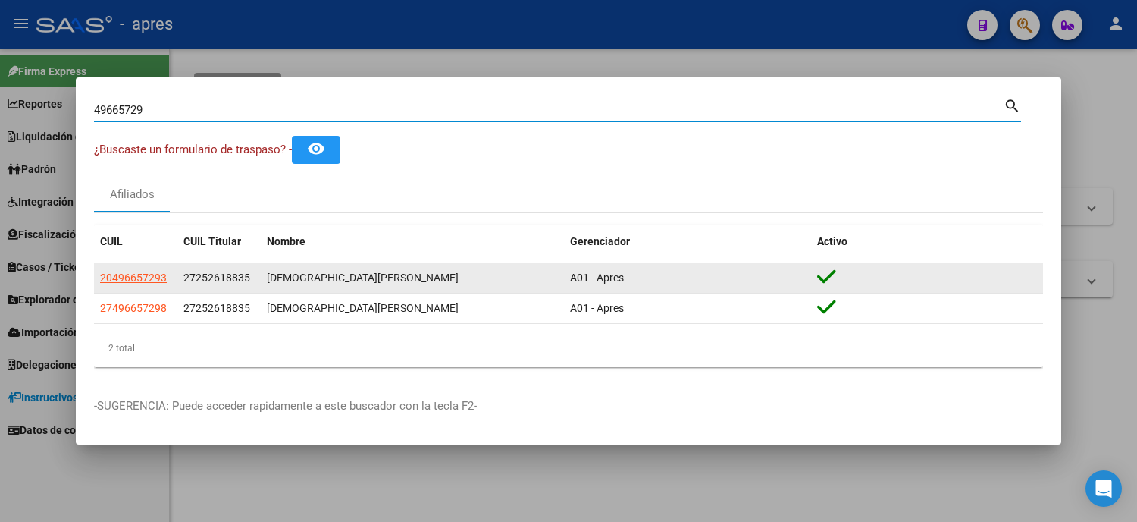
click at [154, 284] on span "20496657293" at bounding box center [133, 277] width 67 height 12
type textarea "20496657293"
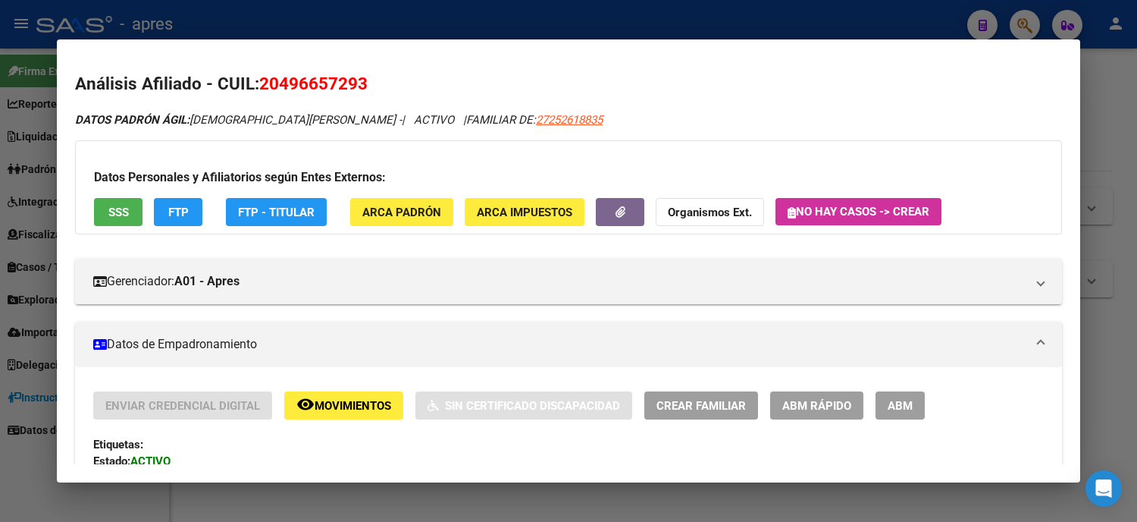
click at [86, 207] on div "Datos Personales y Afiliatorios según Entes Externos: SSS FTP FTP - Titular ARC…" at bounding box center [568, 187] width 987 height 94
click at [108, 215] on span "SSS" at bounding box center [118, 212] width 20 height 14
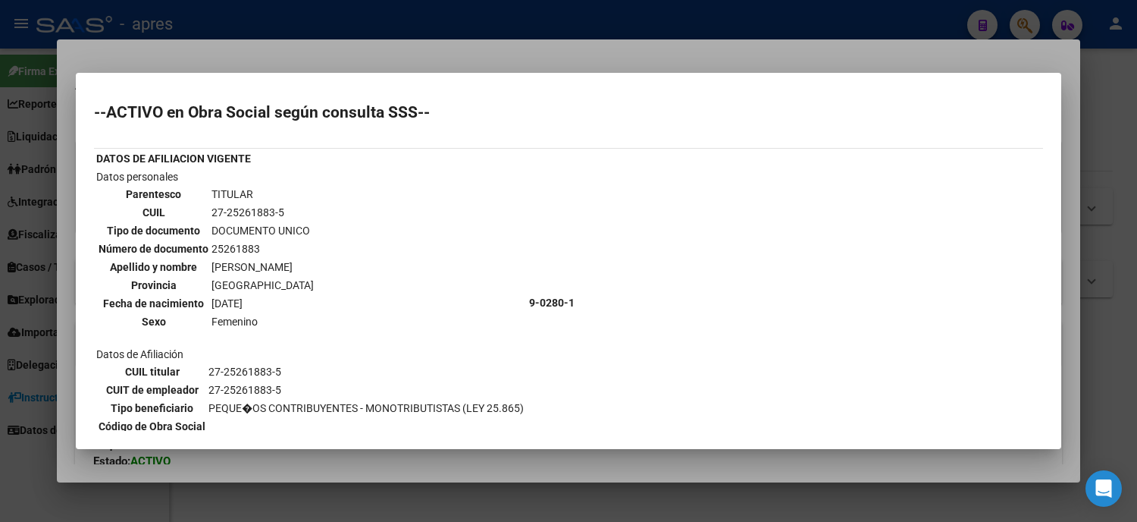
click at [0, 347] on div at bounding box center [568, 261] width 1137 height 522
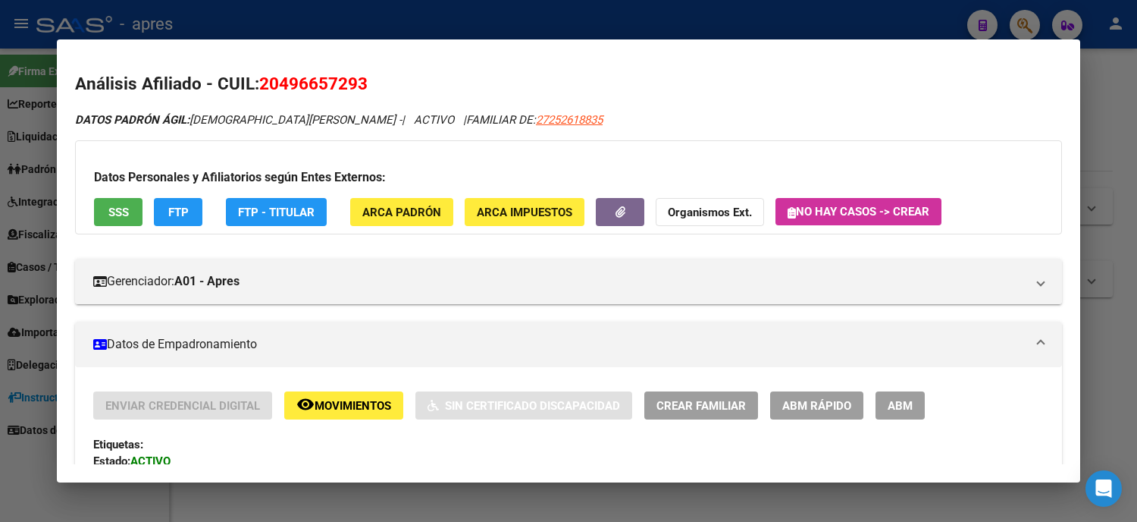
click at [0, 347] on div at bounding box center [568, 261] width 1137 height 522
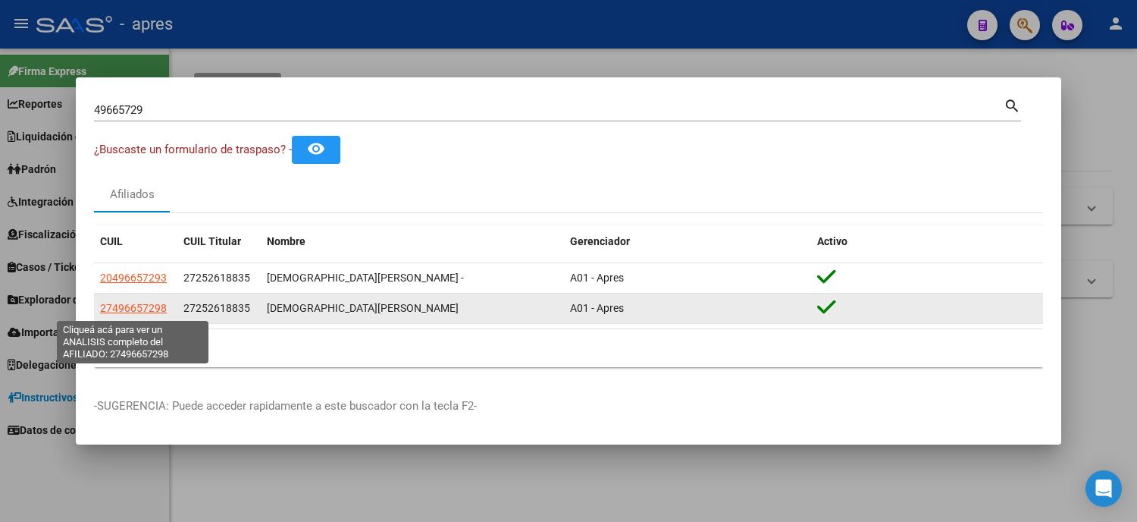
drag, startPoint x: 168, startPoint y: 302, endPoint x: 101, endPoint y: 313, distance: 68.4
click at [101, 313] on div "27496657298" at bounding box center [135, 308] width 71 height 17
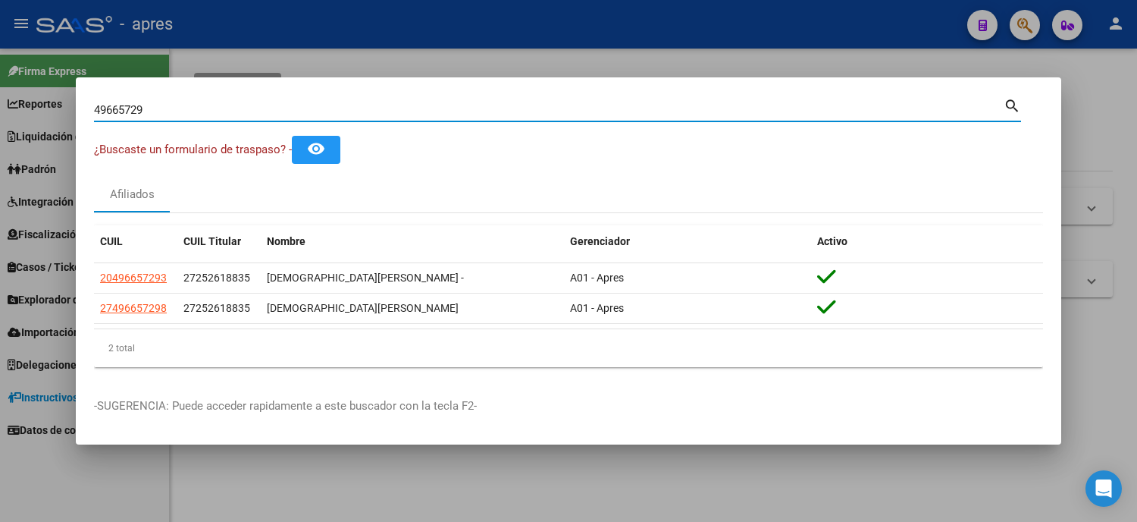
drag, startPoint x: 168, startPoint y: 109, endPoint x: 0, endPoint y: 119, distance: 168.6
click at [0, 119] on div "49665729 Buscar (apellido, dni, cuil, nro traspaso, cuit, obra social) search ¿…" at bounding box center [568, 261] width 1137 height 522
paste input "54130570"
type input "54130570"
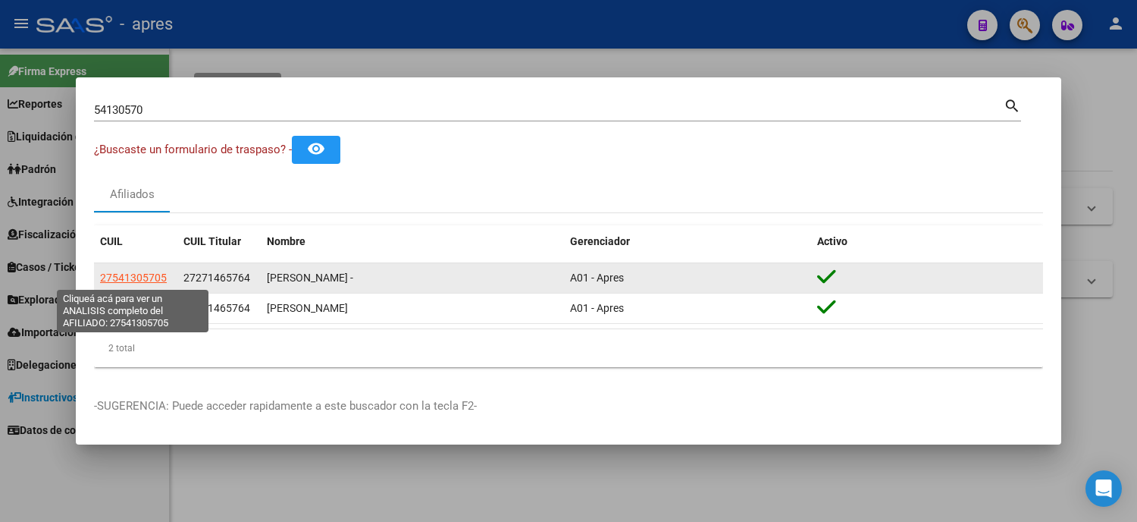
click at [115, 278] on span "27541305705" at bounding box center [133, 277] width 67 height 12
type textarea "27541305705"
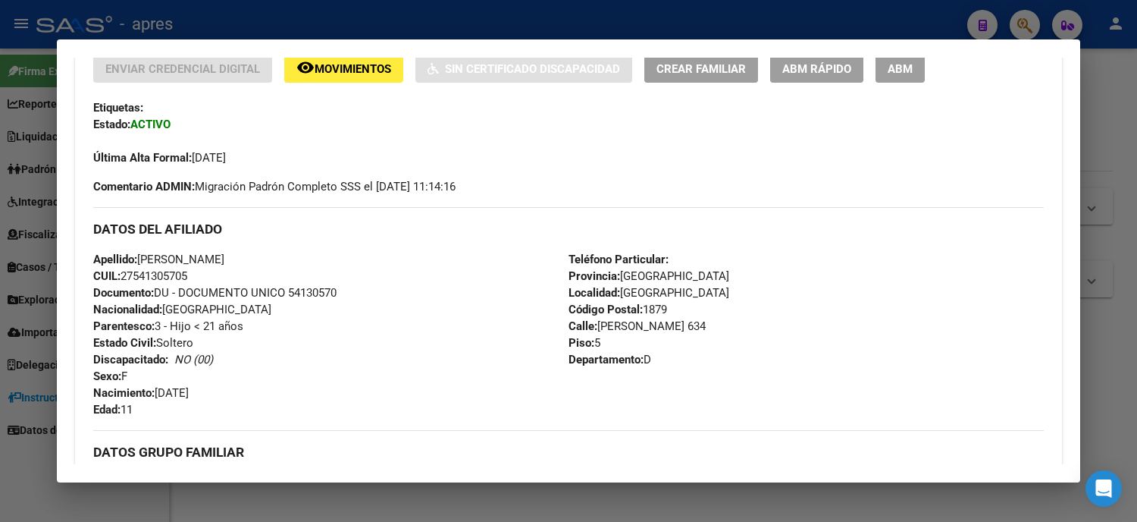
scroll to position [0, 0]
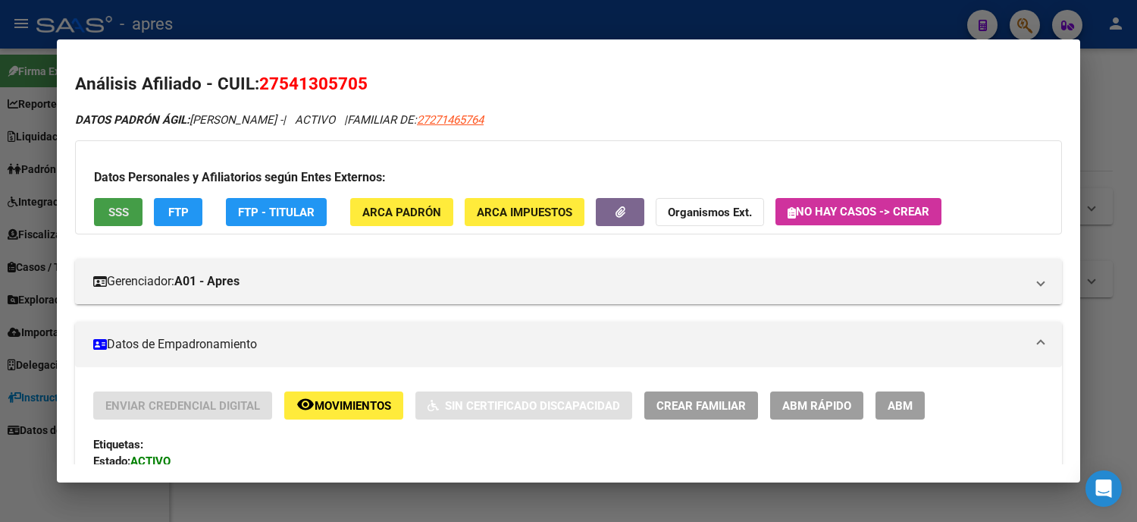
click at [111, 222] on button "SSS" at bounding box center [118, 212] width 49 height 28
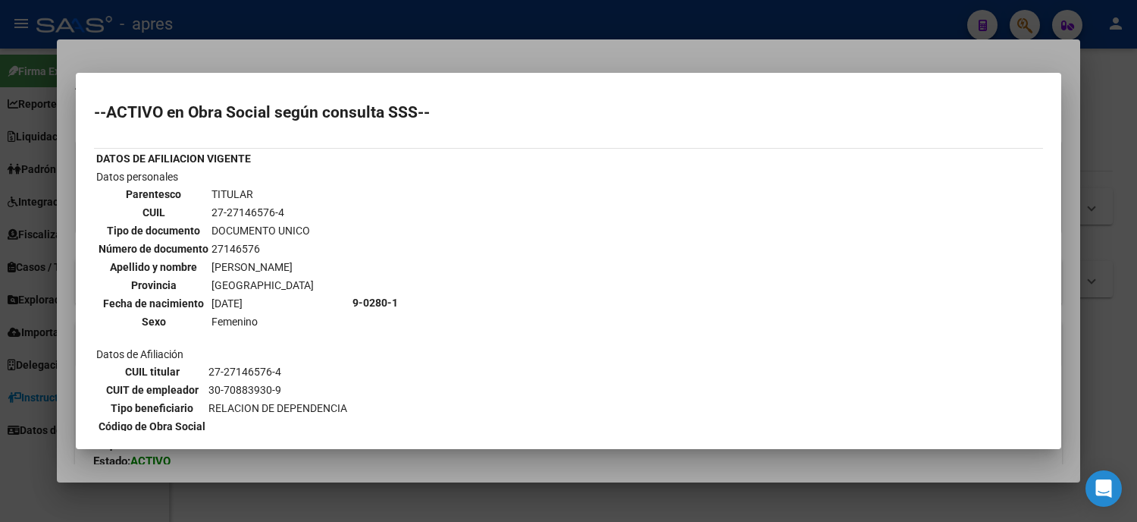
click at [288, 295] on td "[DATE]" at bounding box center [263, 303] width 104 height 17
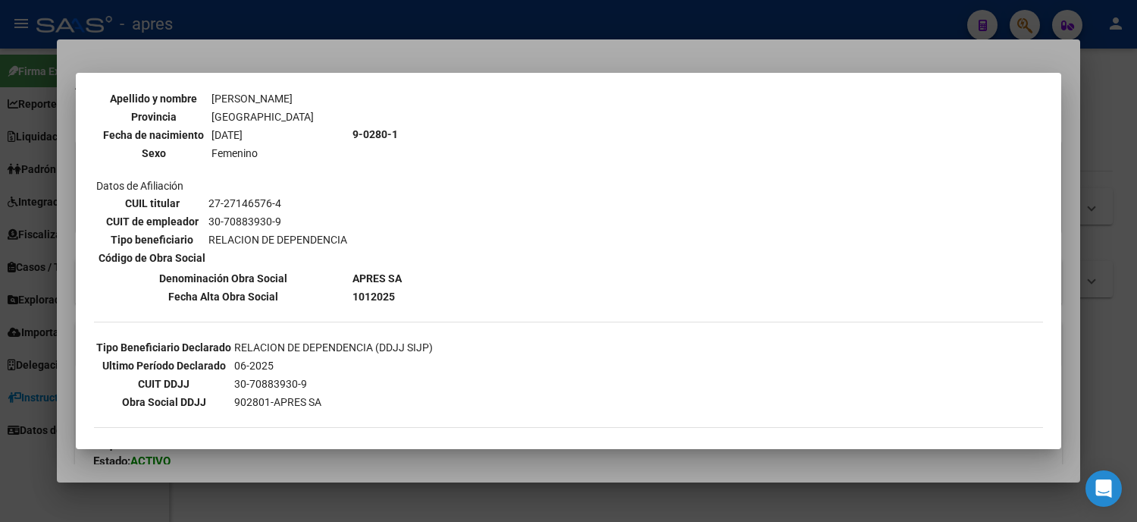
scroll to position [337, 0]
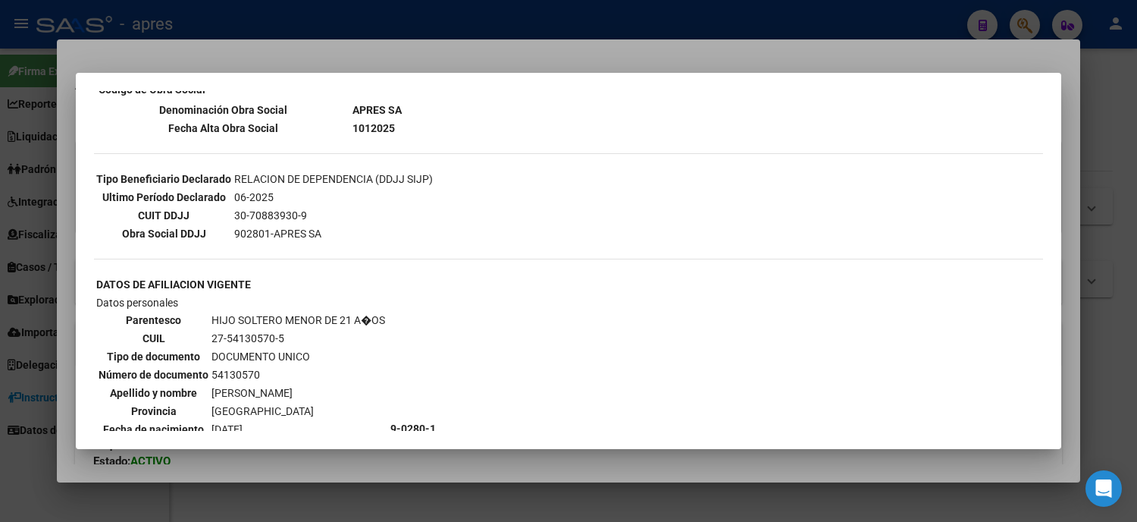
click at [0, 265] on div at bounding box center [568, 261] width 1137 height 522
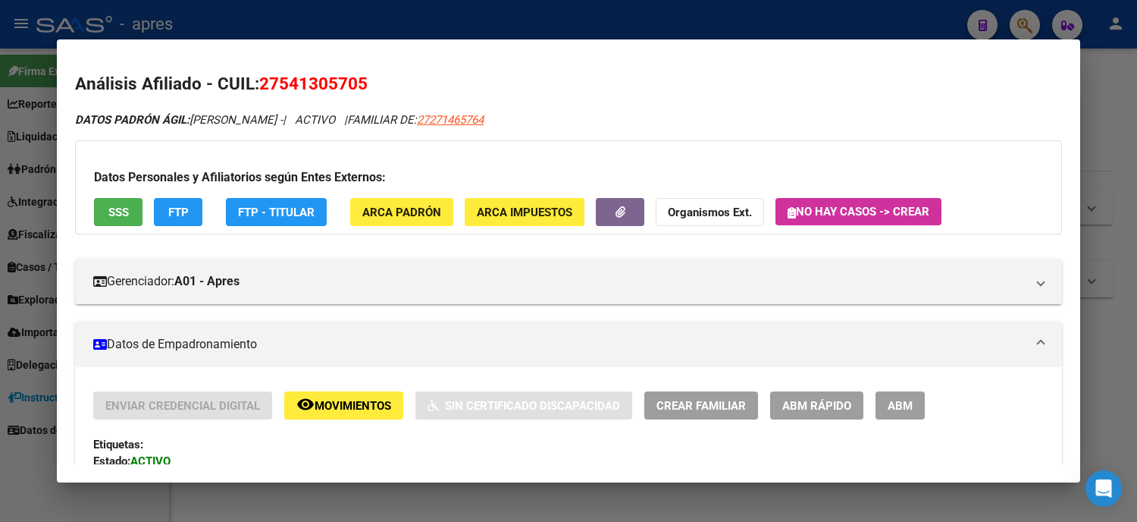
click at [0, 179] on div at bounding box center [568, 261] width 1137 height 522
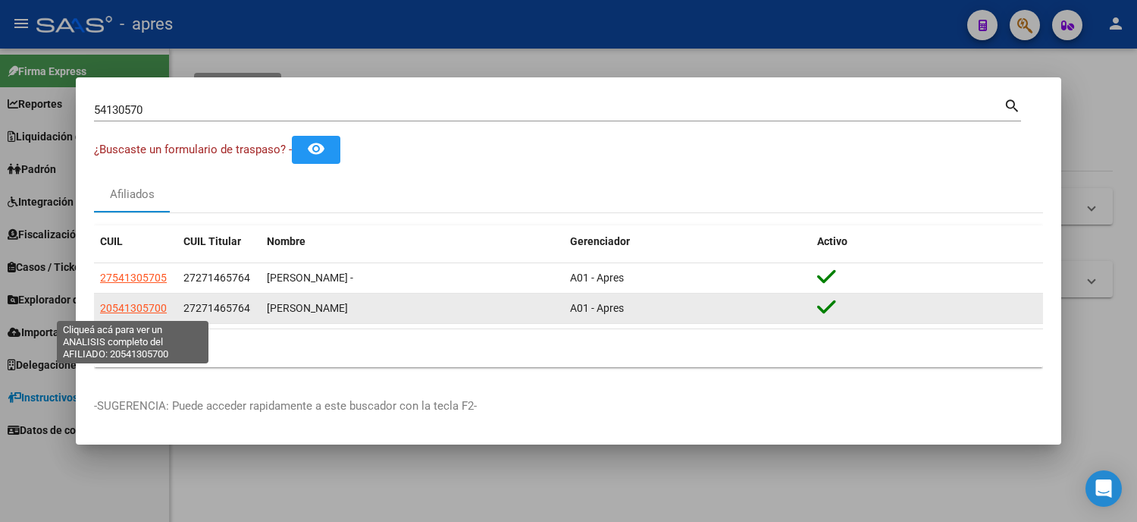
drag, startPoint x: 171, startPoint y: 306, endPoint x: 100, endPoint y: 309, distance: 71.3
click at [100, 309] on datatable-body-cell "20541305700" at bounding box center [135, 308] width 83 height 30
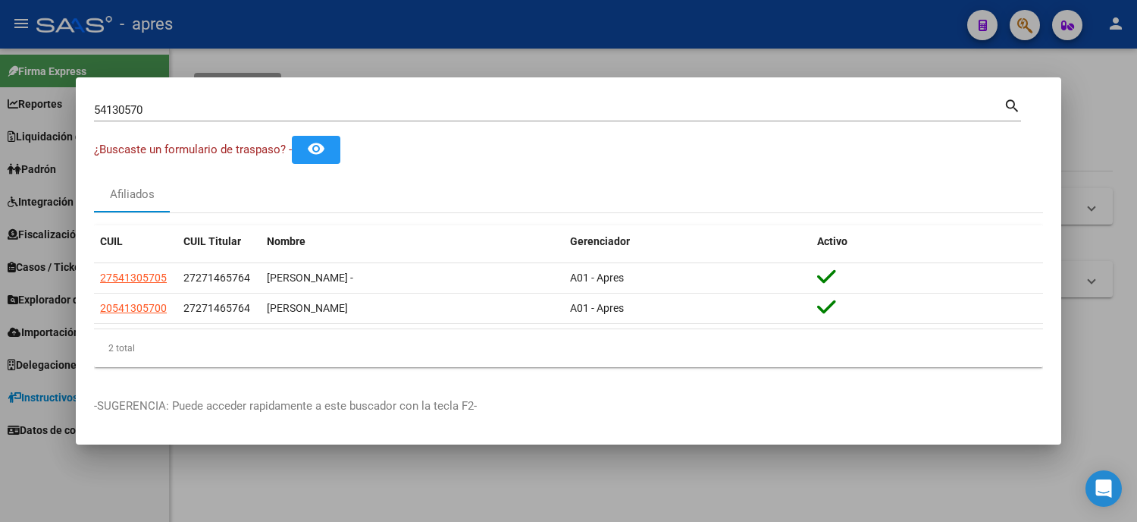
drag, startPoint x: 203, startPoint y: 123, endPoint x: 182, endPoint y: 124, distance: 21.2
click at [182, 124] on div "54130570 Buscar (apellido, dni, [PERSON_NAME], nro traspaso, cuit, obra social)…" at bounding box center [557, 116] width 927 height 40
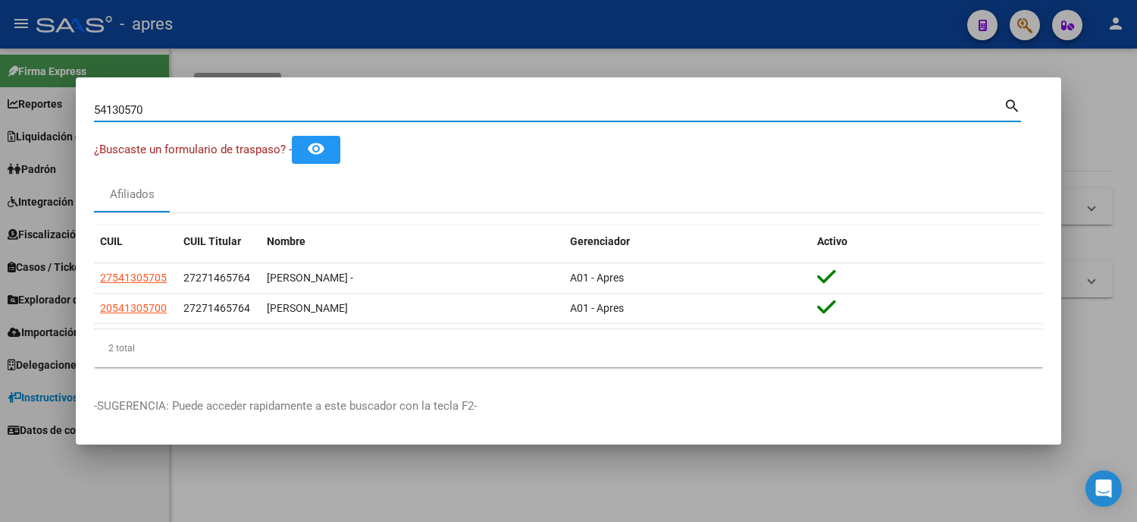
drag, startPoint x: 155, startPoint y: 114, endPoint x: 0, endPoint y: 110, distance: 154.7
click at [0, 110] on div "54130570 Buscar (apellido, dni, cuil, nro traspaso, cuit, obra social) search ¿…" at bounding box center [568, 261] width 1137 height 522
paste input "33511614"
type input "33511614"
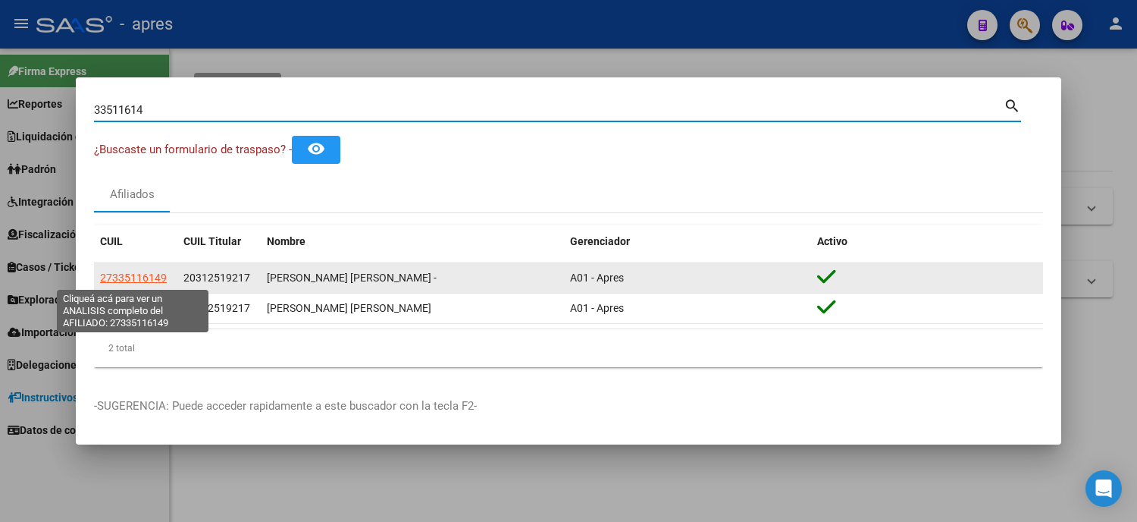
click at [124, 273] on span "27335116149" at bounding box center [133, 277] width 67 height 12
type textarea "27335116149"
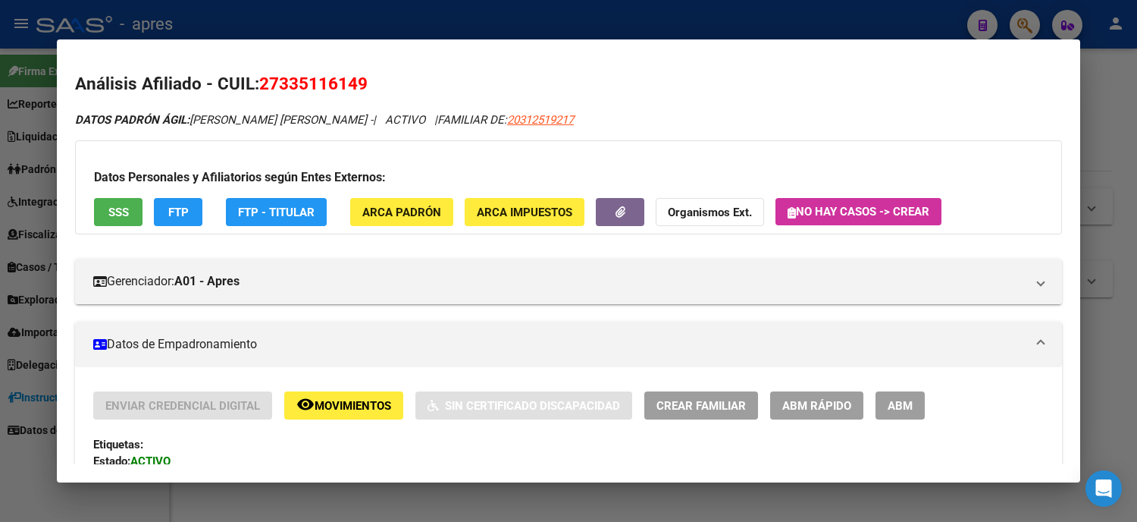
click at [120, 205] on span "SSS" at bounding box center [118, 212] width 20 height 14
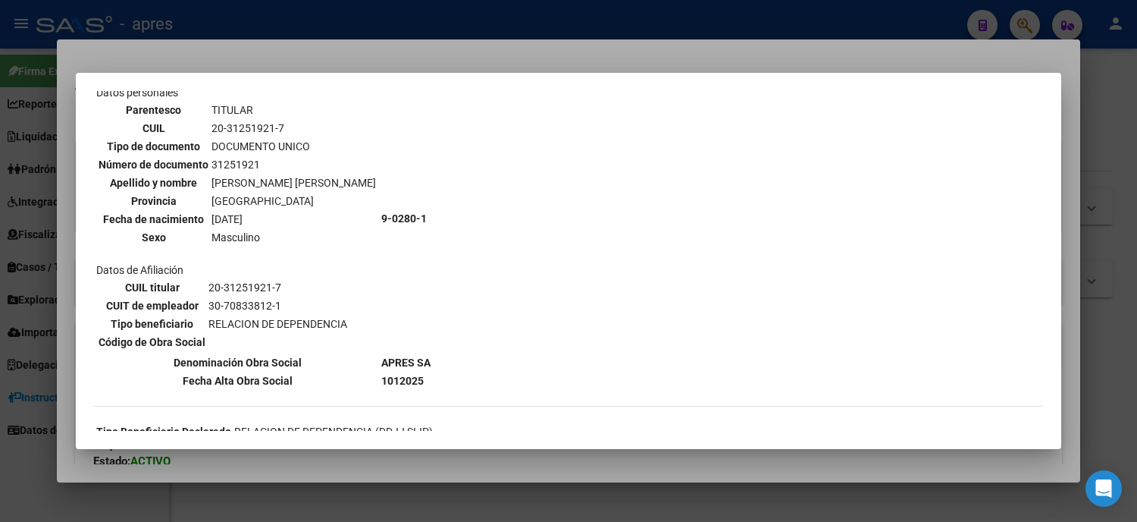
scroll to position [421, 0]
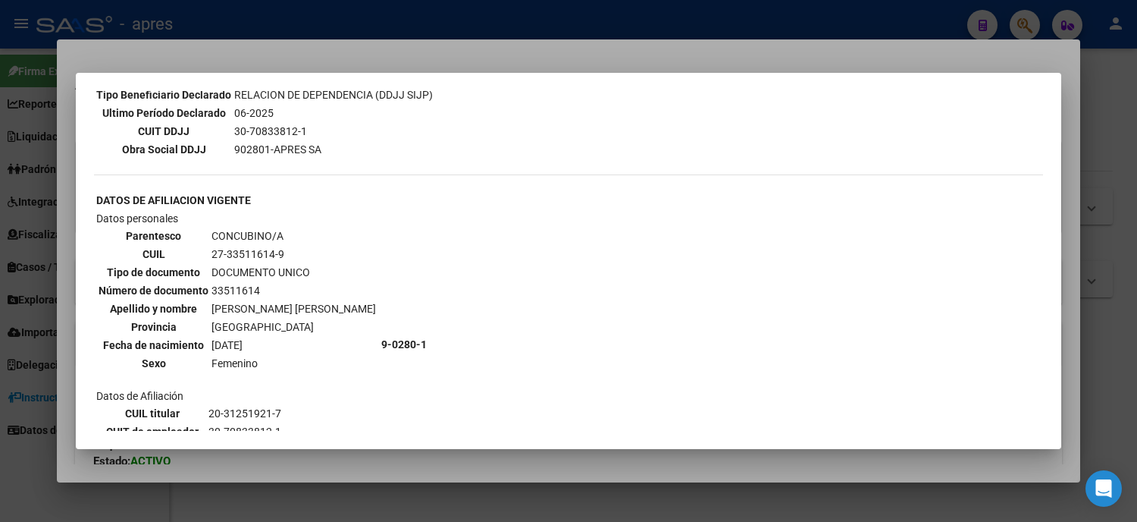
click at [14, 243] on div at bounding box center [568, 261] width 1137 height 522
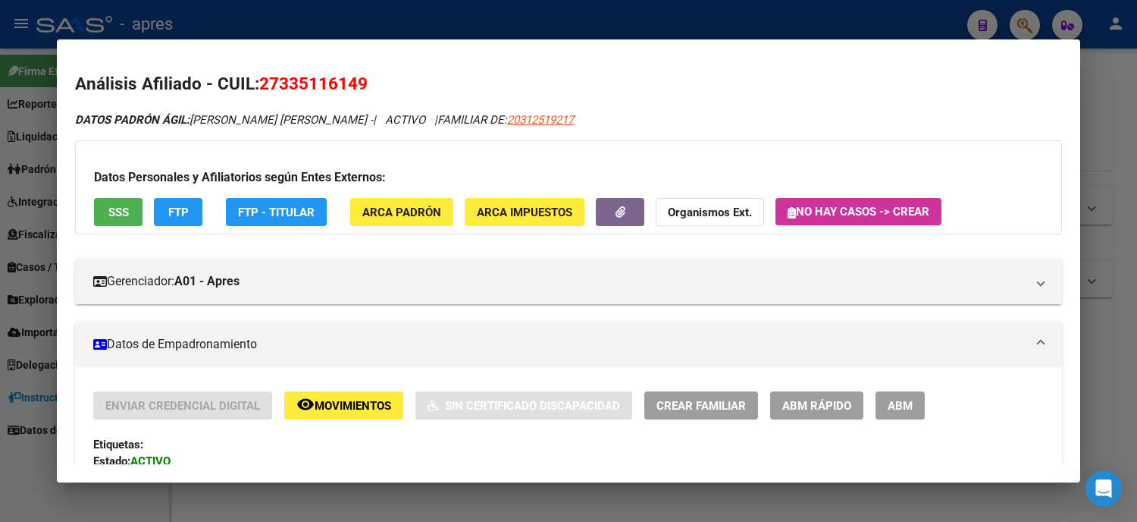
click at [5, 203] on div at bounding box center [568, 261] width 1137 height 522
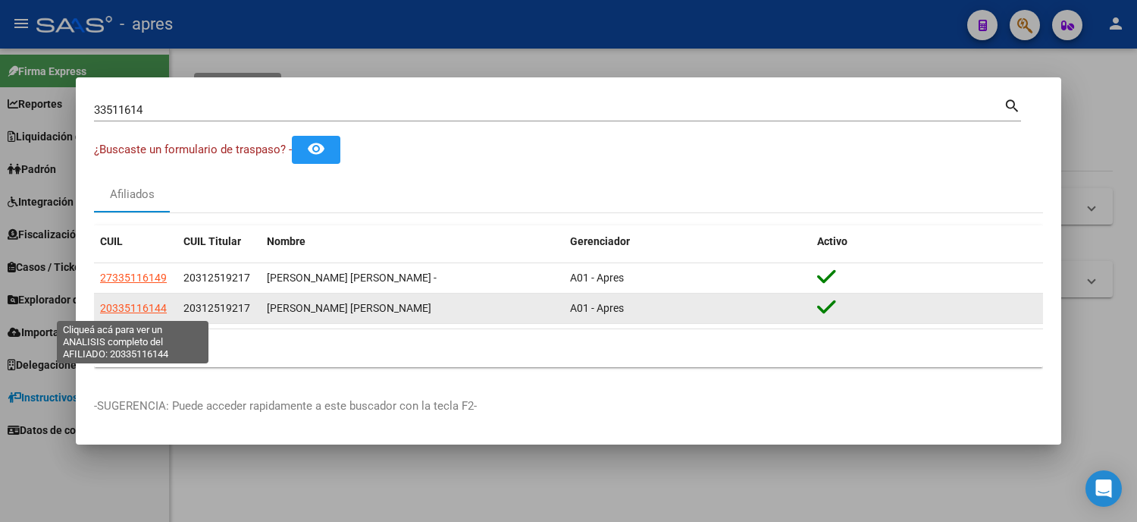
drag, startPoint x: 162, startPoint y: 308, endPoint x: 99, endPoint y: 308, distance: 63.7
click at [99, 308] on datatable-body-cell "20335116144" at bounding box center [135, 308] width 83 height 30
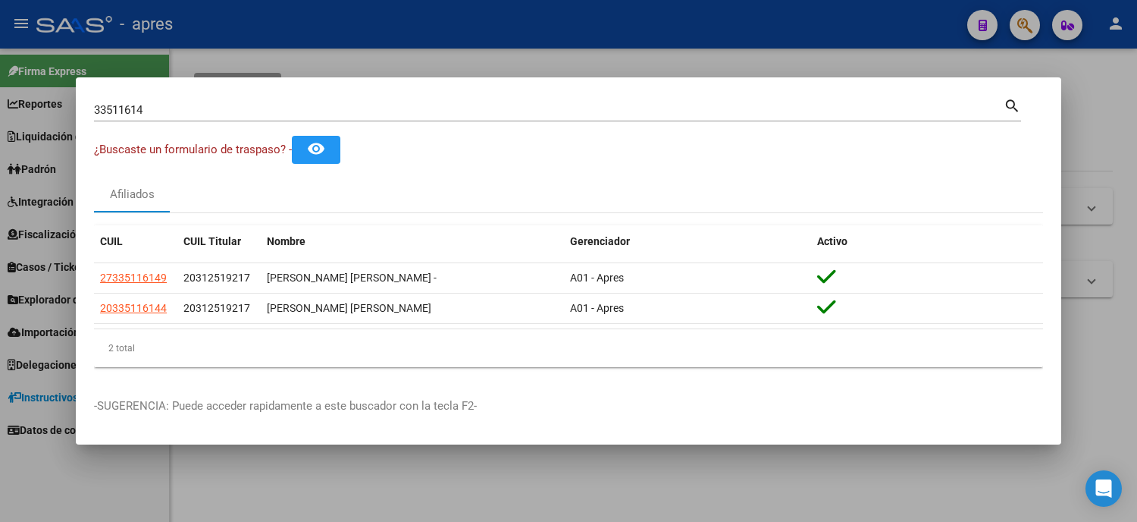
drag, startPoint x: 167, startPoint y: 110, endPoint x: 40, endPoint y: 104, distance: 126.8
click at [42, 104] on div "33511614 Buscar (apellido, dni, cuil, nro traspaso, cuit, obra social) search ¿…" at bounding box center [568, 261] width 1137 height 522
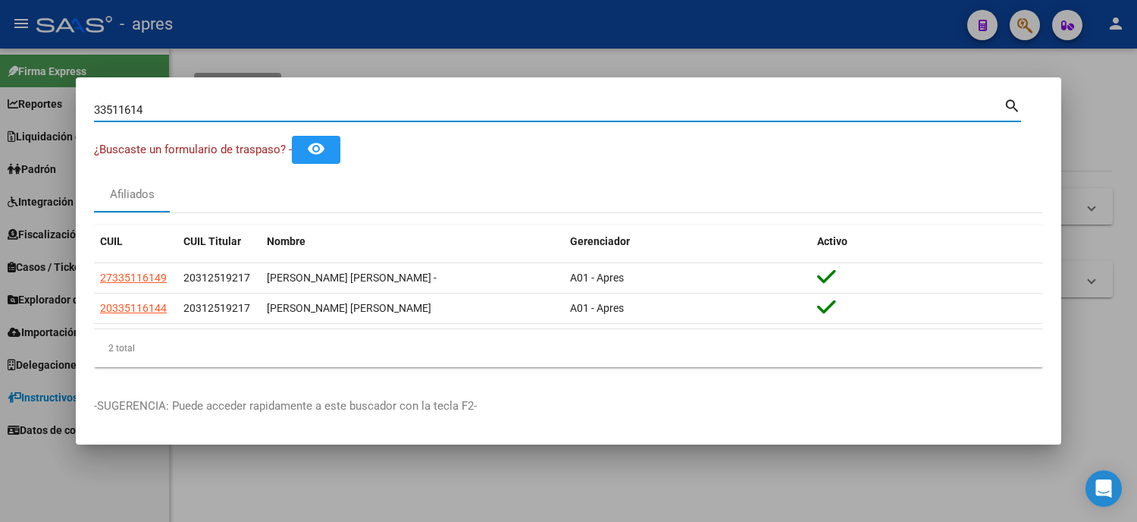
paste input "53451030"
type input "53451030"
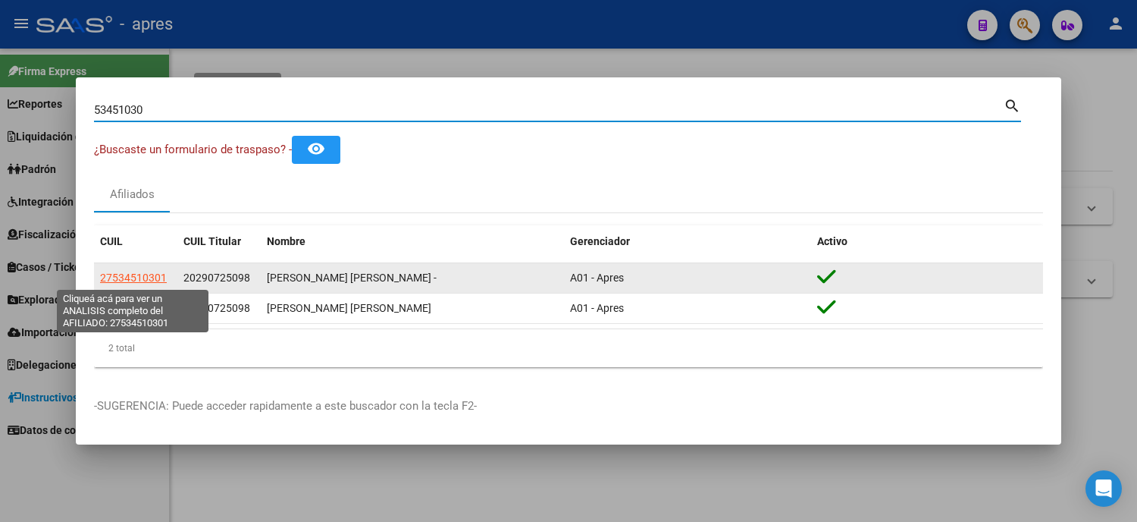
click at [119, 275] on span "27534510301" at bounding box center [133, 277] width 67 height 12
type textarea "27534510301"
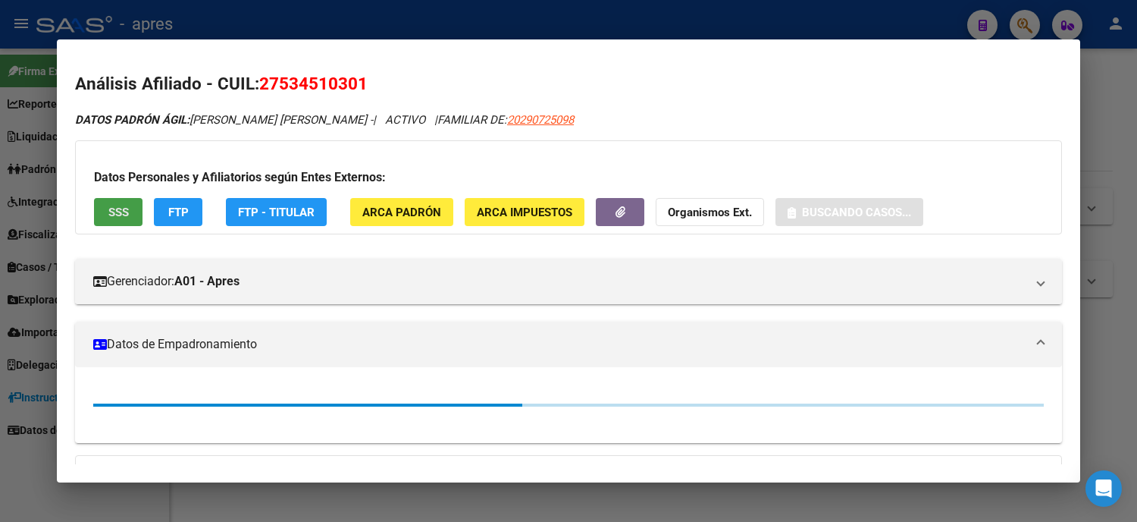
click at [115, 214] on span "SSS" at bounding box center [118, 212] width 20 height 14
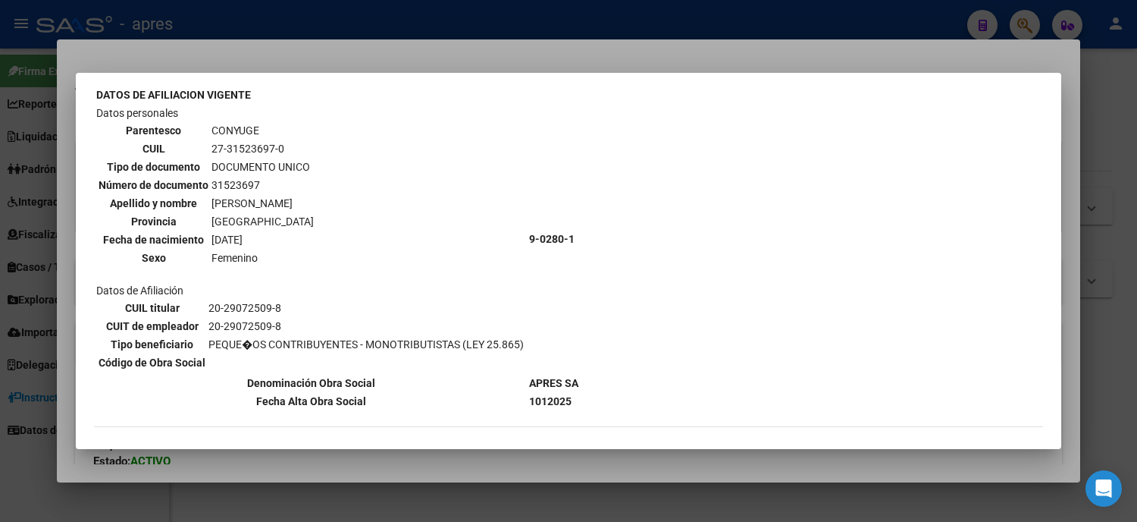
scroll to position [673, 0]
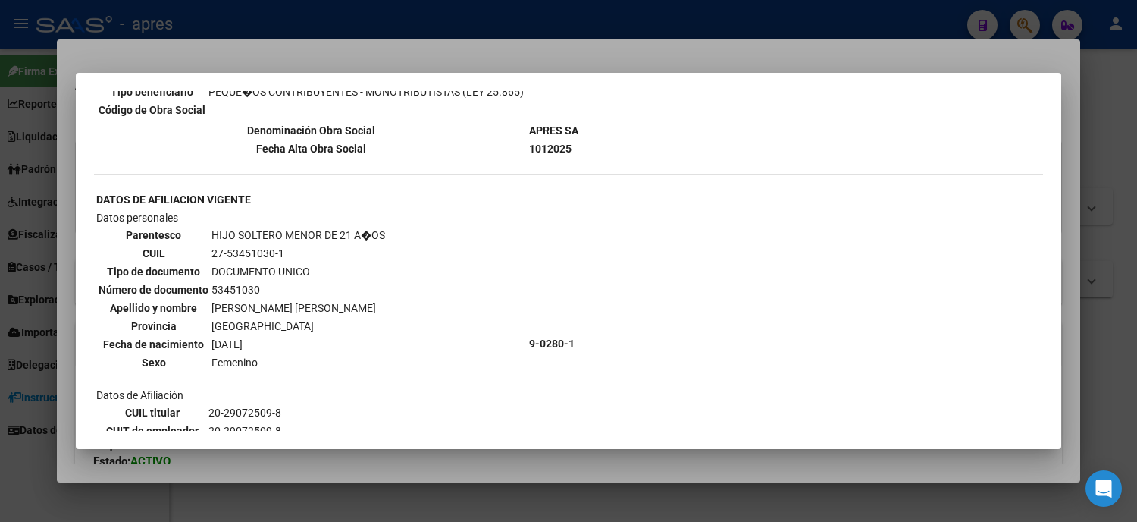
click at [1, 293] on div at bounding box center [568, 261] width 1137 height 522
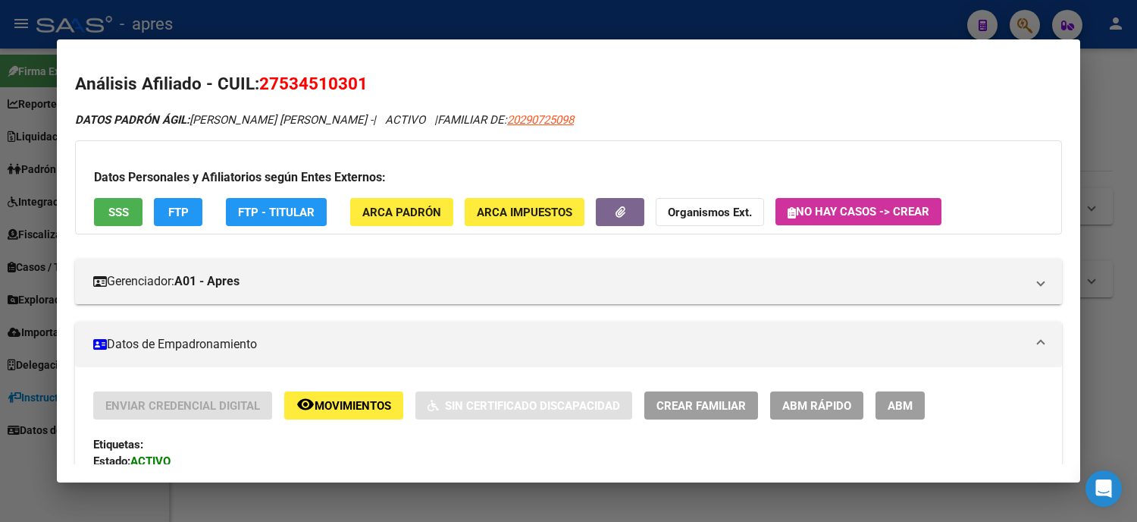
click at [1, 293] on div at bounding box center [568, 261] width 1137 height 522
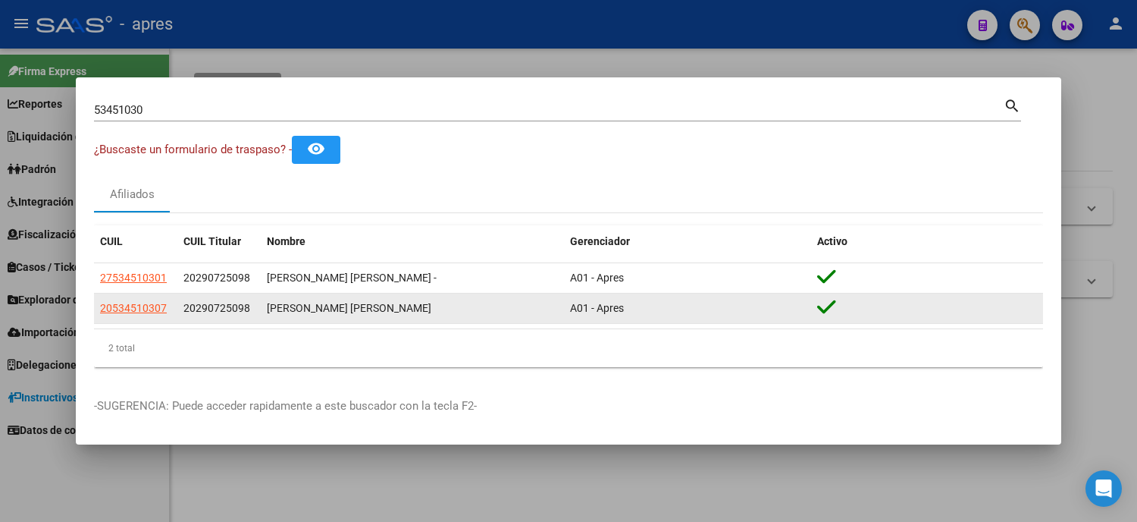
drag, startPoint x: 164, startPoint y: 306, endPoint x: 96, endPoint y: 308, distance: 67.5
click at [96, 308] on datatable-body-cell "20534510307" at bounding box center [135, 308] width 83 height 30
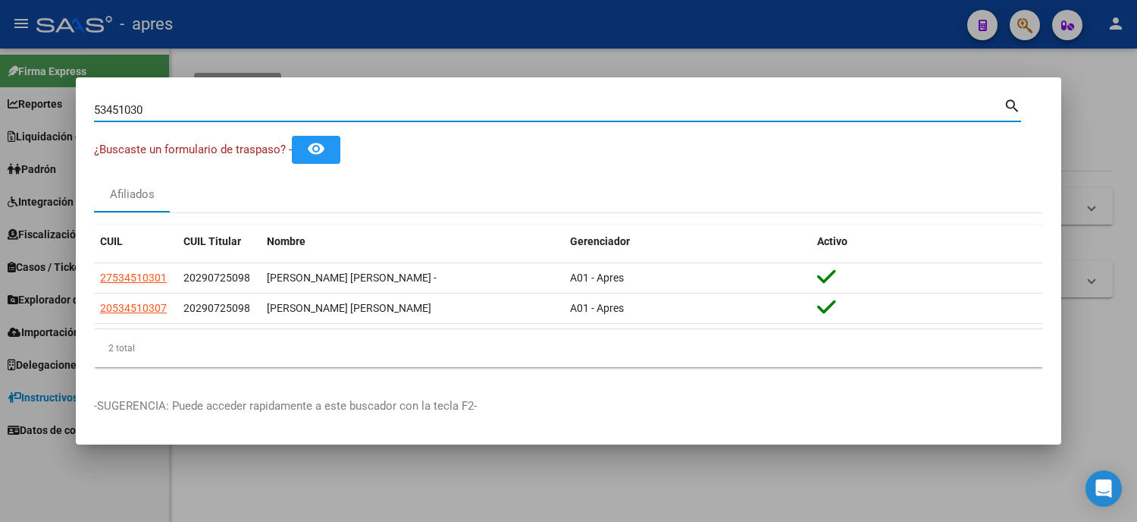
drag, startPoint x: 171, startPoint y: 108, endPoint x: 53, endPoint y: 93, distance: 118.5
click at [53, 93] on div "53451030 Buscar (apellido, dni, cuil, nro traspaso, cuit, obra social) search ¿…" at bounding box center [568, 261] width 1137 height 522
paste input "24781723"
type input "24781723"
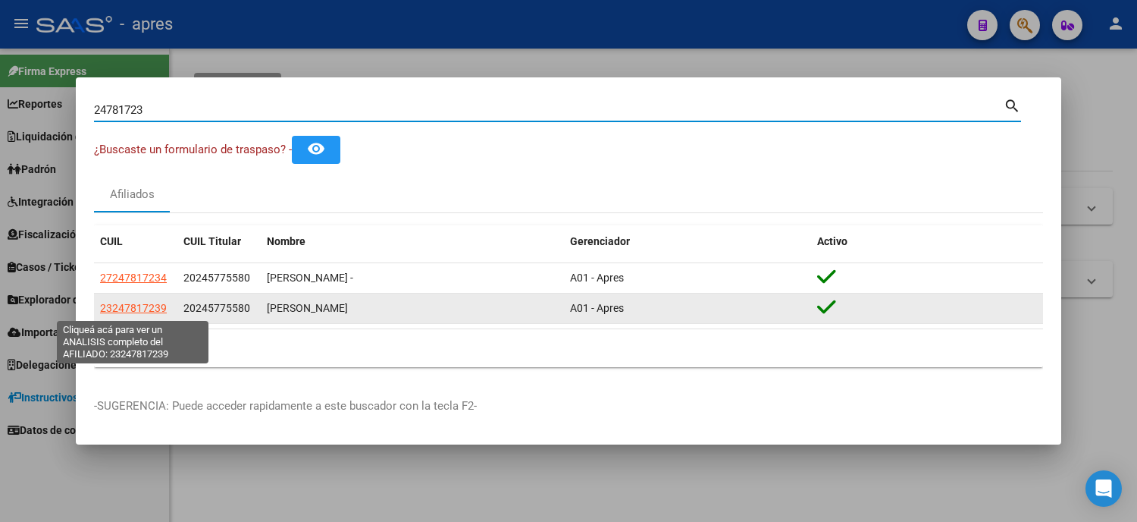
click at [133, 311] on span "23247817239" at bounding box center [133, 308] width 67 height 12
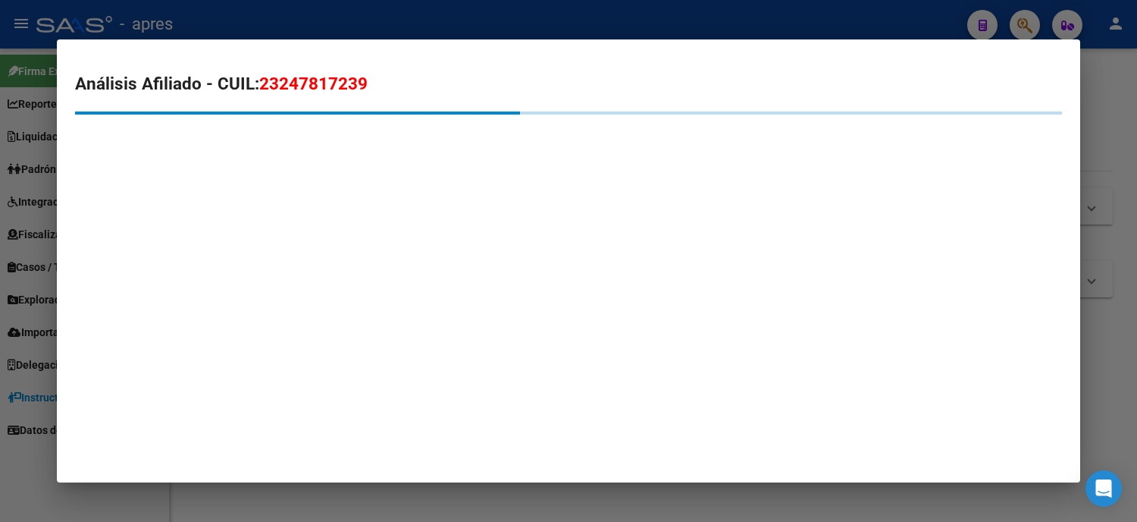
click at [0, 293] on div at bounding box center [568, 261] width 1137 height 522
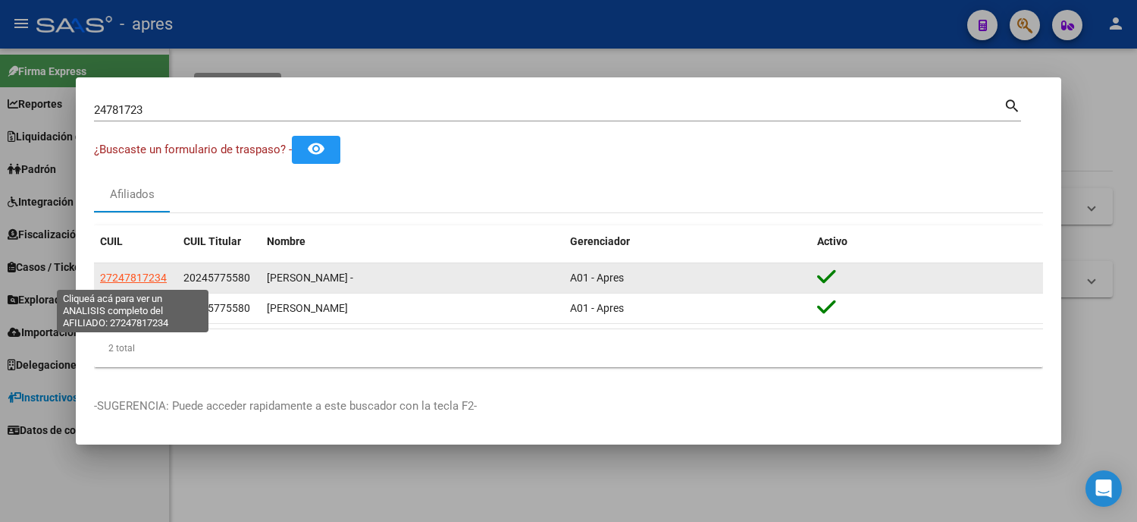
click at [121, 278] on span "27247817234" at bounding box center [133, 277] width 67 height 12
type textarea "27247817234"
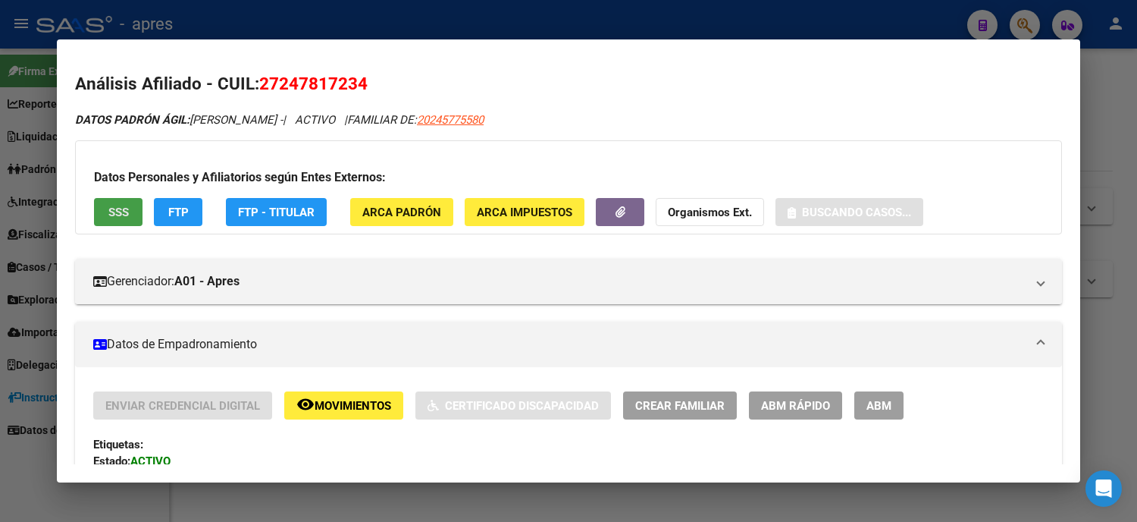
click at [108, 213] on span "SSS" at bounding box center [118, 212] width 20 height 14
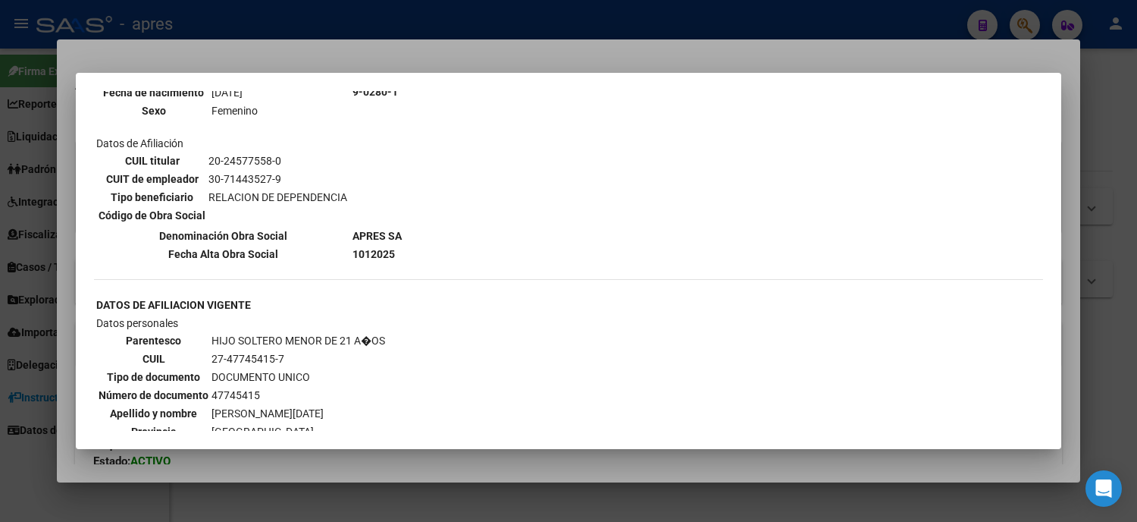
scroll to position [505, 0]
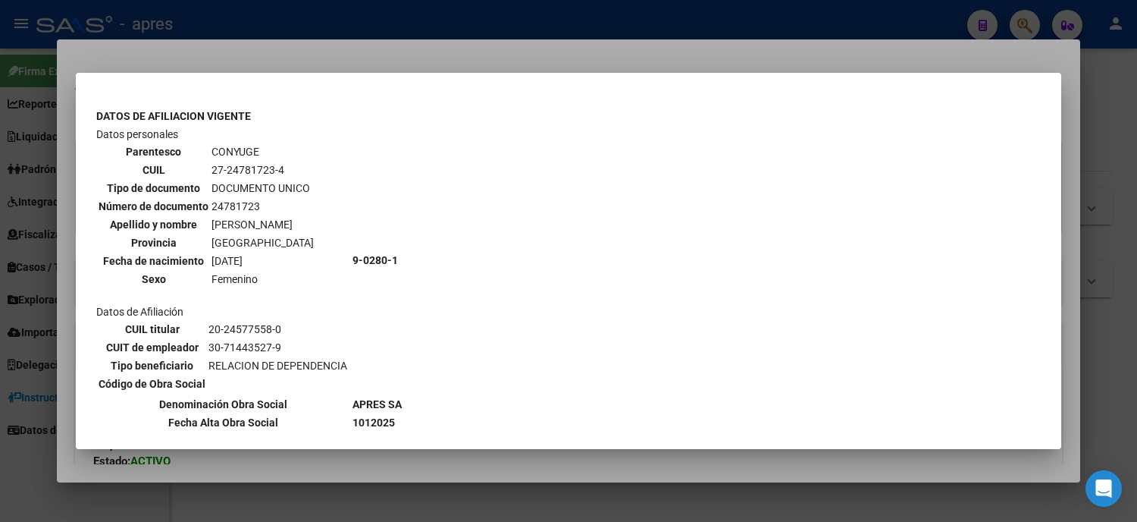
click at [0, 314] on div at bounding box center [568, 261] width 1137 height 522
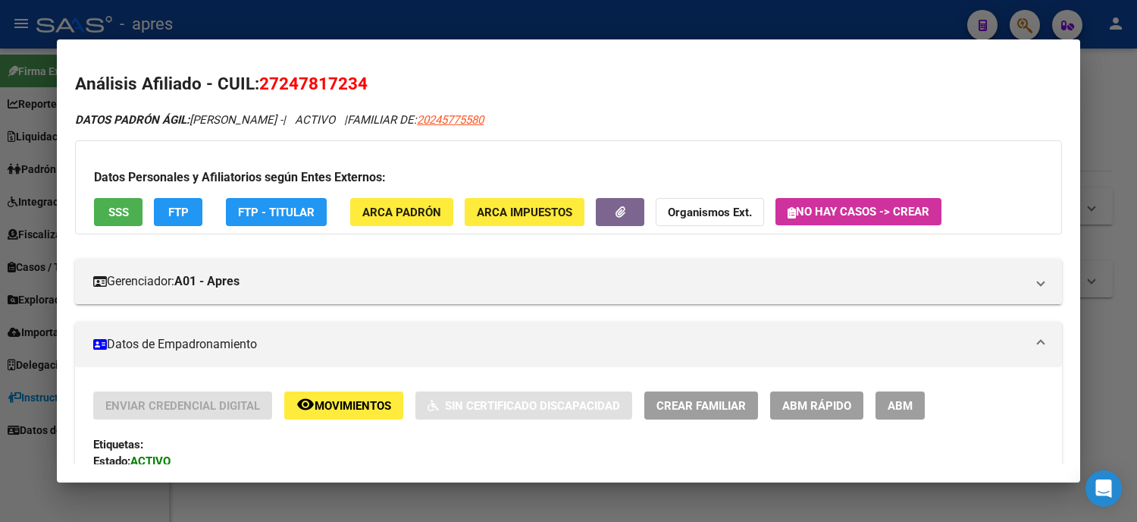
click at [275, 80] on span "27247817234" at bounding box center [313, 84] width 108 height 20
drag, startPoint x: 271, startPoint y: 78, endPoint x: 341, endPoint y: 82, distance: 69.9
click at [341, 82] on span "27247817234" at bounding box center [313, 84] width 108 height 20
click at [0, 202] on div at bounding box center [568, 261] width 1137 height 522
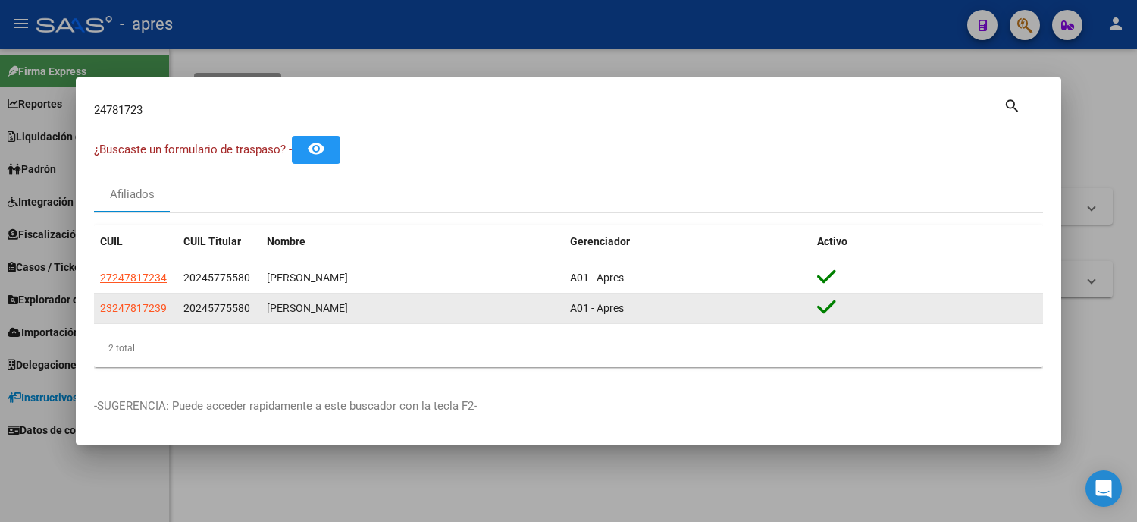
drag, startPoint x: 170, startPoint y: 305, endPoint x: 97, endPoint y: 312, distance: 73.1
click at [97, 312] on datatable-body-cell "23247817239" at bounding box center [135, 308] width 83 height 30
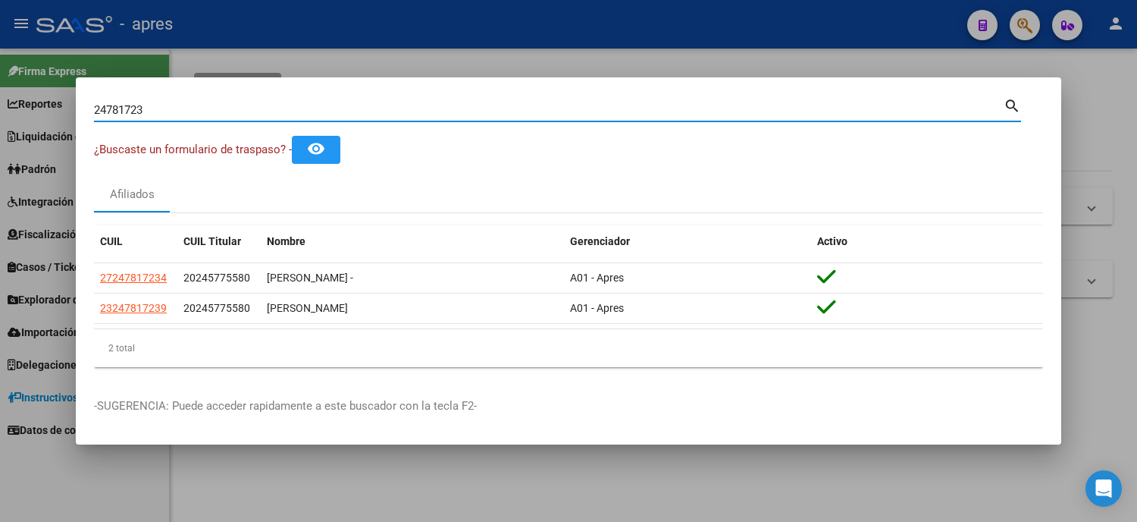
drag, startPoint x: 174, startPoint y: 102, endPoint x: 0, endPoint y: 108, distance: 174.5
click at [0, 108] on div "24781723 Buscar (apellido, dni, cuil, nro traspaso, cuit, obra social) search ¿…" at bounding box center [568, 261] width 1137 height 522
paste input "54094231"
type input "54094231"
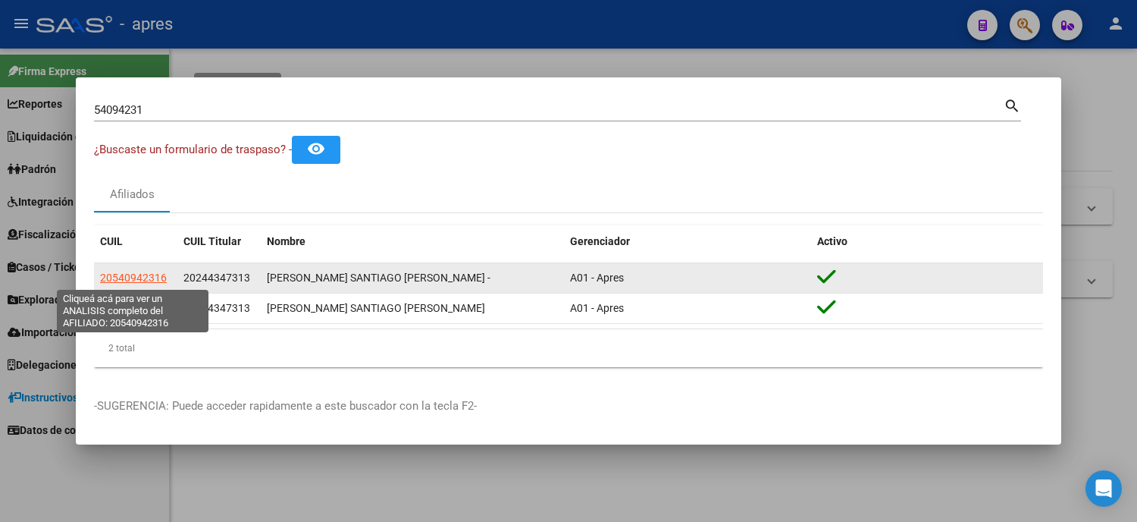
click at [115, 278] on span "20540942316" at bounding box center [133, 277] width 67 height 12
type textarea "20540942316"
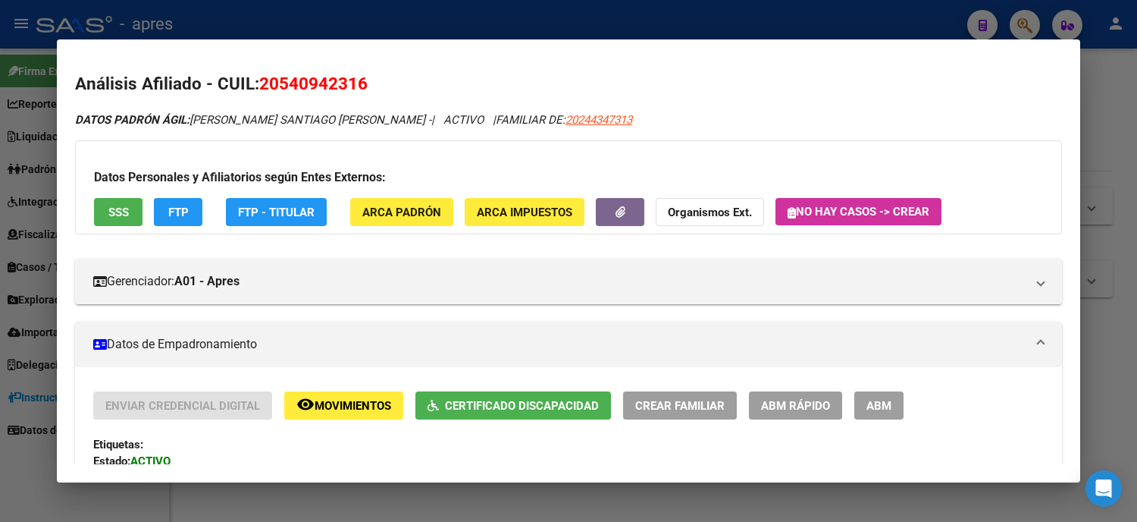
click at [118, 218] on span "SSS" at bounding box center [118, 212] width 20 height 14
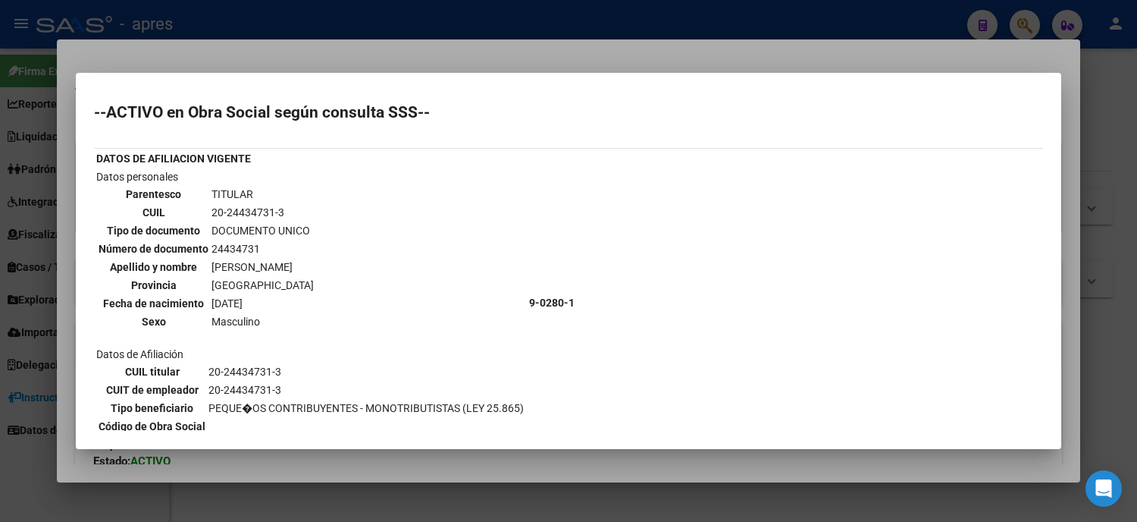
scroll to position [337, 0]
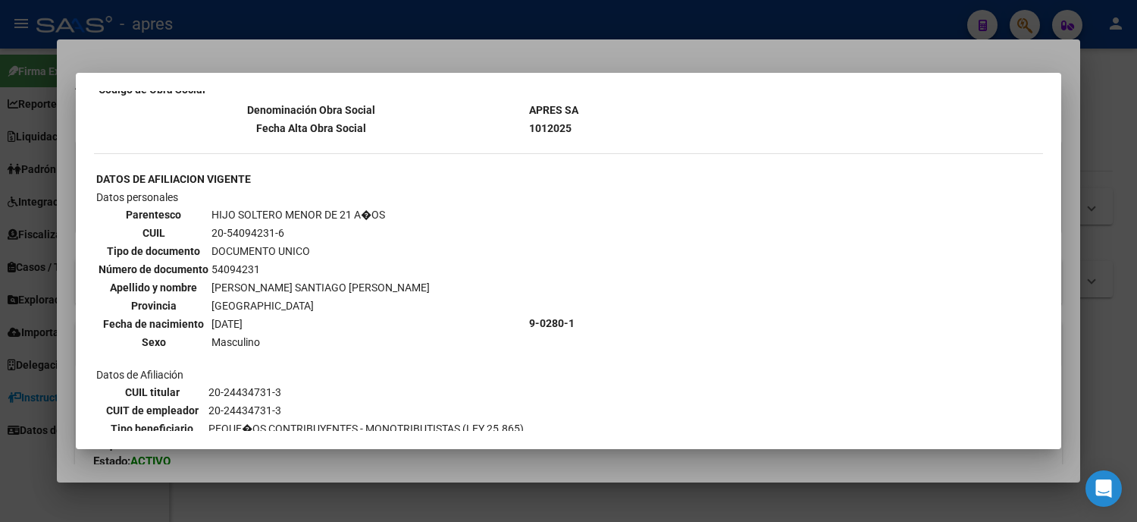
click at [0, 187] on div at bounding box center [568, 261] width 1137 height 522
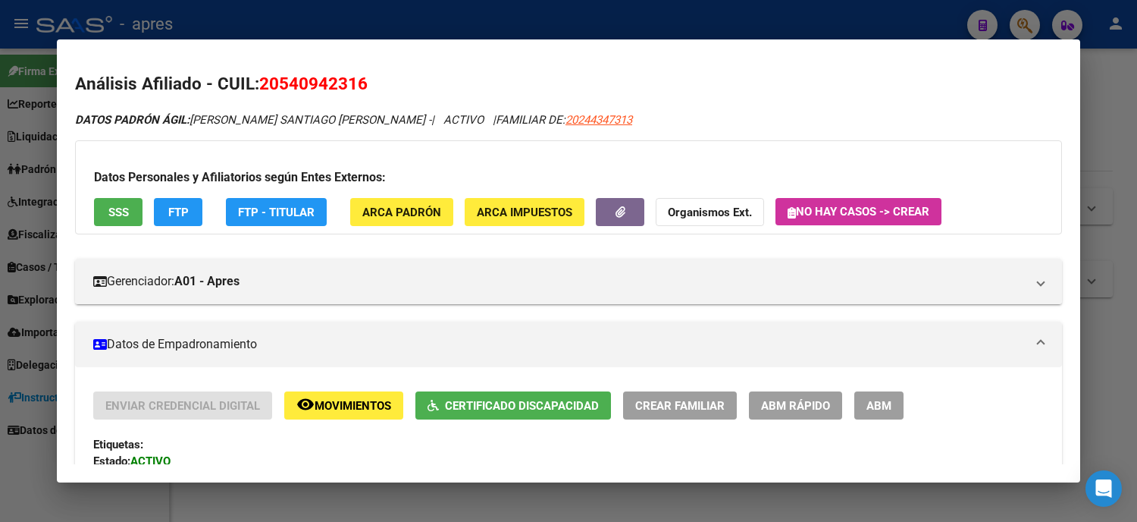
click at [0, 299] on div at bounding box center [568, 261] width 1137 height 522
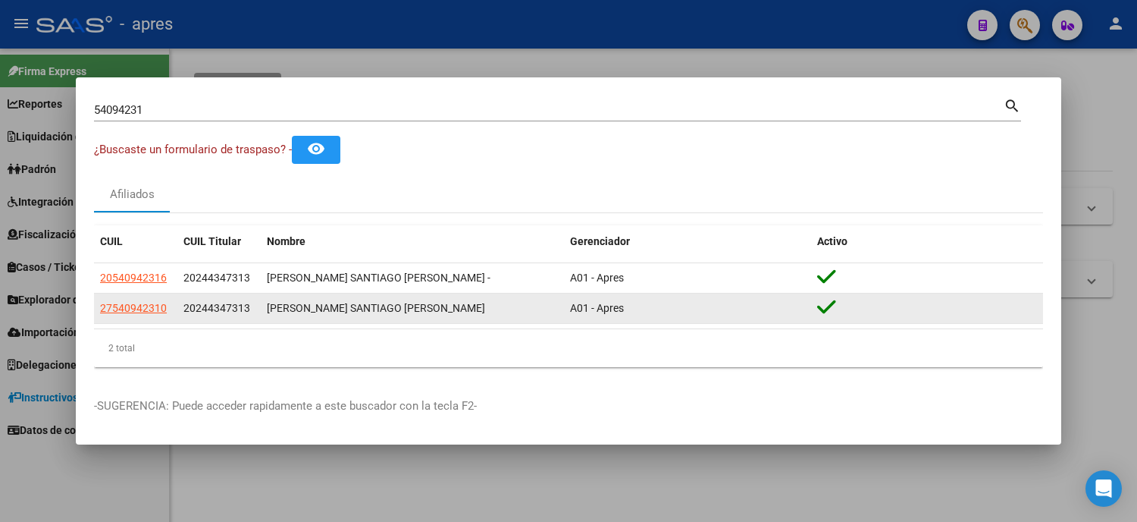
drag, startPoint x: 174, startPoint y: 302, endPoint x: 97, endPoint y: 309, distance: 77.7
click at [97, 309] on datatable-body-cell "27540942310" at bounding box center [135, 308] width 83 height 30
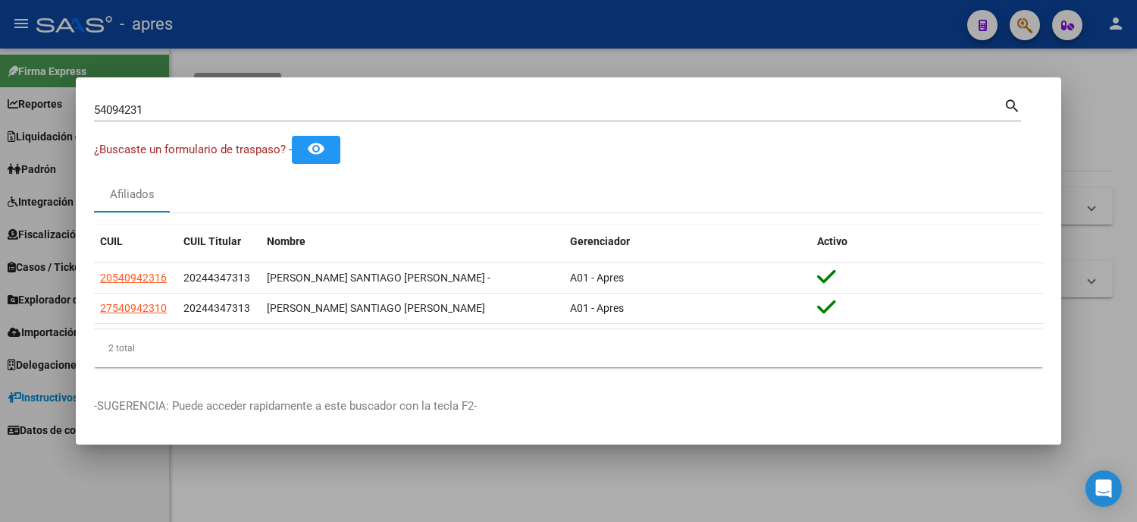
drag, startPoint x: 118, startPoint y: 108, endPoint x: 59, endPoint y: 108, distance: 59.1
click at [59, 108] on div "54094231 Buscar (apellido, dni, cuil, nro traspaso, cuit, obra social) search ¿…" at bounding box center [568, 261] width 1137 height 522
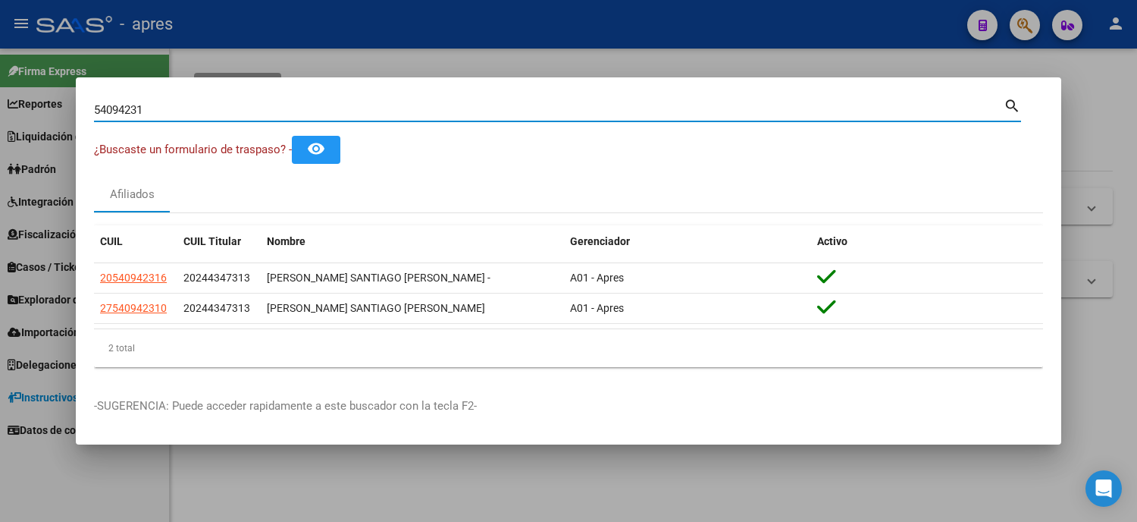
paste input "48373964"
type input "48373964"
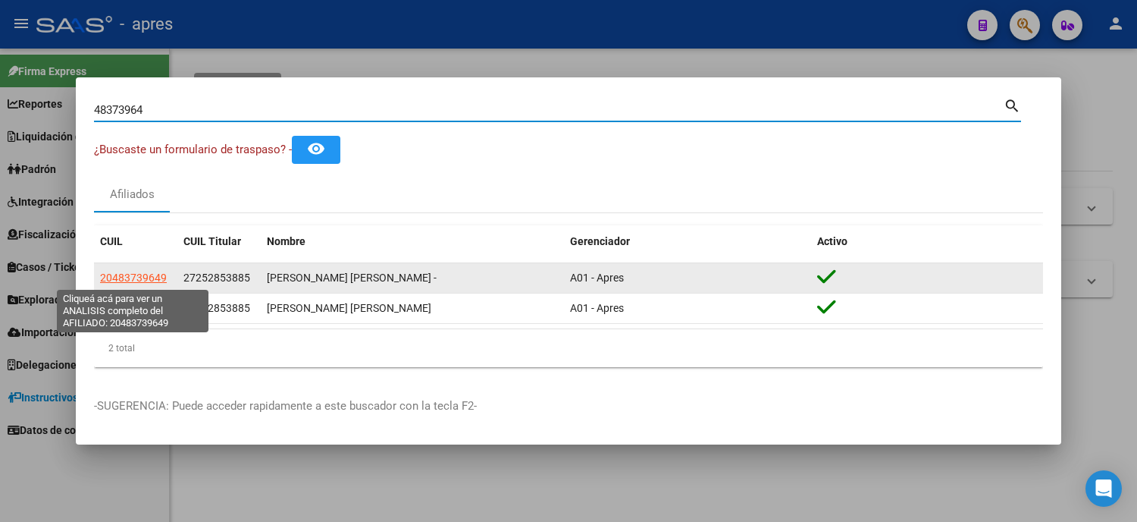
click at [133, 277] on span "20483739649" at bounding box center [133, 277] width 67 height 12
type textarea "20483739649"
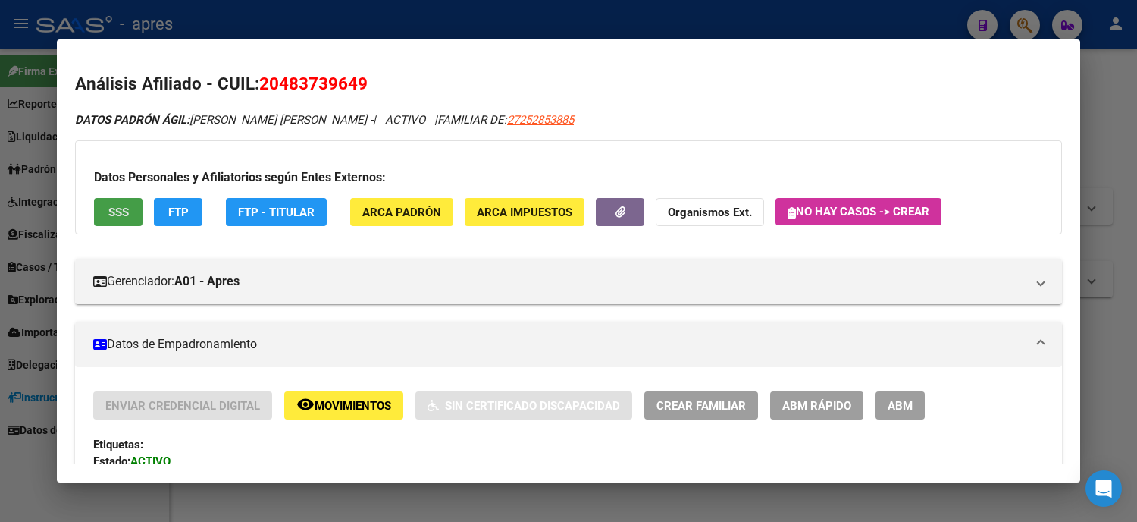
click at [119, 213] on span "SSS" at bounding box center [118, 212] width 20 height 14
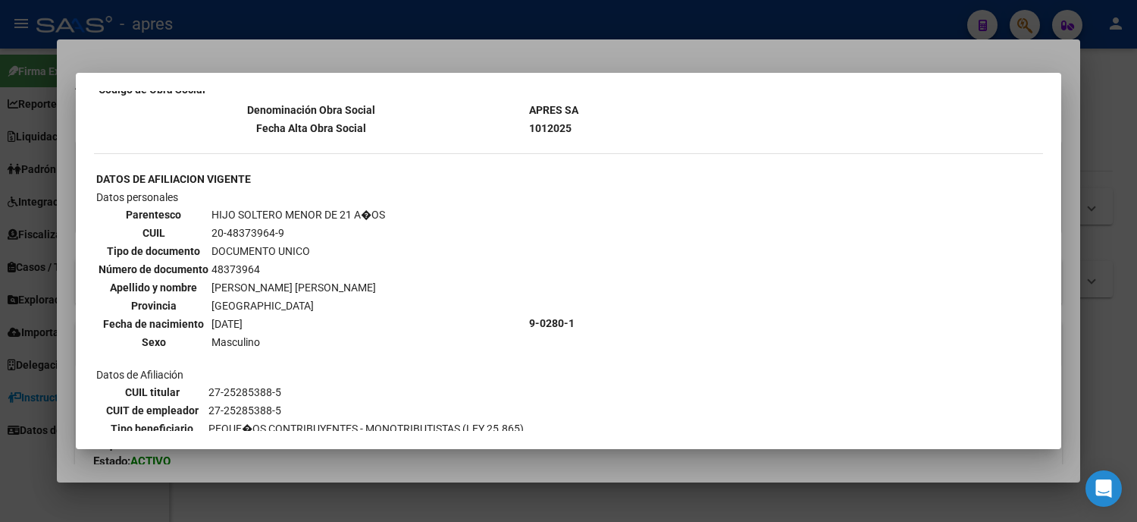
click at [0, 213] on div at bounding box center [568, 261] width 1137 height 522
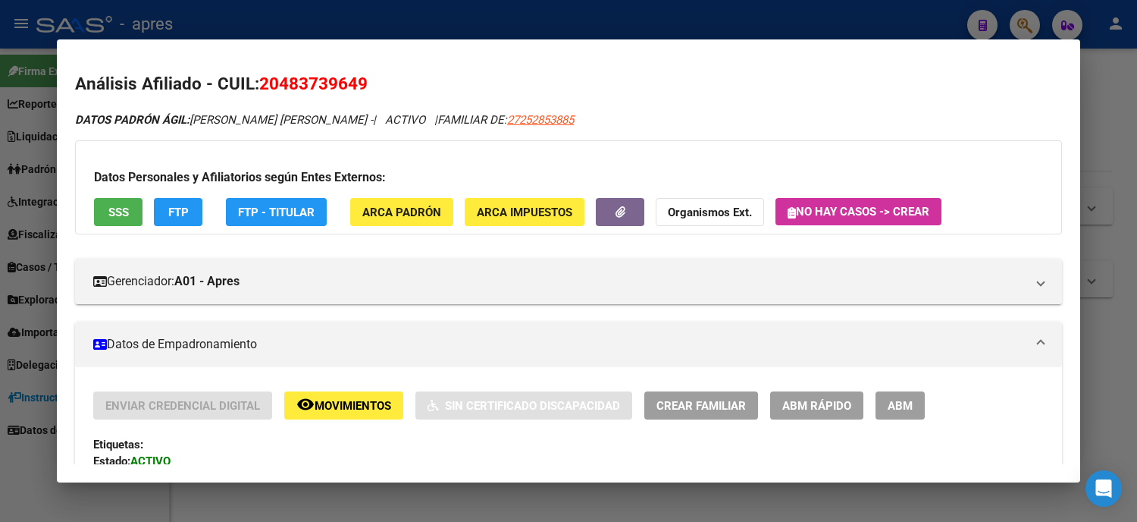
click at [0, 275] on div at bounding box center [568, 261] width 1137 height 522
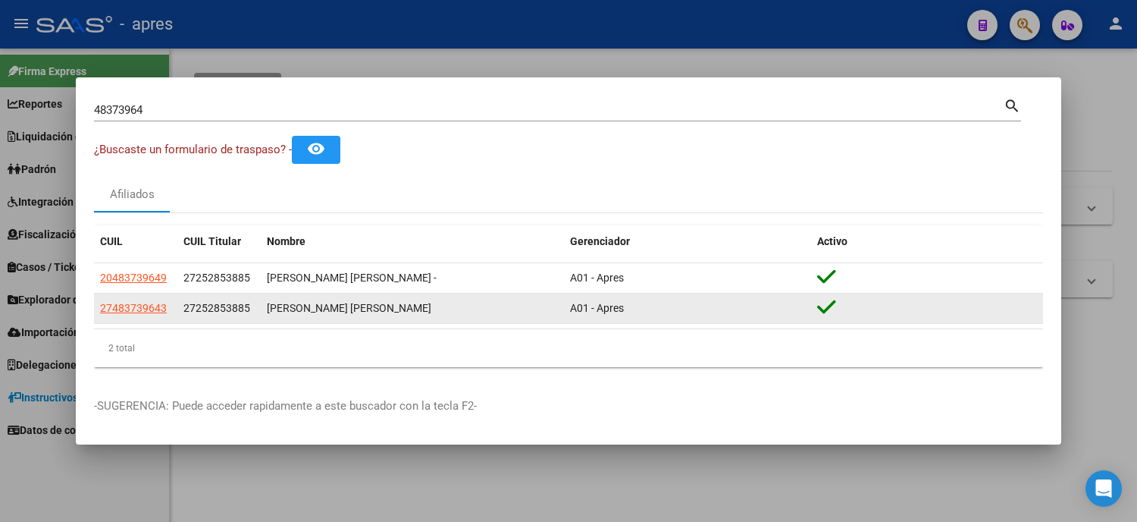
drag, startPoint x: 170, startPoint y: 309, endPoint x: 99, endPoint y: 314, distance: 71.4
click at [99, 314] on datatable-body-cell "27483739643" at bounding box center [135, 308] width 83 height 30
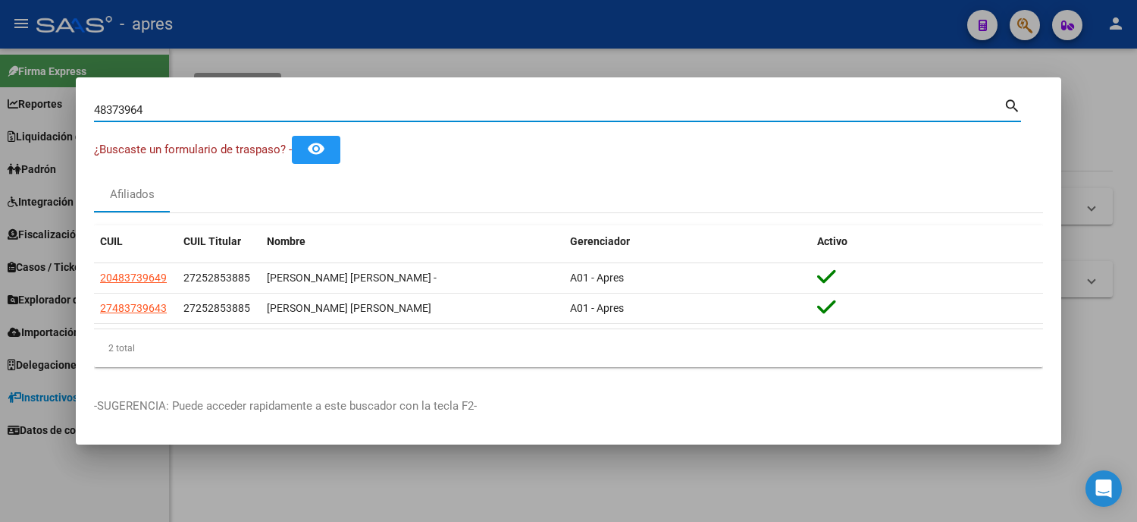
drag, startPoint x: 163, startPoint y: 103, endPoint x: 0, endPoint y: 106, distance: 163.1
click at [0, 106] on div "48373964 Buscar (apellido, dni, cuil, nro traspaso, cuit, obra social) search ¿…" at bounding box center [568, 261] width 1137 height 522
paste input "25131219"
type input "25131219"
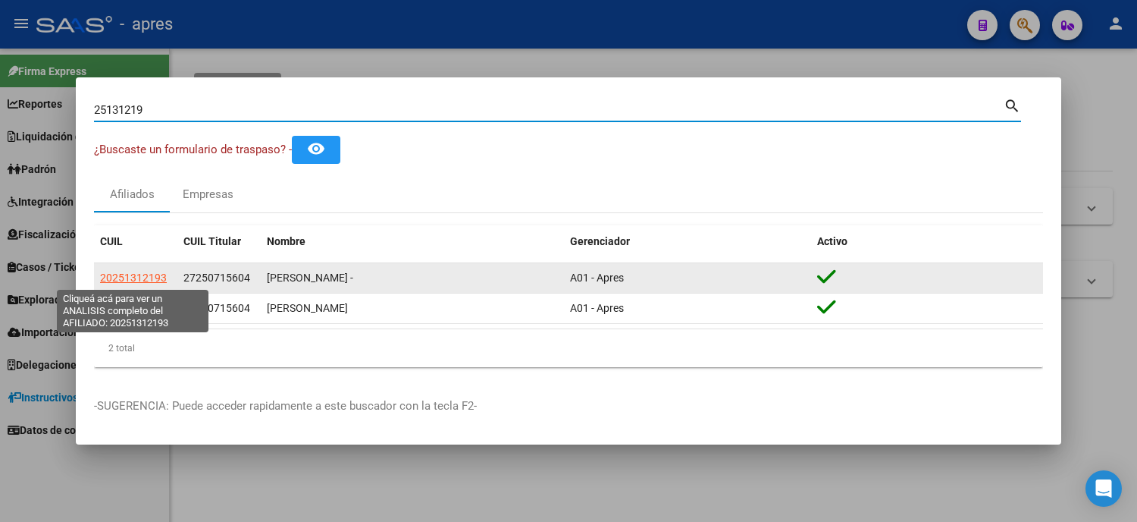
click at [136, 278] on span "20251312193" at bounding box center [133, 277] width 67 height 12
type textarea "20251312193"
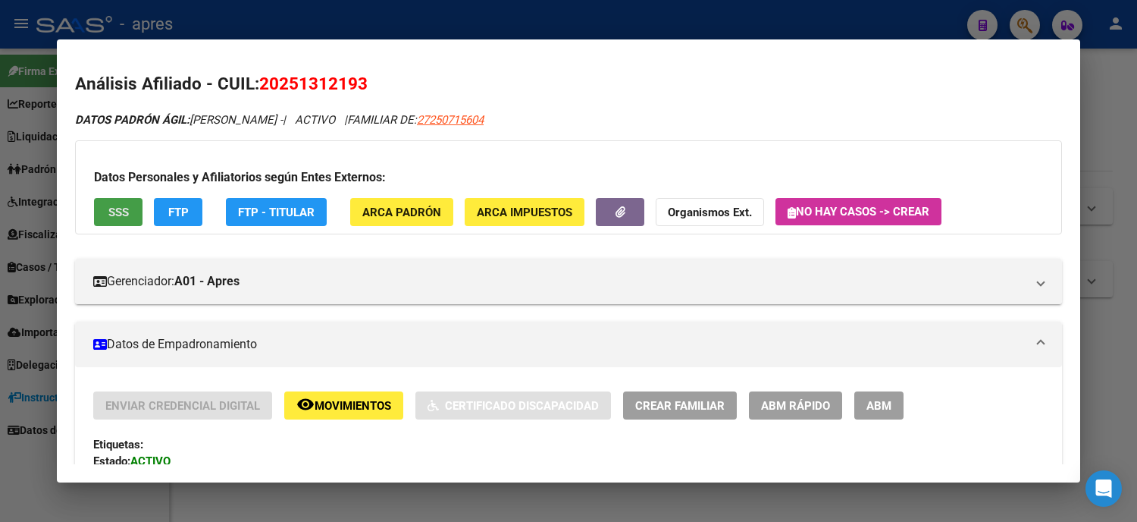
click at [108, 210] on span "SSS" at bounding box center [118, 212] width 20 height 14
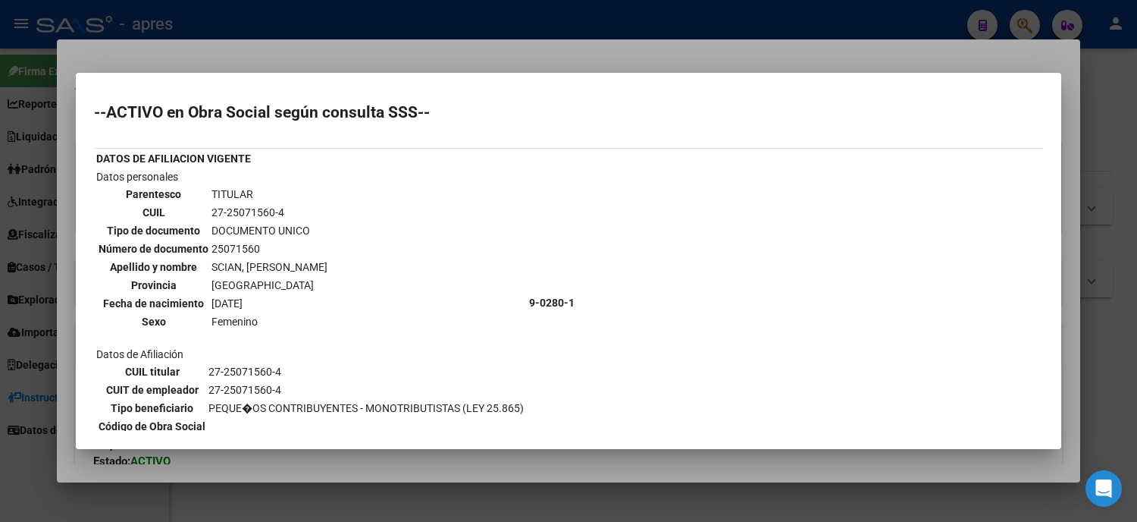
scroll to position [253, 0]
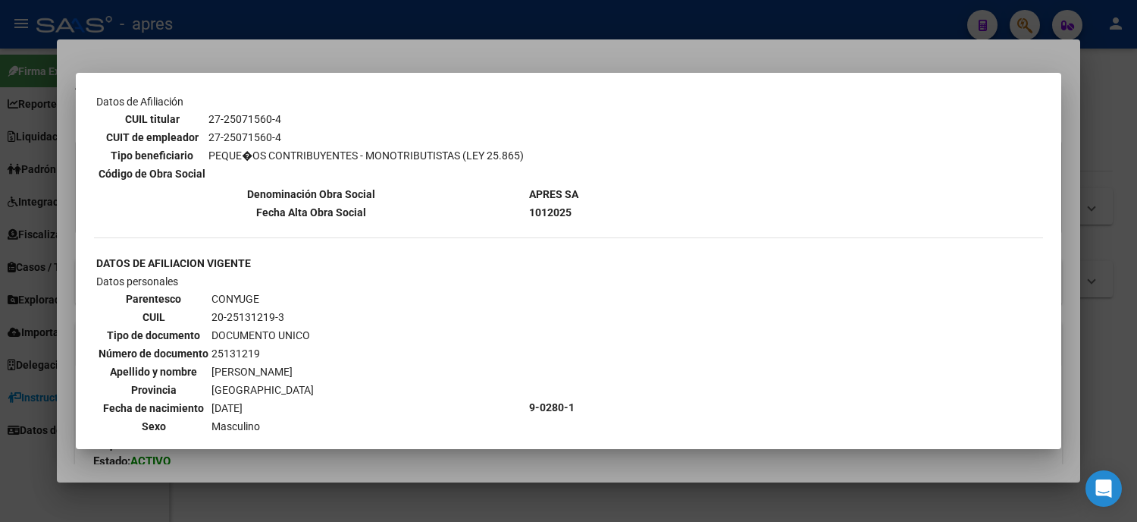
click at [11, 236] on div at bounding box center [568, 261] width 1137 height 522
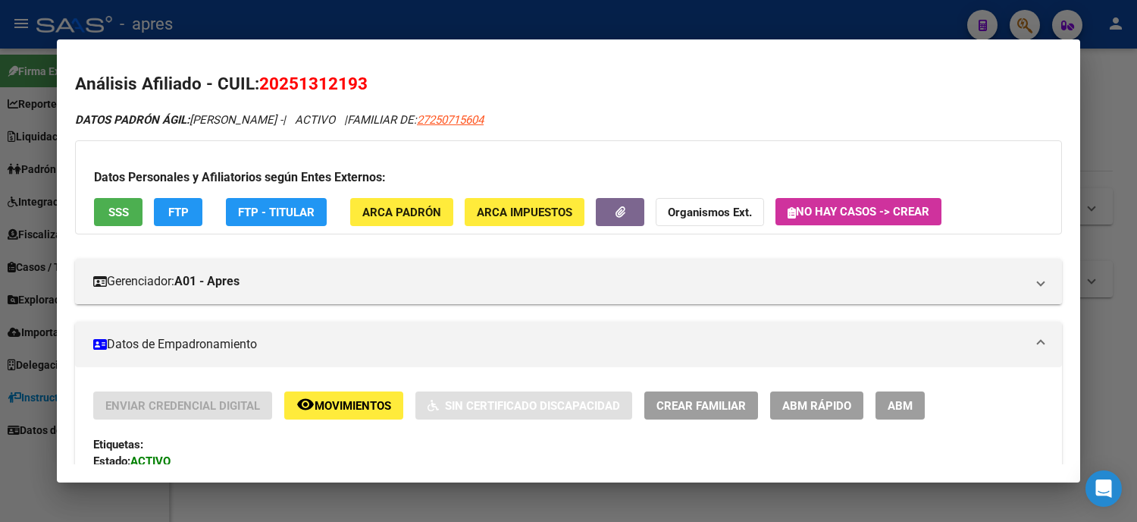
click at [64, 114] on mat-dialog-content "Análisis Afiliado - CUIL: 20251312193 DATOS PADRÓN ÁGIL: [PERSON_NAME] - | ACTI…" at bounding box center [569, 261] width 1024 height 407
click at [0, 123] on div at bounding box center [568, 261] width 1137 height 522
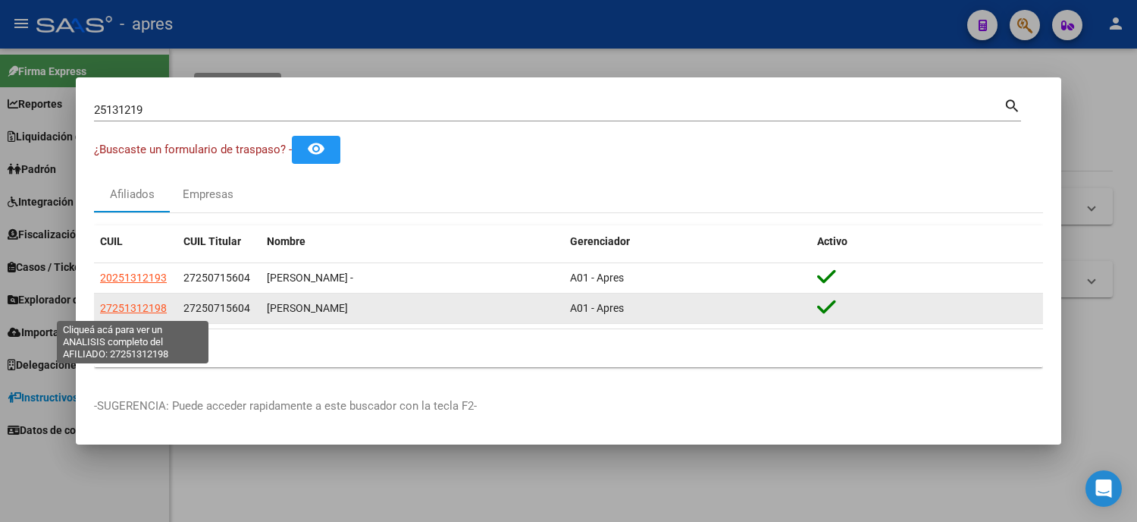
drag, startPoint x: 170, startPoint y: 308, endPoint x: 102, endPoint y: 308, distance: 68.2
click at [102, 308] on div "27251312198" at bounding box center [135, 308] width 71 height 17
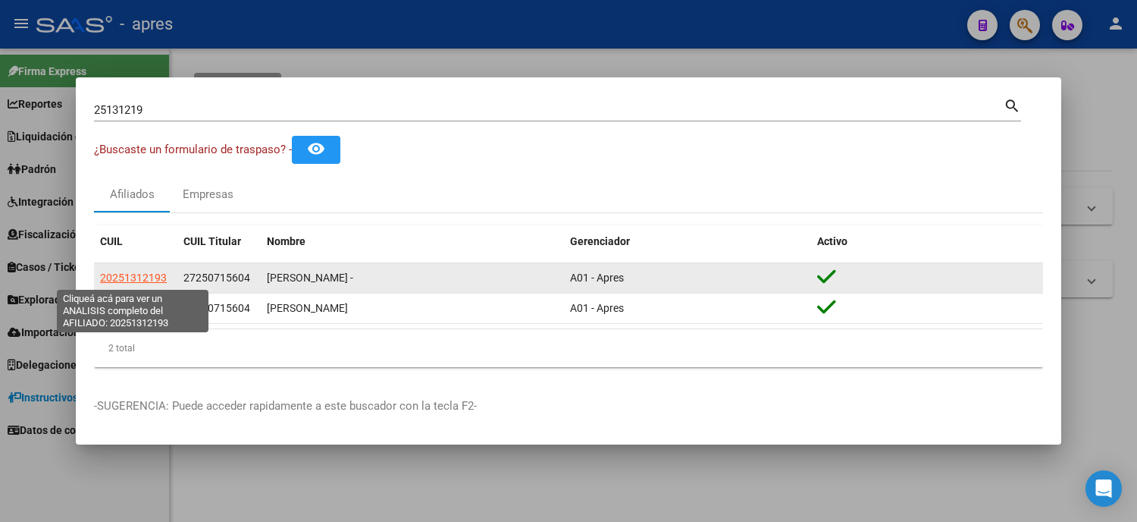
click at [138, 281] on span "20251312193" at bounding box center [133, 277] width 67 height 12
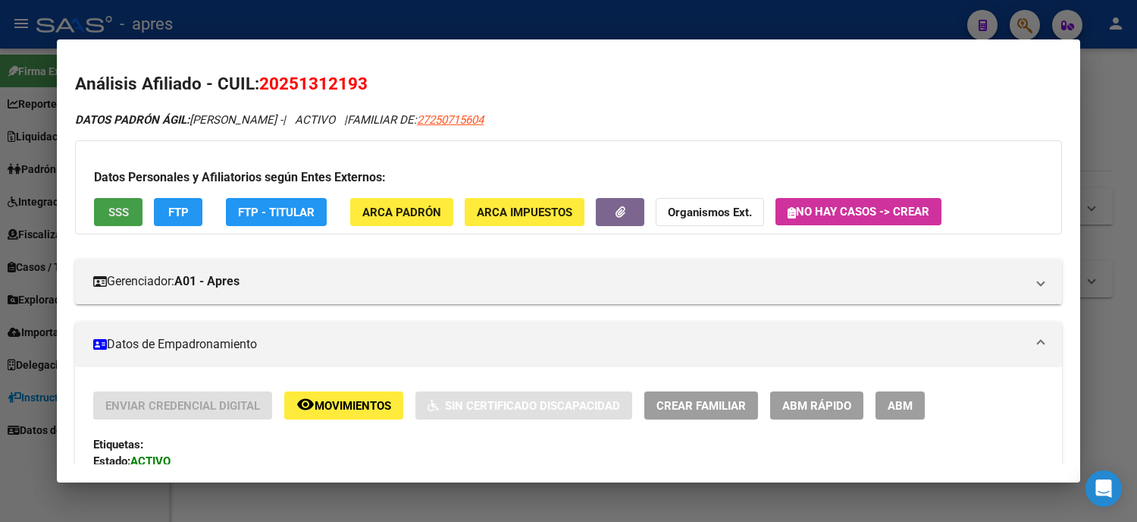
click at [114, 214] on span "SSS" at bounding box center [118, 212] width 20 height 14
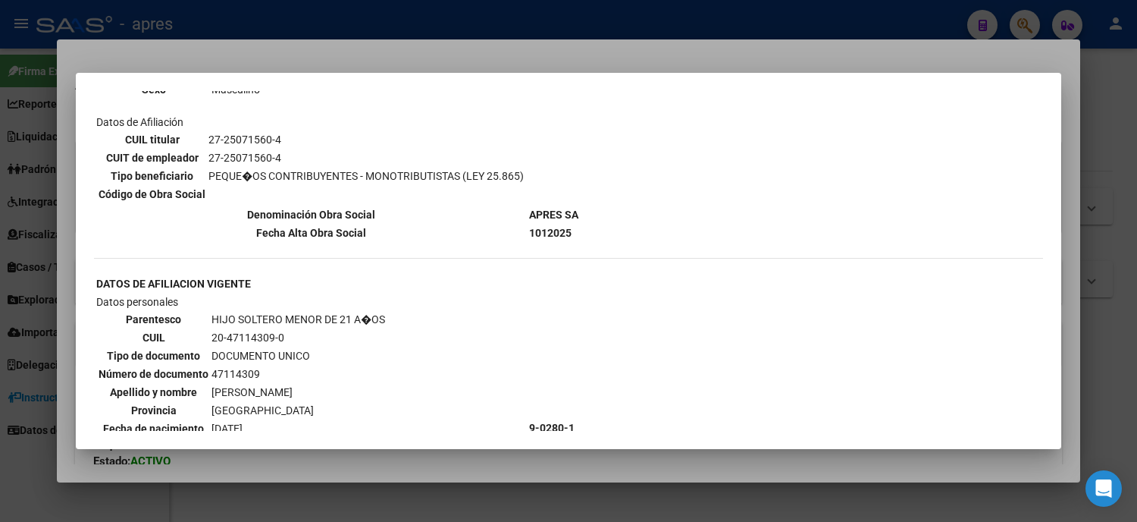
scroll to position [673, 0]
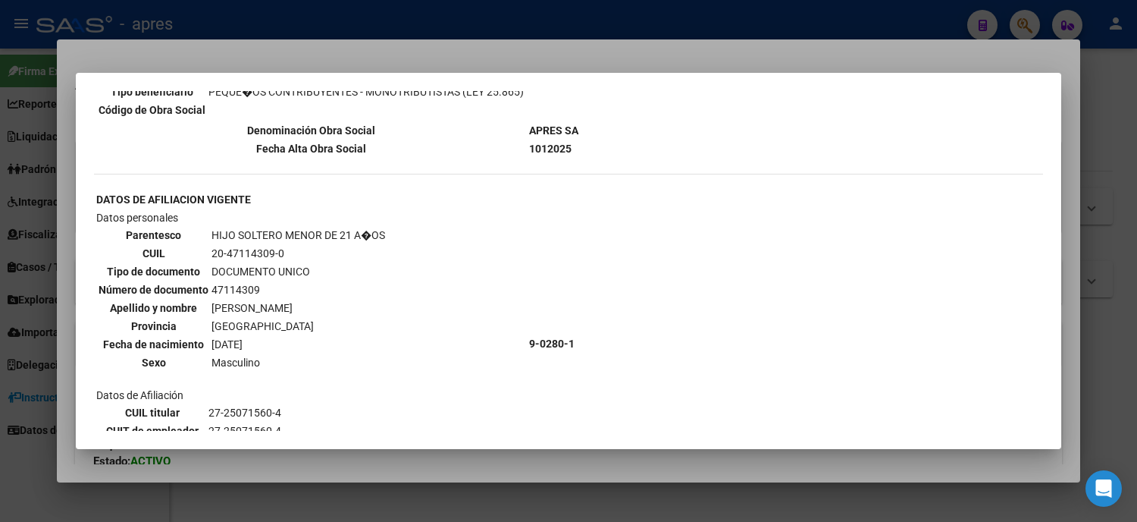
click at [2, 298] on div at bounding box center [568, 261] width 1137 height 522
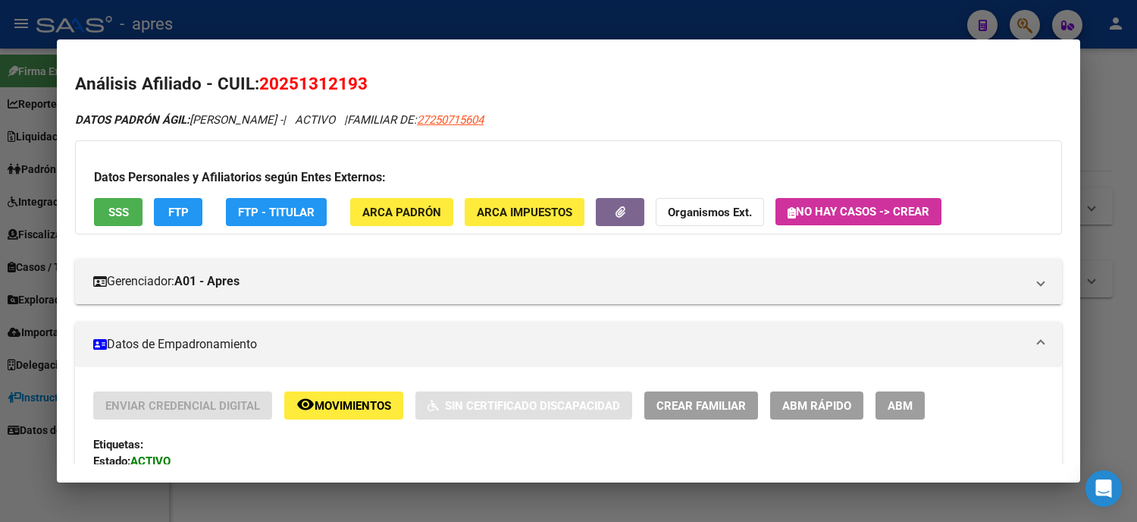
click at [20, 278] on div at bounding box center [568, 261] width 1137 height 522
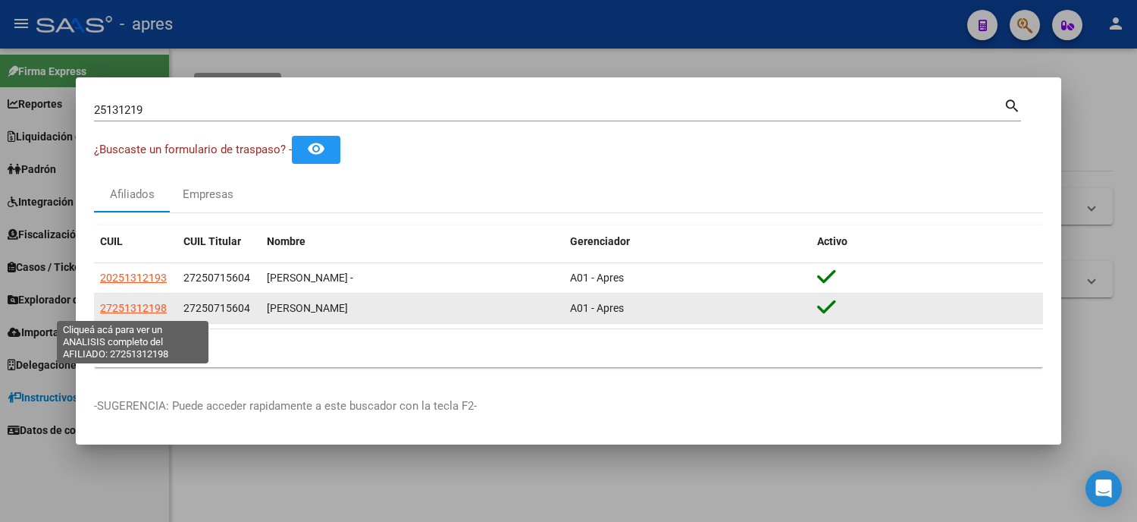
drag, startPoint x: 171, startPoint y: 308, endPoint x: 102, endPoint y: 309, distance: 69.8
click at [102, 309] on datatable-body-cell "27251312198" at bounding box center [135, 308] width 83 height 30
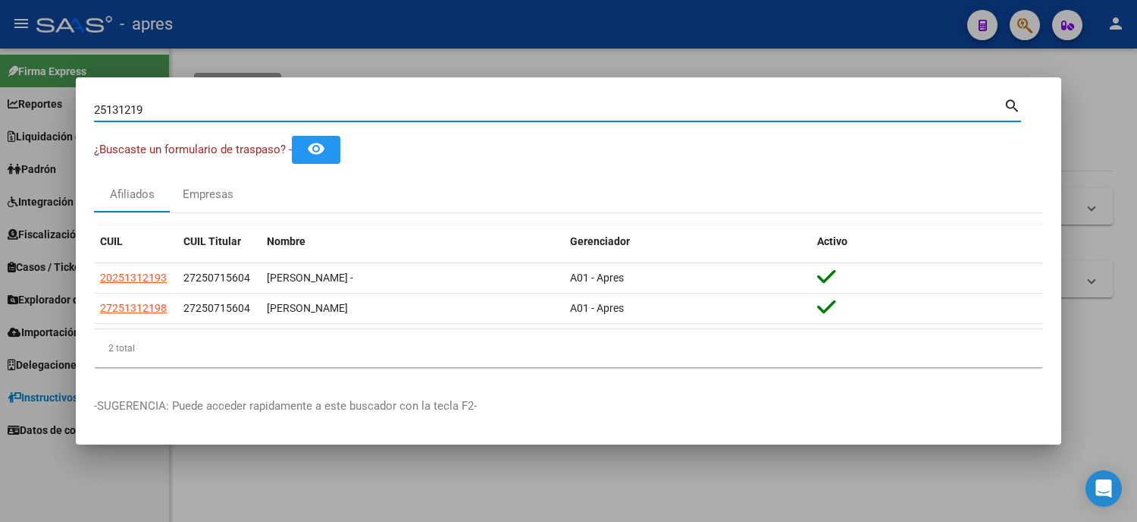
drag, startPoint x: 163, startPoint y: 110, endPoint x: 17, endPoint y: 121, distance: 146.8
click at [17, 121] on div "25131219 Buscar (apellido, dni, cuil, nro traspaso, cuit, obra social) search ¿…" at bounding box center [568, 261] width 1137 height 522
paste input "53300401"
type input "53300401"
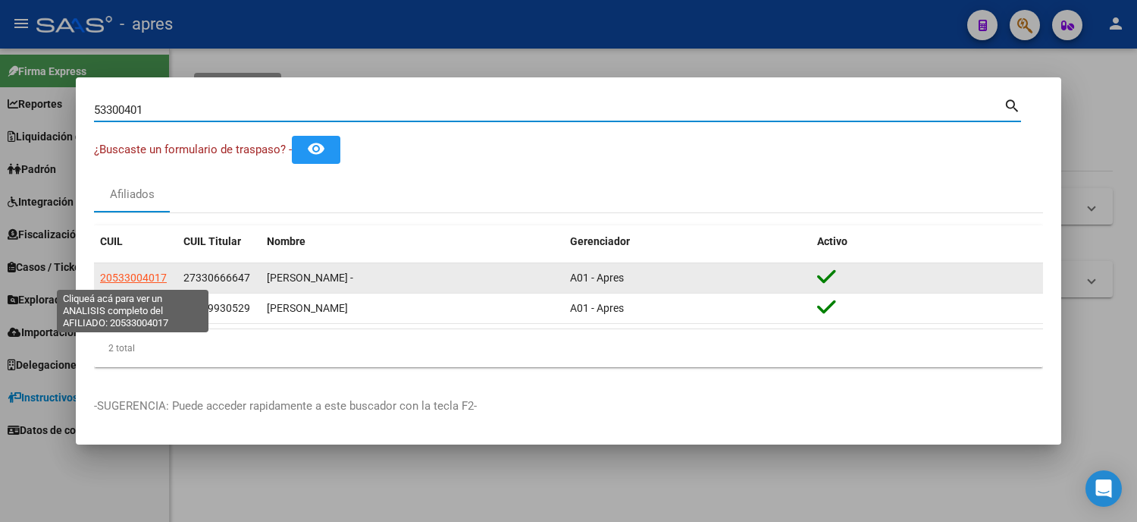
click at [138, 271] on span "20533004017" at bounding box center [133, 277] width 67 height 12
type textarea "20533004017"
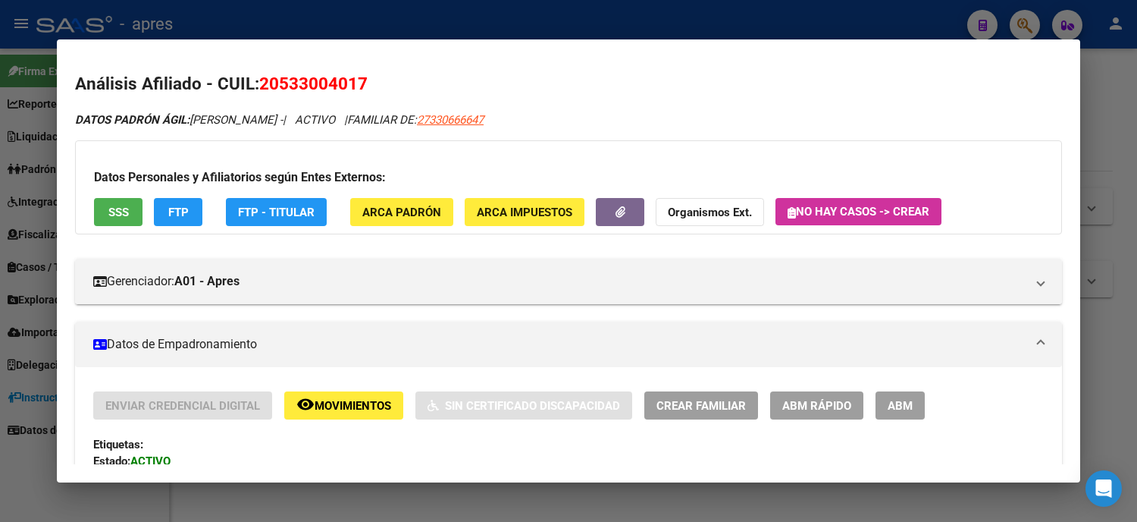
click at [105, 221] on button "SSS" at bounding box center [118, 212] width 49 height 28
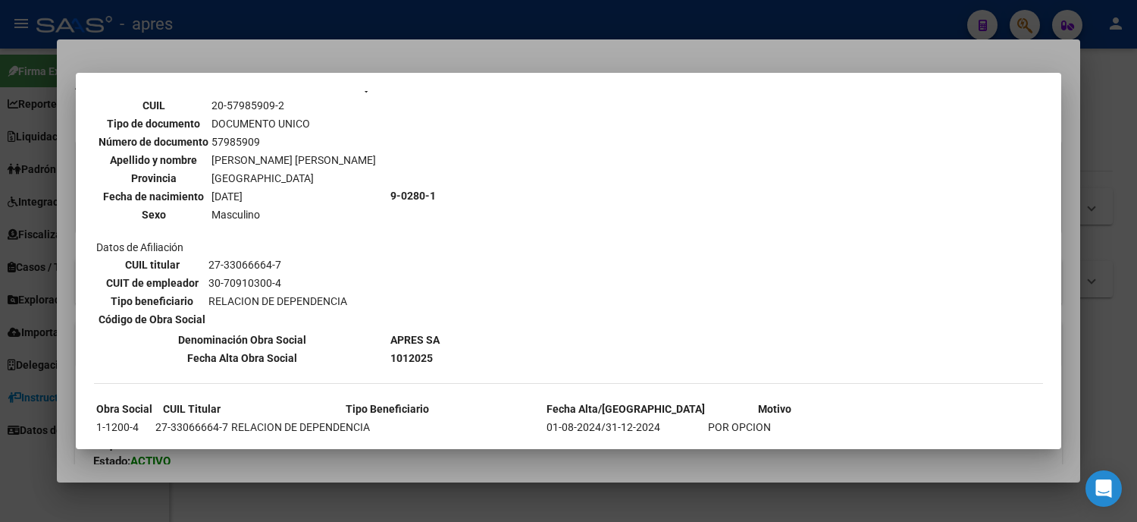
scroll to position [842, 0]
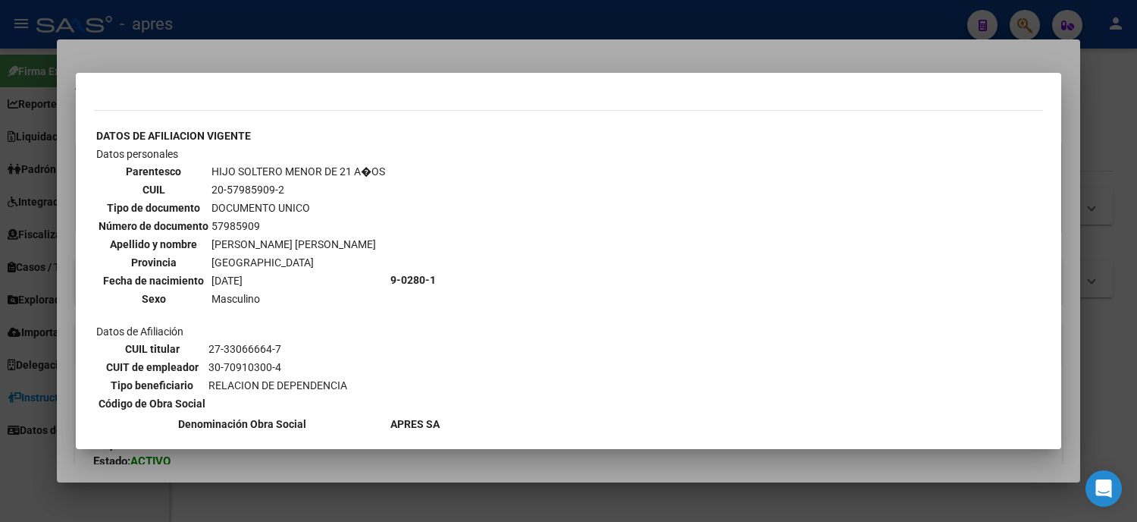
click at [0, 284] on div at bounding box center [568, 261] width 1137 height 522
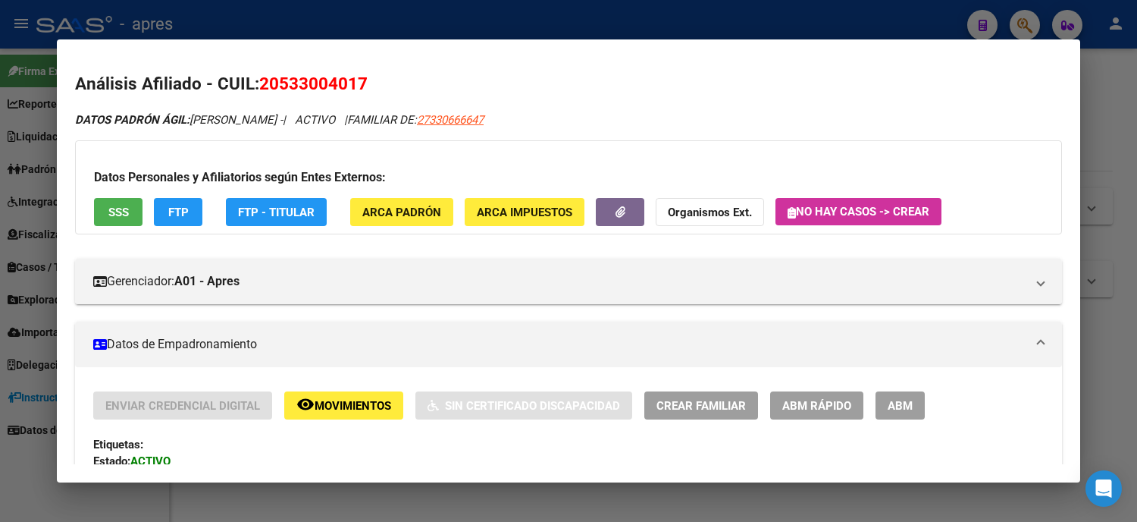
click at [0, 97] on div at bounding box center [568, 261] width 1137 height 522
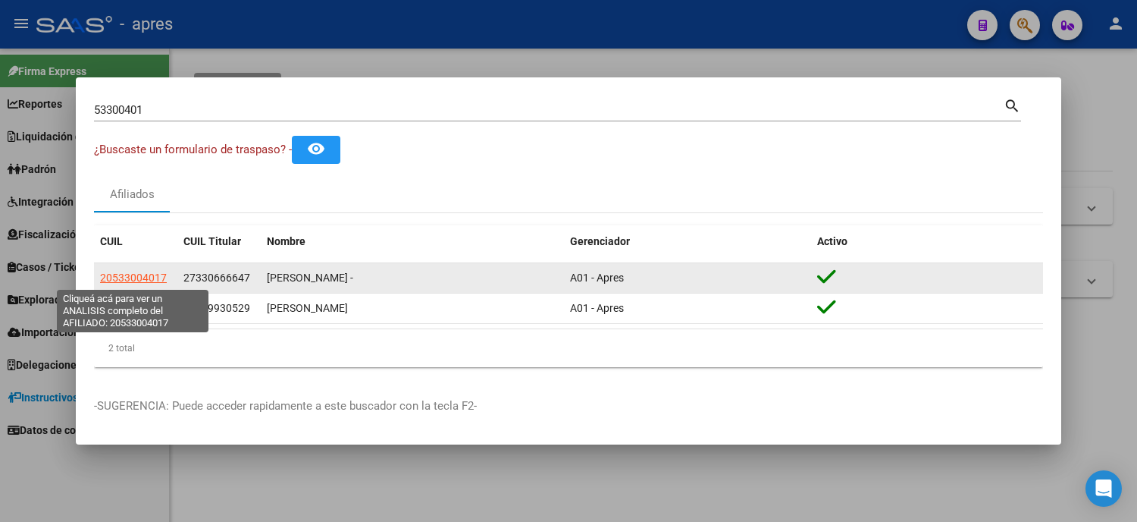
drag, startPoint x: 167, startPoint y: 275, endPoint x: 99, endPoint y: 275, distance: 67.5
click at [100, 275] on div "20533004017" at bounding box center [135, 277] width 71 height 17
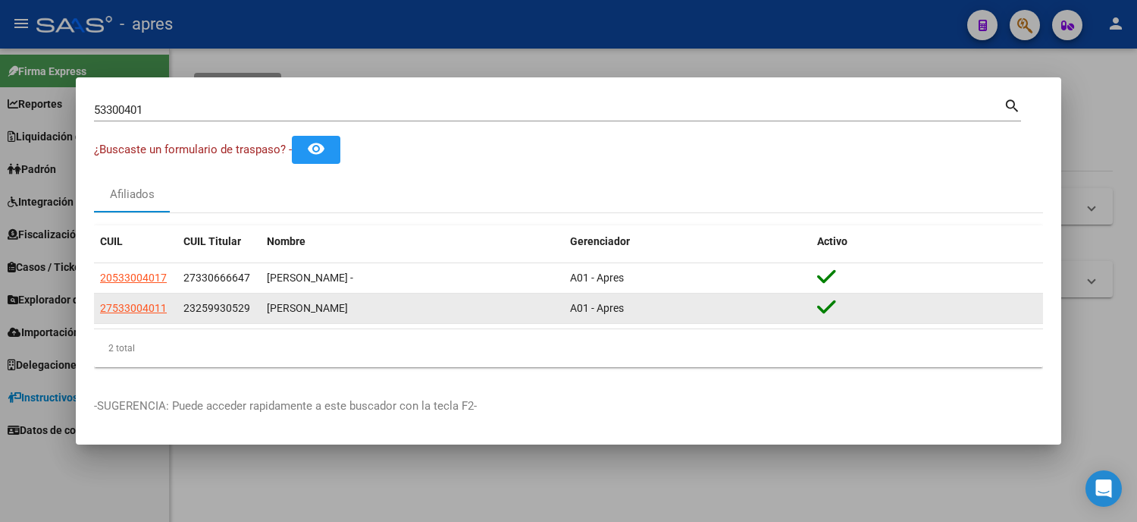
drag, startPoint x: 152, startPoint y: 309, endPoint x: 96, endPoint y: 303, distance: 57.2
click at [96, 303] on datatable-body-cell "27533004011" at bounding box center [135, 308] width 83 height 30
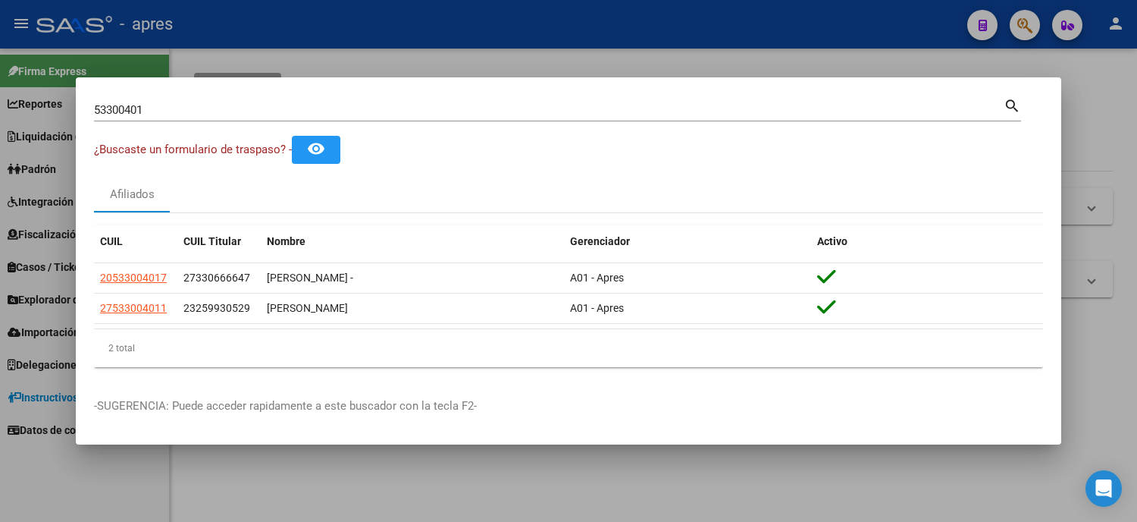
drag, startPoint x: 163, startPoint y: 118, endPoint x: 133, endPoint y: 112, distance: 30.0
click at [133, 112] on div "53300401 Buscar (apellido, dni, cuil, [PERSON_NAME], cuit, obra social)" at bounding box center [549, 110] width 910 height 23
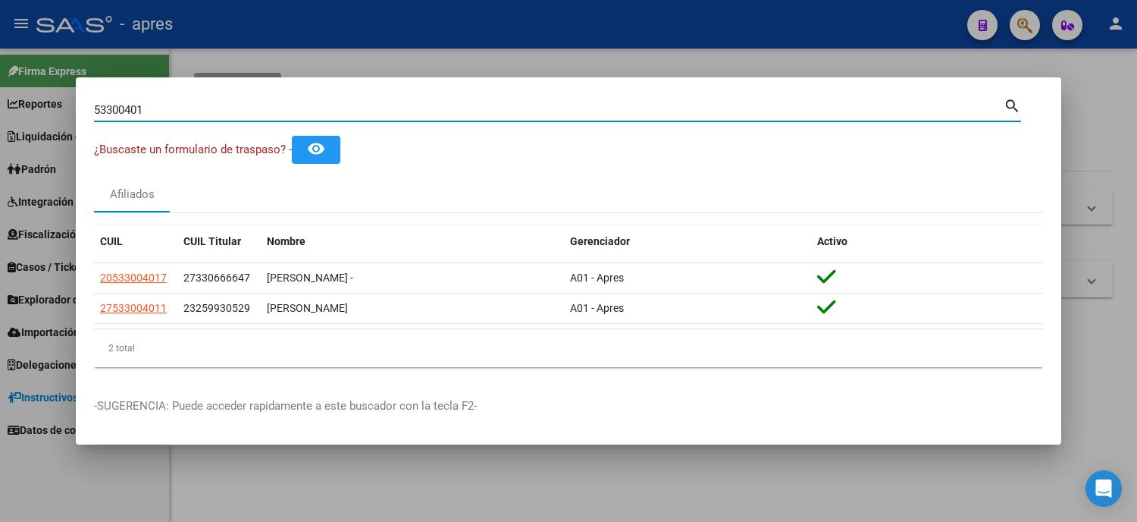
drag, startPoint x: 165, startPoint y: 109, endPoint x: 0, endPoint y: 115, distance: 165.4
click at [0, 115] on div "53300401 Buscar (apellido, dni, cuil, nro traspaso, cuit, obra social) search ¿…" at bounding box center [568, 261] width 1137 height 522
paste input "33472013"
type input "33472013"
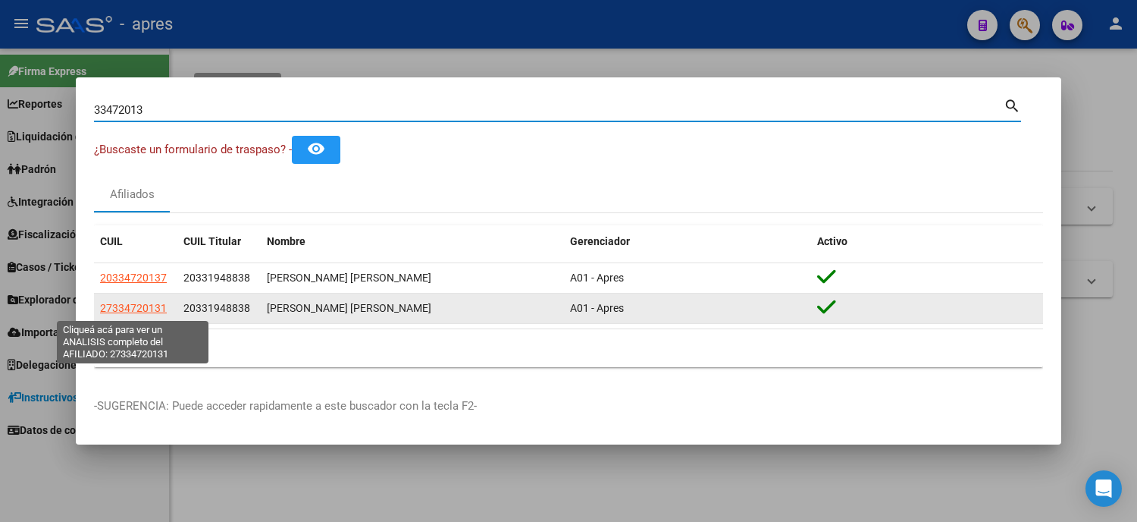
click at [132, 304] on span "27334720131" at bounding box center [133, 308] width 67 height 12
type textarea "27334720131"
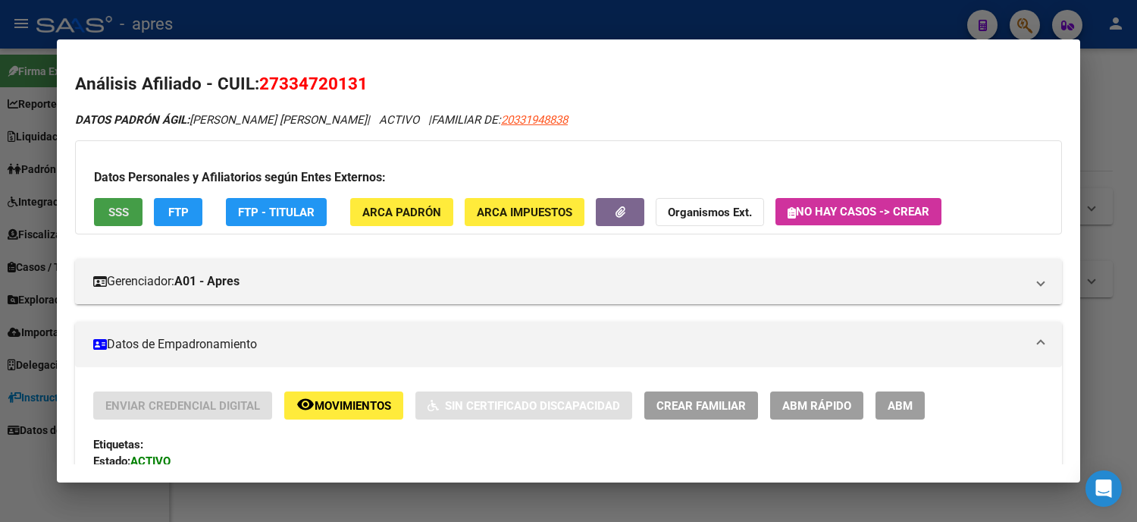
click at [112, 218] on span "SSS" at bounding box center [118, 212] width 20 height 14
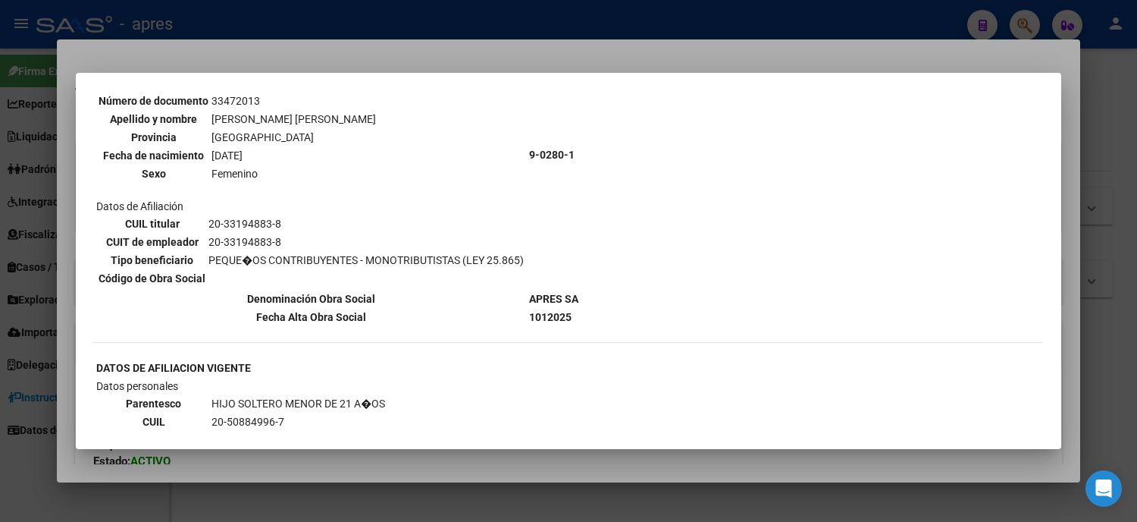
scroll to position [337, 0]
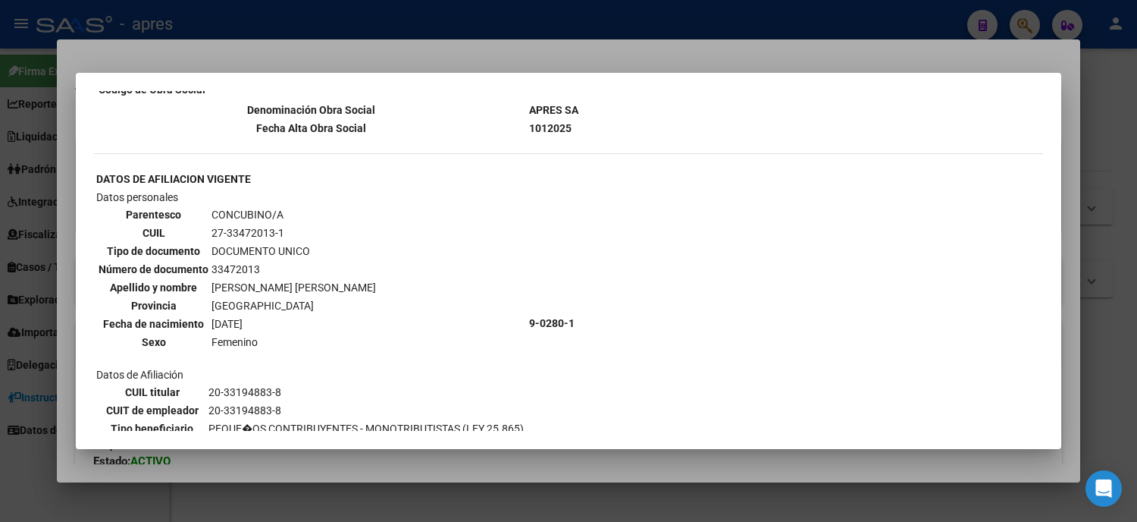
click at [0, 291] on div at bounding box center [568, 261] width 1137 height 522
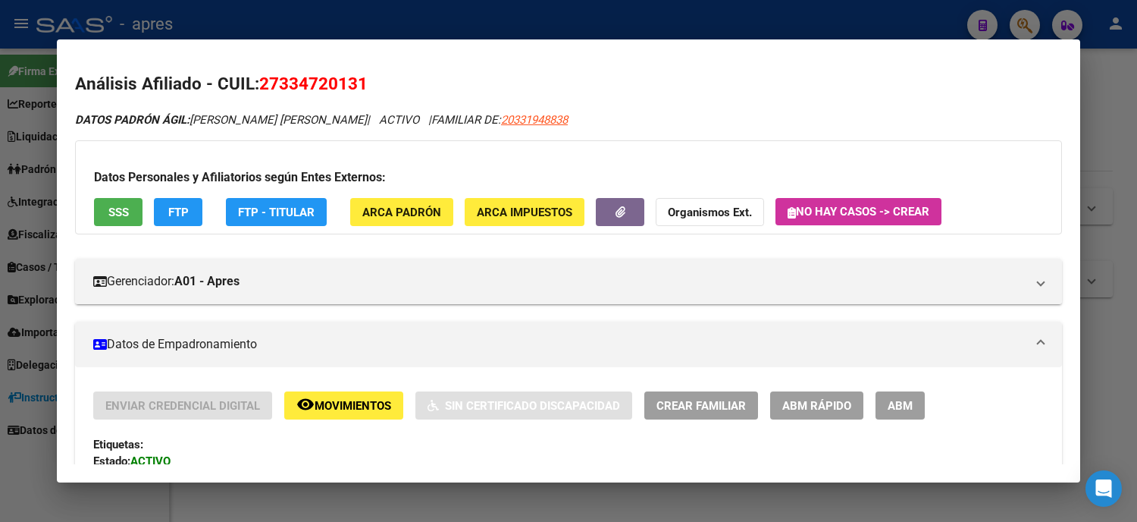
click at [15, 291] on div at bounding box center [568, 261] width 1137 height 522
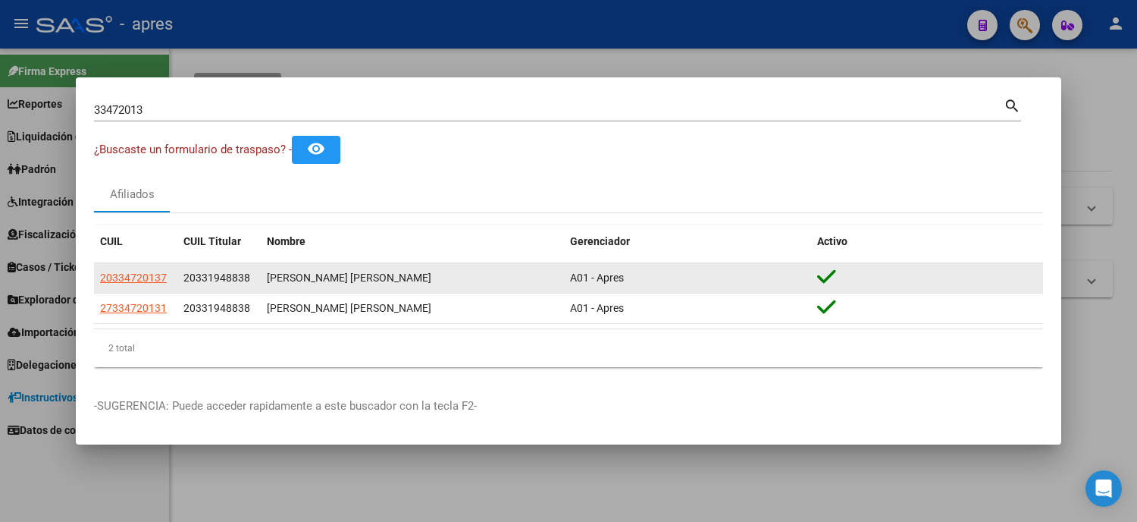
drag, startPoint x: 164, startPoint y: 271, endPoint x: 93, endPoint y: 278, distance: 71.6
click at [93, 278] on mat-dialog-content "33472013 Buscar (apellido, dni, cuil, nro traspaso, cuit, obra social) search ¿…" at bounding box center [569, 238] width 986 height 284
drag, startPoint x: 179, startPoint y: 109, endPoint x: 51, endPoint y: 97, distance: 128.7
click at [51, 97] on div "33472013 Buscar (apellido, dni, cuil, nro traspaso, cuit, obra social) search ¿…" at bounding box center [568, 261] width 1137 height 522
paste input "0625189"
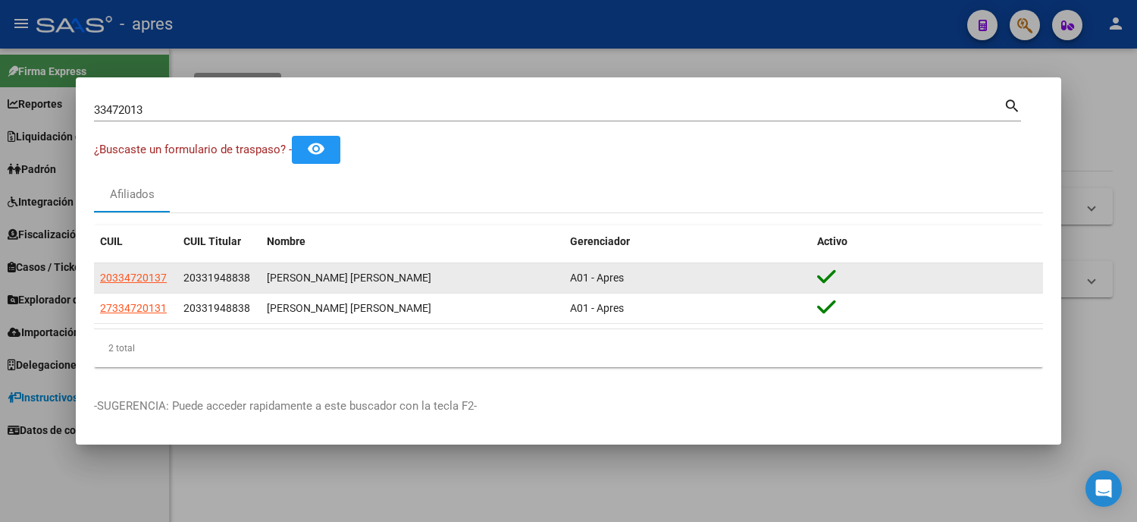
type input "30625189"
click span "27306251894"
type textarea "27306251894"
click span "SSS"
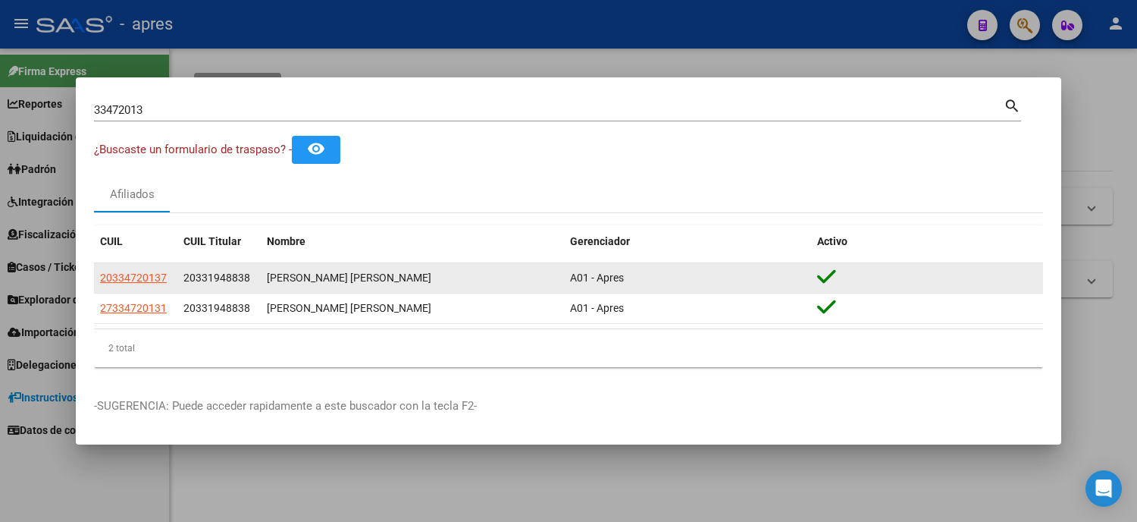
click div
drag, startPoint x: 175, startPoint y: 306, endPoint x: 101, endPoint y: 309, distance: 74.4
click datatable-body-cell "23306251899"
